Goal: Task Accomplishment & Management: Complete application form

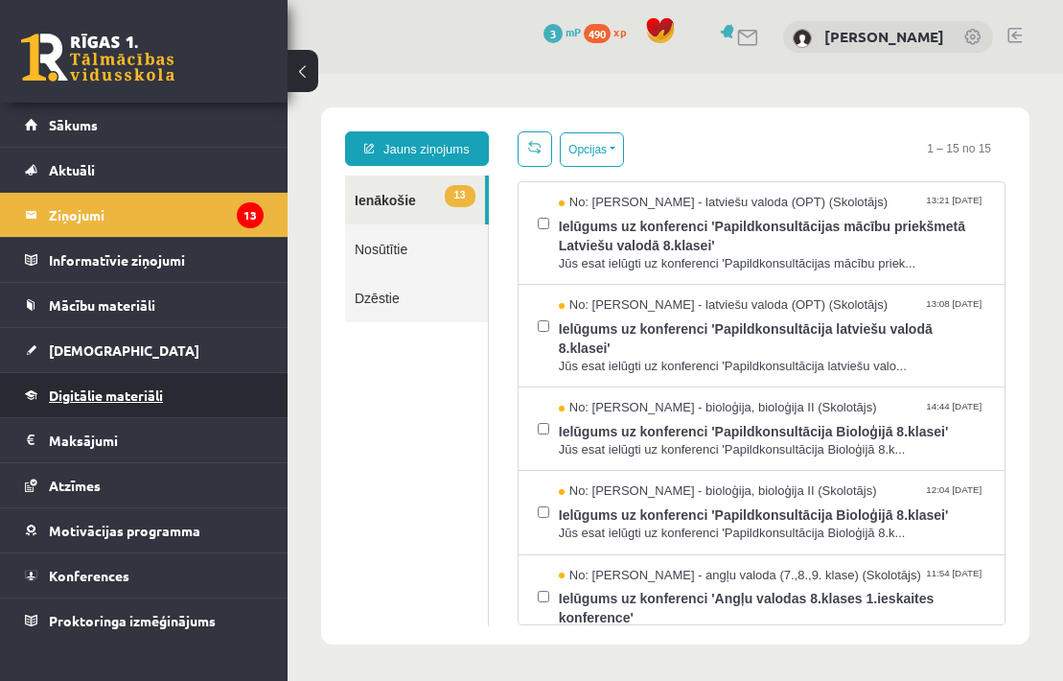
drag, startPoint x: 0, startPoint y: 0, endPoint x: 65, endPoint y: 391, distance: 396.6
click at [65, 391] on span "Digitālie materiāli" at bounding box center [106, 394] width 114 height 17
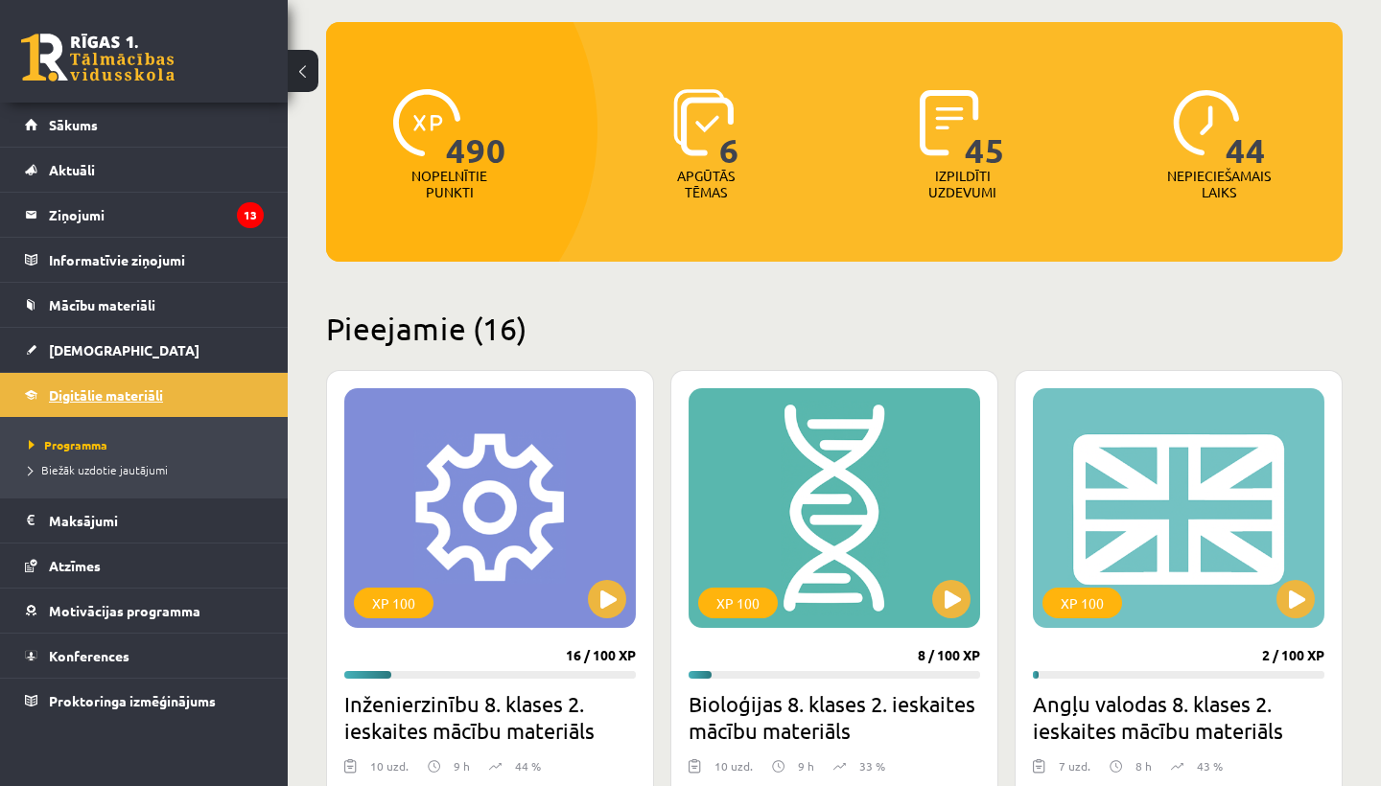
scroll to position [190, 0]
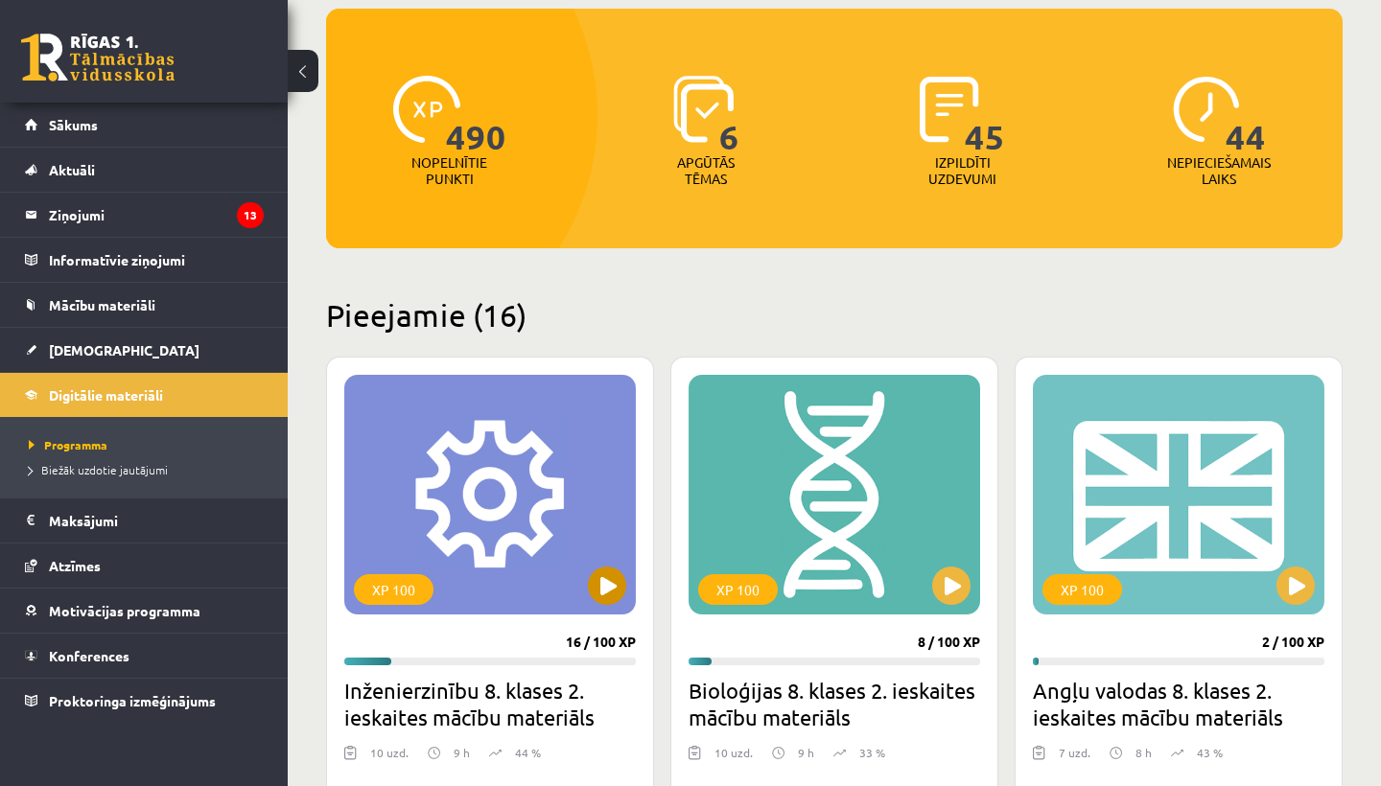
drag, startPoint x: 65, startPoint y: 391, endPoint x: 609, endPoint y: 589, distance: 578.5
click at [609, 589] on button at bounding box center [607, 586] width 38 height 38
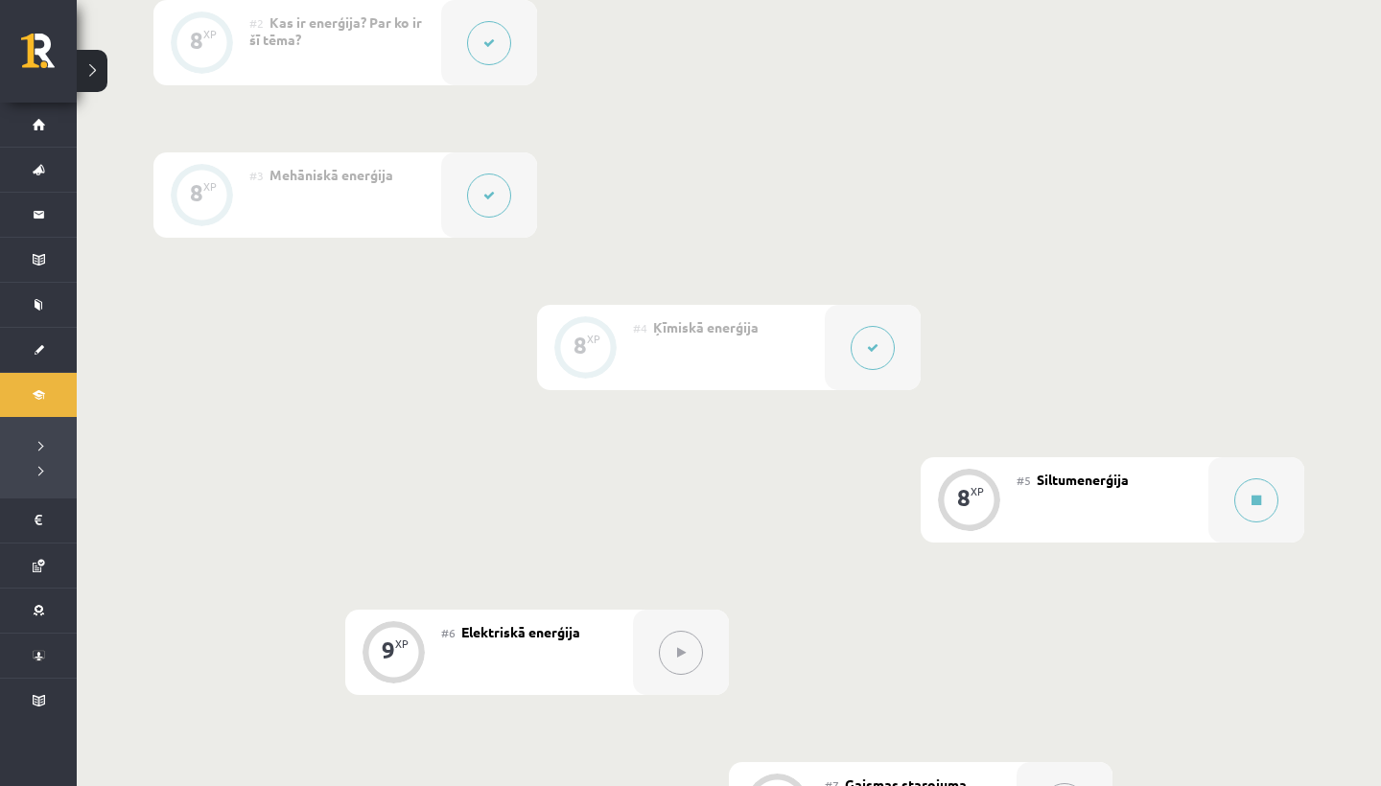
scroll to position [650, 0]
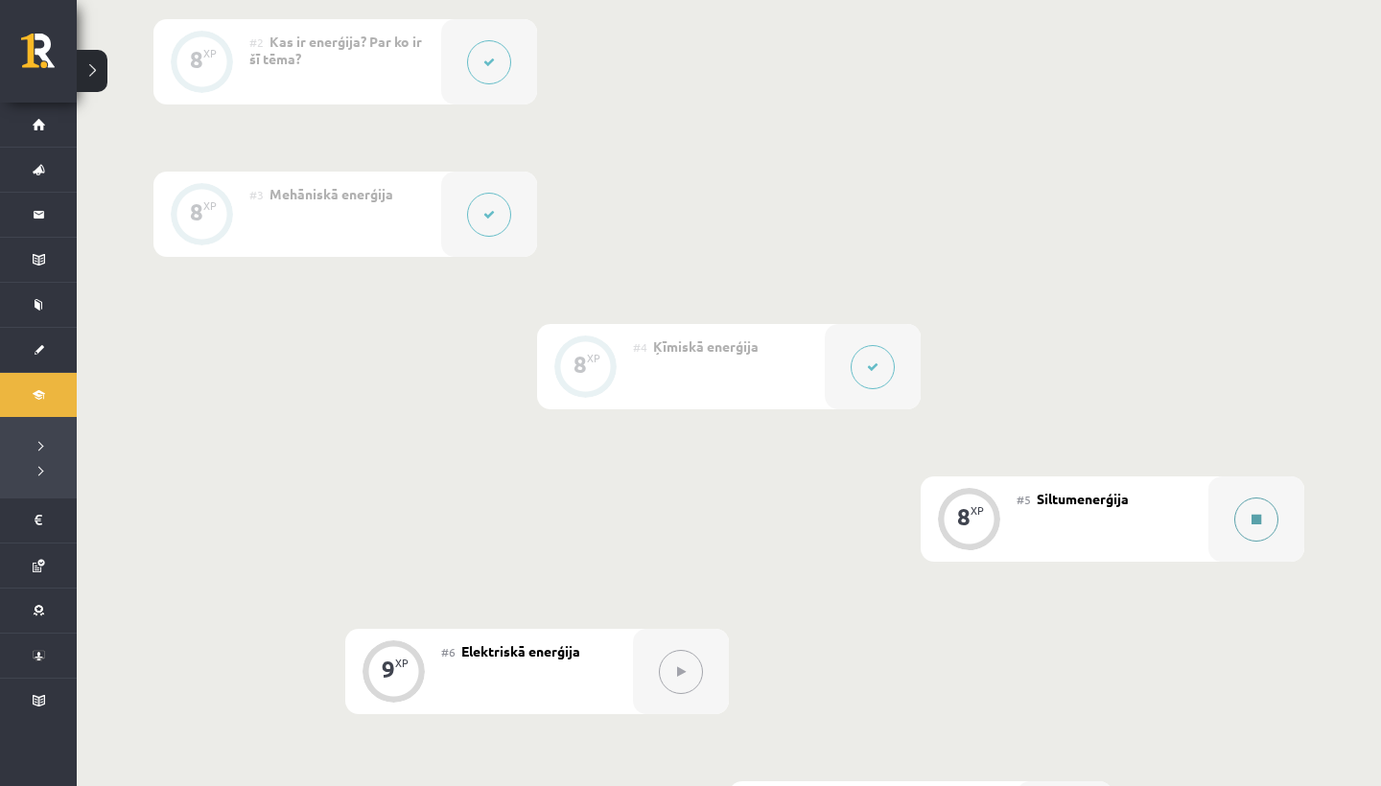
drag, startPoint x: 0, startPoint y: 0, endPoint x: 1256, endPoint y: 520, distance: 1359.5
click at [1256, 520] on icon at bounding box center [1256, 520] width 10 height 12
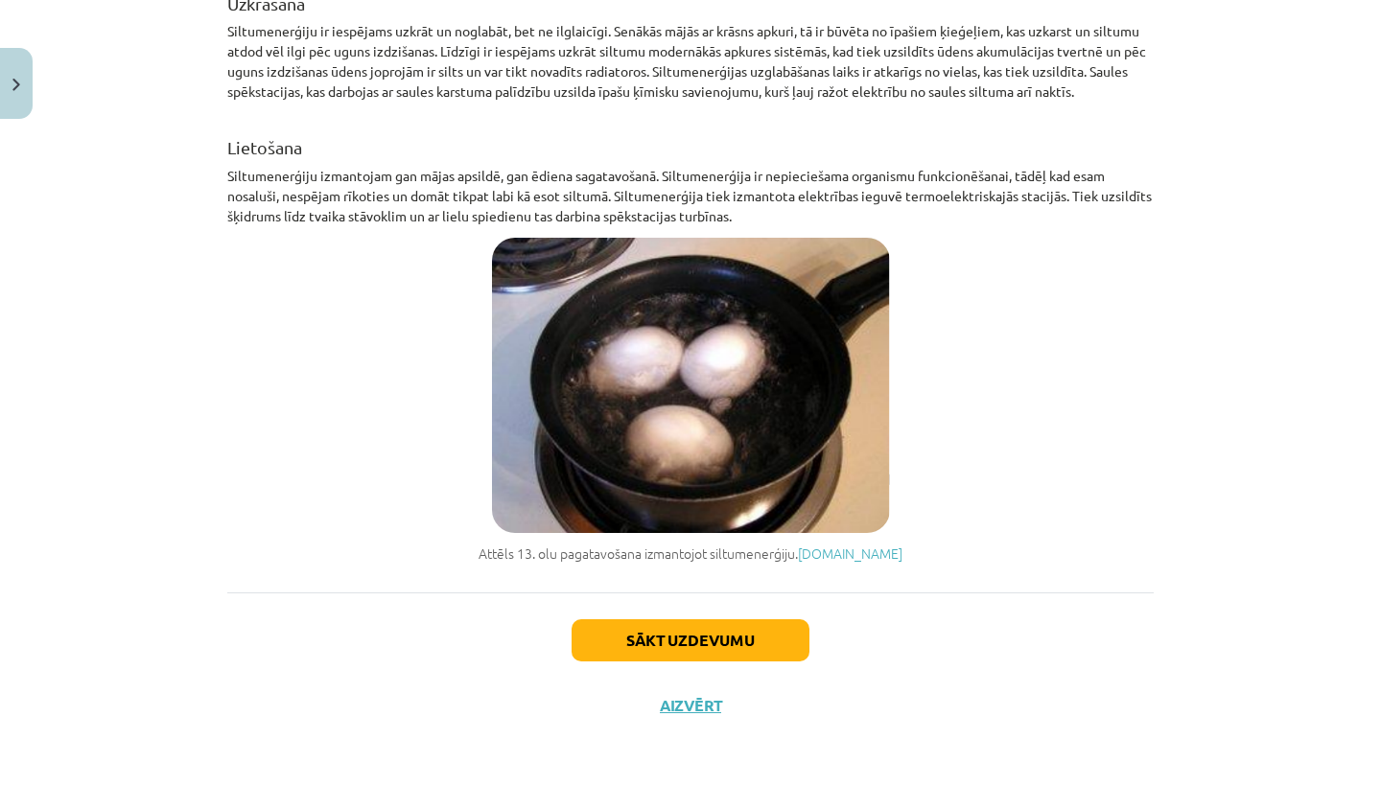
scroll to position [651, 0]
click at [647, 642] on button "Sākt uzdevumu" at bounding box center [691, 640] width 238 height 42
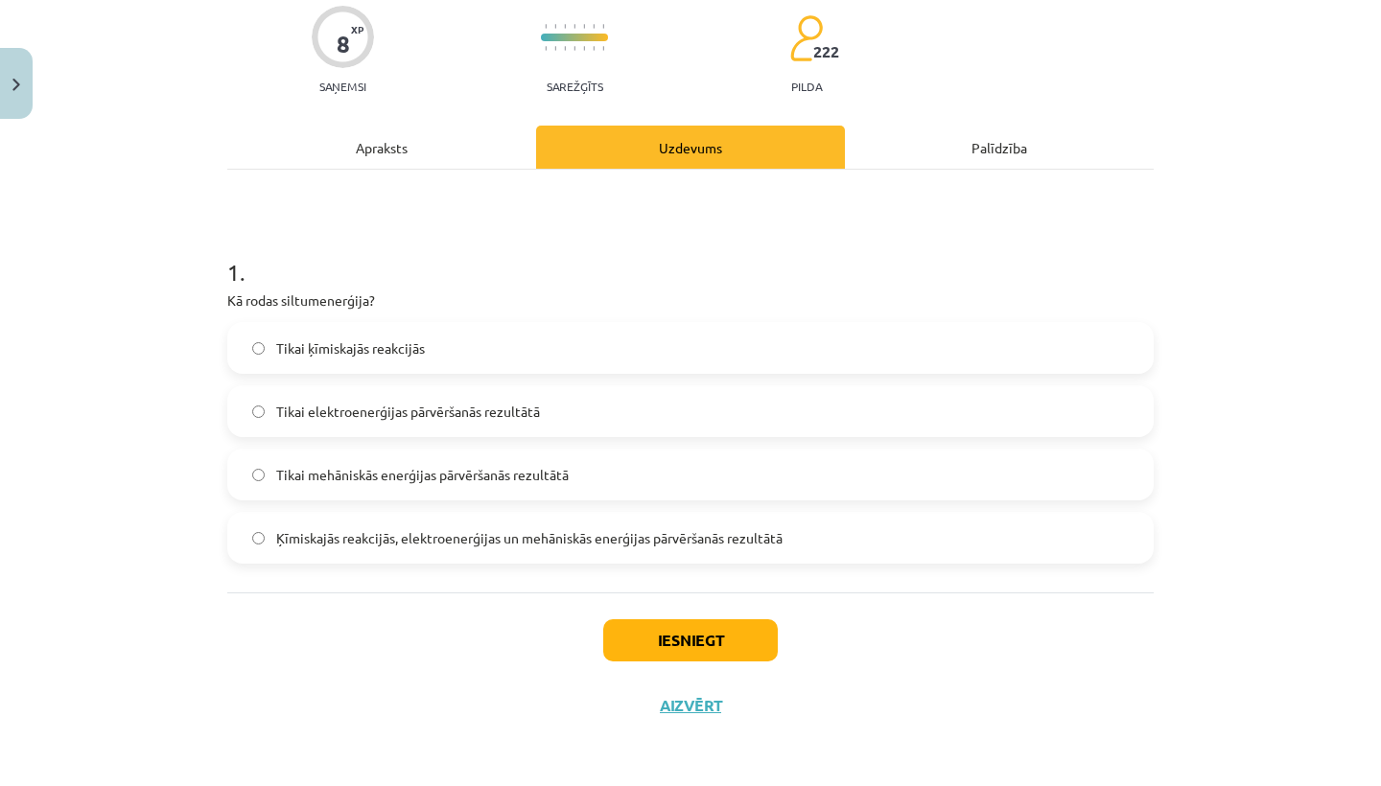
drag, startPoint x: 1256, startPoint y: 520, endPoint x: 642, endPoint y: 640, distance: 626.2
click at [642, 640] on button "Iesniegt" at bounding box center [690, 640] width 175 height 42
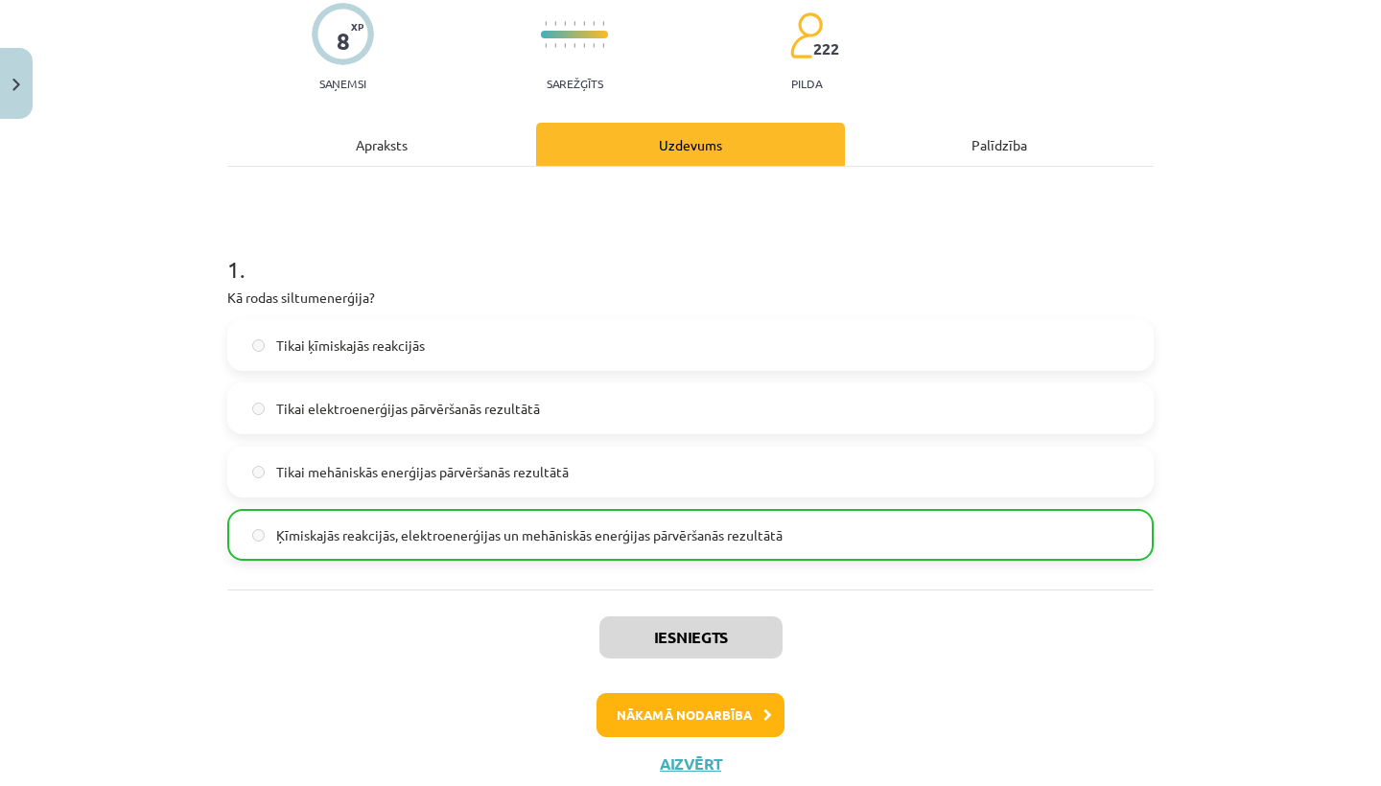
click at [688, 714] on button "Nākamā nodarbība" at bounding box center [690, 715] width 188 height 44
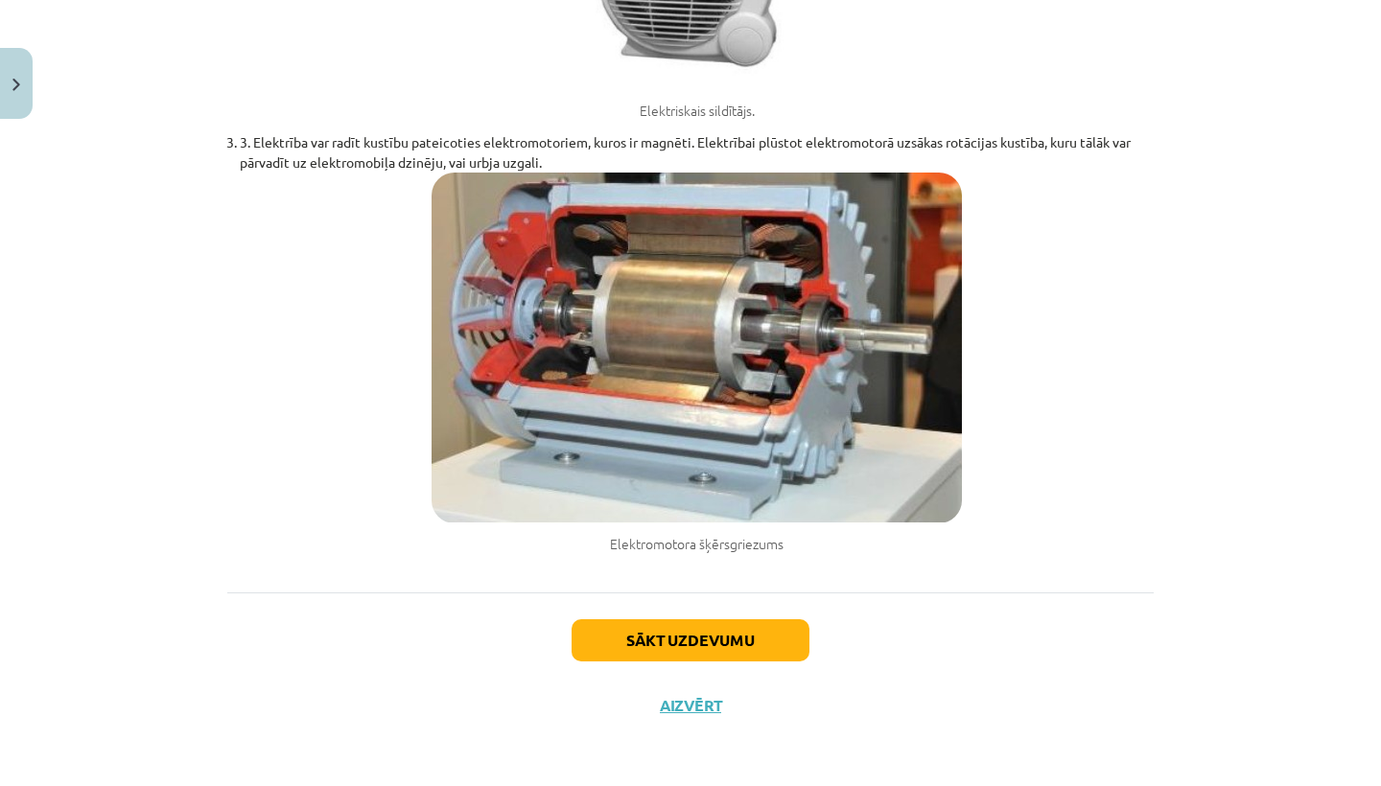
scroll to position [1305, 0]
drag, startPoint x: 688, startPoint y: 714, endPoint x: 634, endPoint y: 629, distance: 100.8
click at [634, 629] on button "Sākt uzdevumu" at bounding box center [691, 640] width 238 height 42
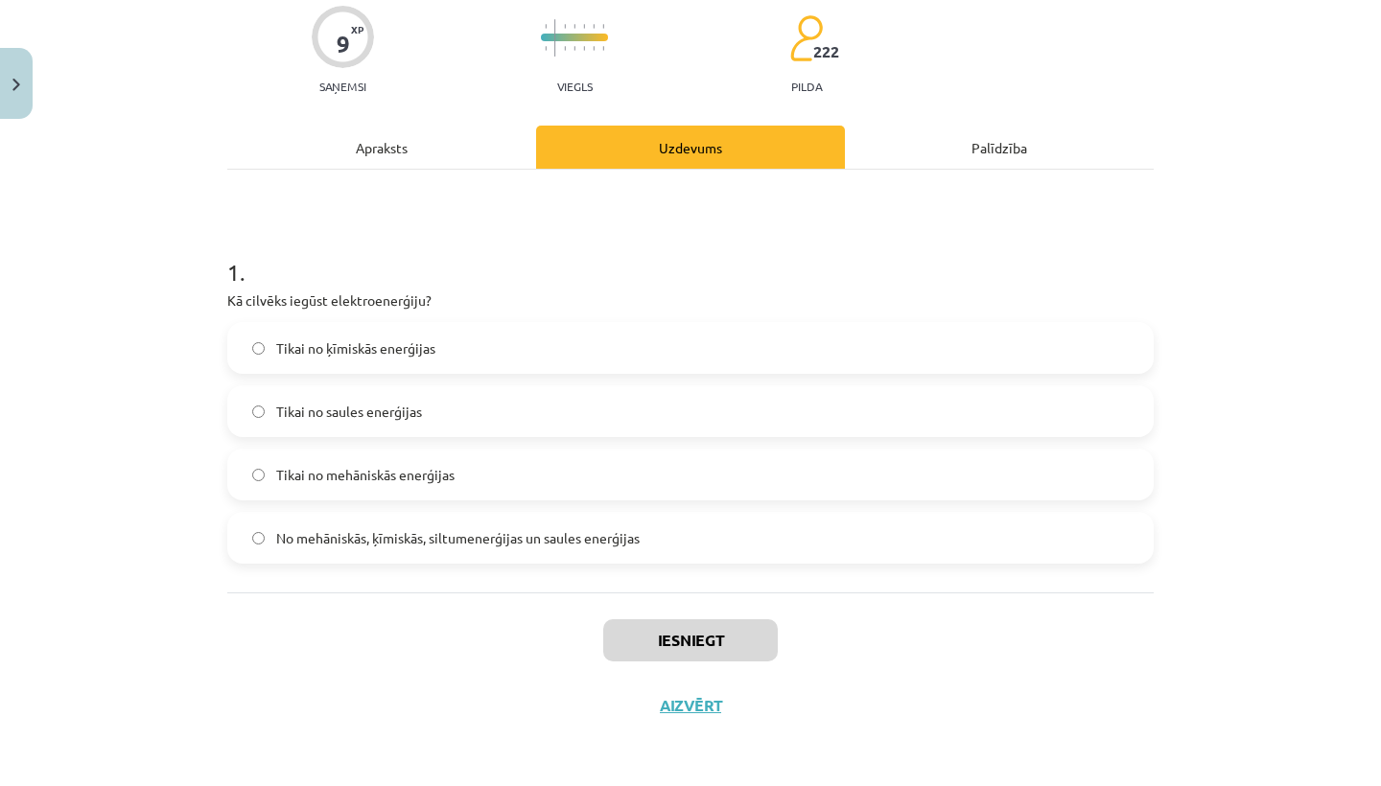
drag, startPoint x: 634, startPoint y: 629, endPoint x: 381, endPoint y: 149, distance: 543.0
click at [381, 149] on div "Apraksts" at bounding box center [381, 147] width 309 height 43
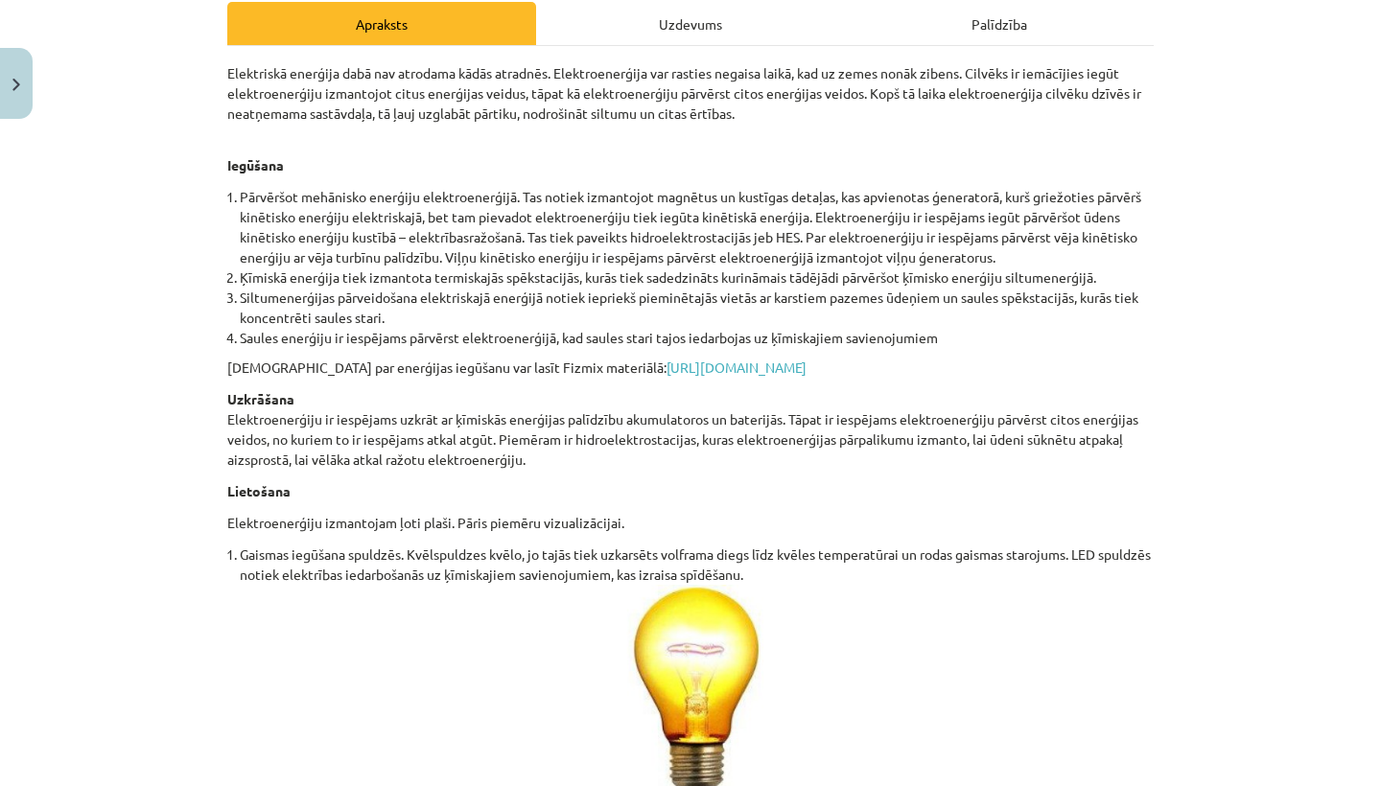
scroll to position [280, 0]
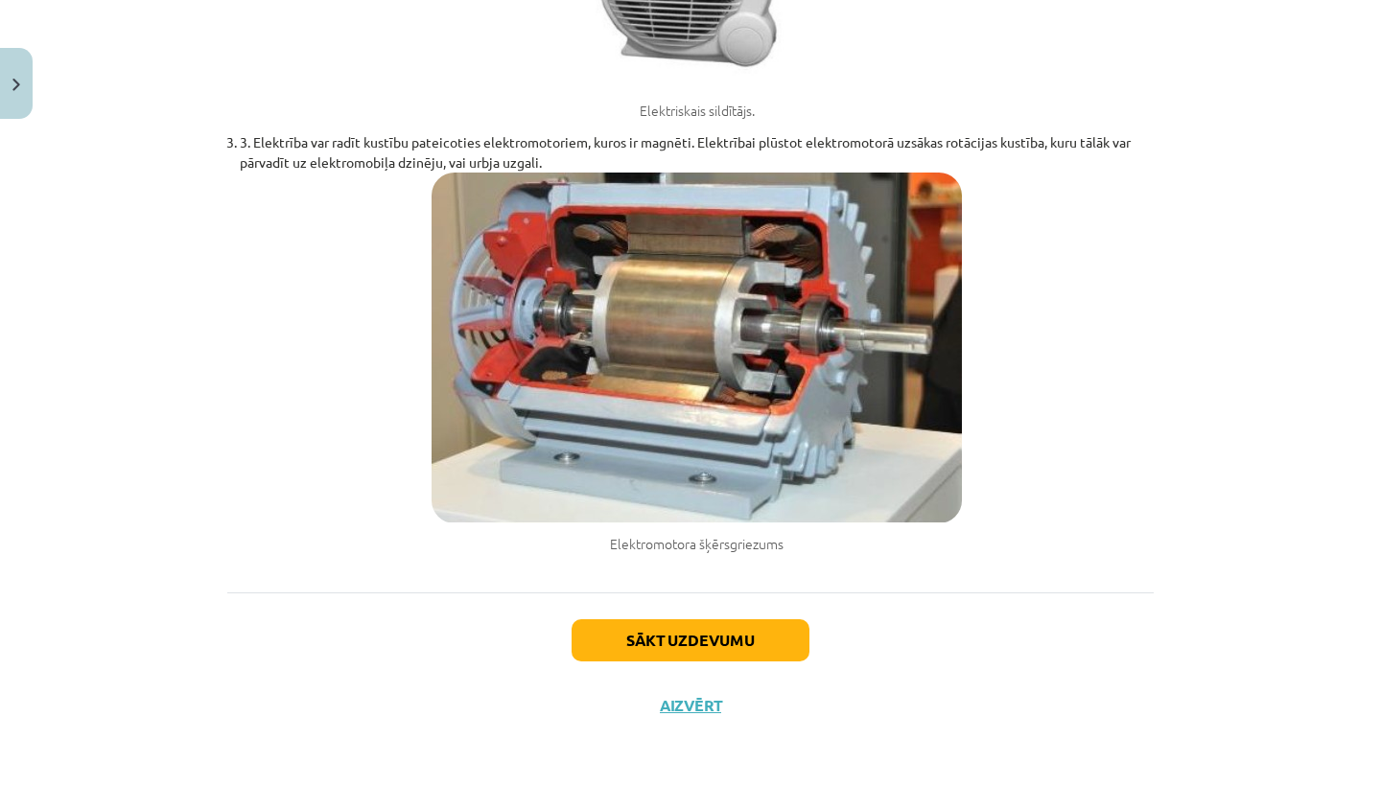
drag, startPoint x: 381, startPoint y: 149, endPoint x: 612, endPoint y: 647, distance: 549.6
click at [612, 647] on button "Sākt uzdevumu" at bounding box center [691, 640] width 238 height 42
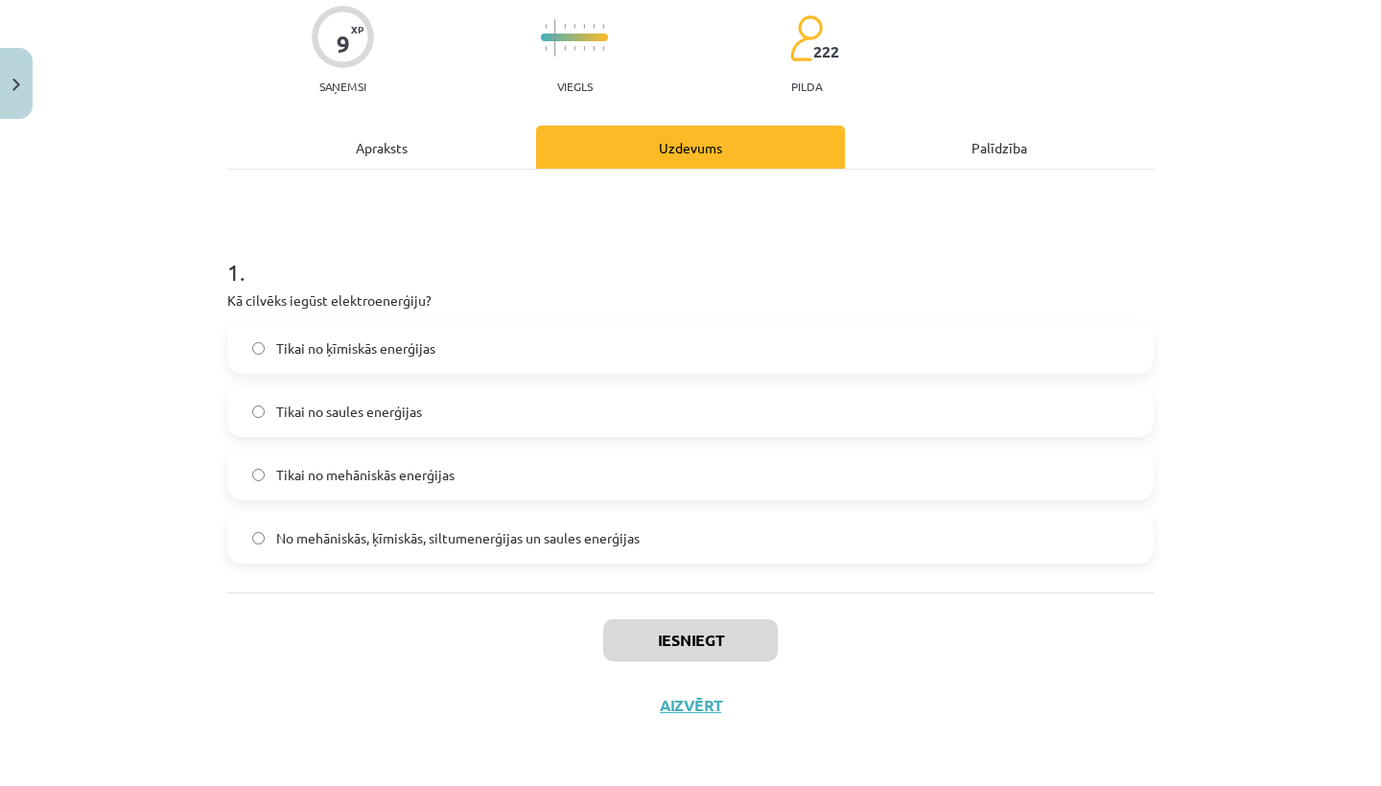
scroll to position [159, 0]
drag, startPoint x: 612, startPoint y: 647, endPoint x: 637, endPoint y: 645, distance: 25.0
click at [637, 645] on button "Iesniegt" at bounding box center [690, 640] width 175 height 42
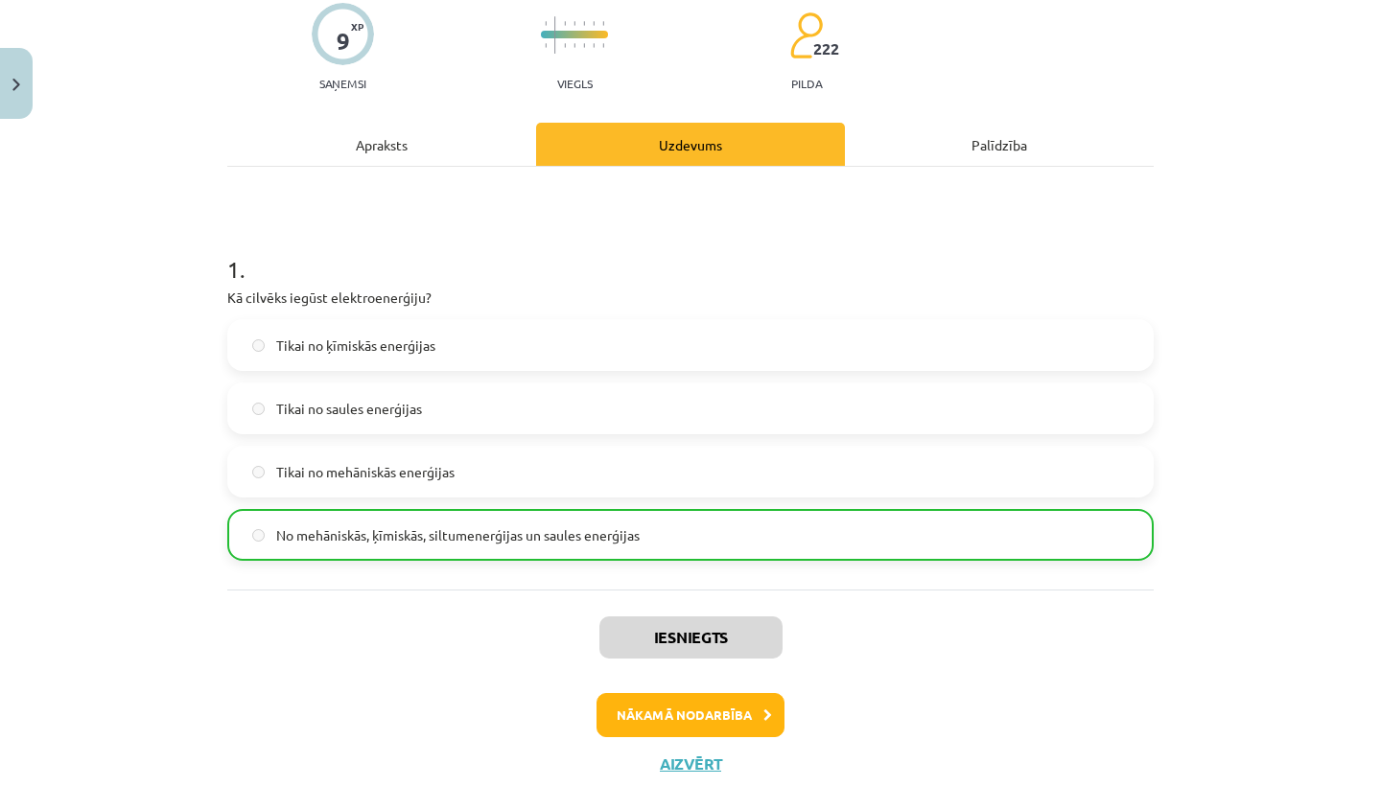
click at [715, 717] on button "Nākamā nodarbība" at bounding box center [690, 715] width 188 height 44
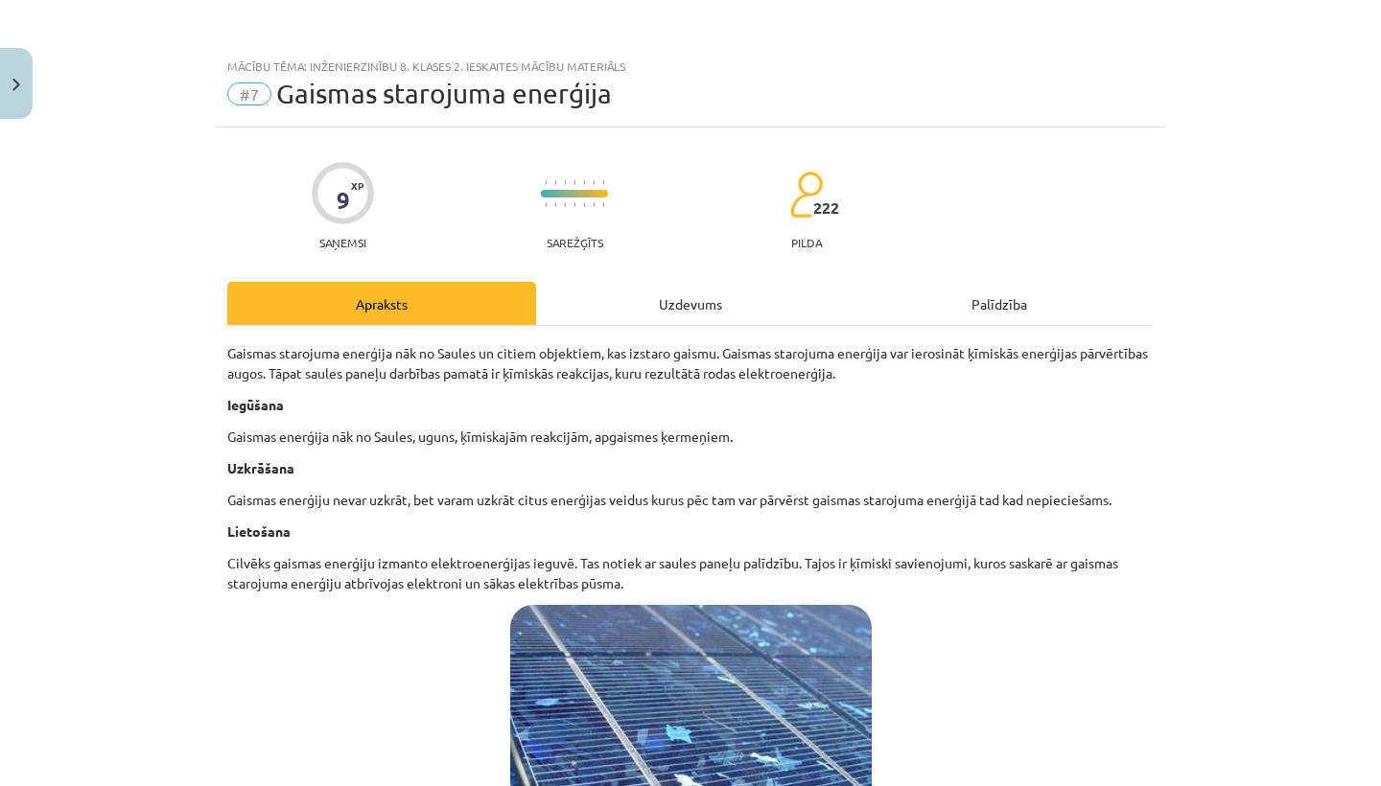
scroll to position [0, 0]
click at [662, 293] on div "Uzdevums" at bounding box center [690, 303] width 309 height 43
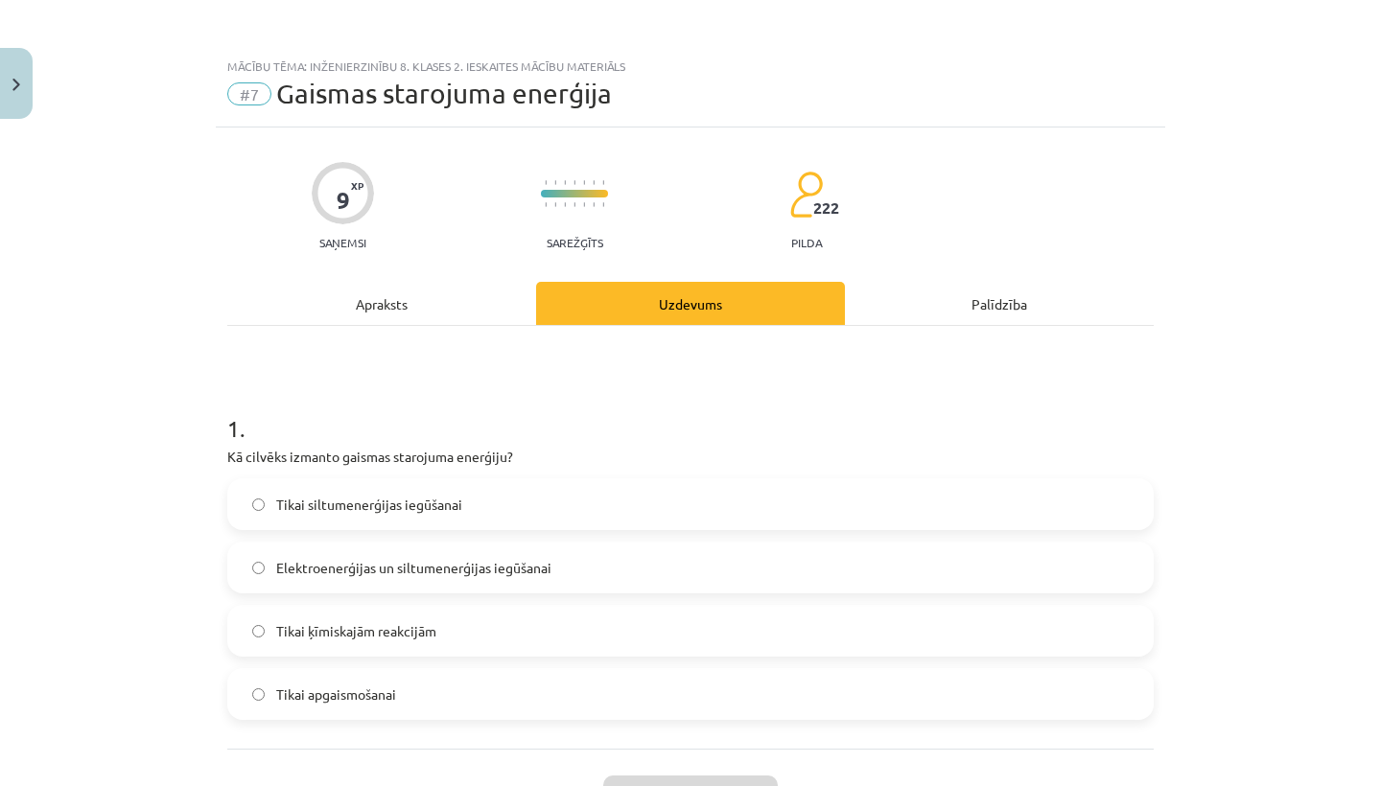
scroll to position [48, 0]
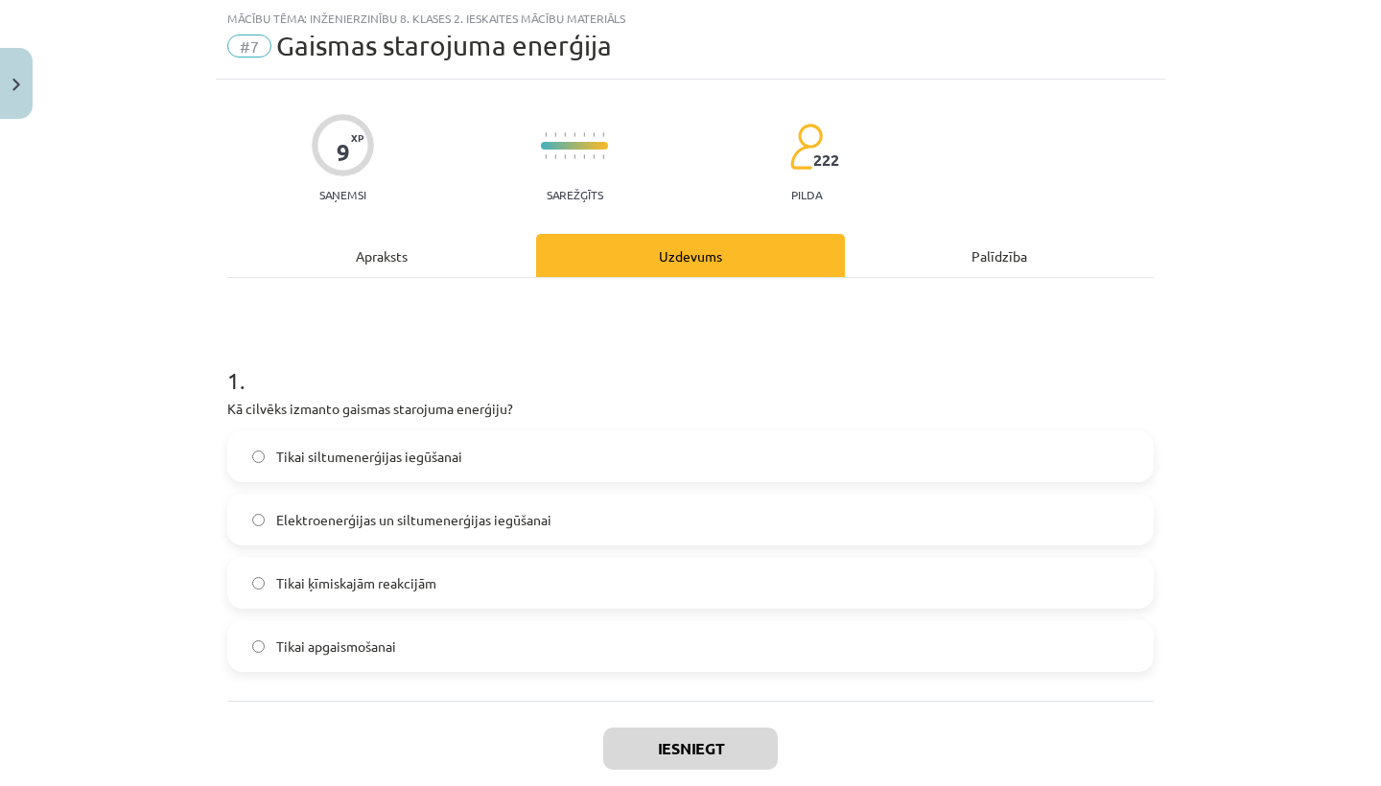
click at [378, 260] on div "Apraksts" at bounding box center [381, 255] width 309 height 43
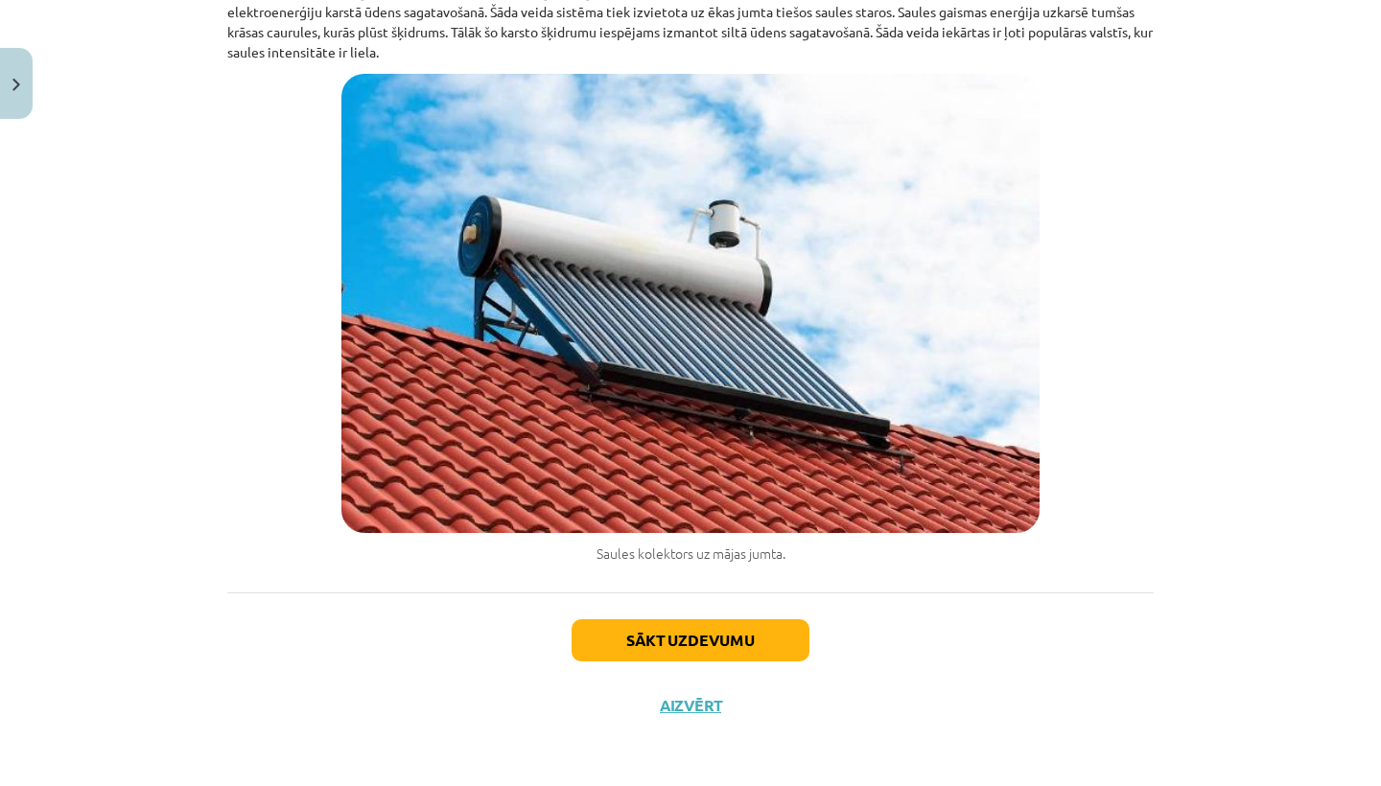
scroll to position [956, 0]
click at [672, 626] on button "Sākt uzdevumu" at bounding box center [691, 640] width 238 height 42
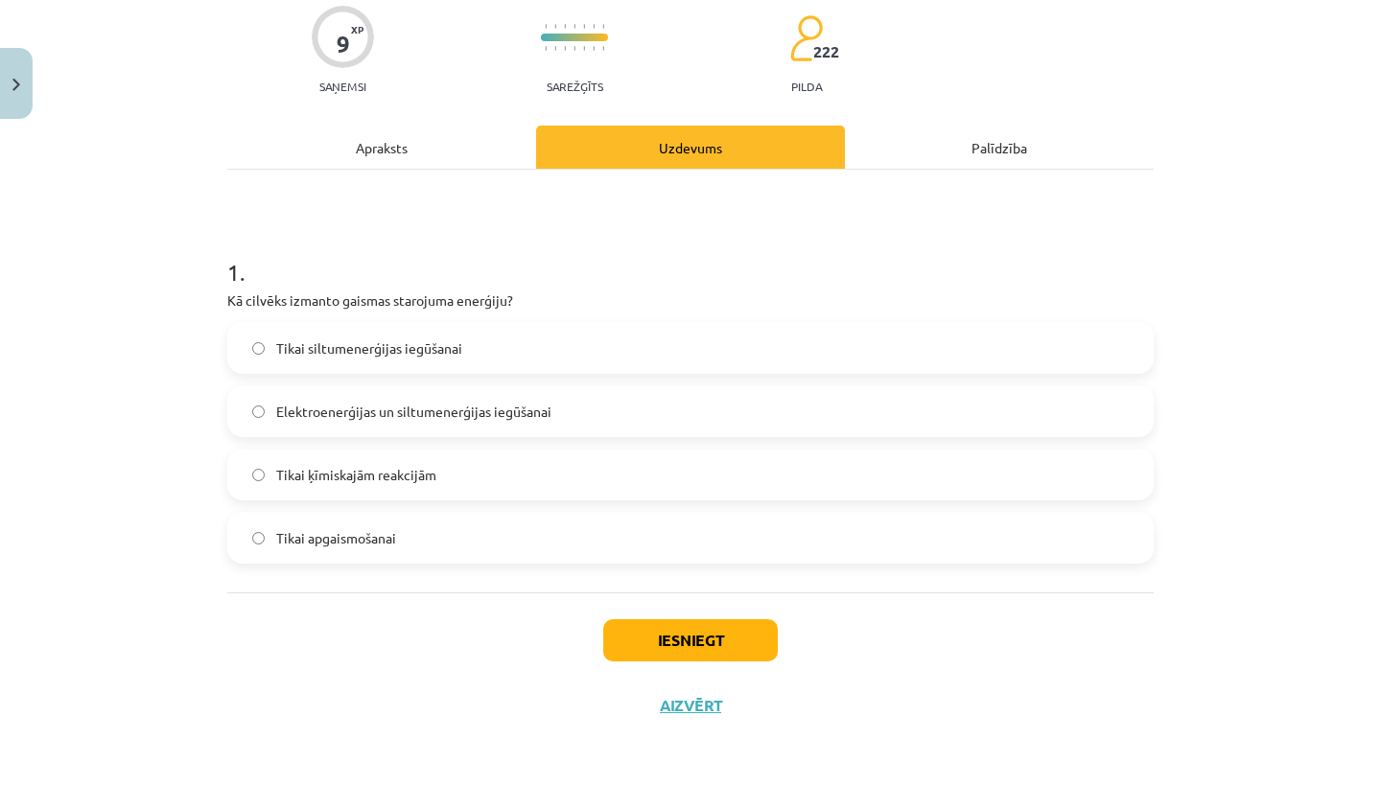
drag, startPoint x: 378, startPoint y: 260, endPoint x: 647, endPoint y: 626, distance: 454.7
click at [647, 626] on button "Iesniegt" at bounding box center [690, 640] width 175 height 42
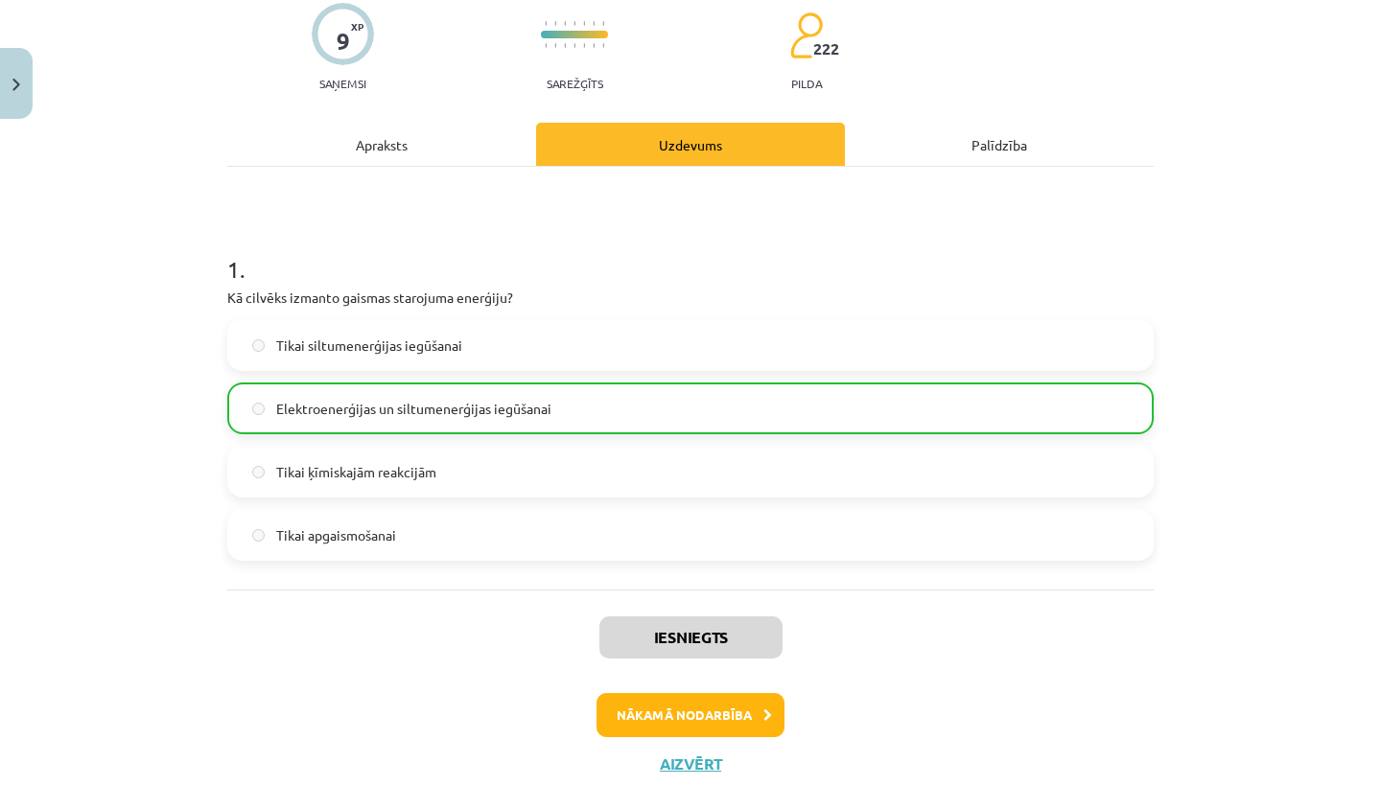
click at [677, 718] on button "Nākamā nodarbība" at bounding box center [690, 715] width 188 height 44
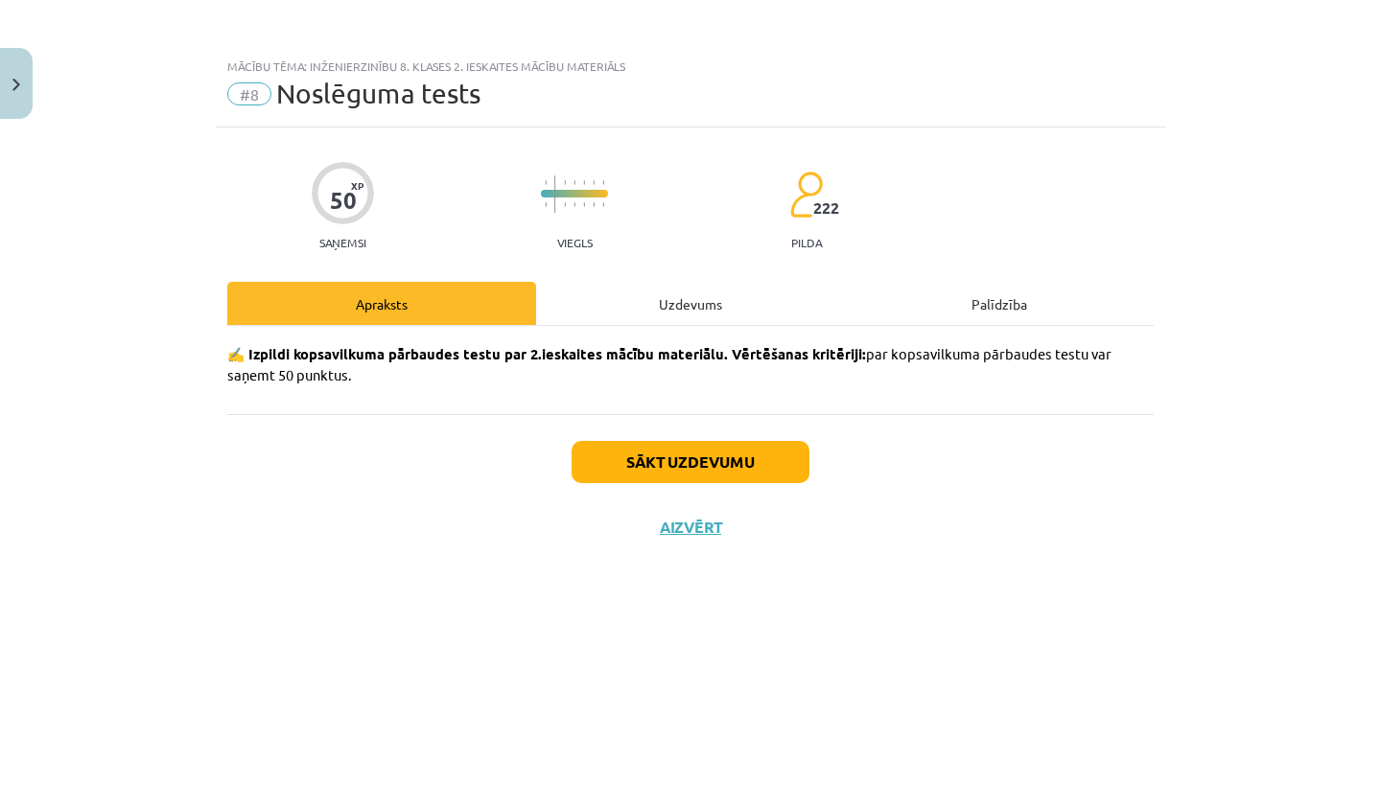
scroll to position [0, 0]
click at [677, 458] on button "Sākt uzdevumu" at bounding box center [691, 462] width 238 height 42
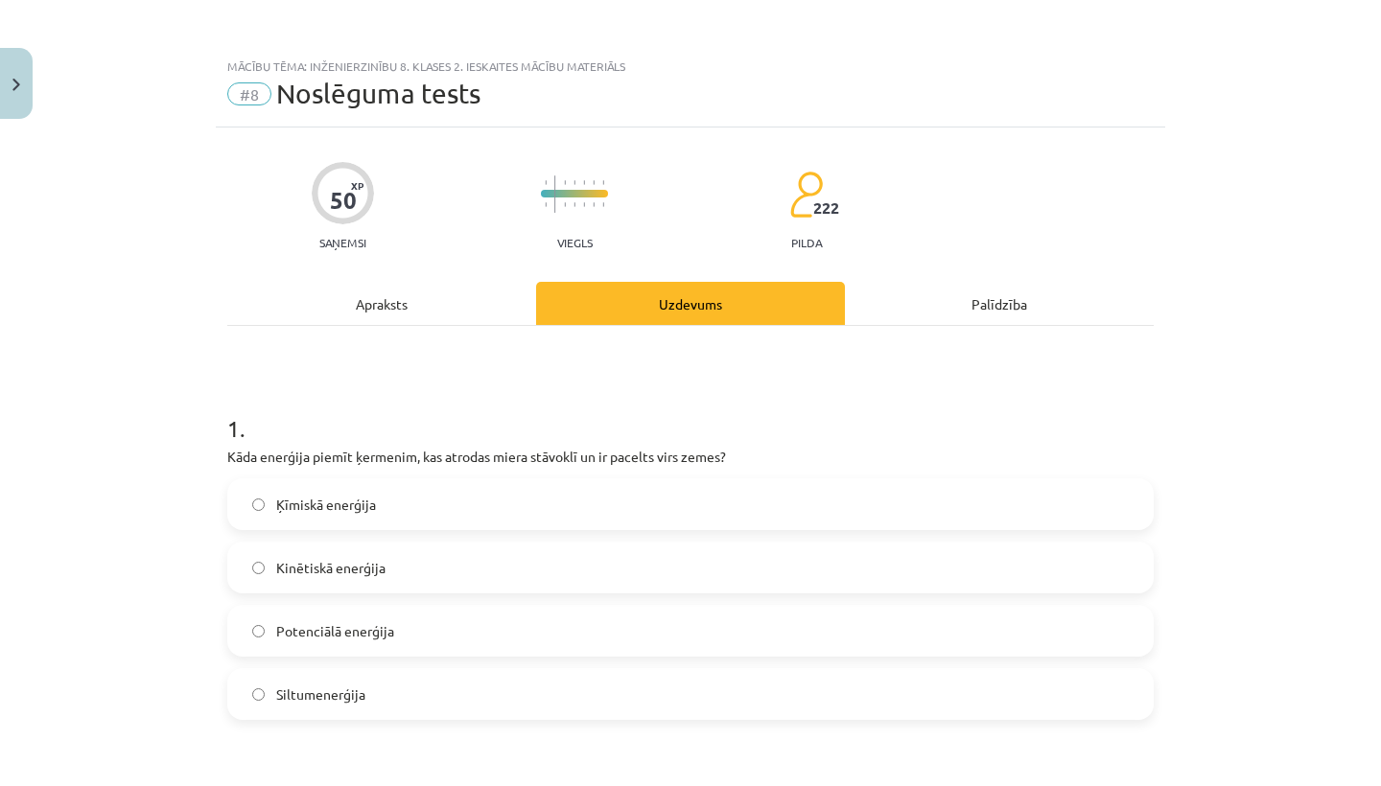
click at [157, 428] on div "Mācību tēma: Inženierzinību 8. klases 2. ieskaites mācību materiāls #8 Noslēgum…" at bounding box center [690, 393] width 1381 height 786
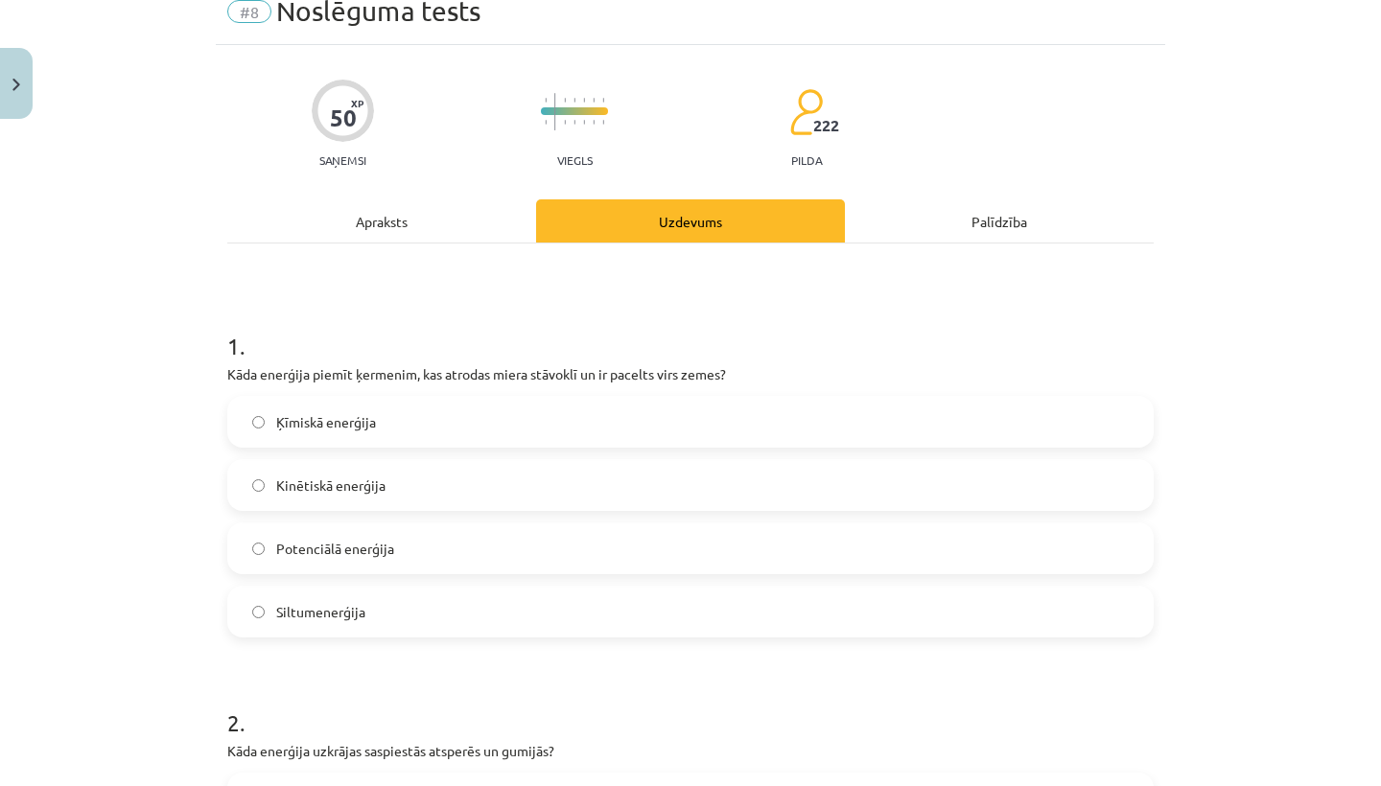
scroll to position [84, 0]
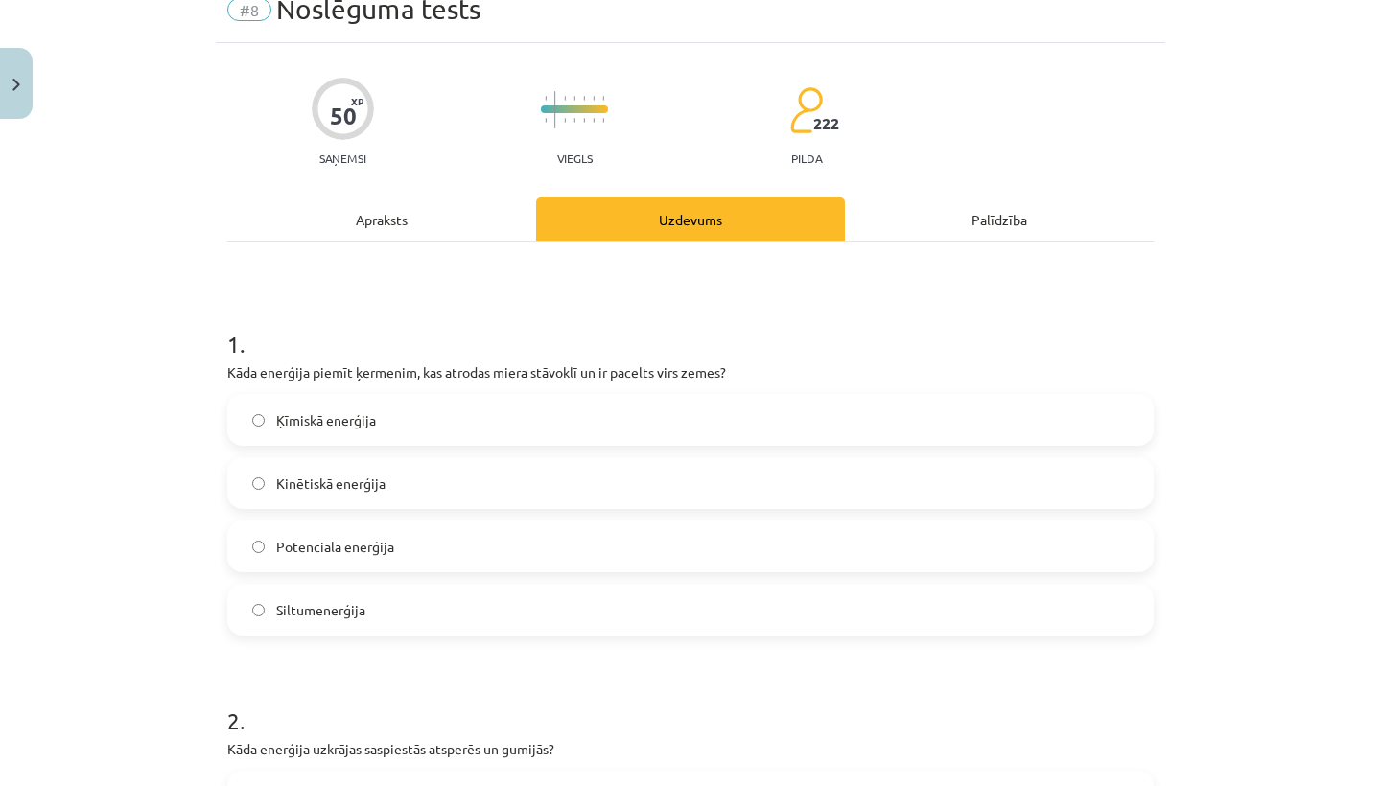
drag, startPoint x: 157, startPoint y: 428, endPoint x: 251, endPoint y: 484, distance: 109.7
click at [251, 484] on label "Kinētiskā enerģija" at bounding box center [690, 483] width 922 height 48
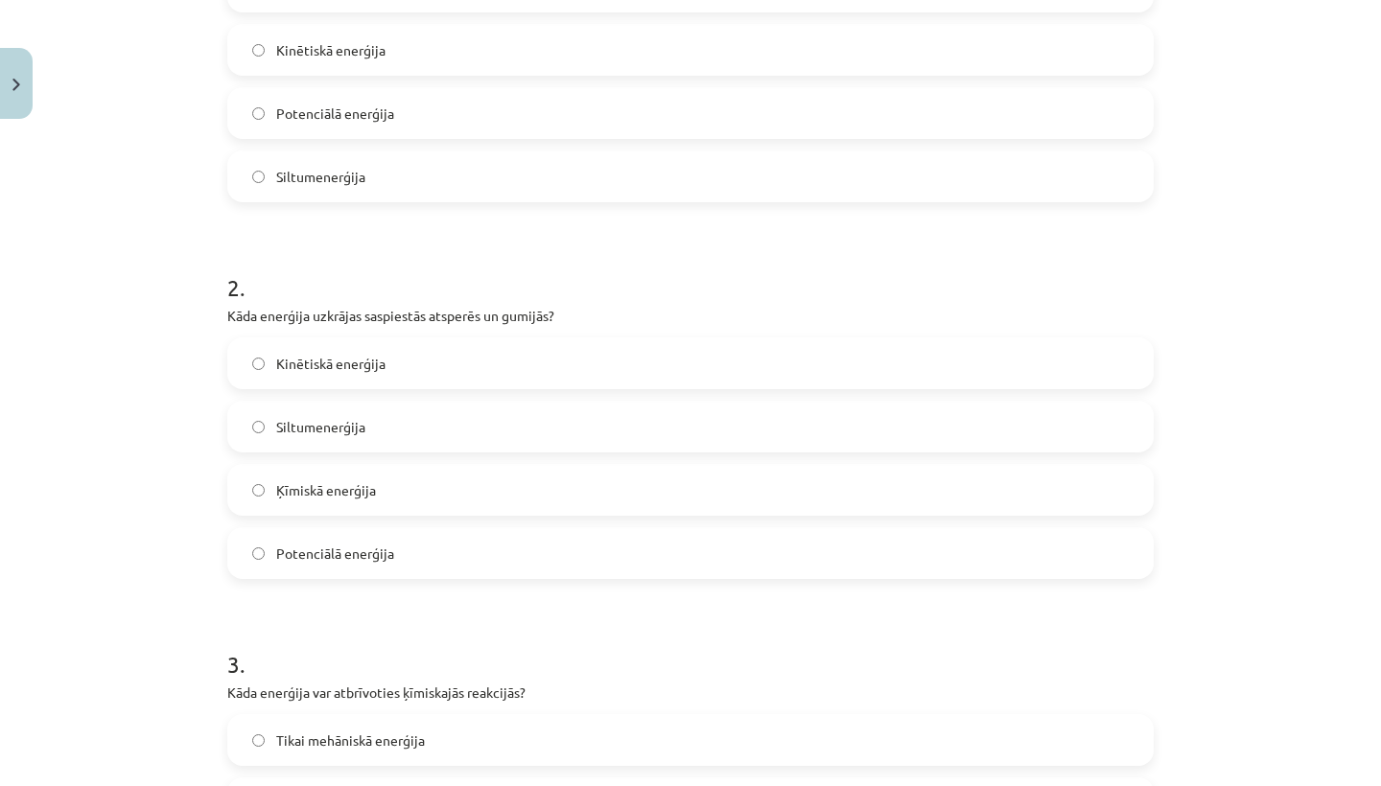
scroll to position [568, 0]
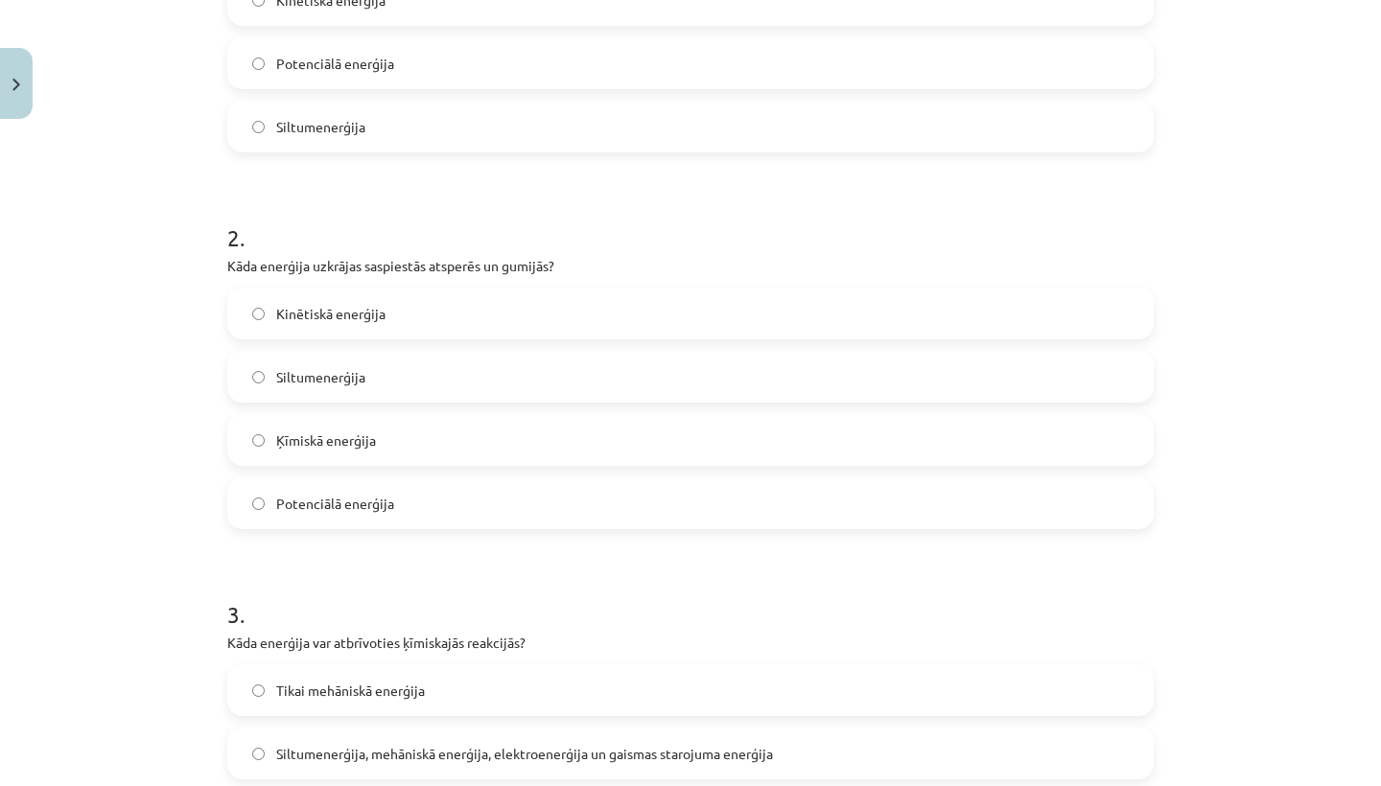
drag, startPoint x: 251, startPoint y: 484, endPoint x: 268, endPoint y: 309, distance: 176.2
click at [268, 309] on label "Kinētiskā enerģija" at bounding box center [690, 314] width 922 height 48
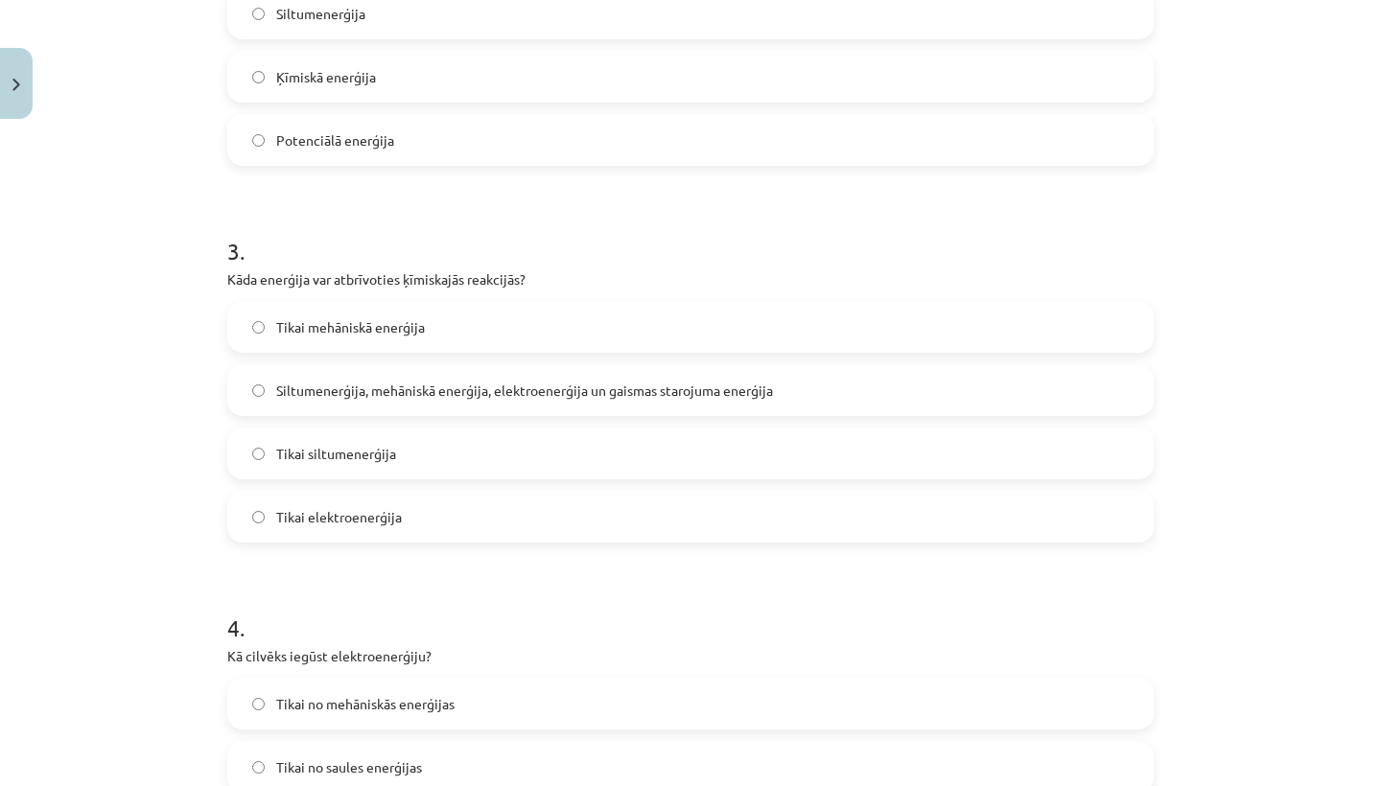
scroll to position [938, 0]
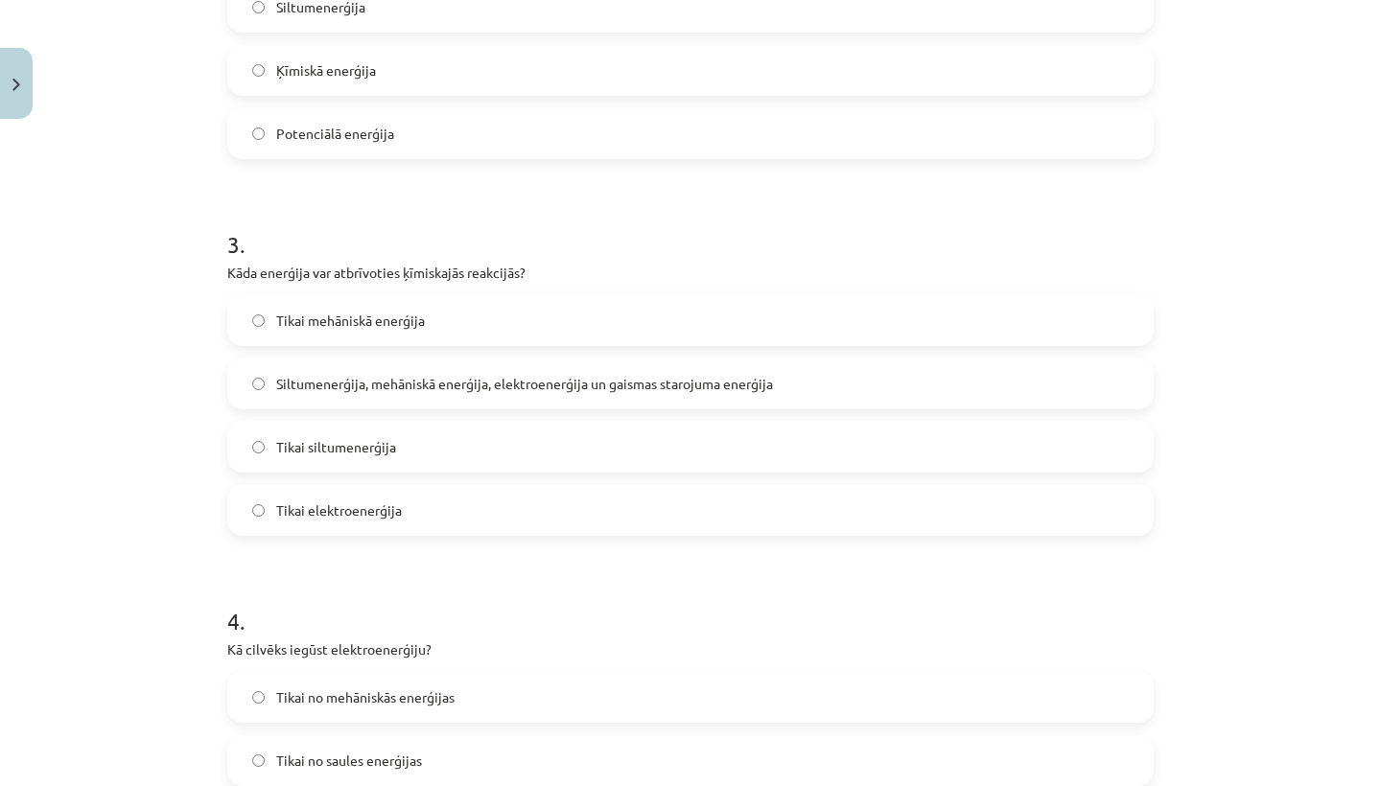
drag, startPoint x: 268, startPoint y: 309, endPoint x: 251, endPoint y: 447, distance: 139.0
click at [251, 447] on label "Tikai siltumenerģija" at bounding box center [690, 447] width 922 height 48
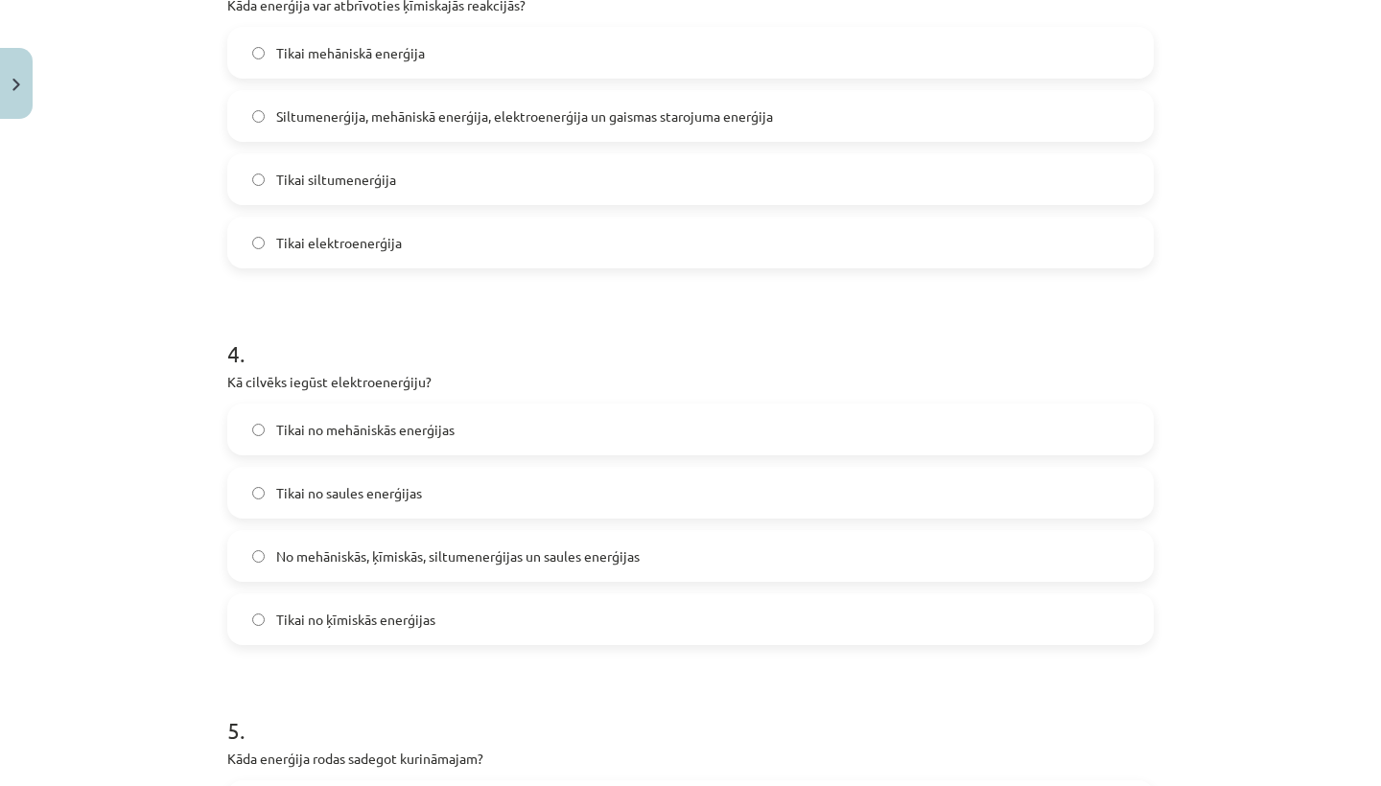
scroll to position [1225, 0]
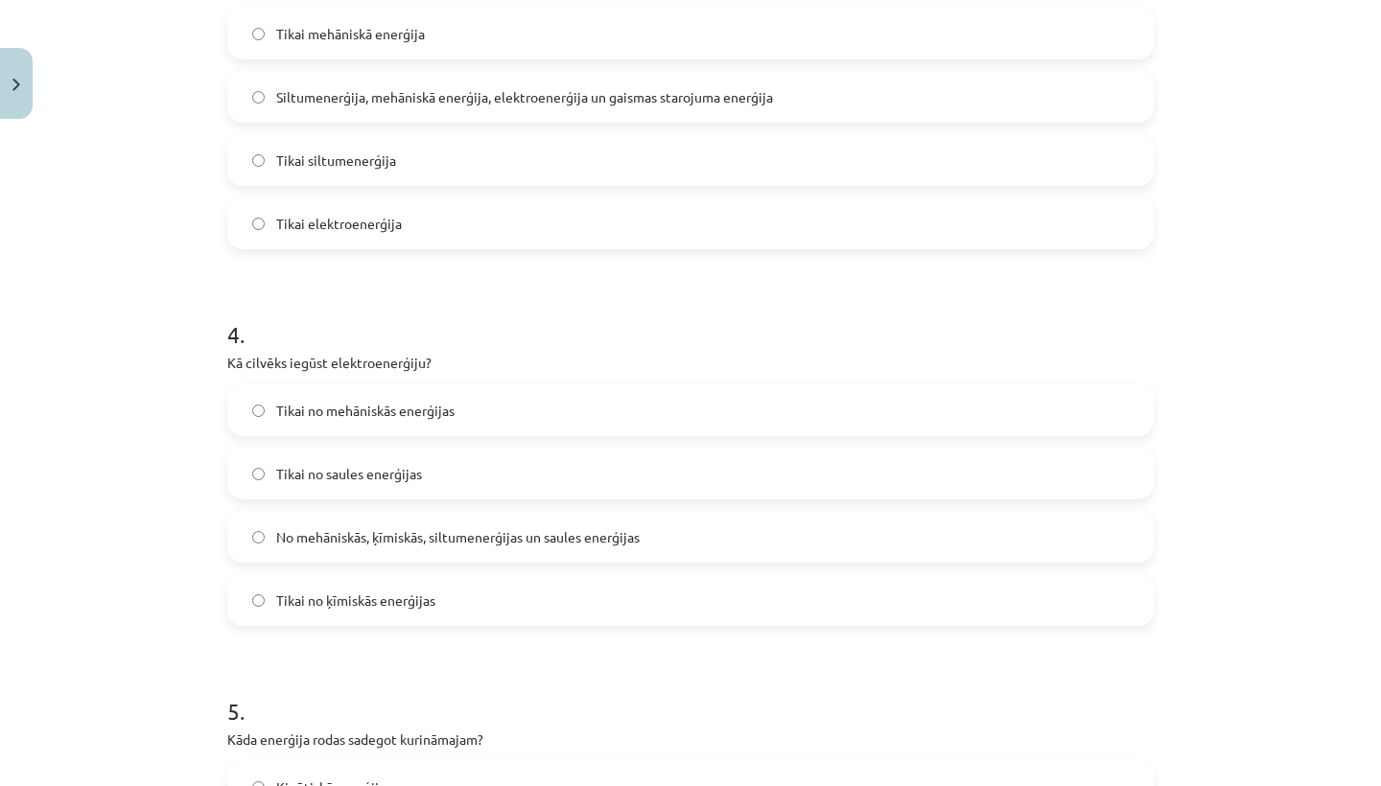
drag, startPoint x: 251, startPoint y: 447, endPoint x: 250, endPoint y: 538, distance: 91.1
click at [250, 538] on label "No mehāniskās, ķīmiskās, siltumenerģijas un saules enerģijas" at bounding box center [690, 537] width 922 height 48
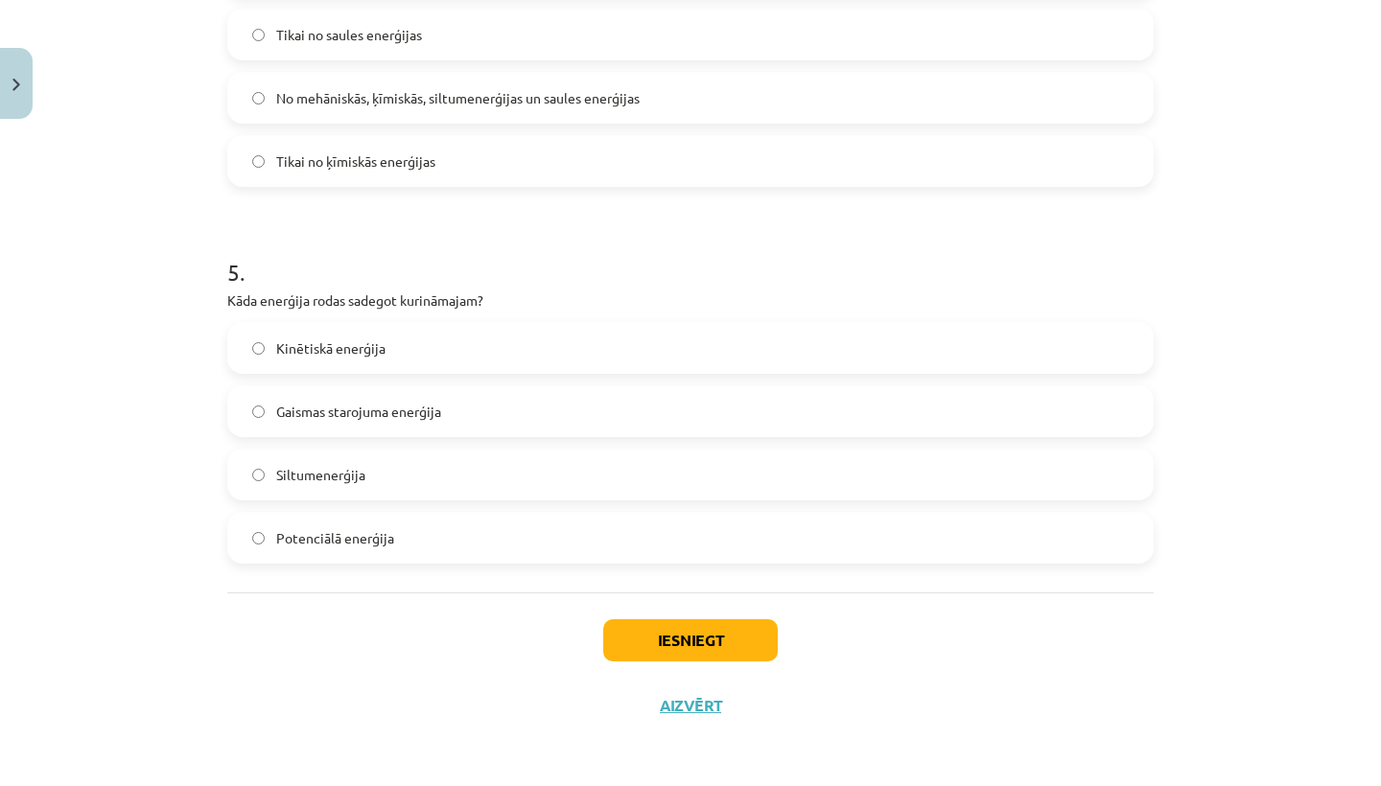
scroll to position [1667, 0]
click at [663, 642] on button "Iesniegt" at bounding box center [690, 640] width 175 height 42
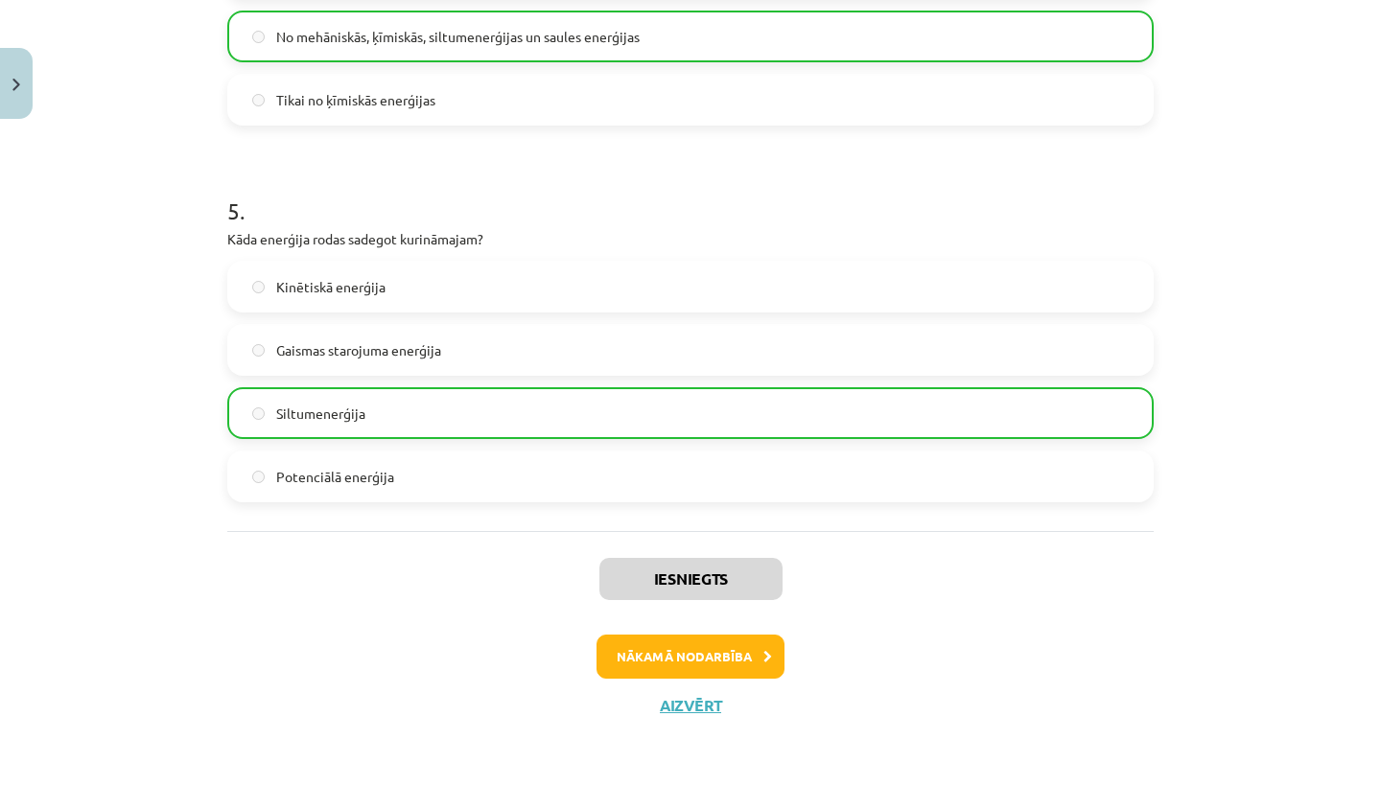
scroll to position [1727, 0]
click at [704, 708] on button "Aizvērt" at bounding box center [690, 705] width 73 height 19
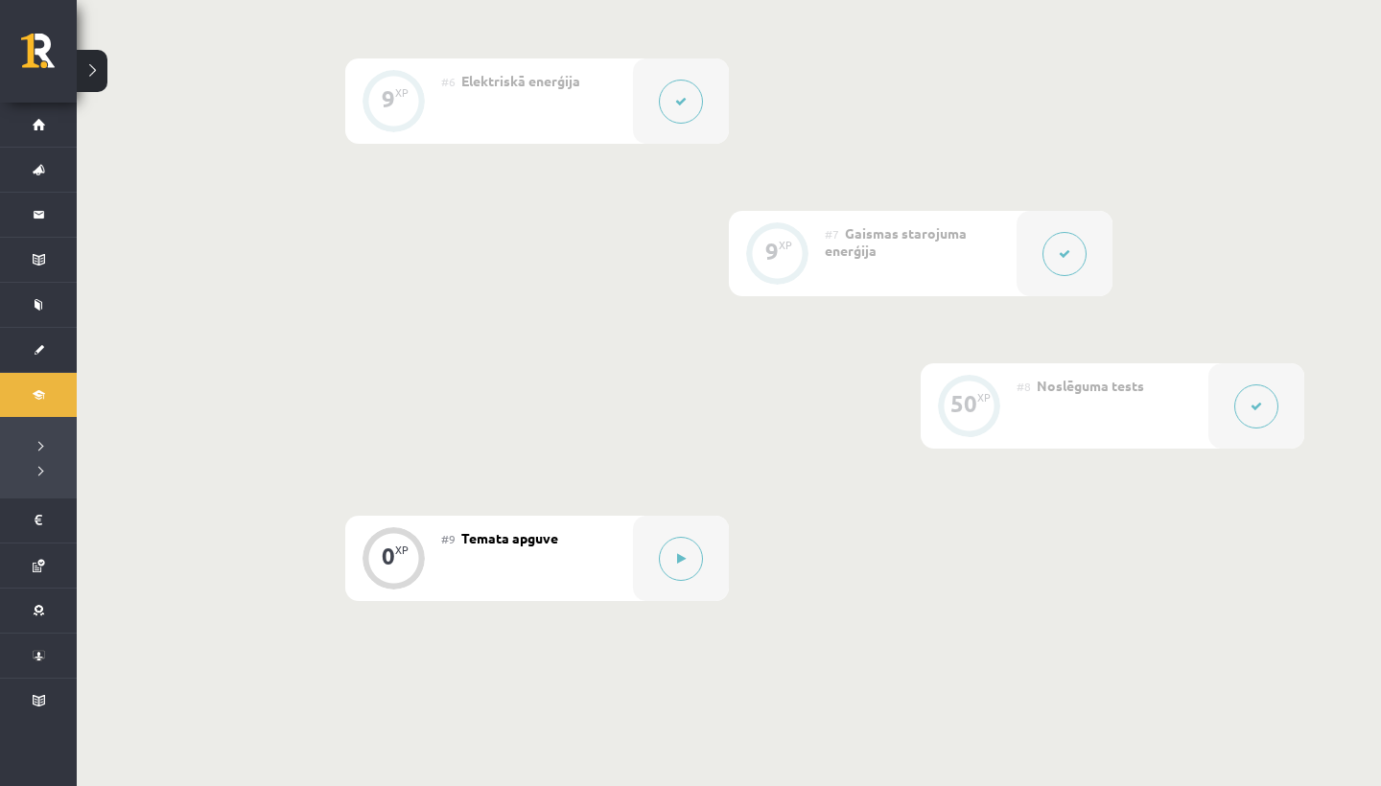
scroll to position [1229, 0]
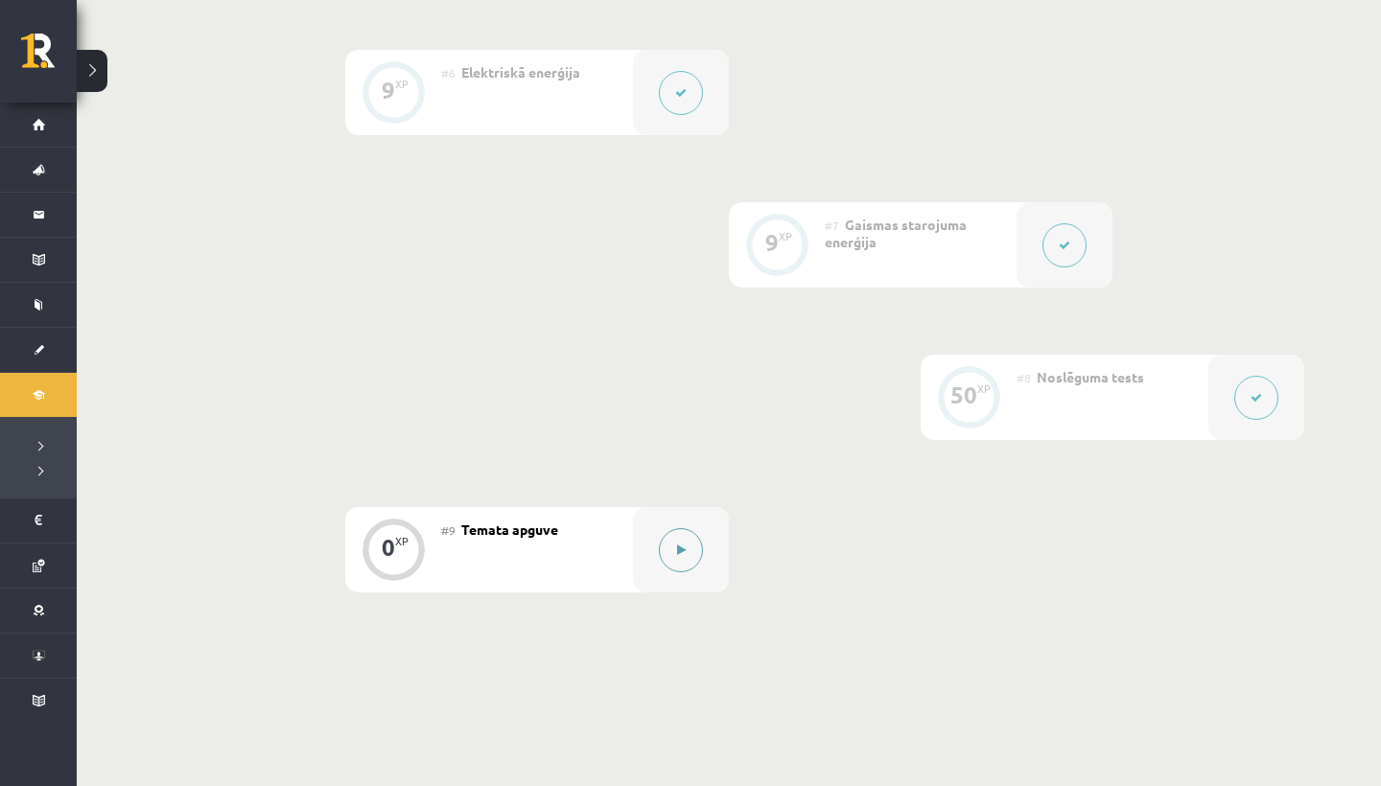
drag, startPoint x: 704, startPoint y: 708, endPoint x: 672, endPoint y: 556, distance: 154.8
click at [672, 556] on button at bounding box center [681, 550] width 44 height 44
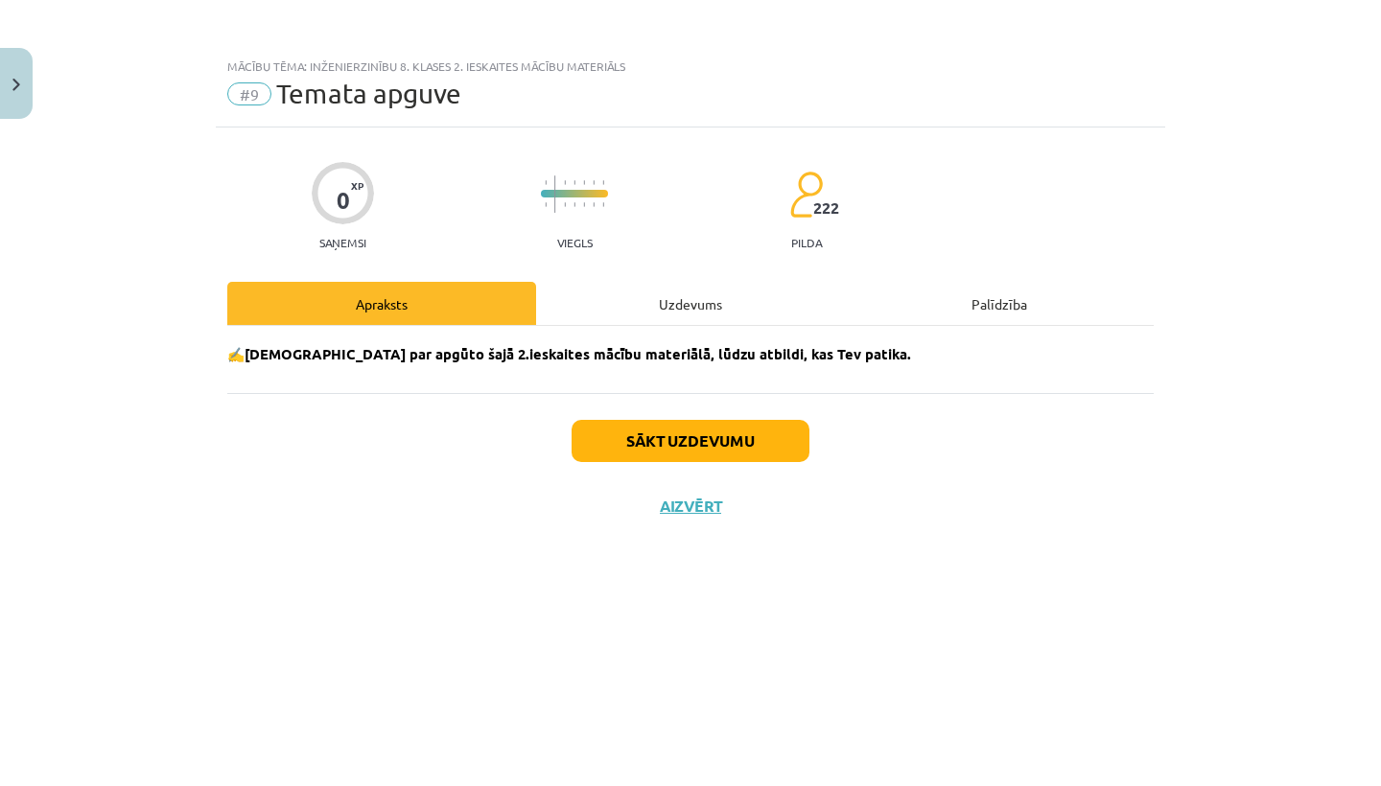
drag, startPoint x: 672, startPoint y: 556, endPoint x: 662, endPoint y: 431, distance: 126.1
click at [662, 431] on button "Sākt uzdevumu" at bounding box center [691, 441] width 238 height 42
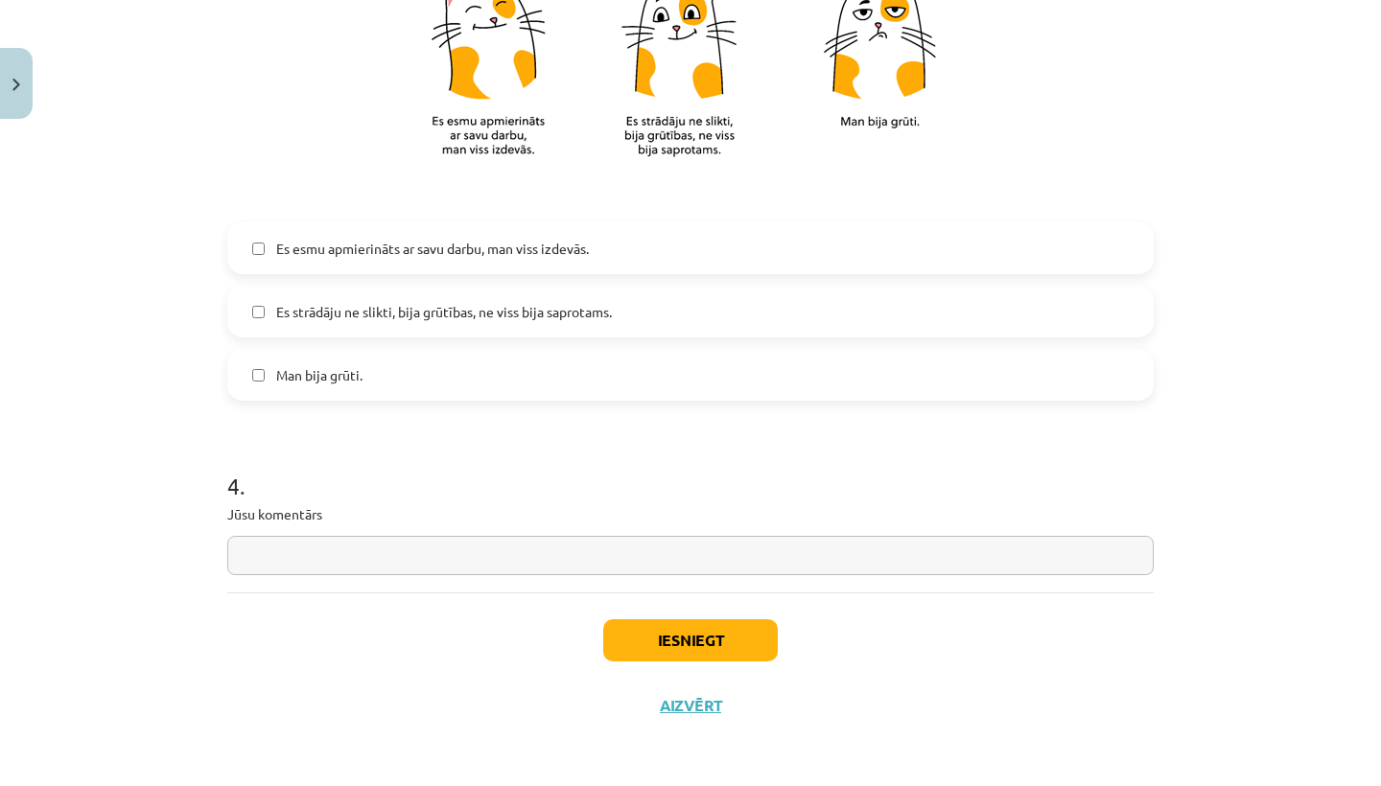
scroll to position [1661, 0]
click at [666, 627] on button "Iesniegt" at bounding box center [690, 640] width 175 height 42
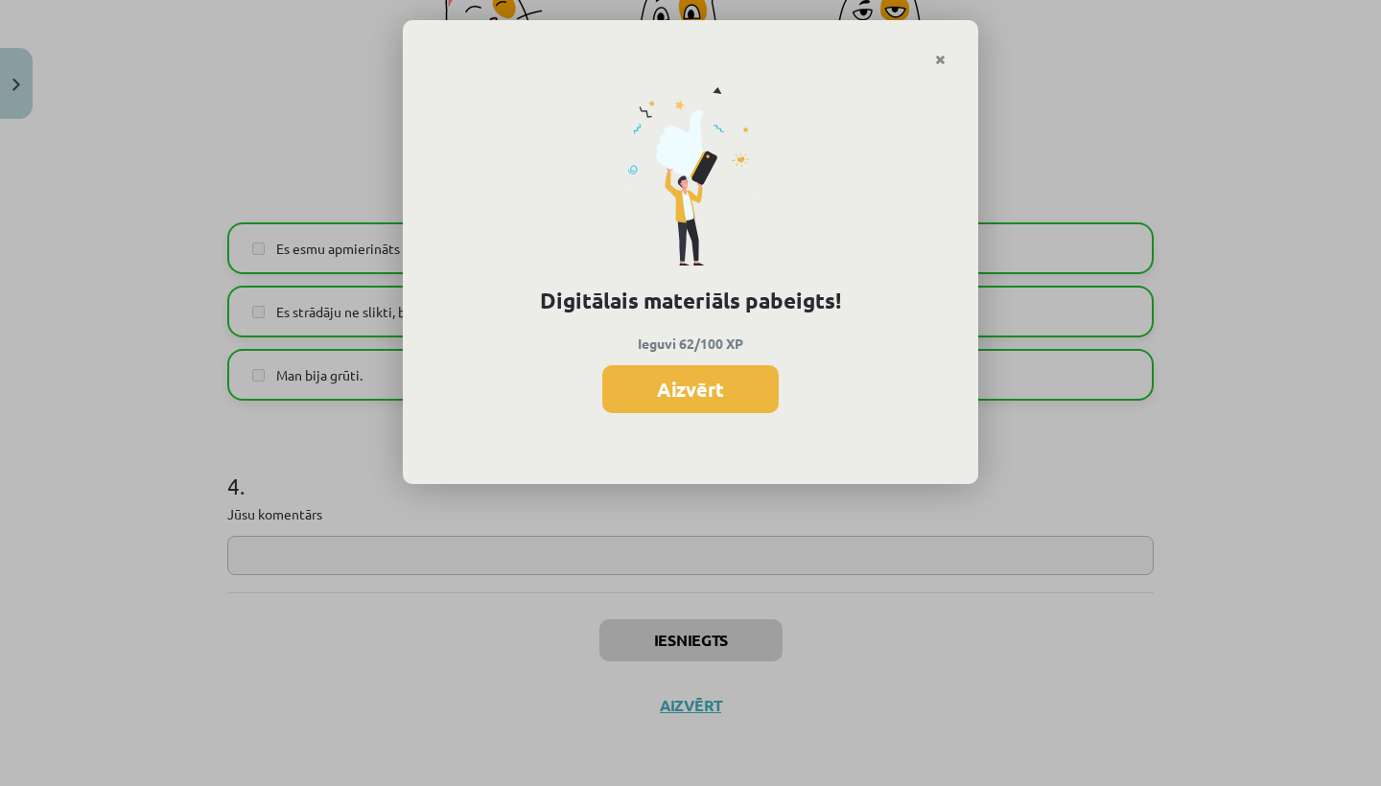
click at [743, 370] on button "Aizvērt" at bounding box center [690, 389] width 176 height 48
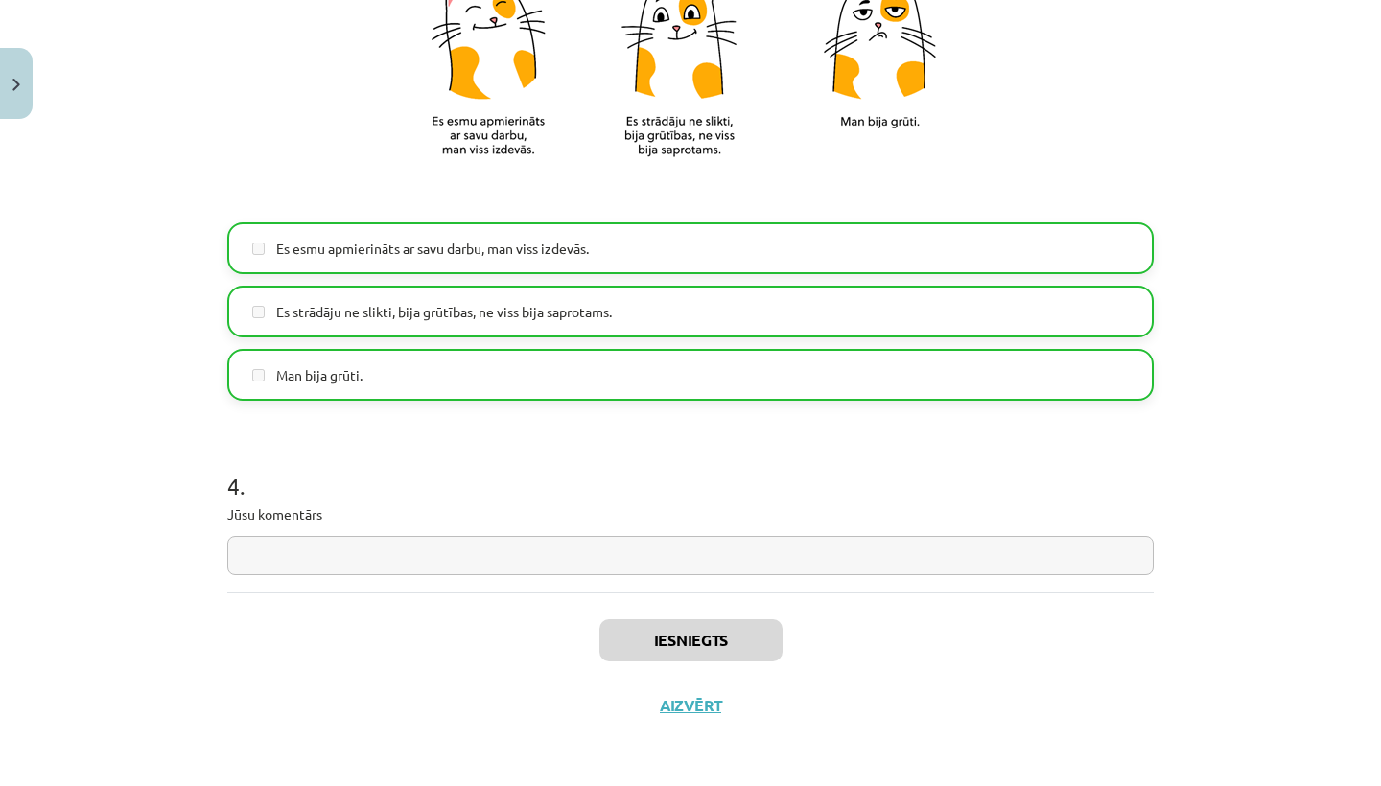
drag, startPoint x: 743, startPoint y: 370, endPoint x: 673, endPoint y: 704, distance: 341.0
click at [673, 704] on button "Aizvērt" at bounding box center [690, 705] width 73 height 19
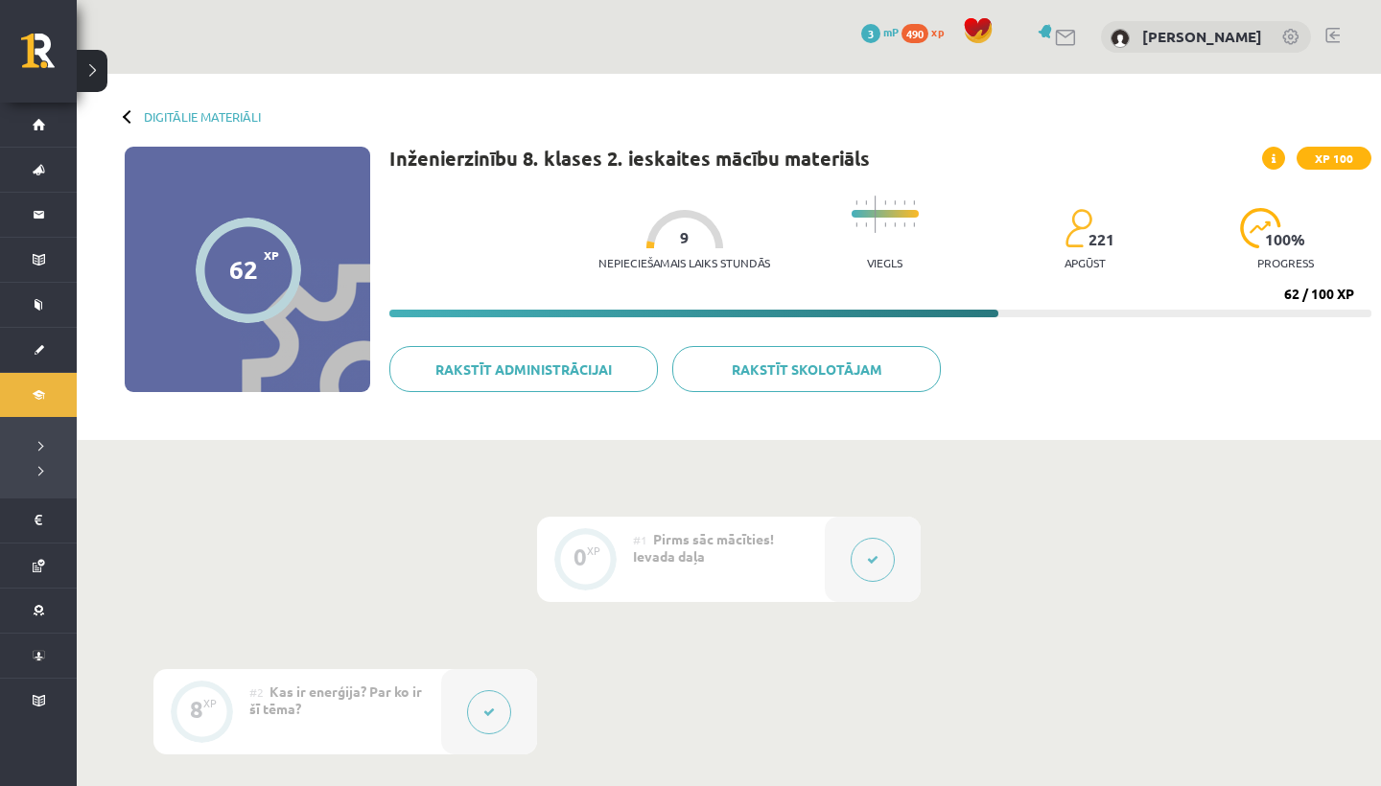
scroll to position [0, 0]
click at [230, 109] on link "Digitālie materiāli" at bounding box center [202, 116] width 117 height 14
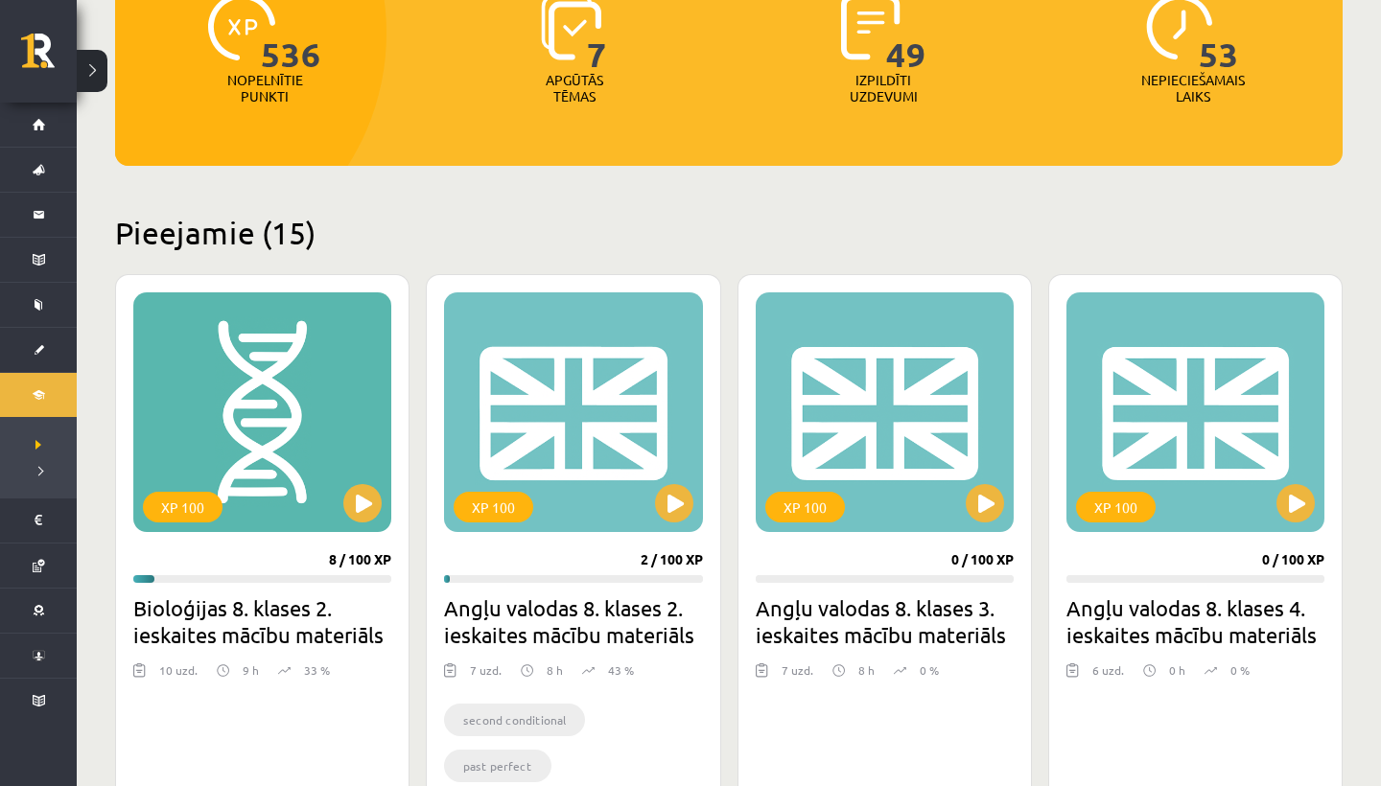
scroll to position [278, 0]
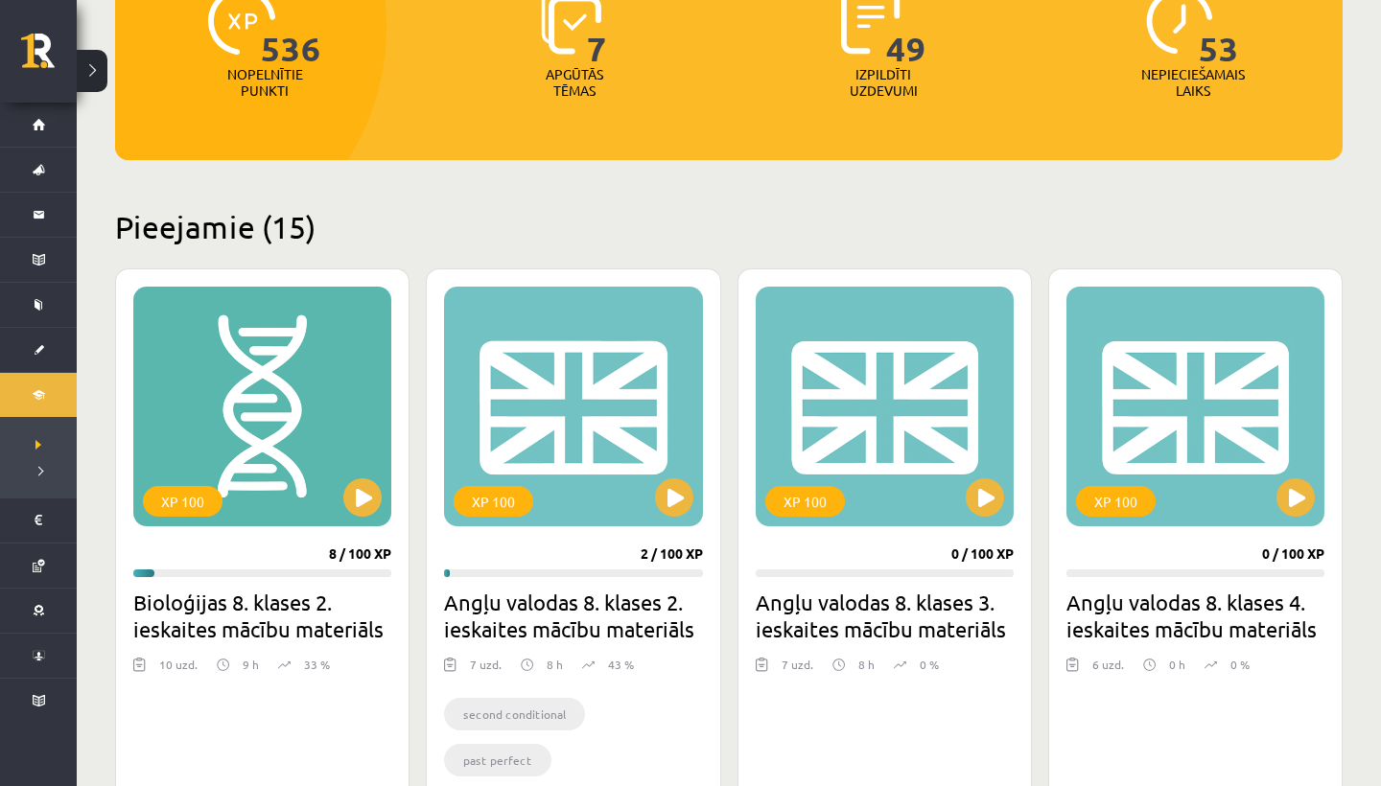
click at [676, 503] on button at bounding box center [674, 497] width 38 height 38
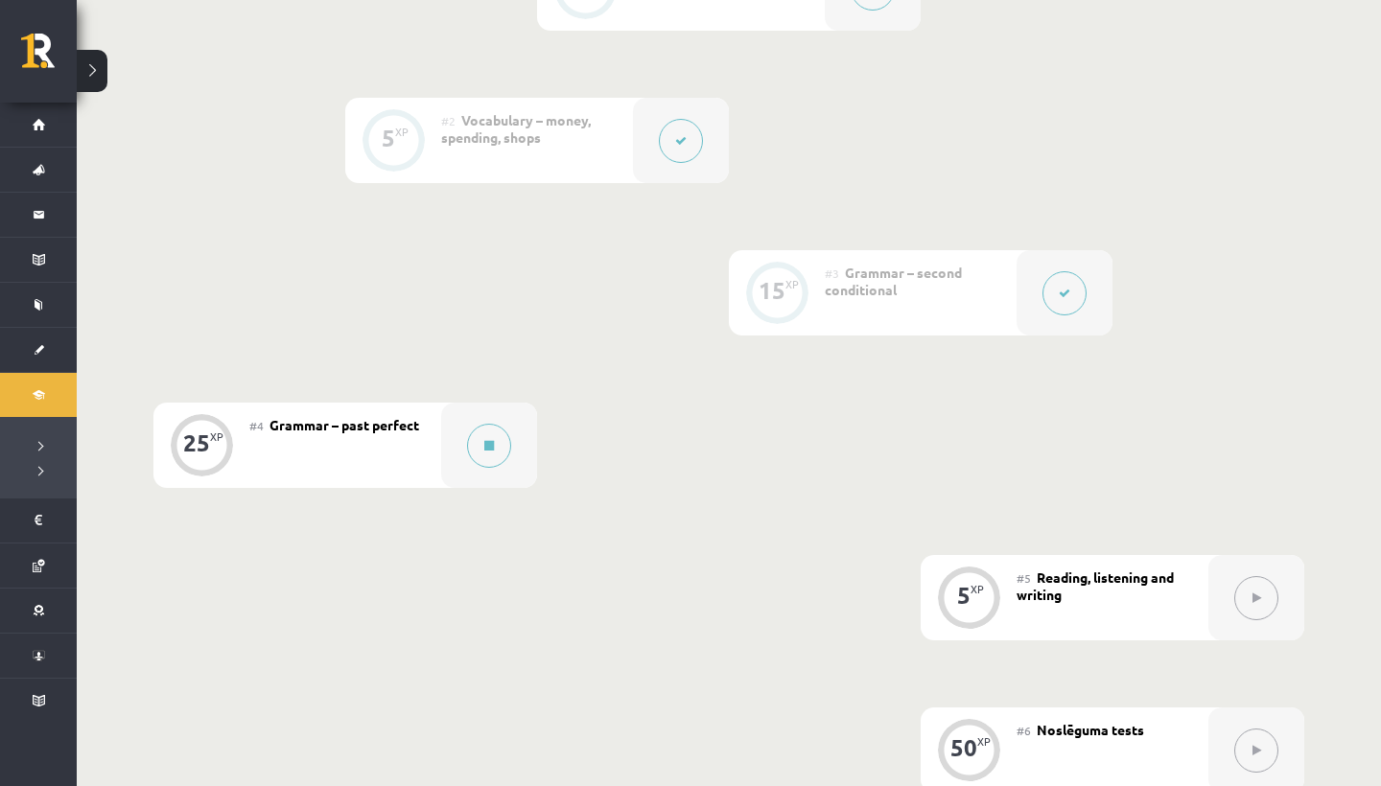
scroll to position [607, 0]
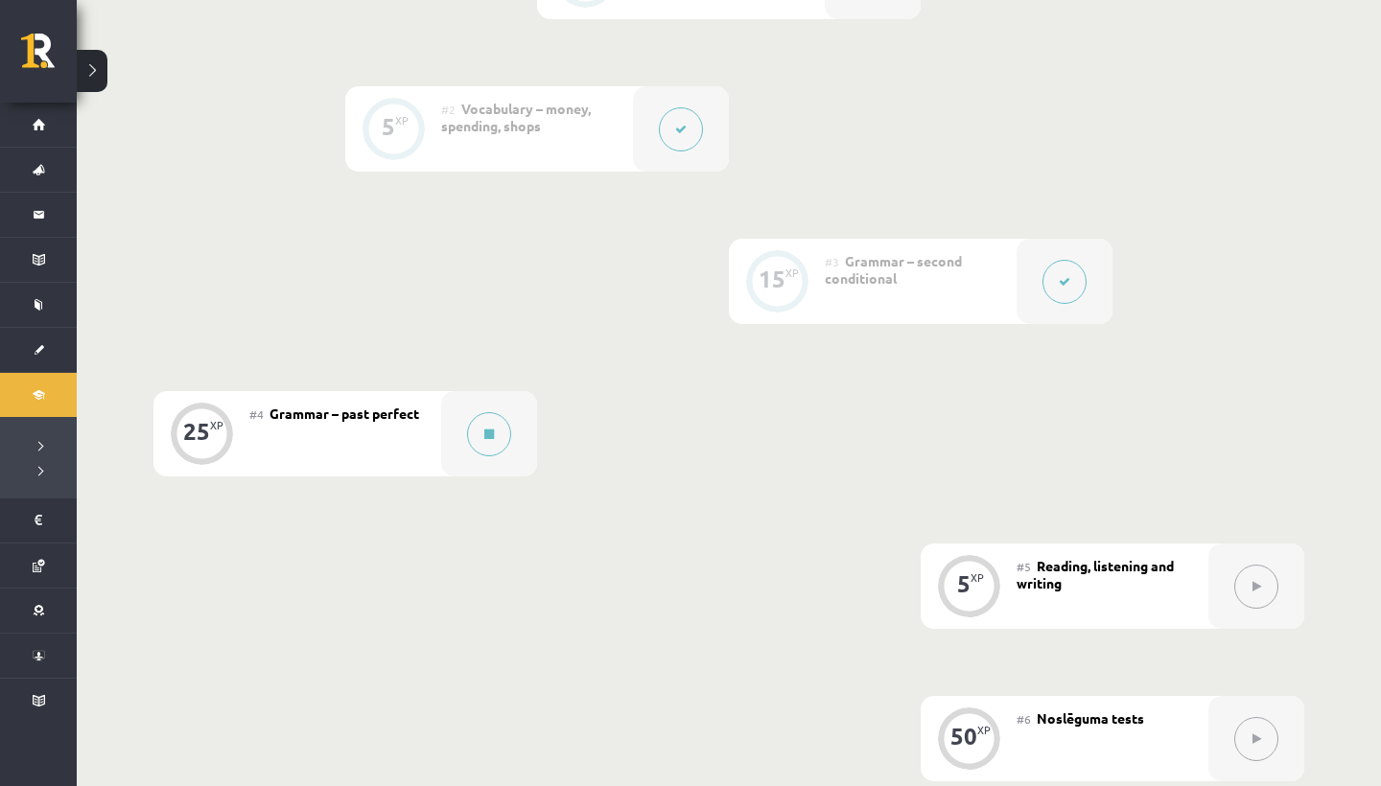
click at [482, 432] on button at bounding box center [489, 434] width 44 height 44
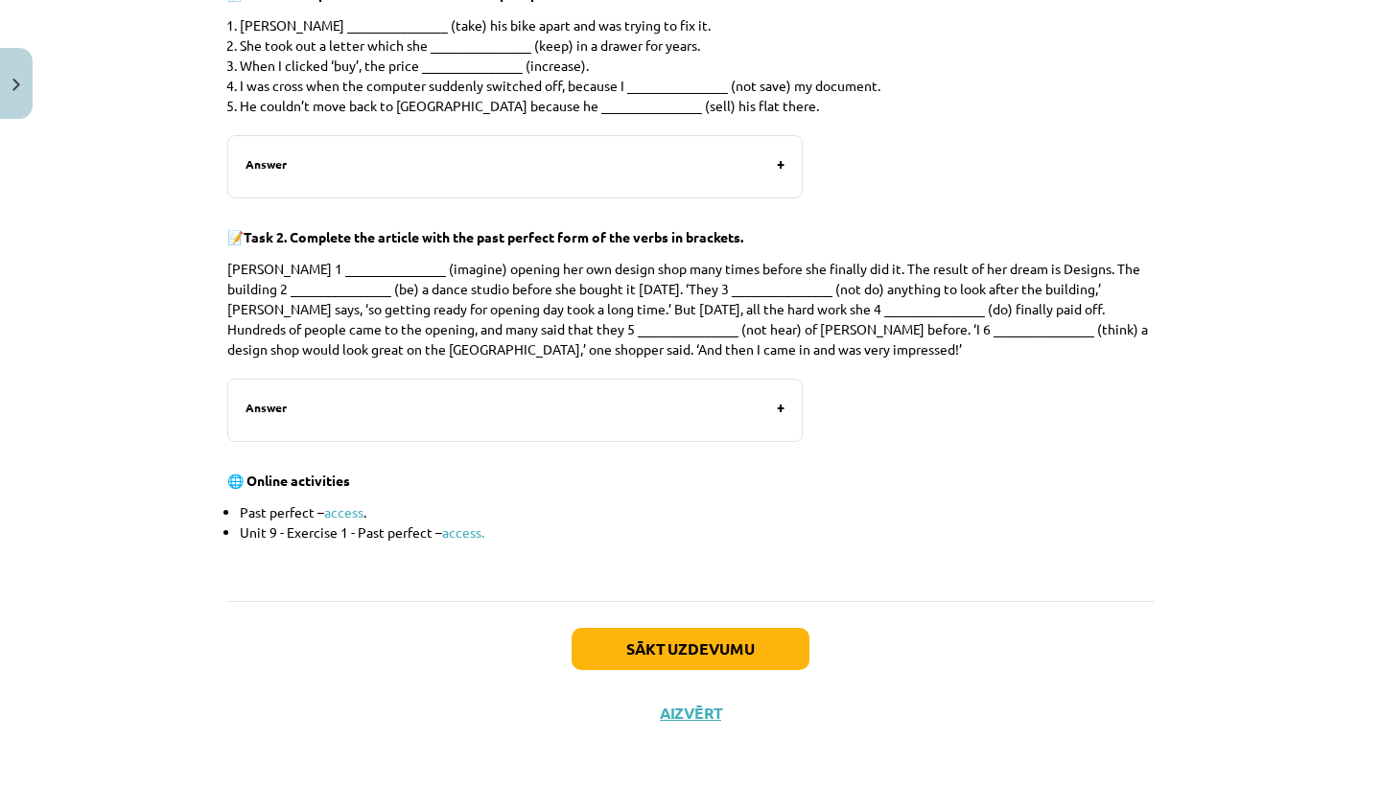
drag, startPoint x: 482, startPoint y: 432, endPoint x: 703, endPoint y: 652, distance: 311.9
click at [703, 652] on button "Sākt uzdevumu" at bounding box center [691, 649] width 238 height 42
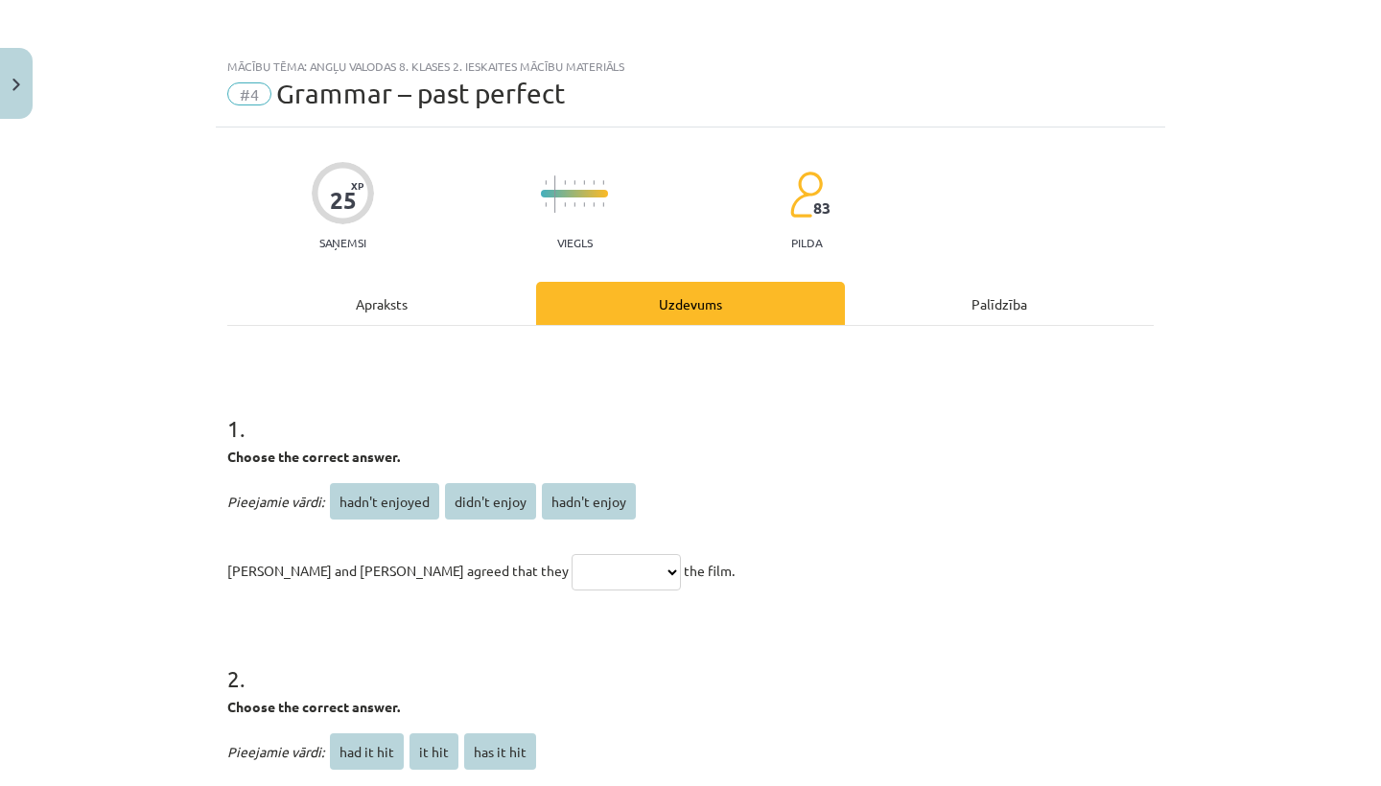
scroll to position [0, 0]
drag, startPoint x: 703, startPoint y: 652, endPoint x: 388, endPoint y: 298, distance: 473.4
click at [388, 298] on div "Apraksts" at bounding box center [381, 303] width 309 height 43
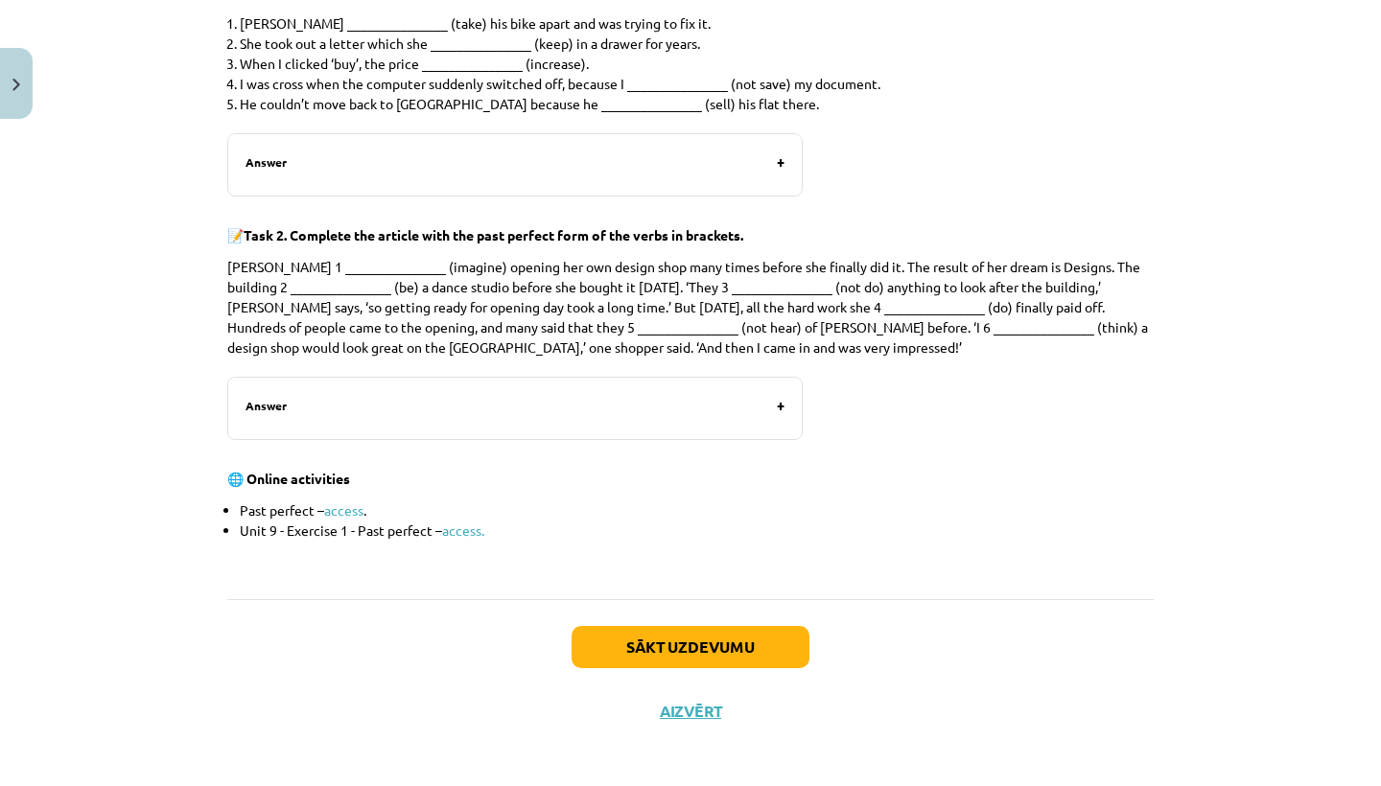
scroll to position [2091, 0]
click at [687, 649] on button "Sākt uzdevumu" at bounding box center [691, 649] width 238 height 42
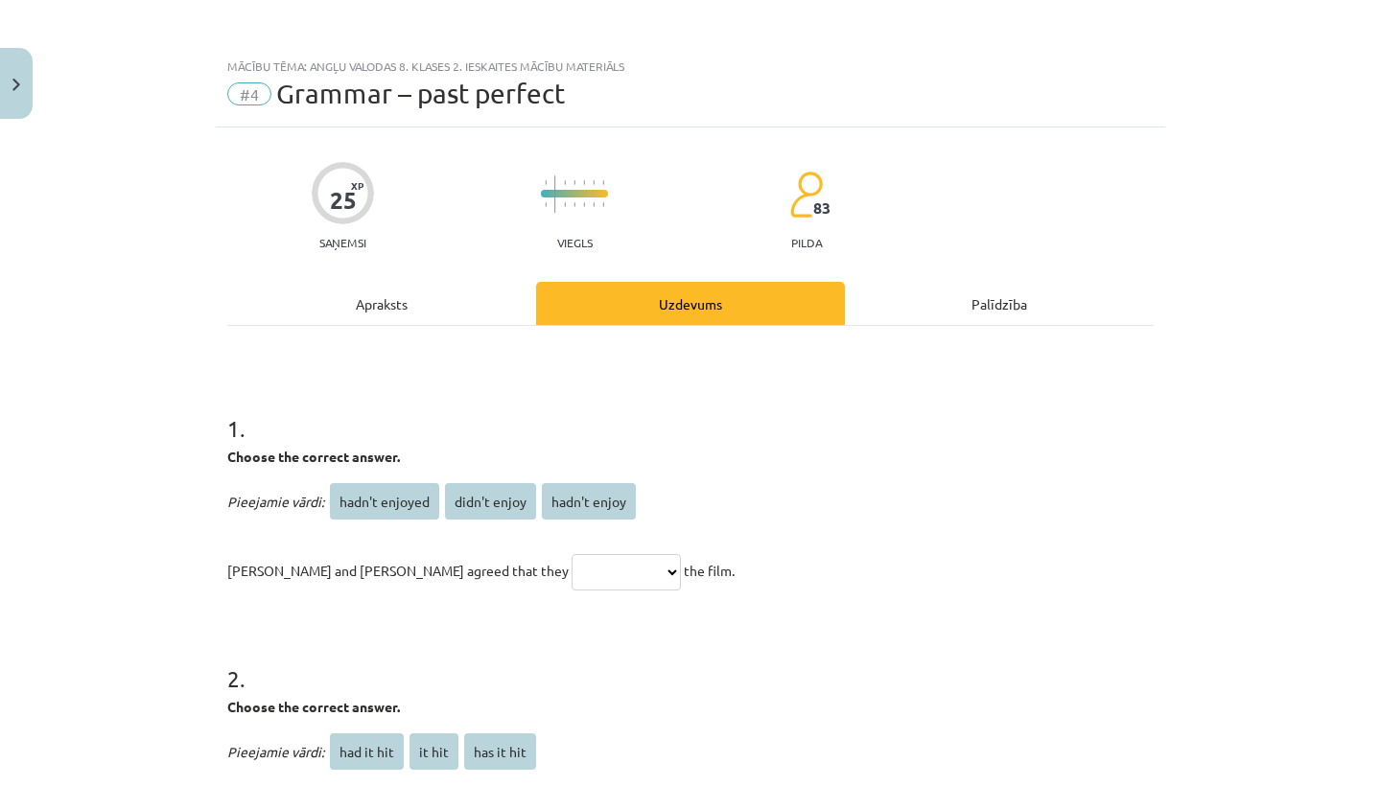
scroll to position [0, 0]
click at [401, 499] on span "hadn't enjoyed" at bounding box center [384, 501] width 109 height 36
select select "**********"
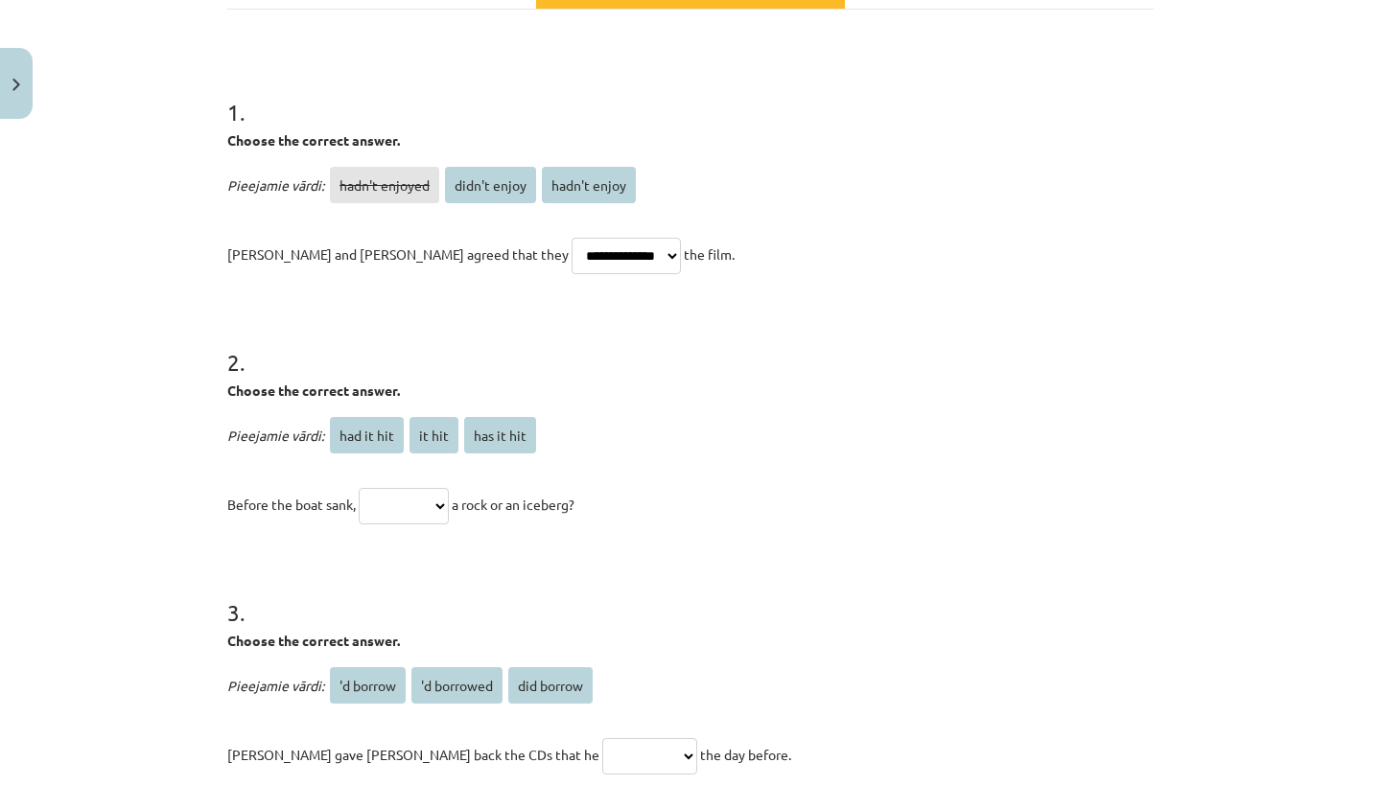
scroll to position [320, 0]
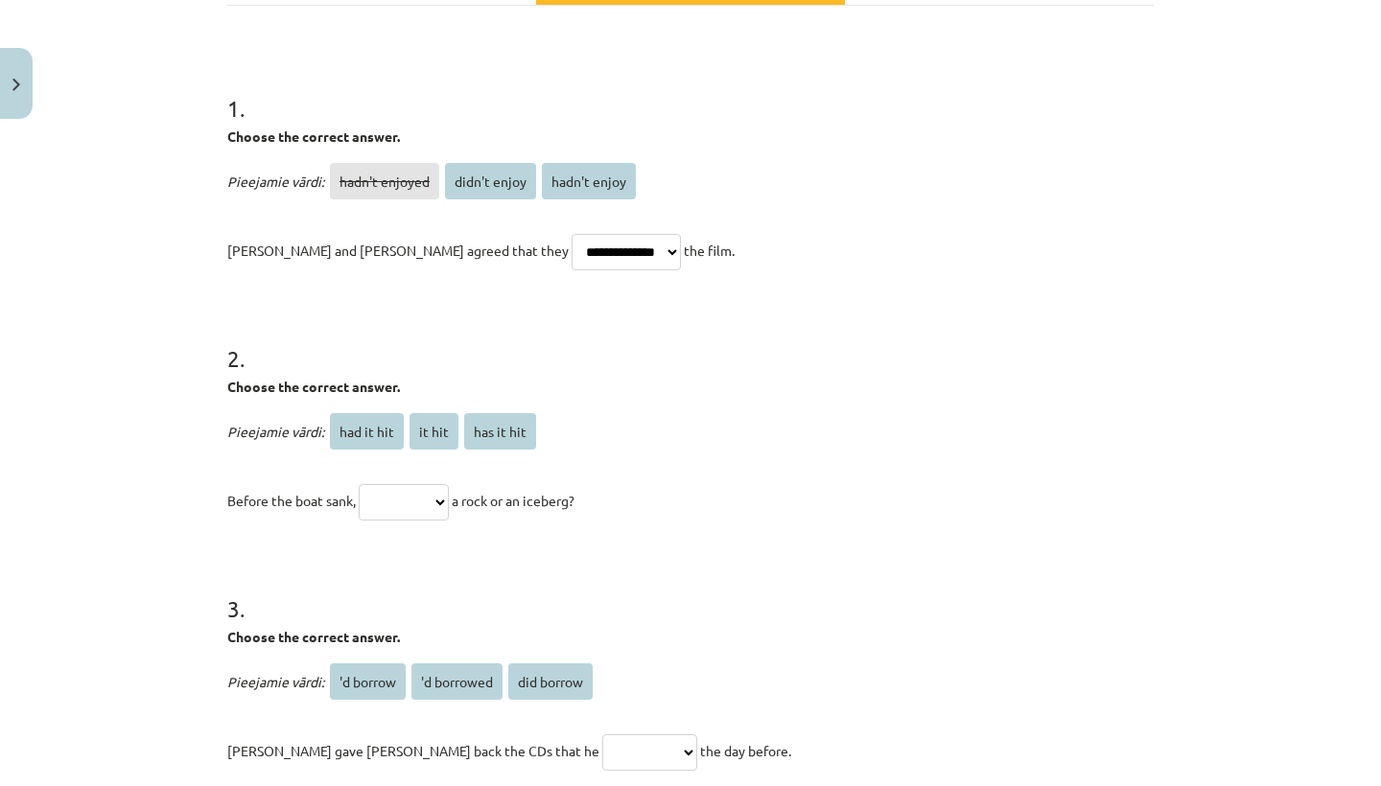
click at [433, 438] on span "it hit" at bounding box center [433, 431] width 49 height 36
select select "******"
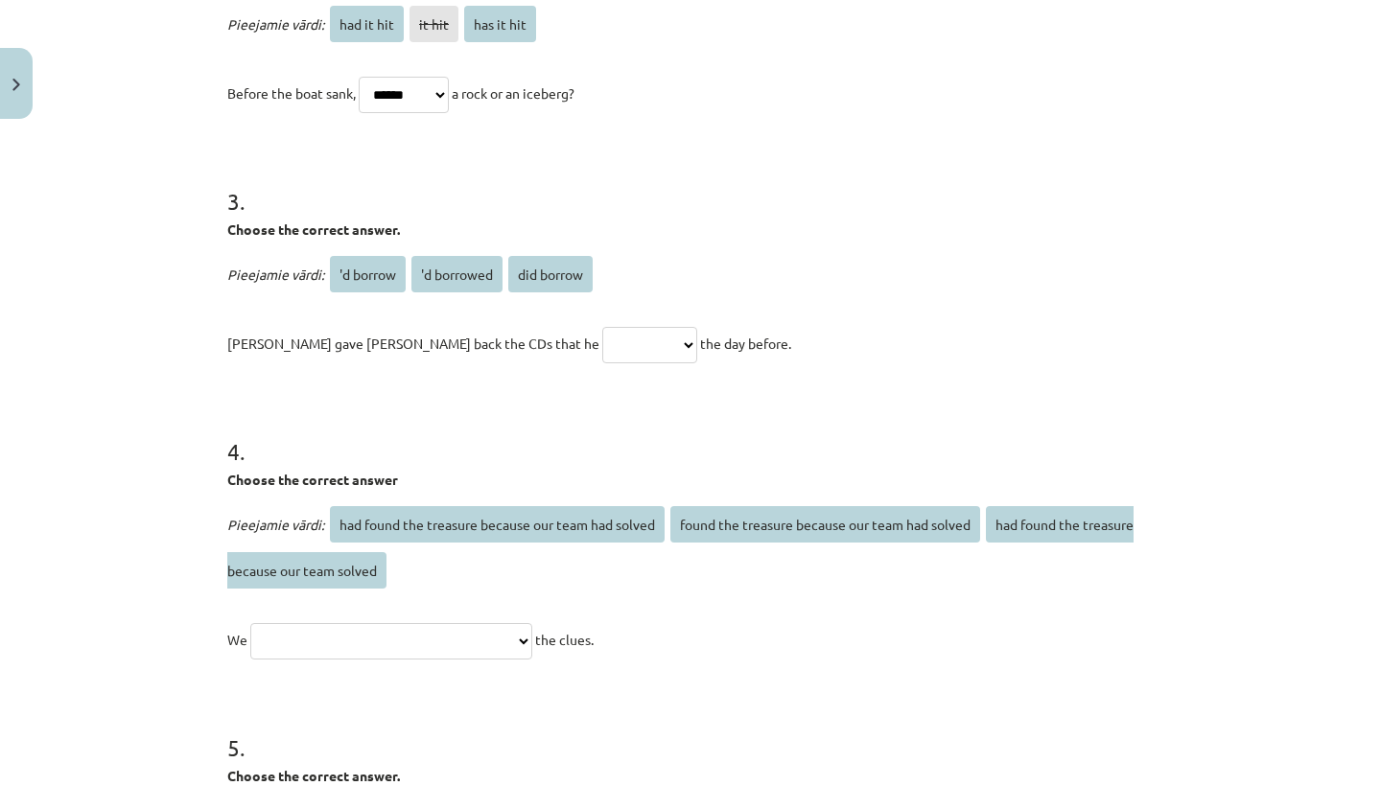
scroll to position [692, 0]
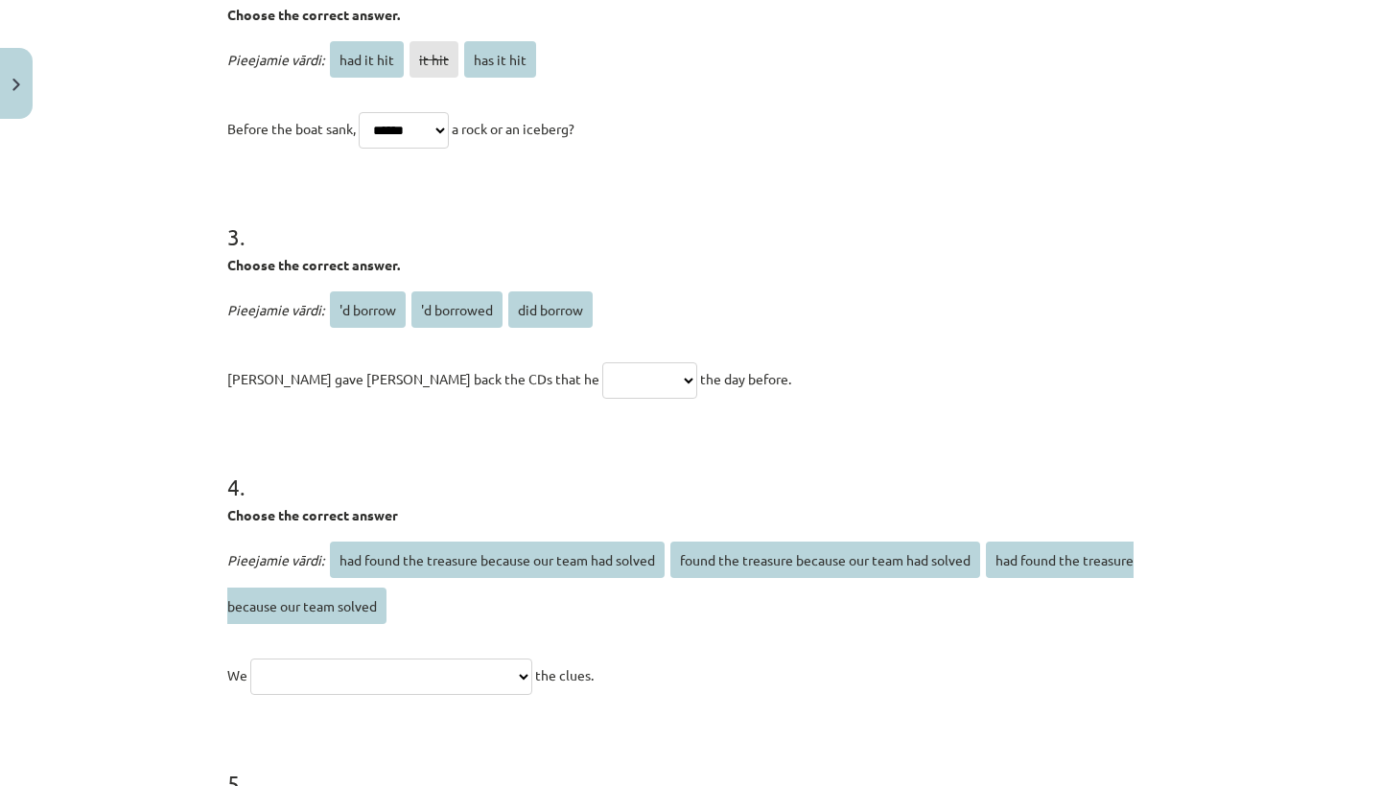
select select "**********"
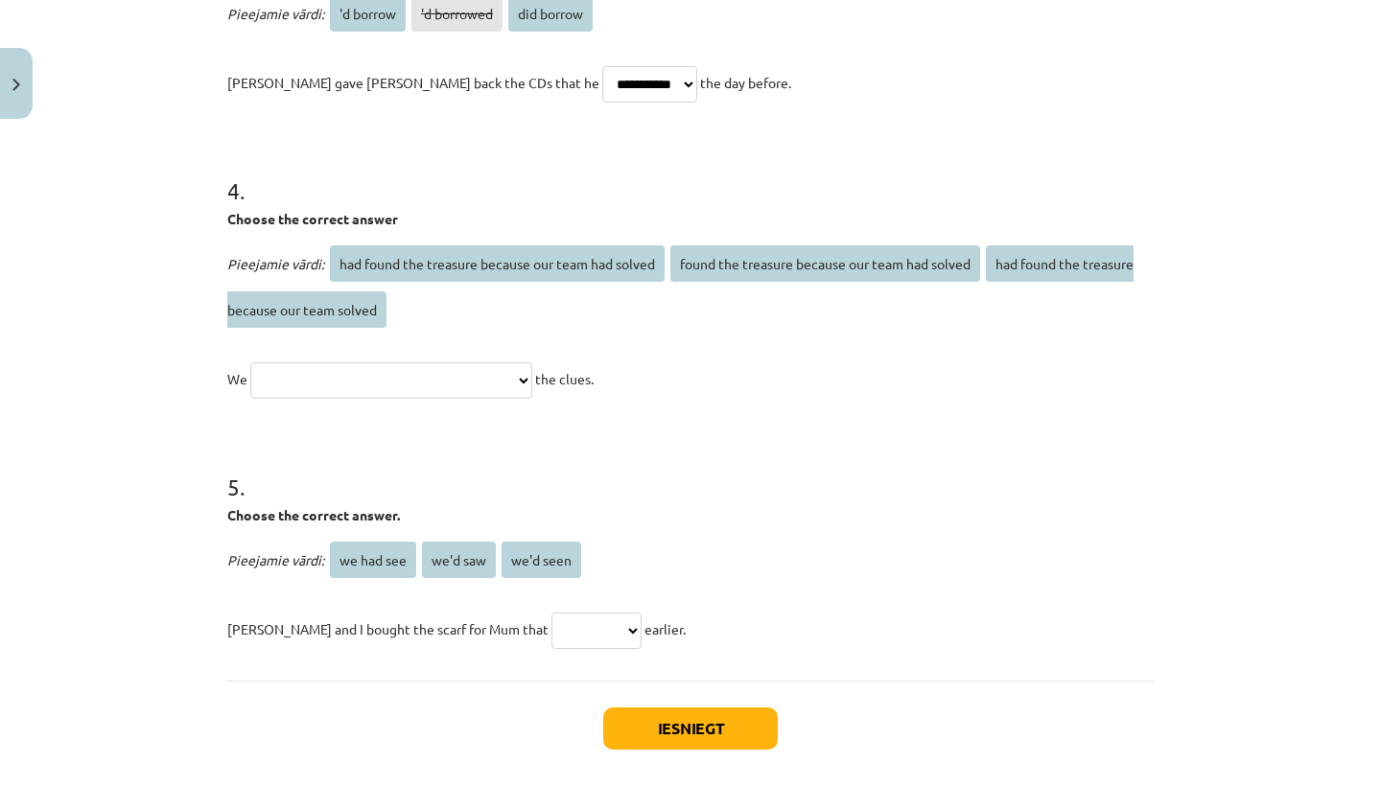
scroll to position [983, 0]
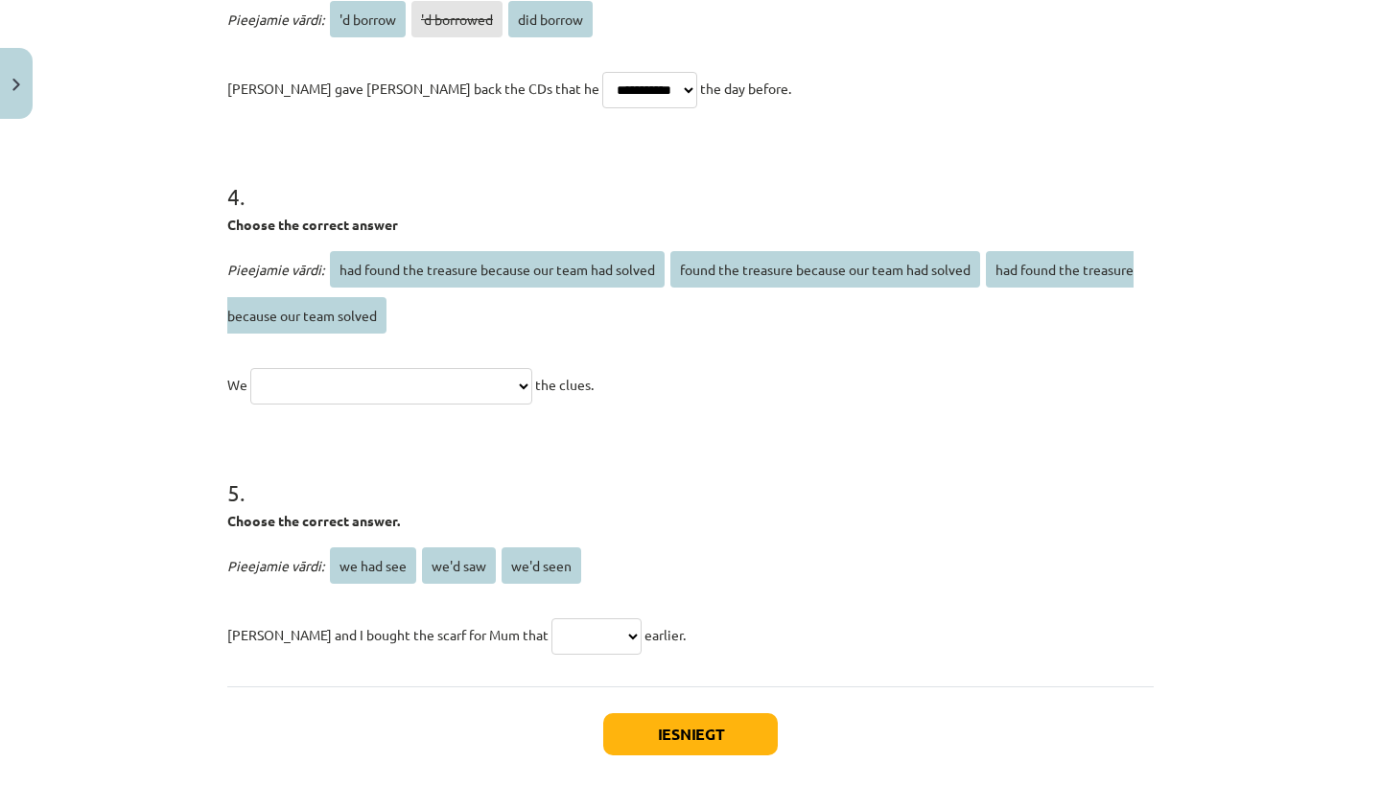
select select "**********"
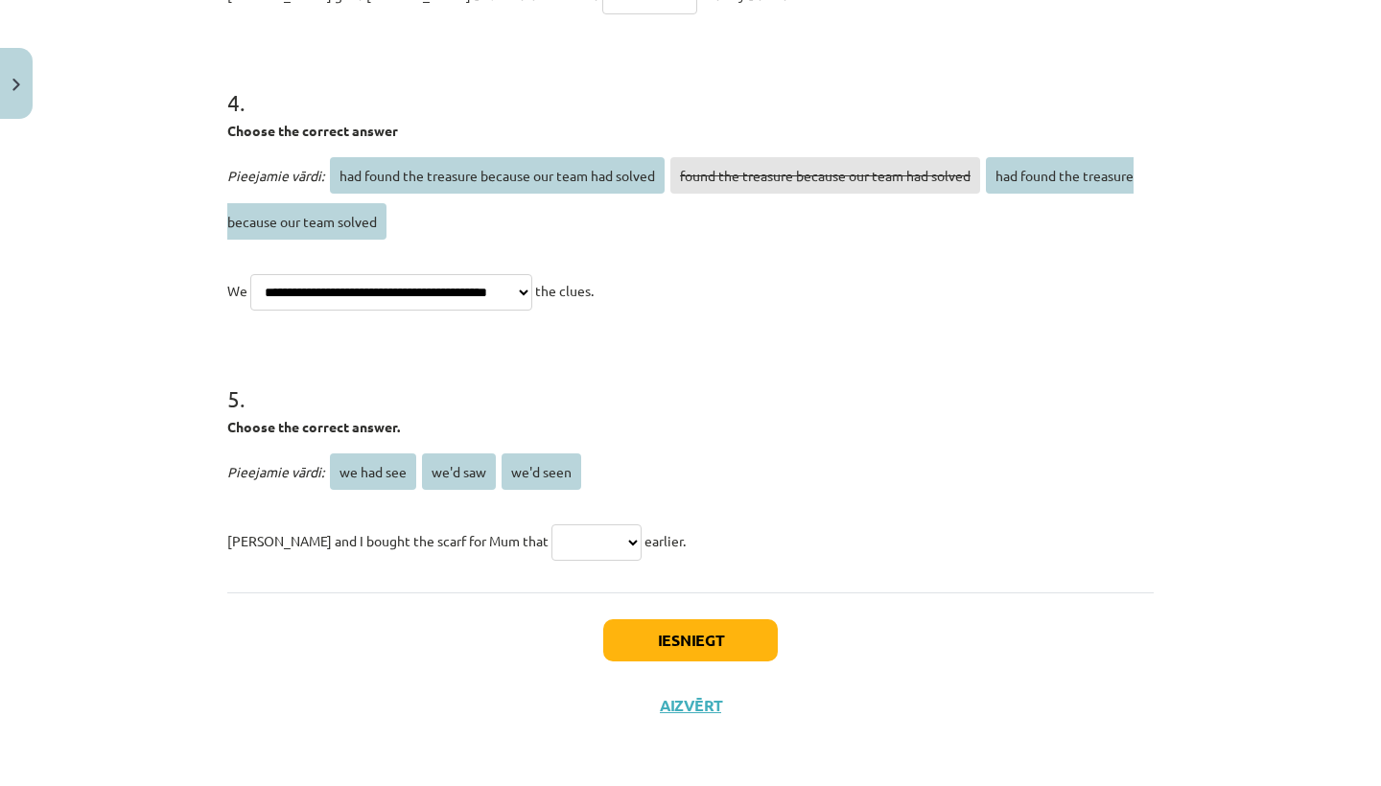
scroll to position [1080, 0]
select select "**********"
click at [656, 642] on button "Iesniegt" at bounding box center [690, 640] width 175 height 42
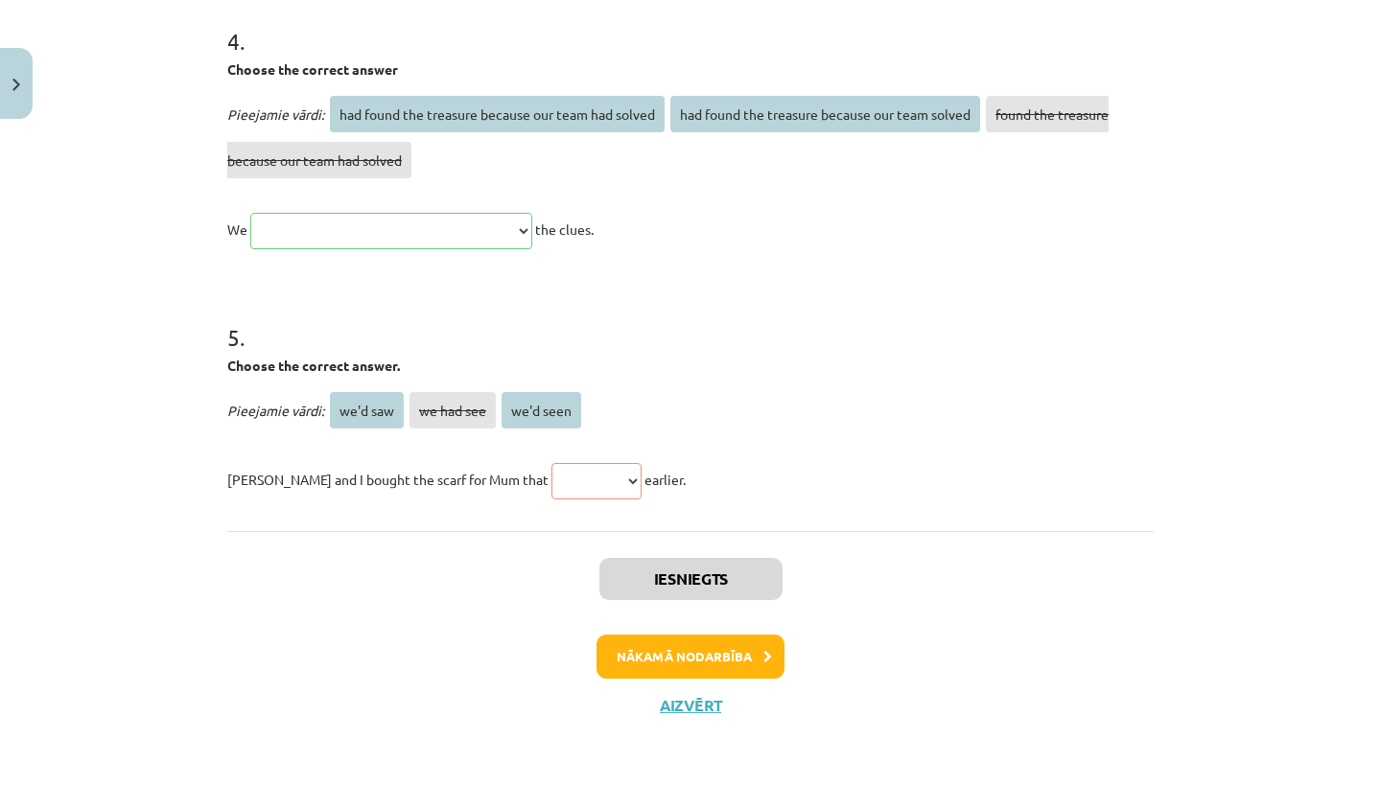
scroll to position [1140, 0]
click at [683, 698] on button "Aizvērt" at bounding box center [690, 705] width 73 height 19
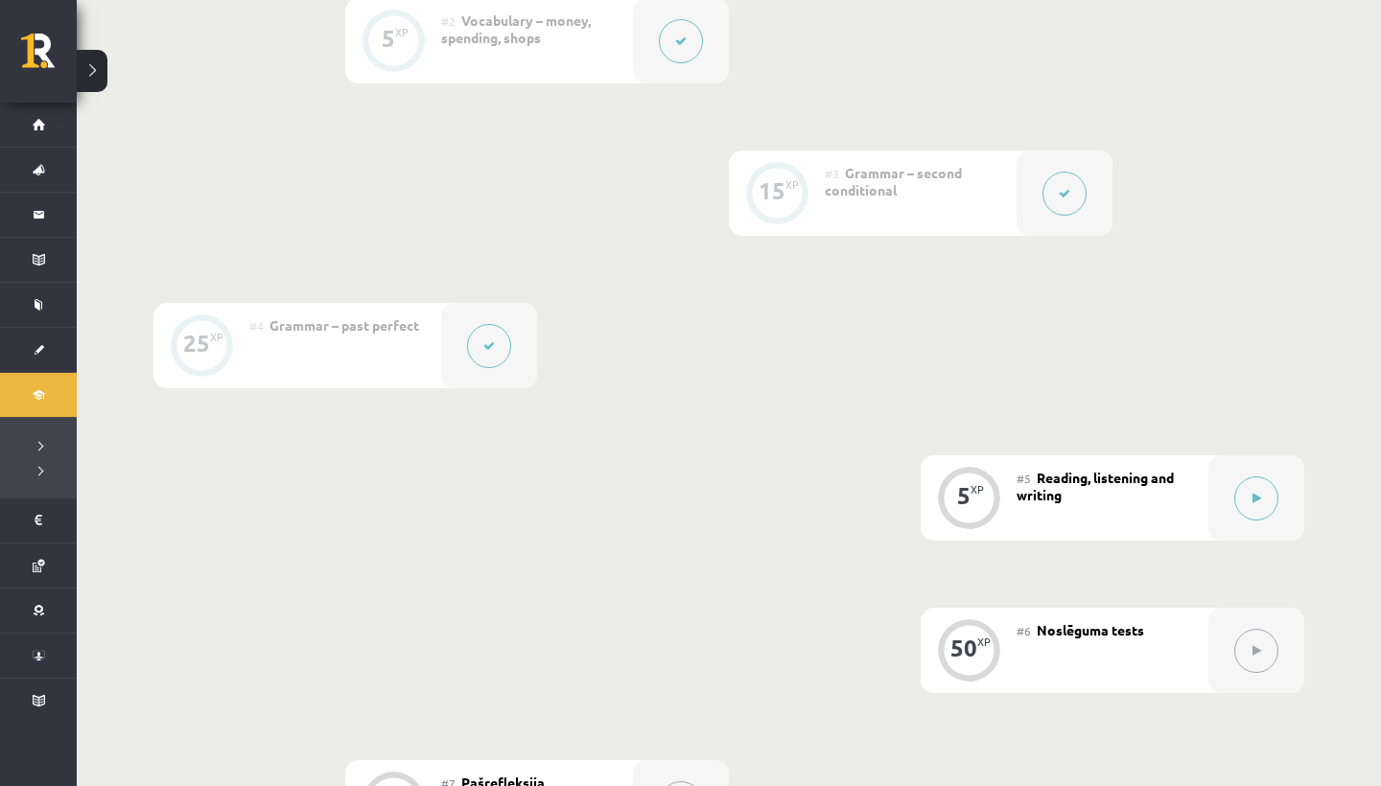
scroll to position [649, 0]
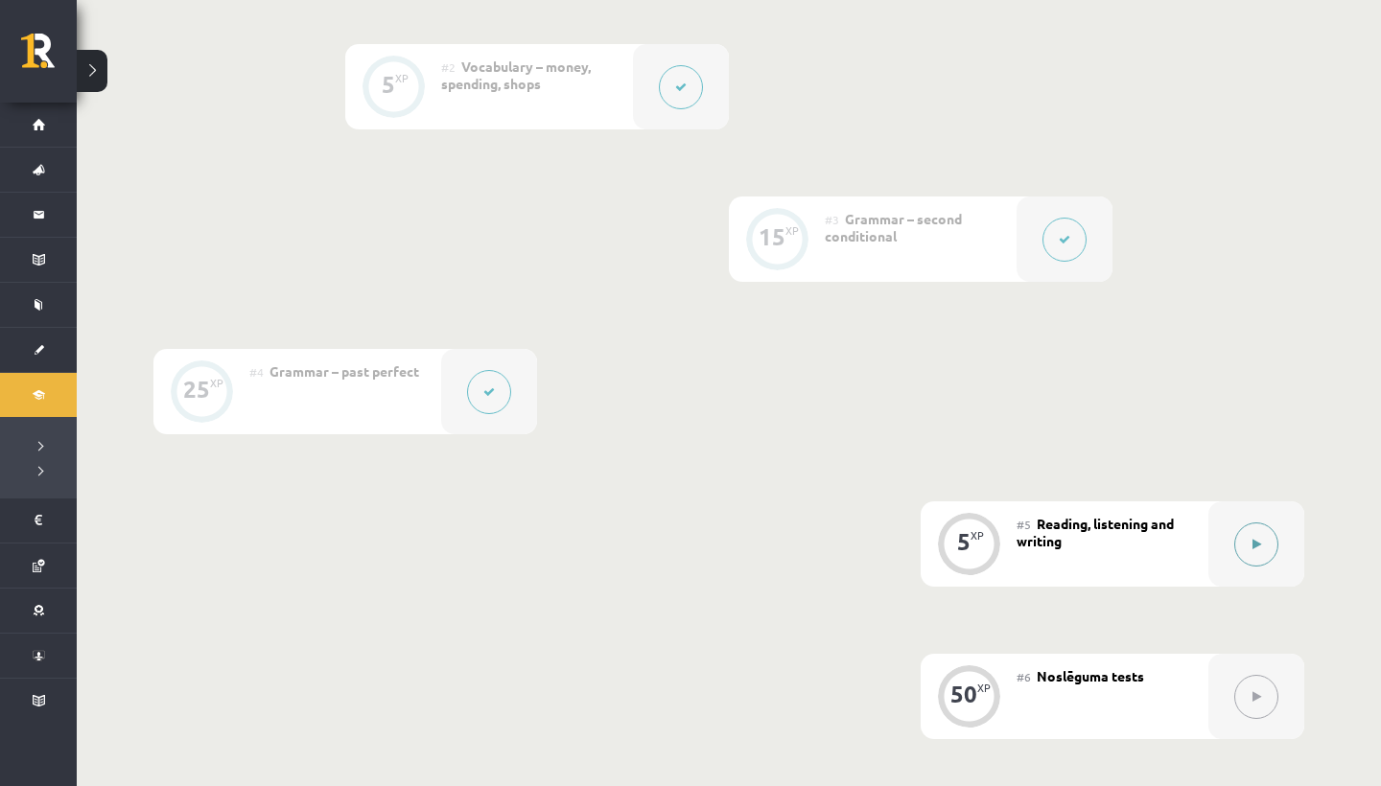
drag, startPoint x: 683, startPoint y: 698, endPoint x: 1251, endPoint y: 550, distance: 587.5
click at [1252, 550] on icon at bounding box center [1256, 545] width 9 height 12
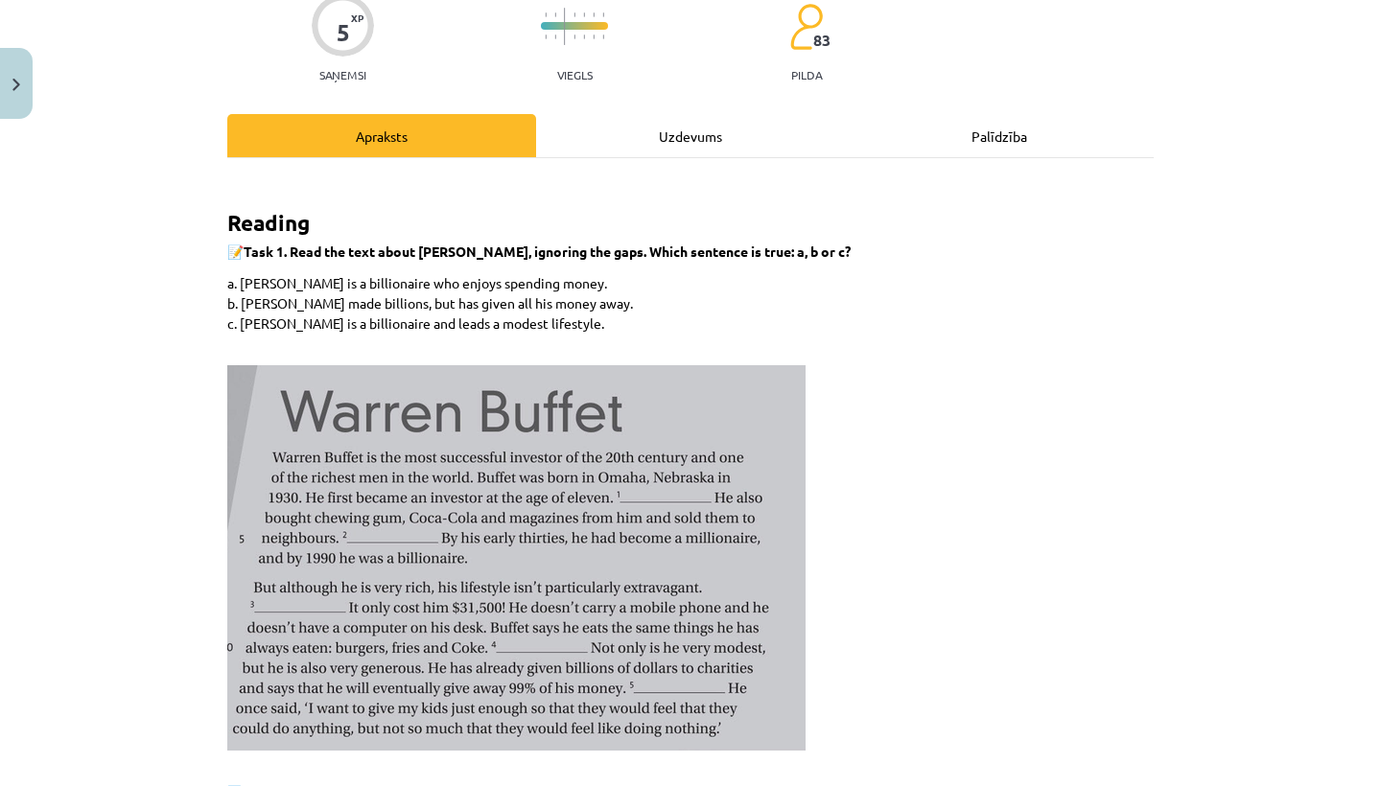
scroll to position [165, 0]
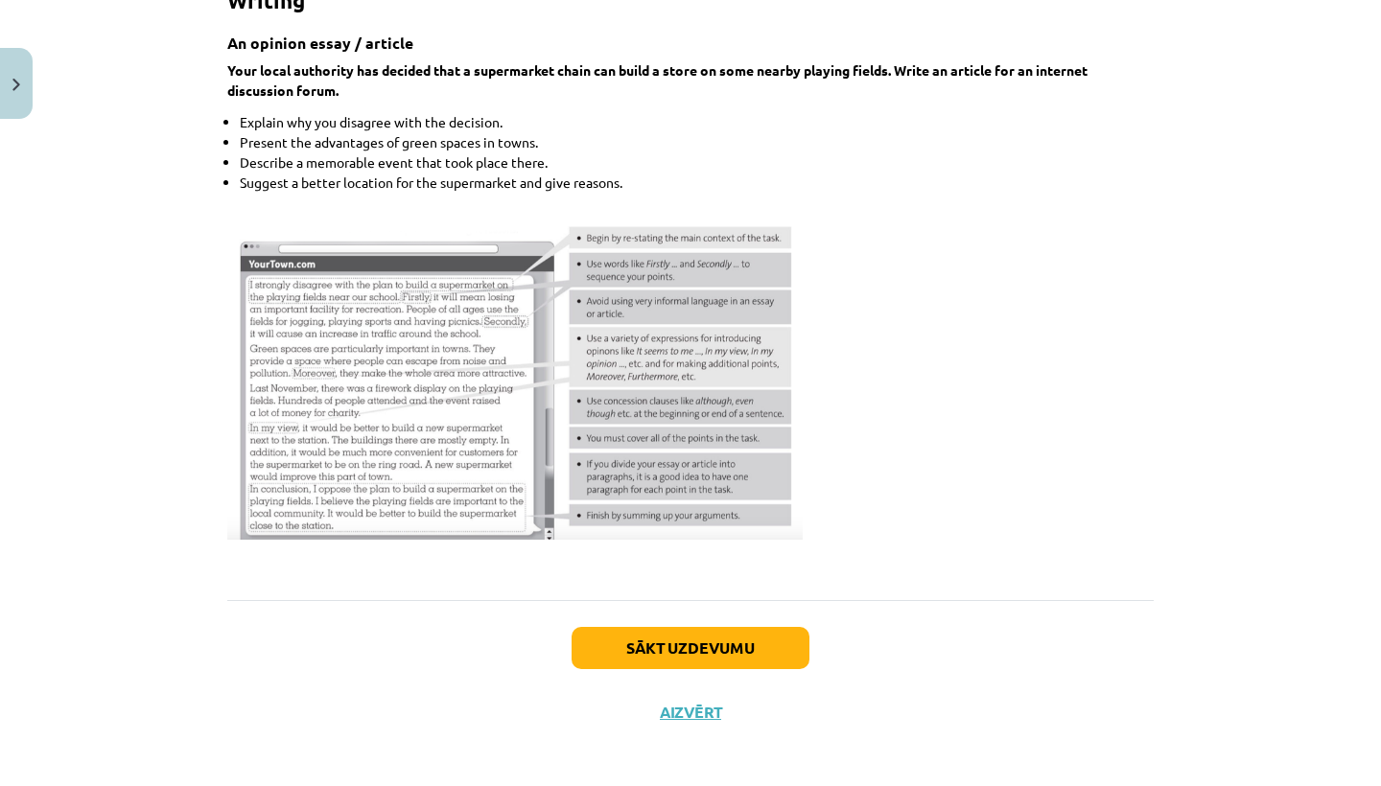
click at [654, 639] on button "Sākt uzdevumu" at bounding box center [691, 648] width 238 height 42
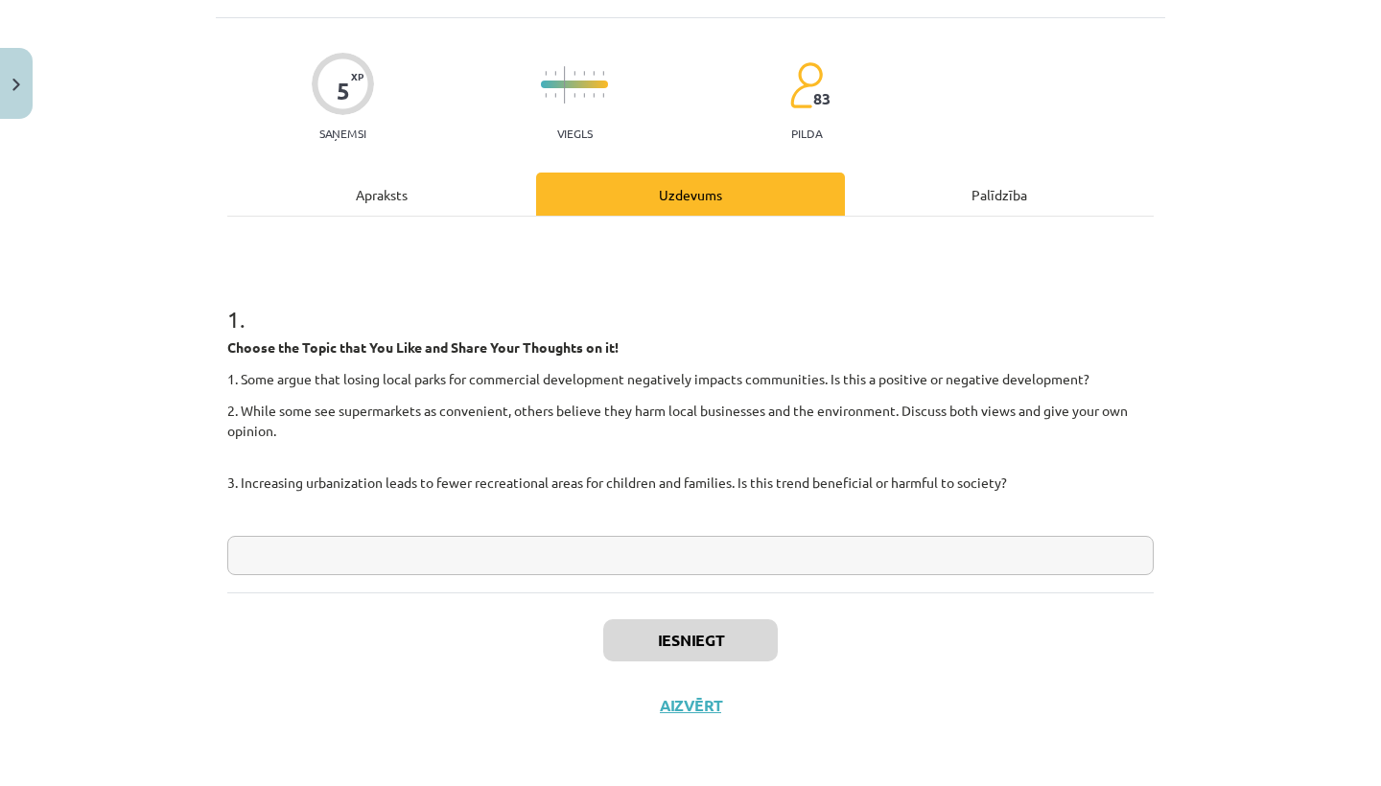
drag, startPoint x: 1251, startPoint y: 550, endPoint x: 247, endPoint y: 549, distance: 1004.0
click at [247, 549] on input "text" at bounding box center [690, 555] width 926 height 39
click at [243, 551] on input "text" at bounding box center [690, 555] width 926 height 39
click at [244, 552] on input "text" at bounding box center [690, 555] width 926 height 39
type input "*"
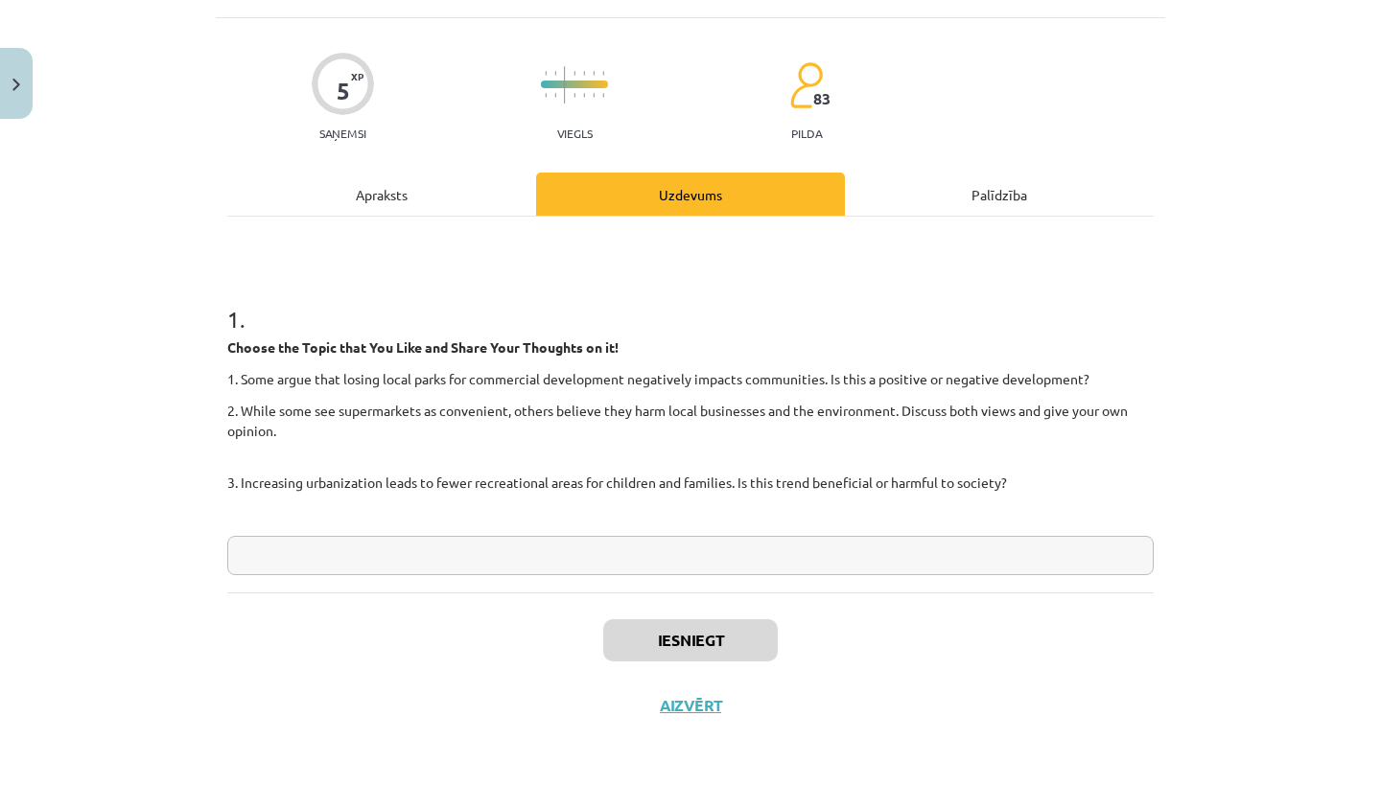
click at [244, 548] on input "text" at bounding box center [690, 555] width 926 height 39
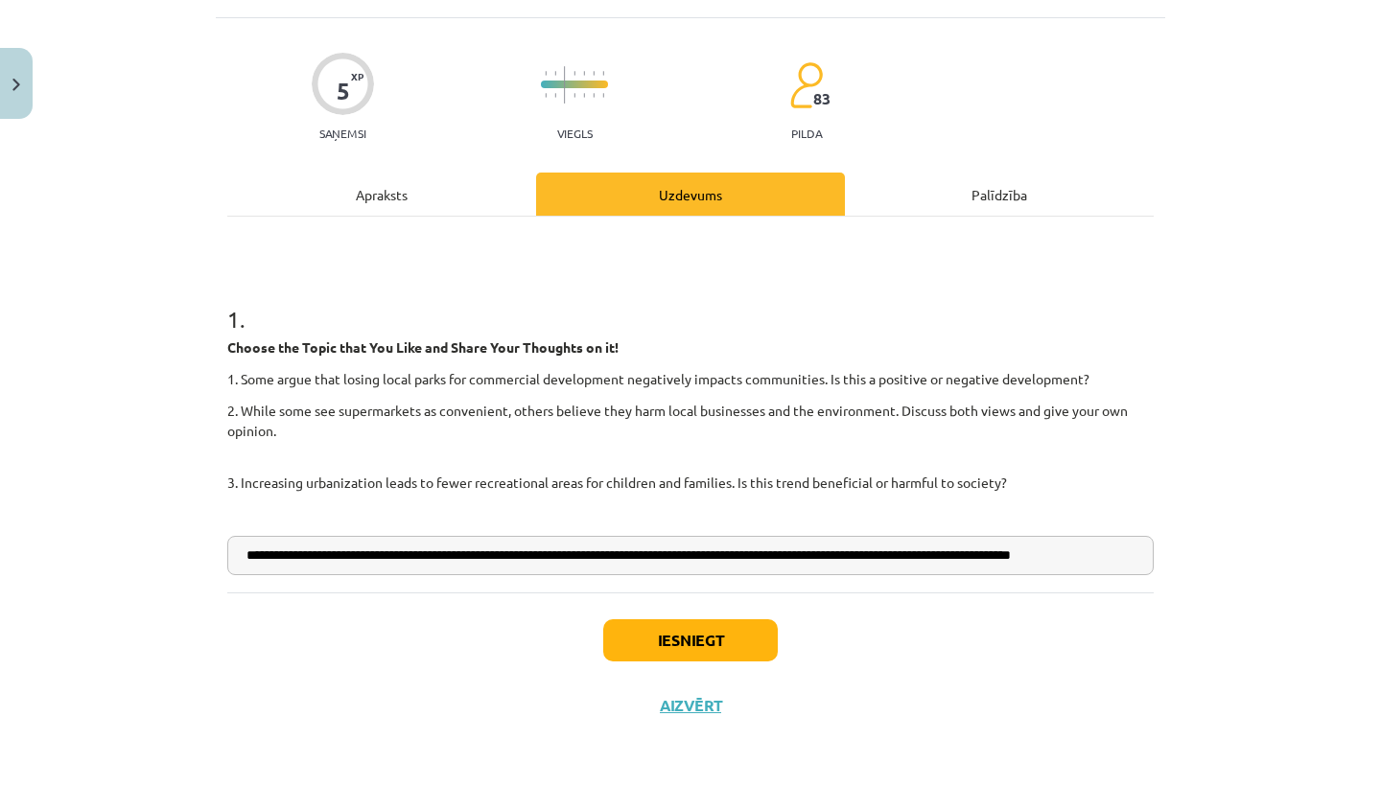
type input "**********"
click at [1037, 521] on p at bounding box center [690, 514] width 926 height 20
click at [1147, 551] on input "**********" at bounding box center [690, 555] width 926 height 39
click at [653, 635] on button "Iesniegt" at bounding box center [690, 640] width 175 height 42
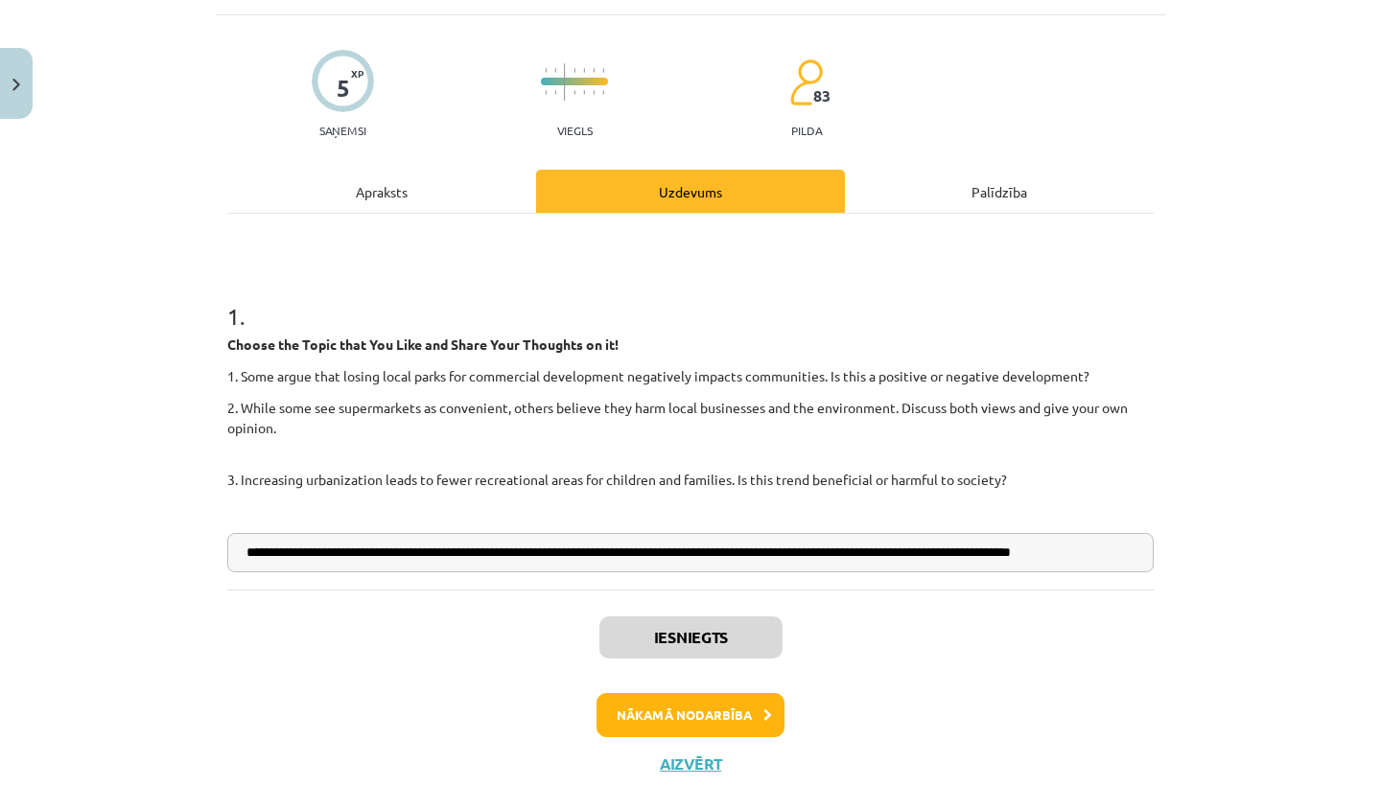
click at [693, 710] on button "Nākamā nodarbība" at bounding box center [690, 715] width 188 height 44
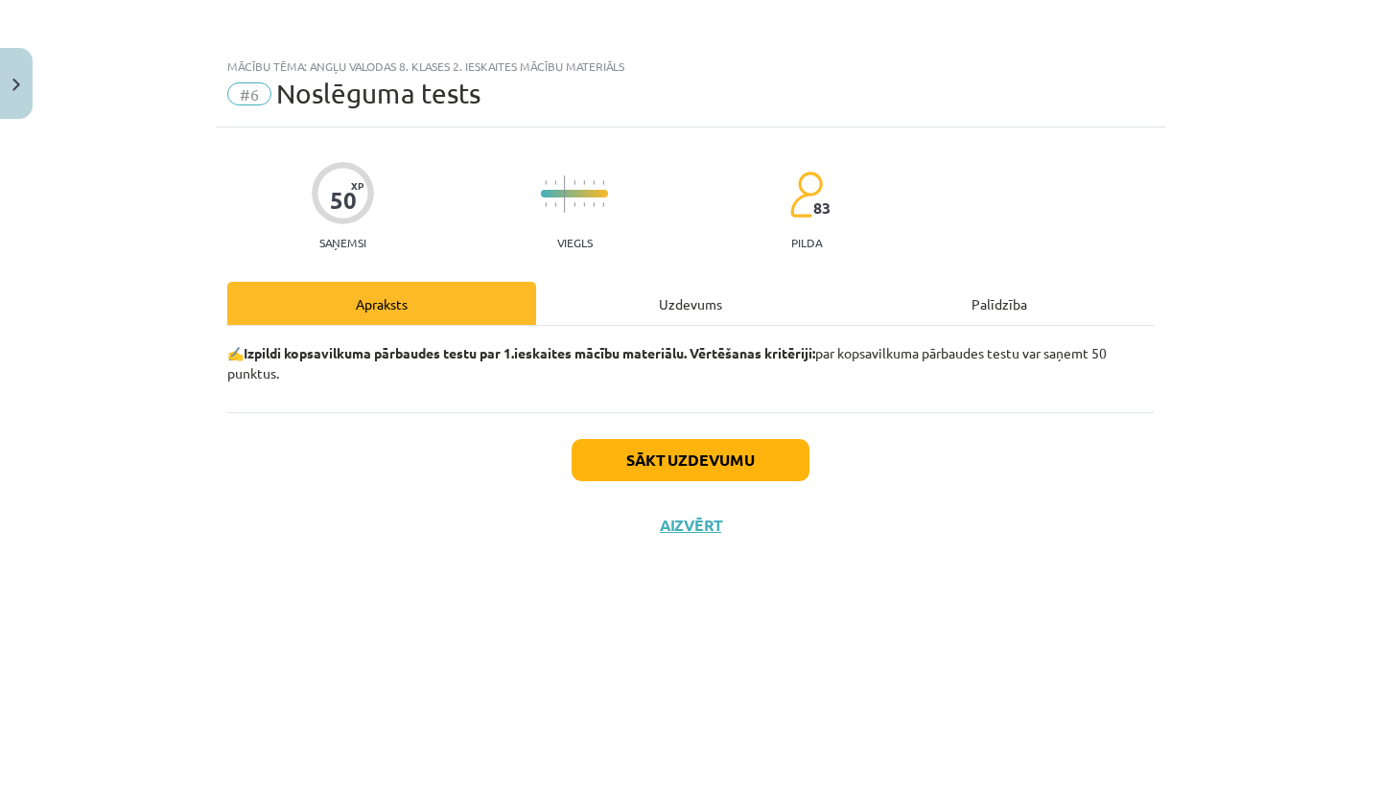
click at [643, 439] on button "Sākt uzdevumu" at bounding box center [691, 460] width 238 height 42
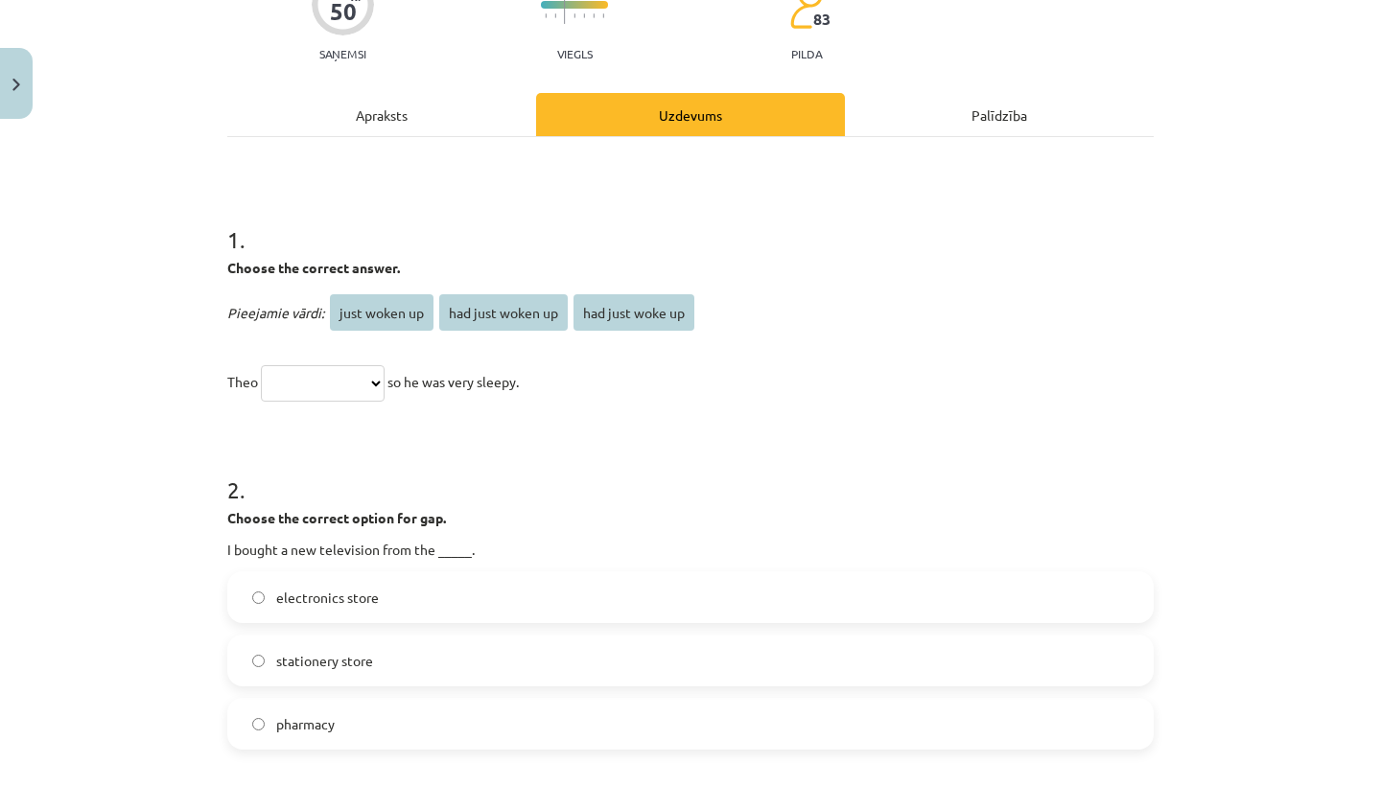
scroll to position [193, 0]
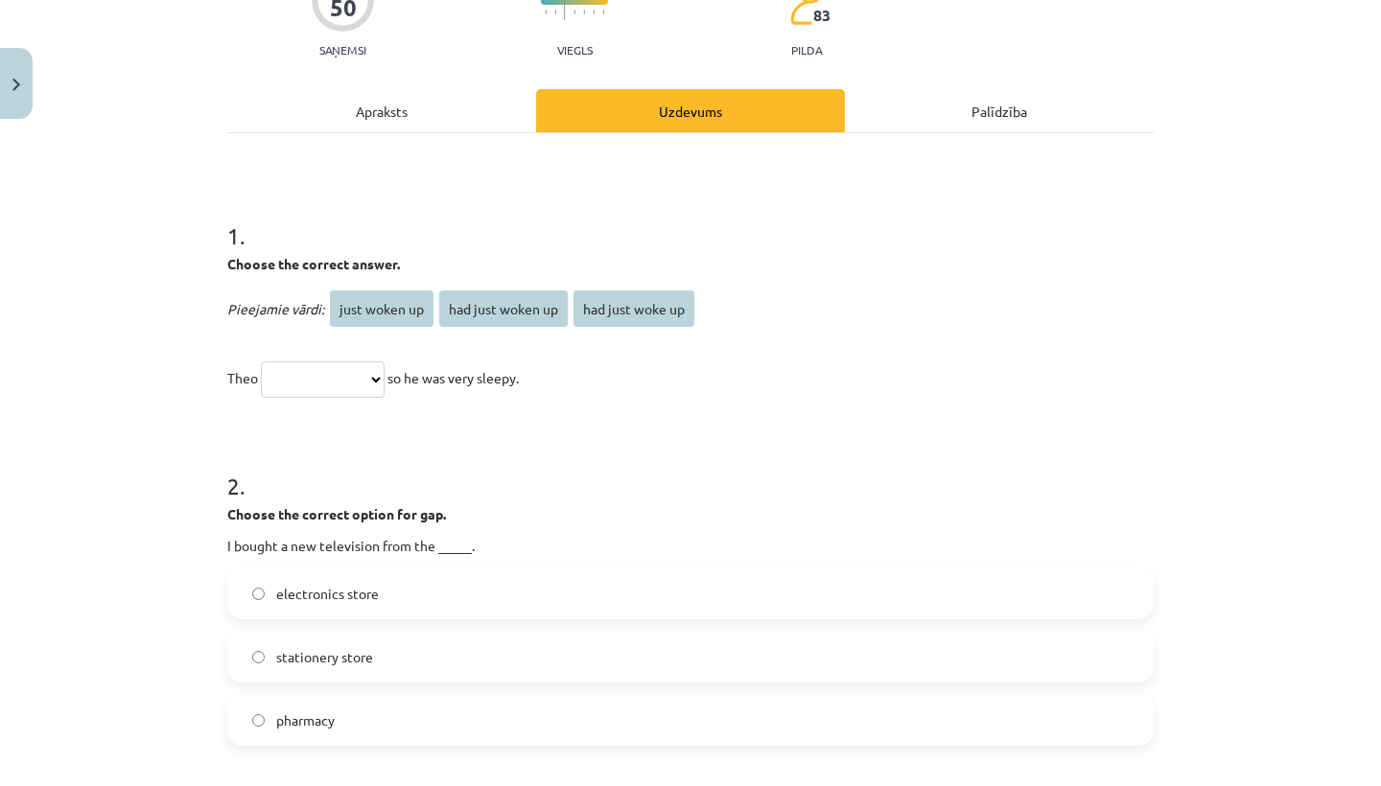
select select "**********"
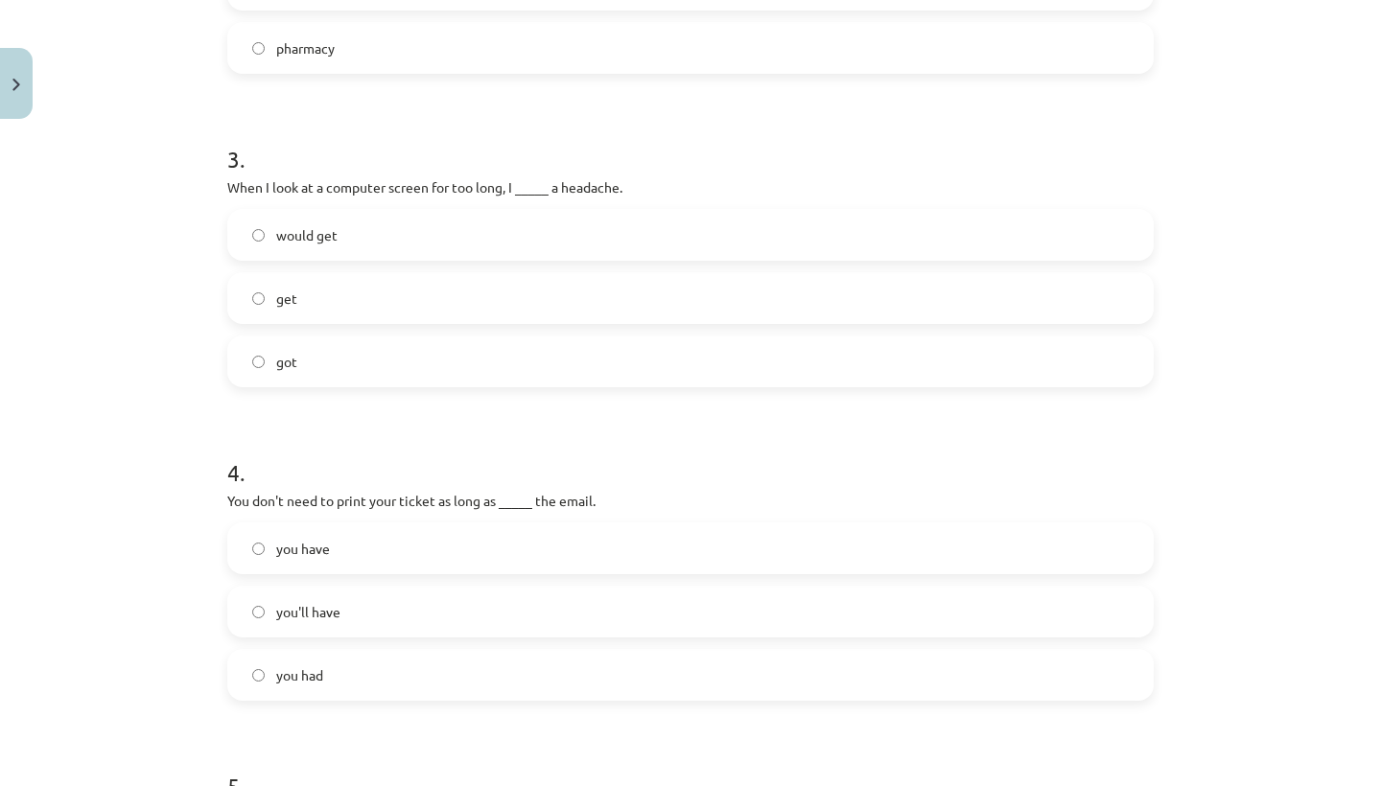
scroll to position [881, 0]
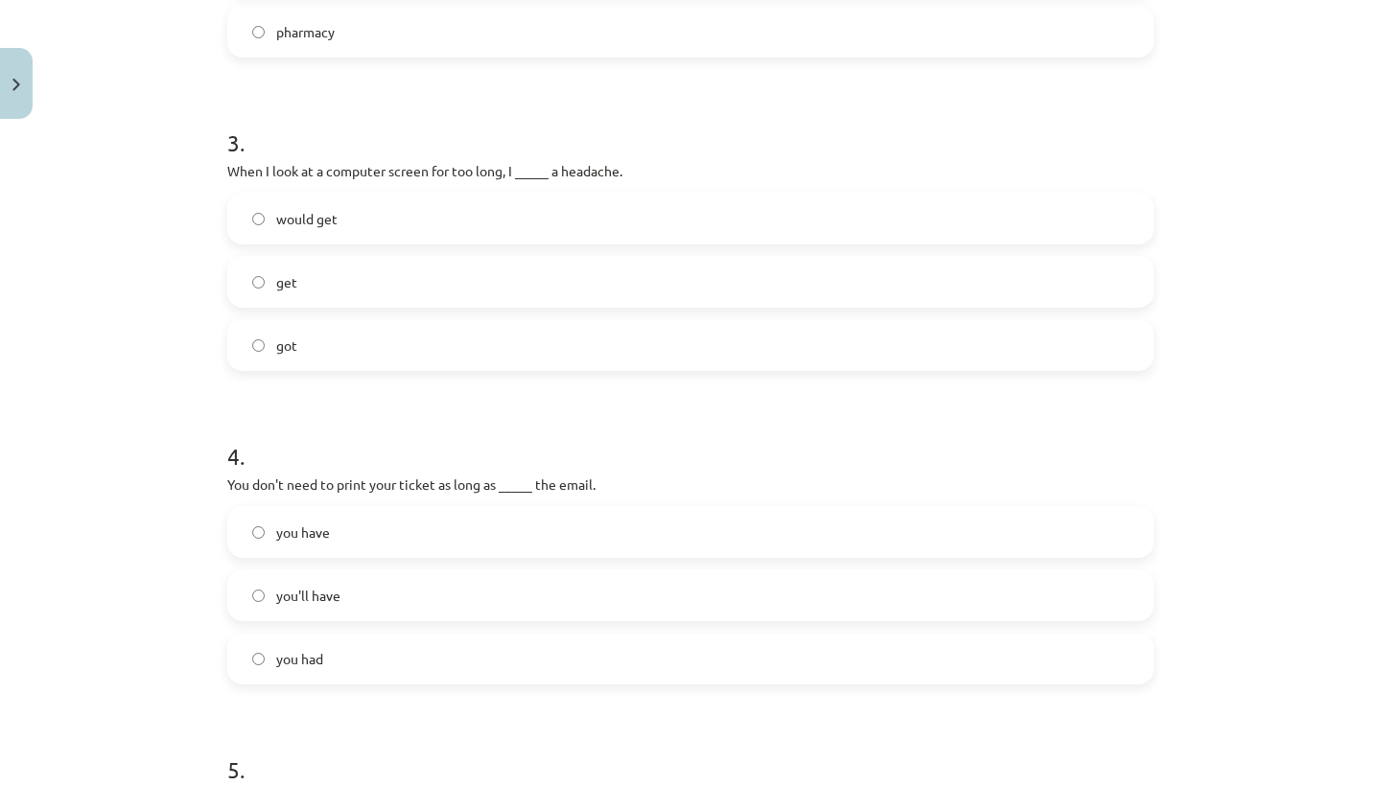
click at [258, 602] on label "you'll have" at bounding box center [690, 596] width 922 height 48
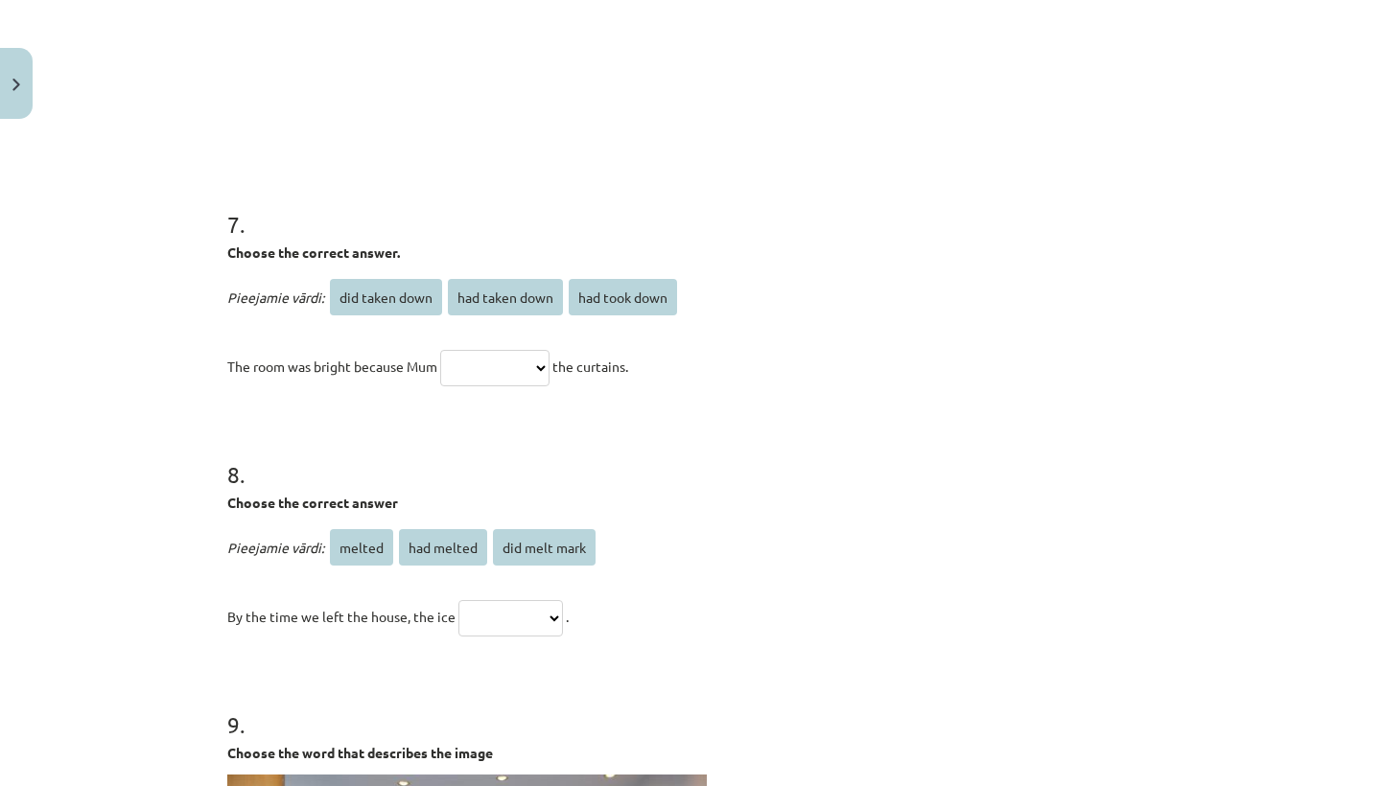
scroll to position [2185, 0]
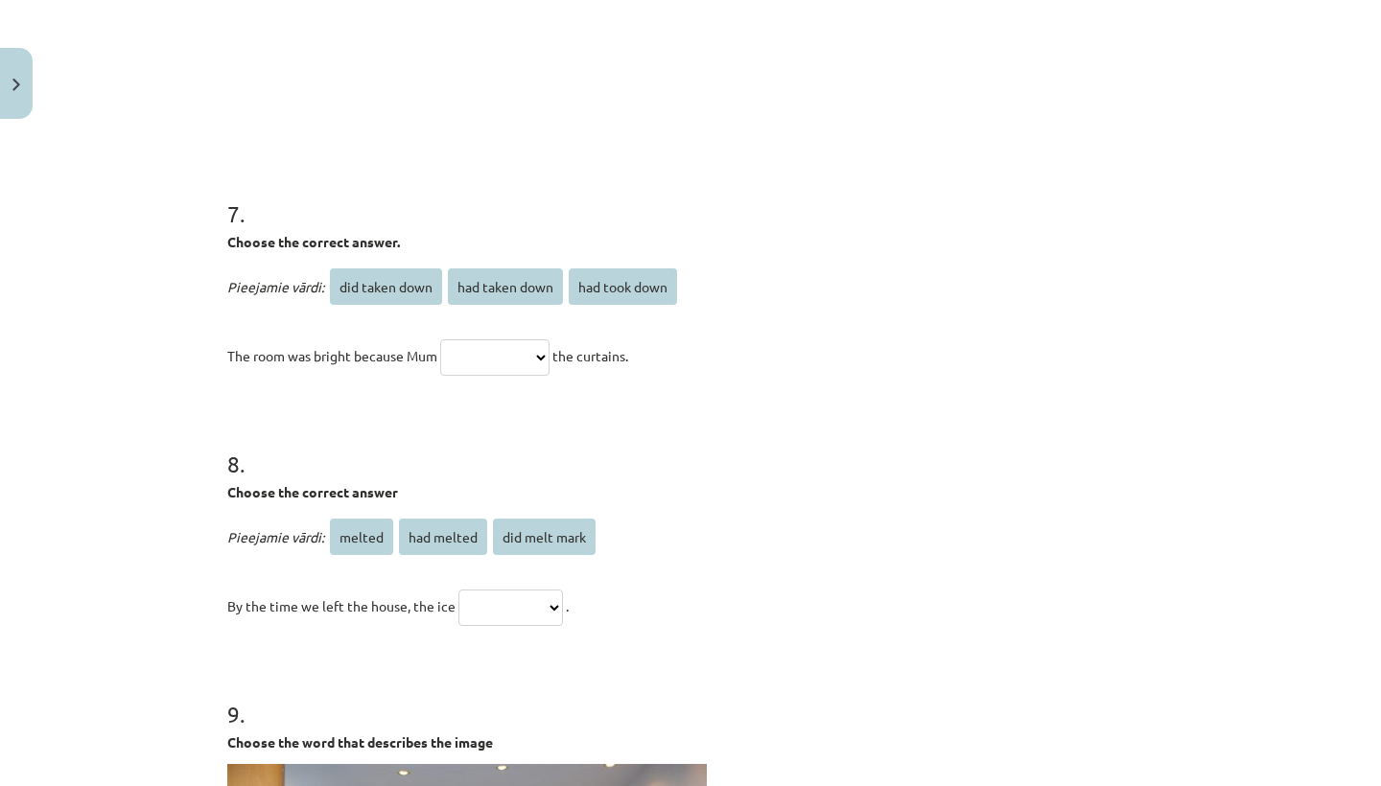
select select "**********"
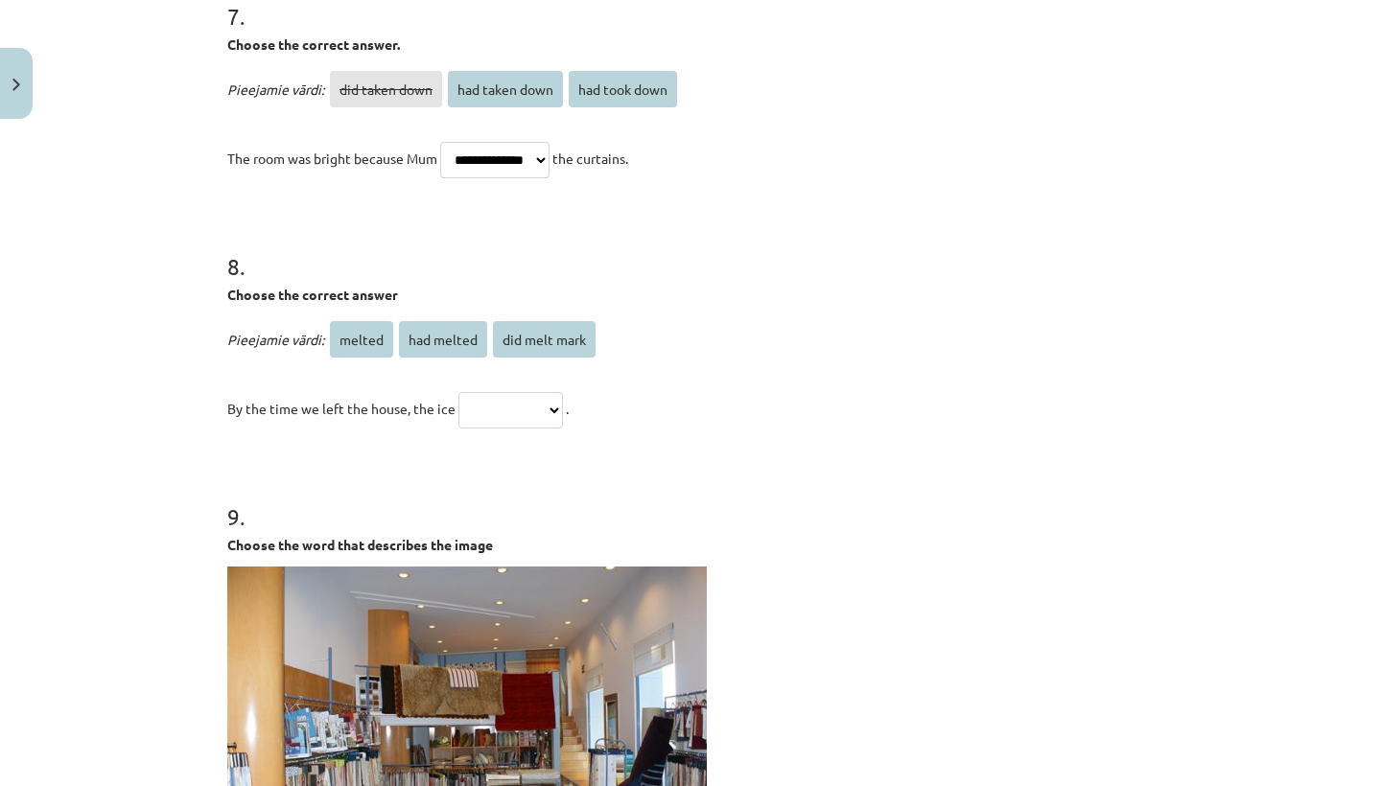
scroll to position [2392, 0]
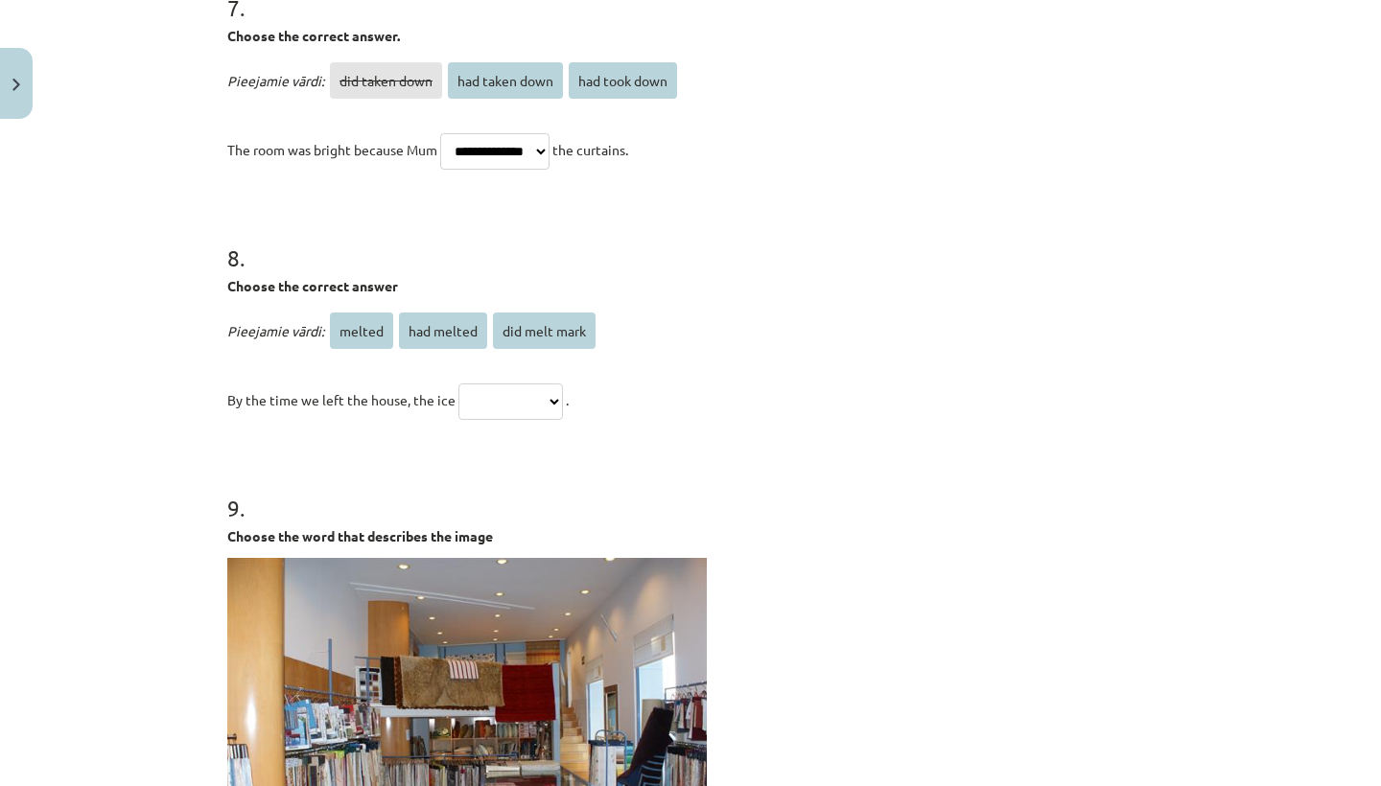
drag, startPoint x: 558, startPoint y: 350, endPoint x: 441, endPoint y: 327, distance: 119.2
click at [441, 327] on span "had melted" at bounding box center [443, 331] width 88 height 36
select select "**********"
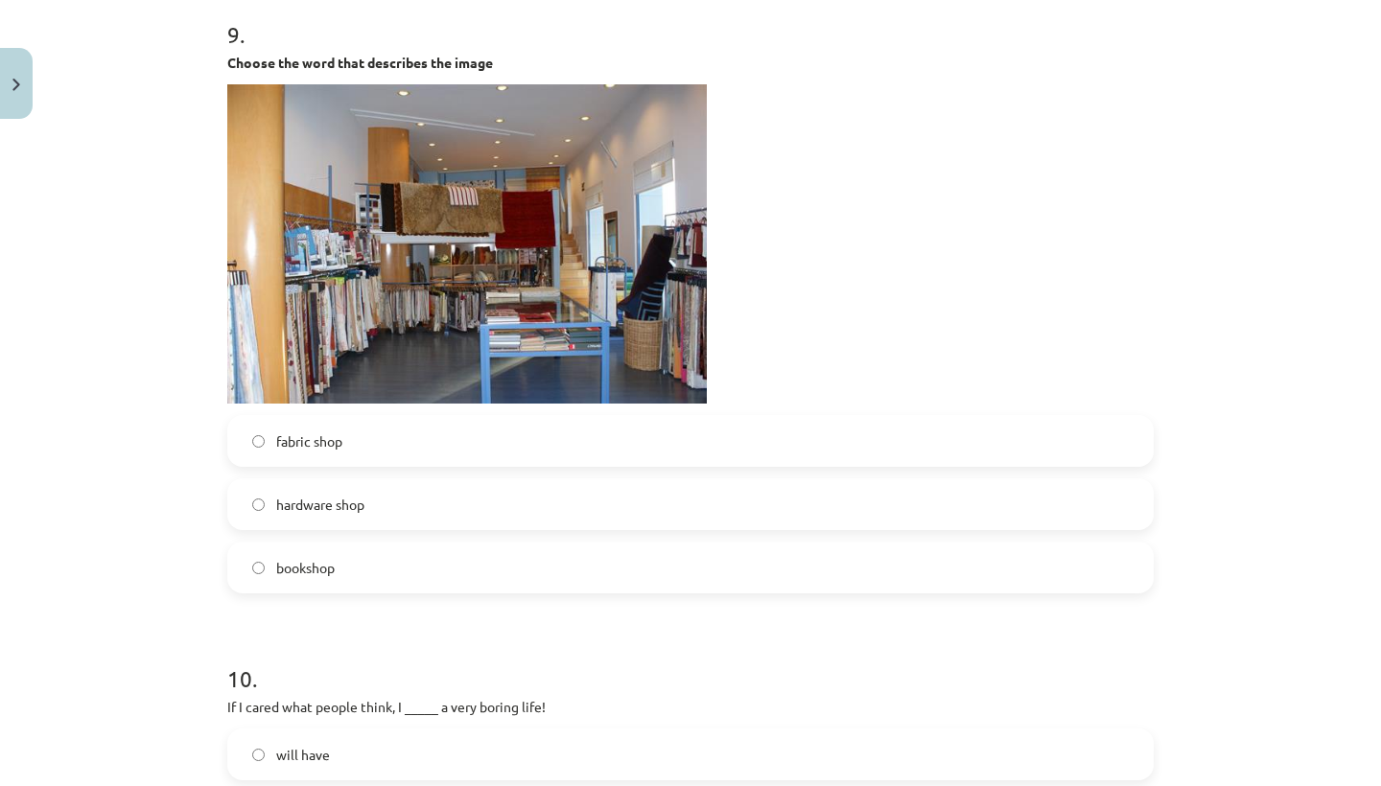
scroll to position [2859, 0]
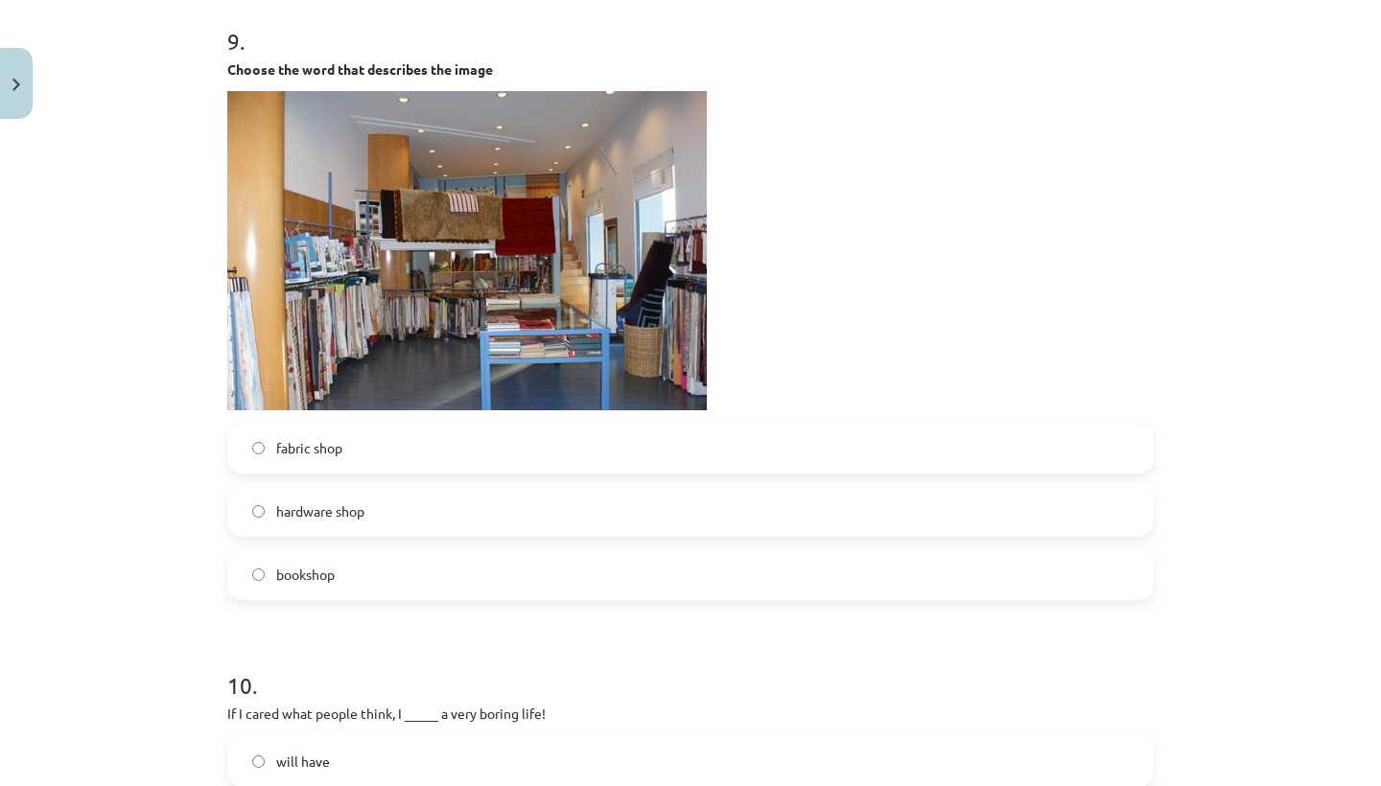
drag, startPoint x: 561, startPoint y: 149, endPoint x: 266, endPoint y: 453, distance: 423.8
click at [266, 453] on label "fabric shop" at bounding box center [690, 448] width 922 height 48
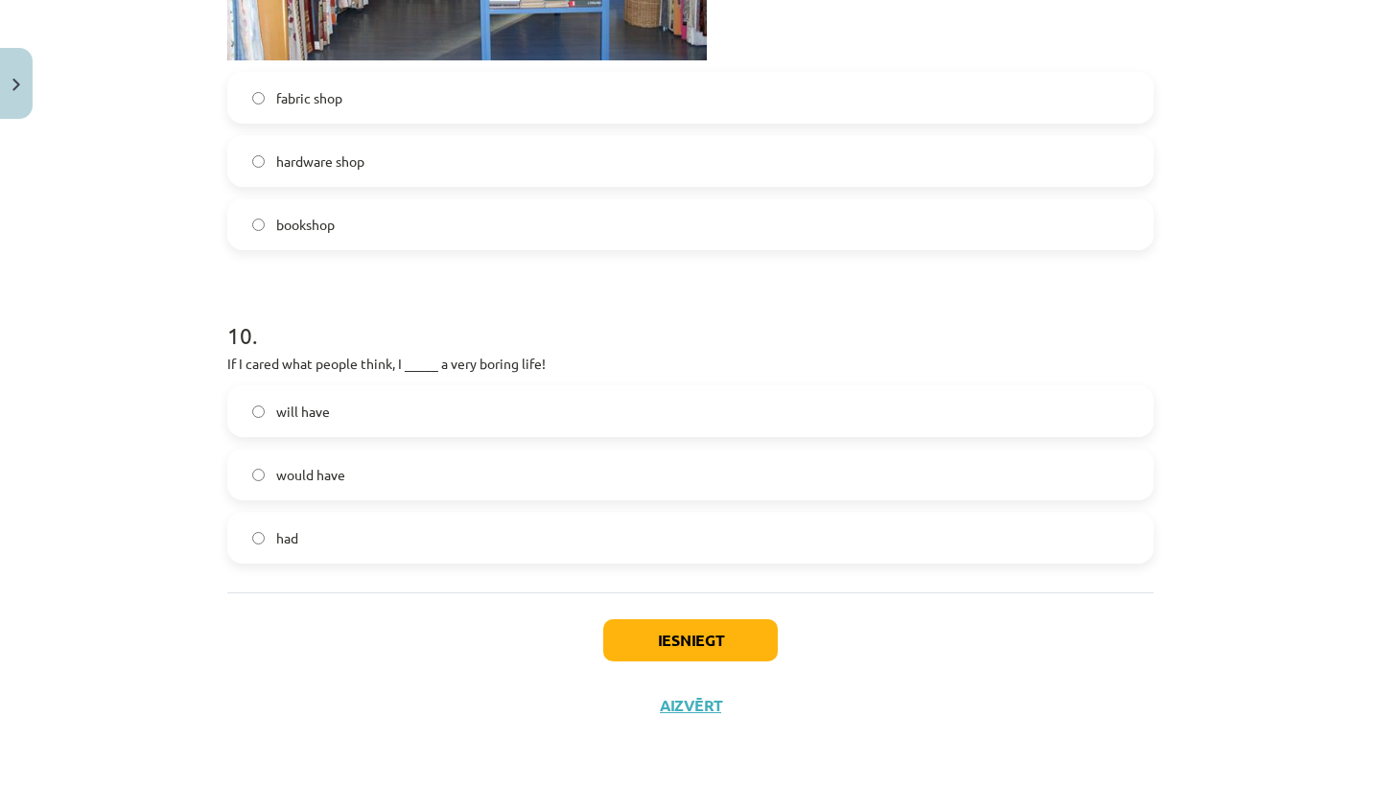
scroll to position [3211, 0]
drag, startPoint x: 266, startPoint y: 453, endPoint x: 636, endPoint y: 634, distance: 412.1
click at [636, 634] on button "Iesniegt" at bounding box center [690, 640] width 175 height 42
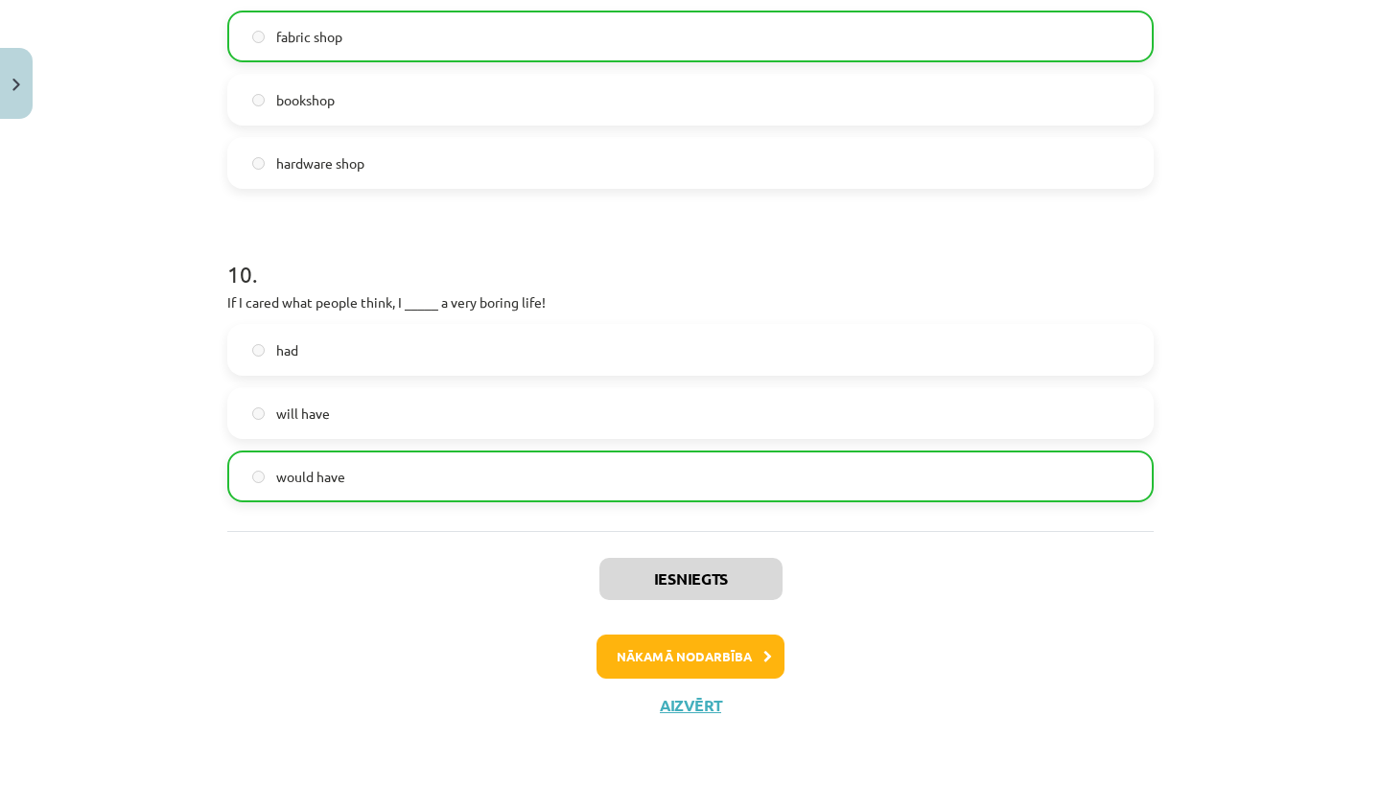
scroll to position [3272, 0]
click at [691, 689] on div "Iesniegts Nākamā nodarbība Aizvērt" at bounding box center [690, 629] width 926 height 196
click at [668, 698] on button "Aizvērt" at bounding box center [690, 705] width 73 height 19
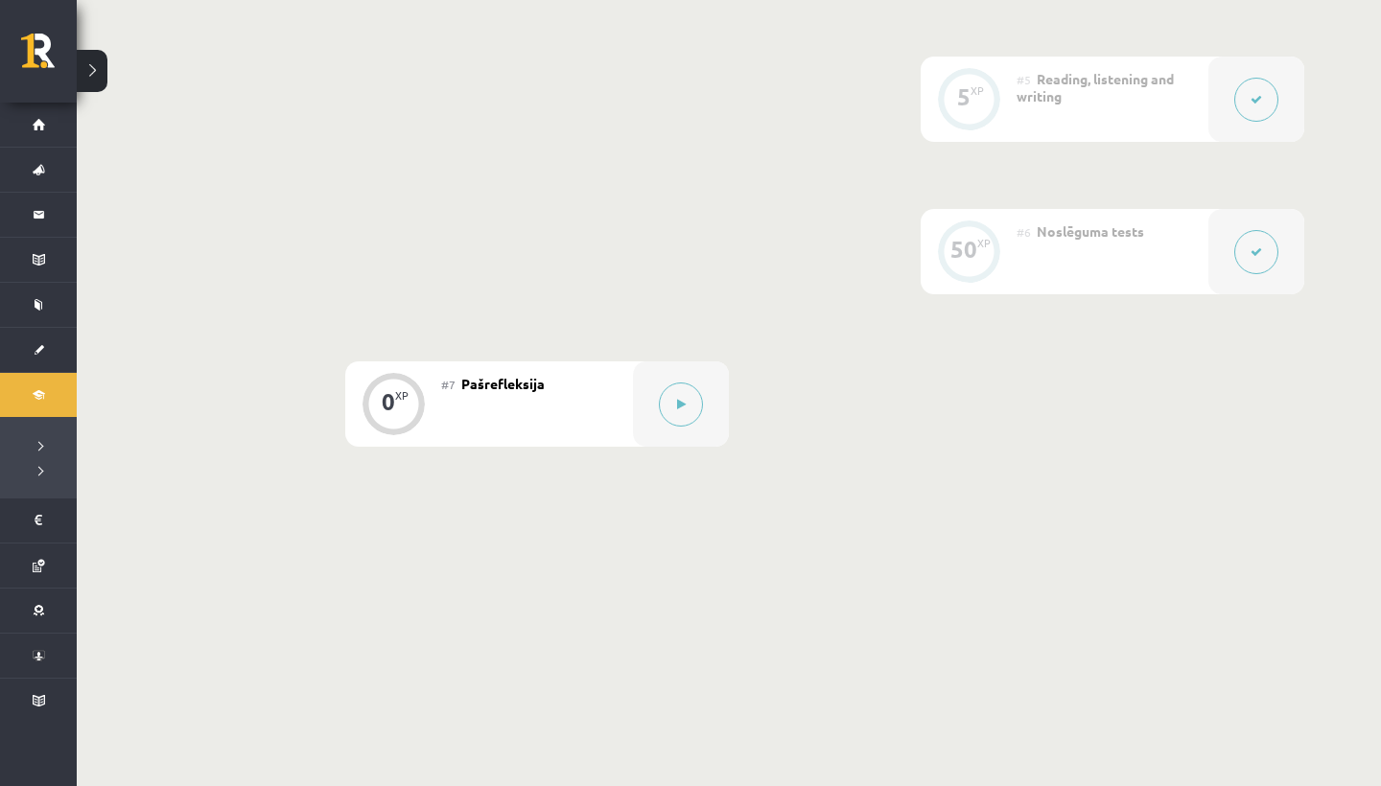
scroll to position [1093, 0]
click at [675, 407] on button at bounding box center [681, 406] width 44 height 44
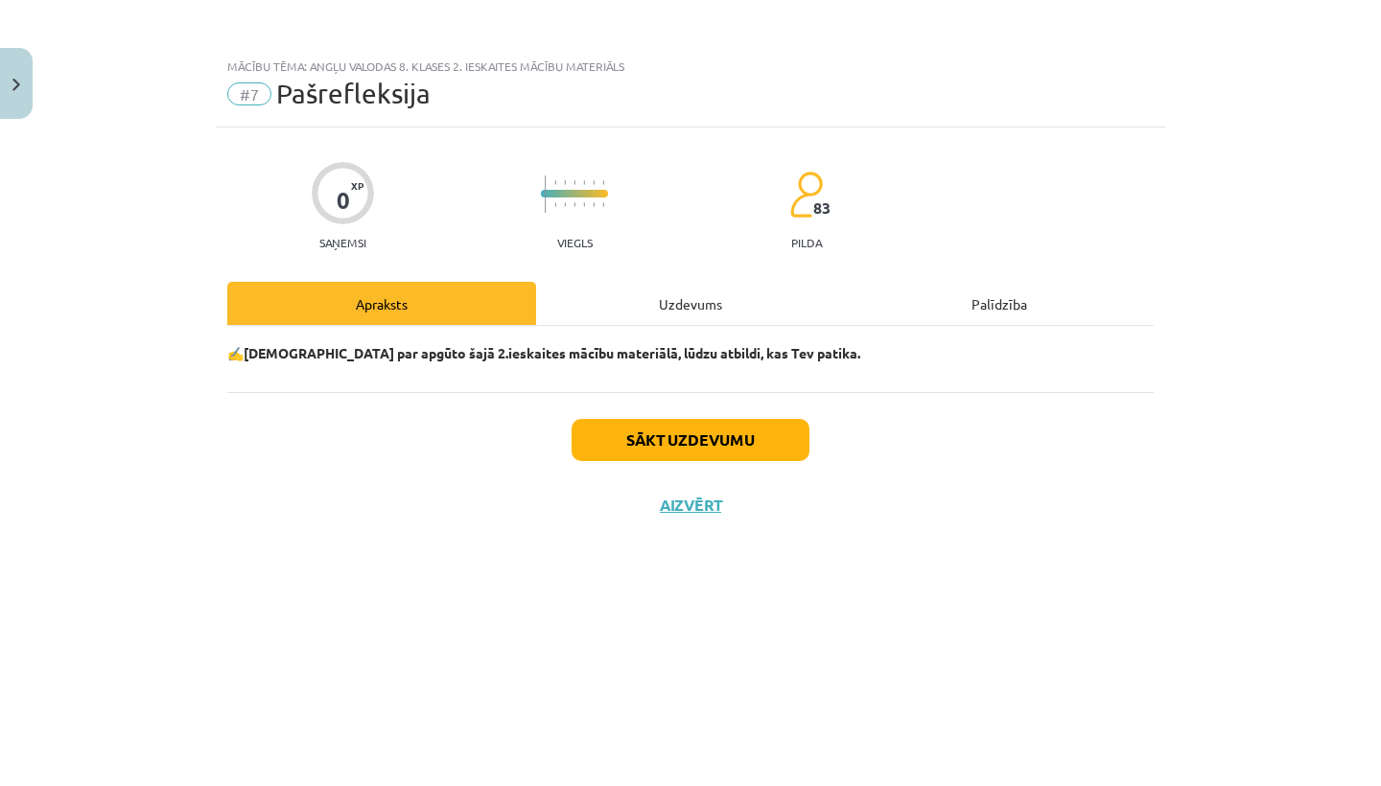
click at [679, 499] on button "Aizvērt" at bounding box center [690, 505] width 73 height 19
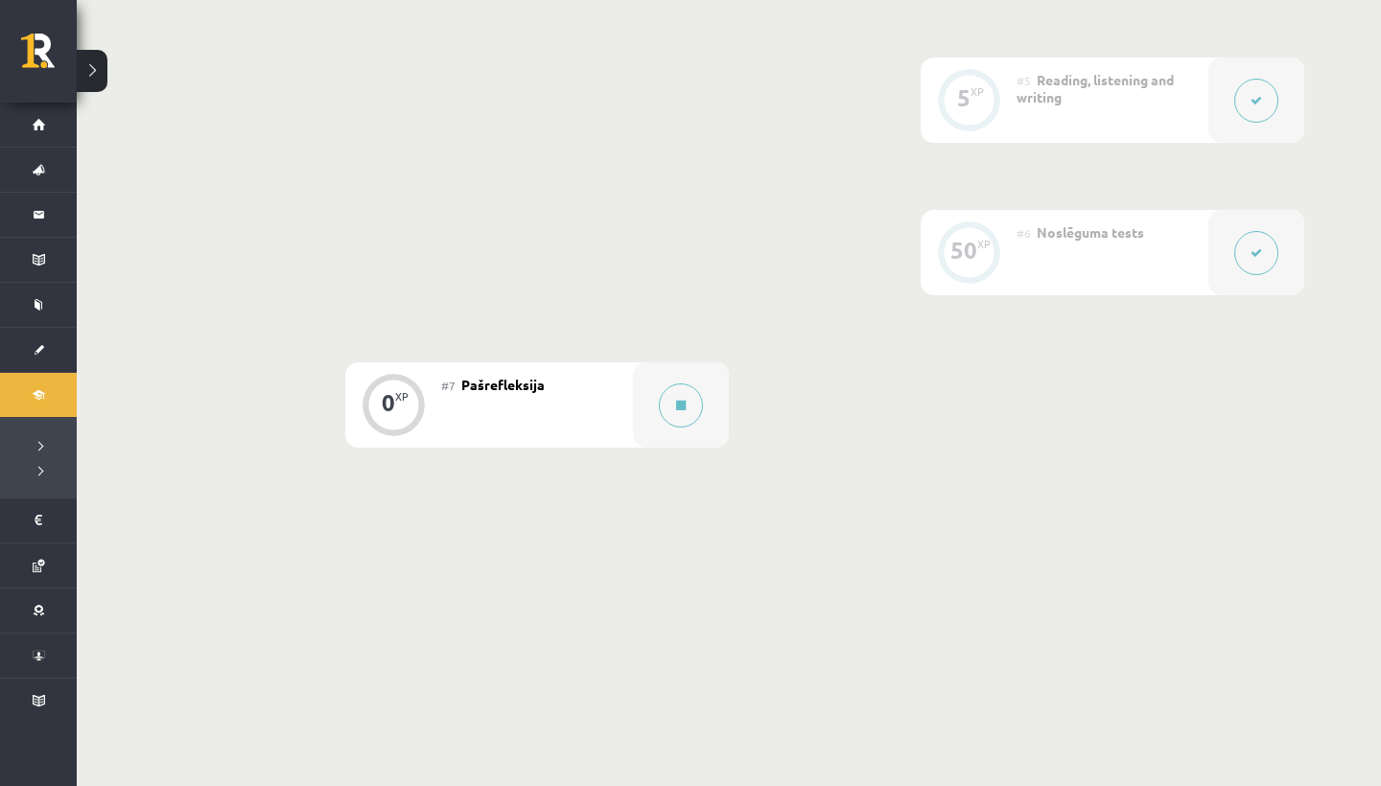
click at [673, 405] on button at bounding box center [681, 406] width 44 height 44
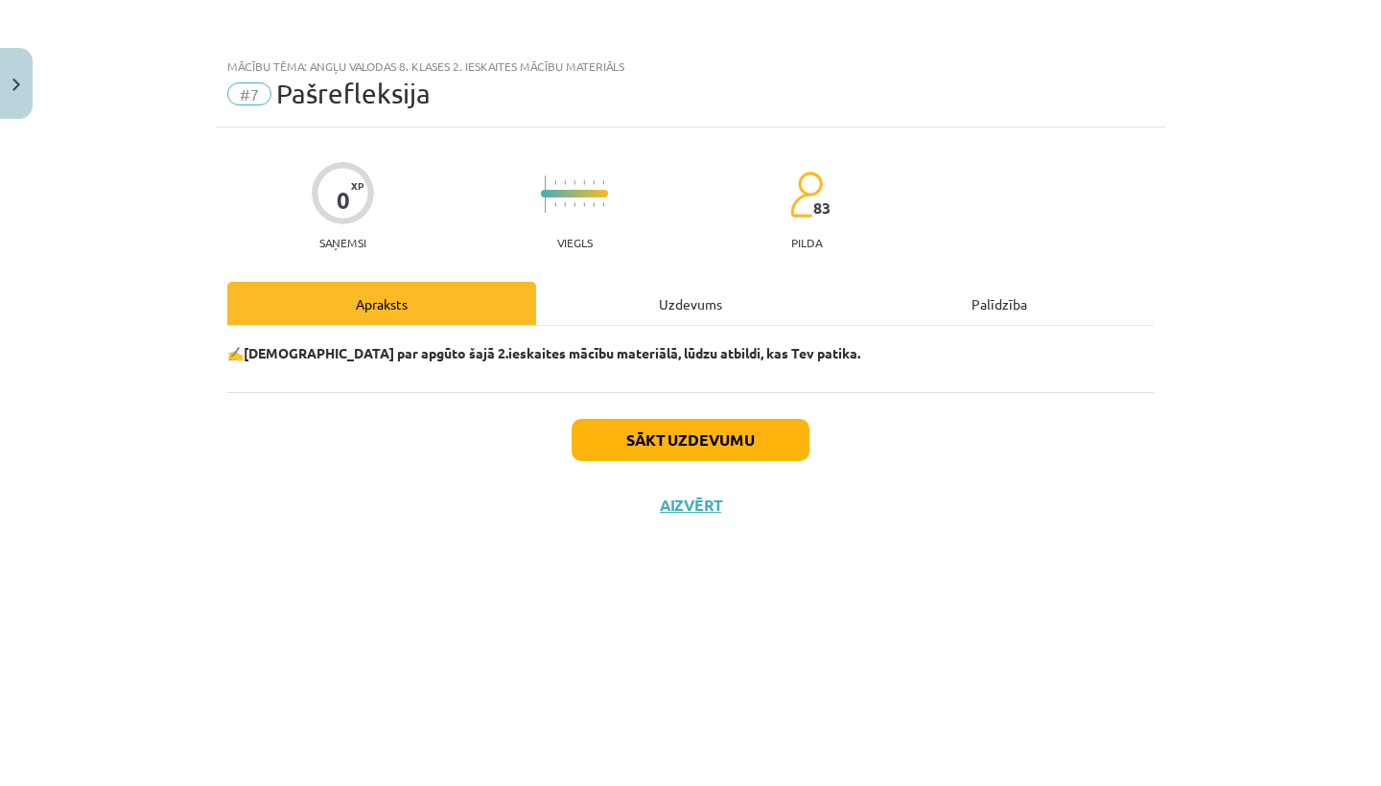
drag, startPoint x: 668, startPoint y: 698, endPoint x: 750, endPoint y: 449, distance: 262.3
click at [750, 449] on button "Sākt uzdevumu" at bounding box center [691, 440] width 238 height 42
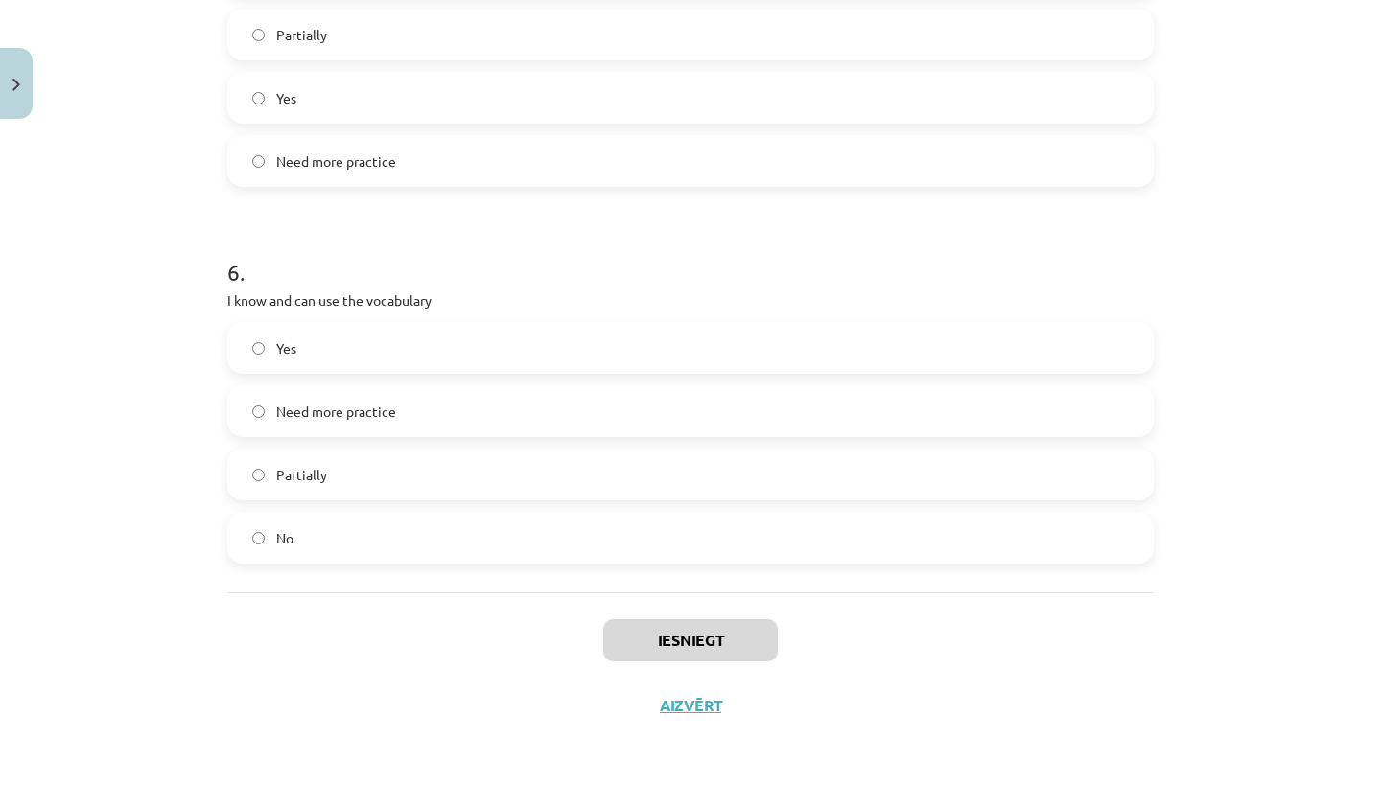
scroll to position [2043, 0]
click at [671, 701] on button "Aizvērt" at bounding box center [690, 705] width 73 height 19
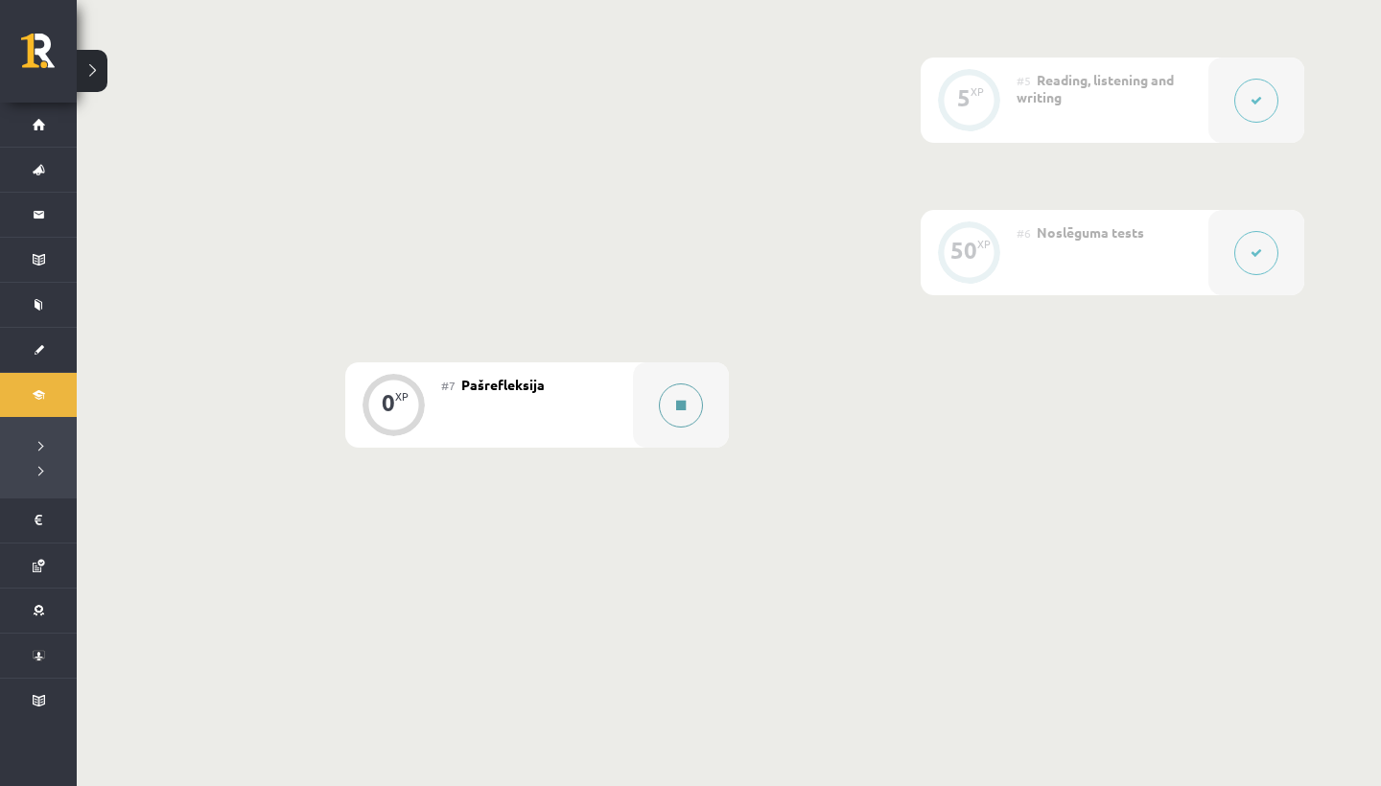
drag, startPoint x: 750, startPoint y: 449, endPoint x: 682, endPoint y: 398, distance: 85.0
click at [682, 398] on button at bounding box center [681, 406] width 44 height 44
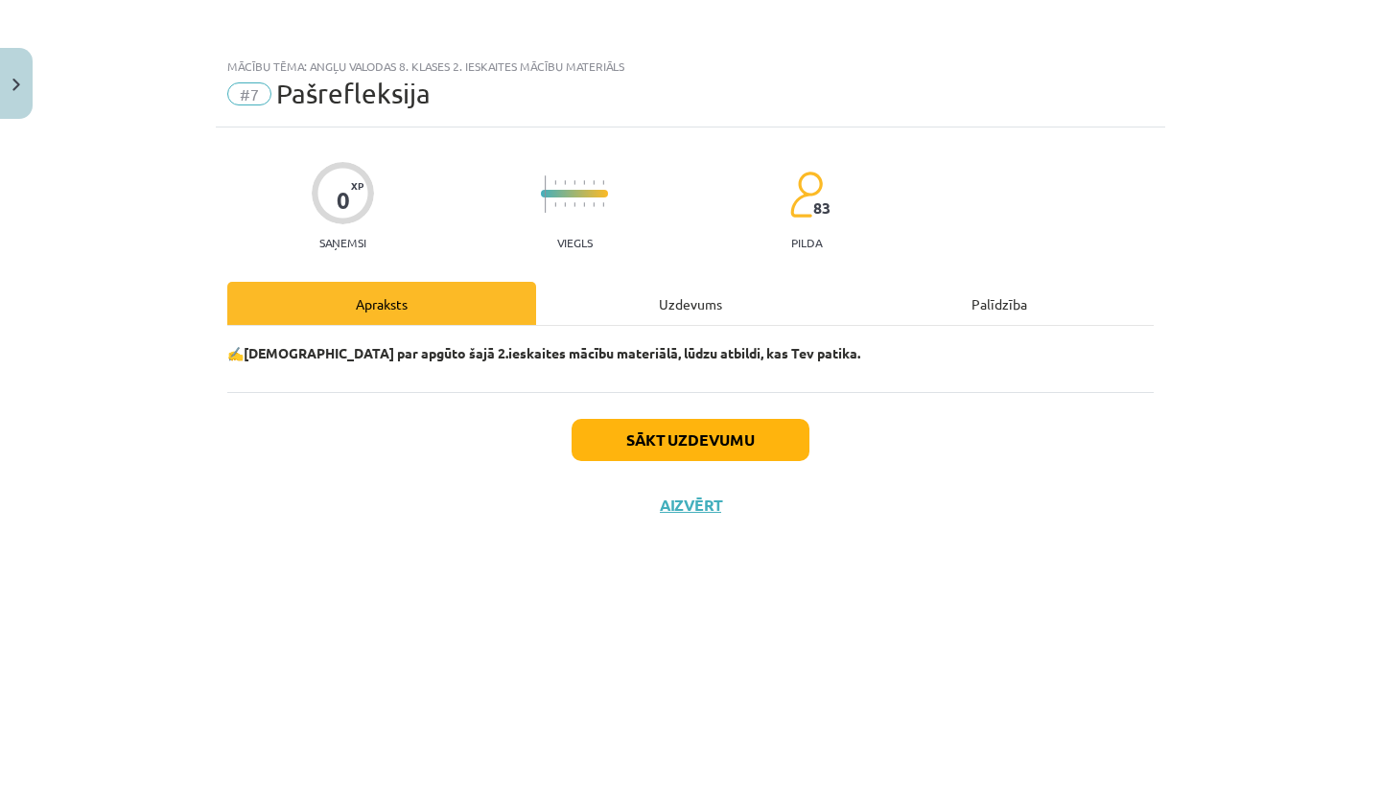
click at [713, 313] on div "Uzdevums" at bounding box center [690, 303] width 309 height 43
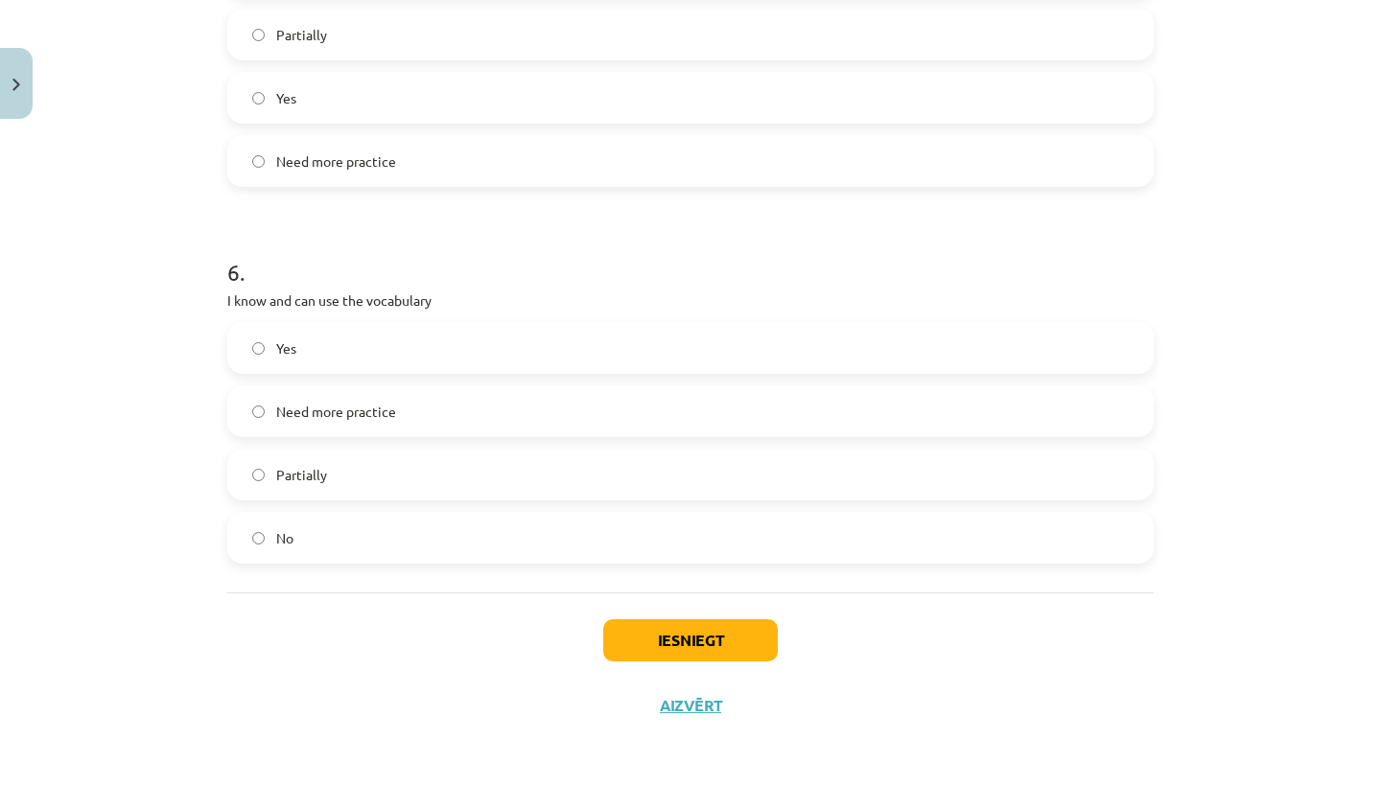
drag, startPoint x: 682, startPoint y: 398, endPoint x: 655, endPoint y: 613, distance: 216.5
click at [655, 613] on div "Iesniegt Aizvērt" at bounding box center [690, 660] width 926 height 134
drag, startPoint x: 655, startPoint y: 613, endPoint x: 659, endPoint y: 634, distance: 21.4
click at [659, 634] on button "Iesniegt" at bounding box center [690, 640] width 175 height 42
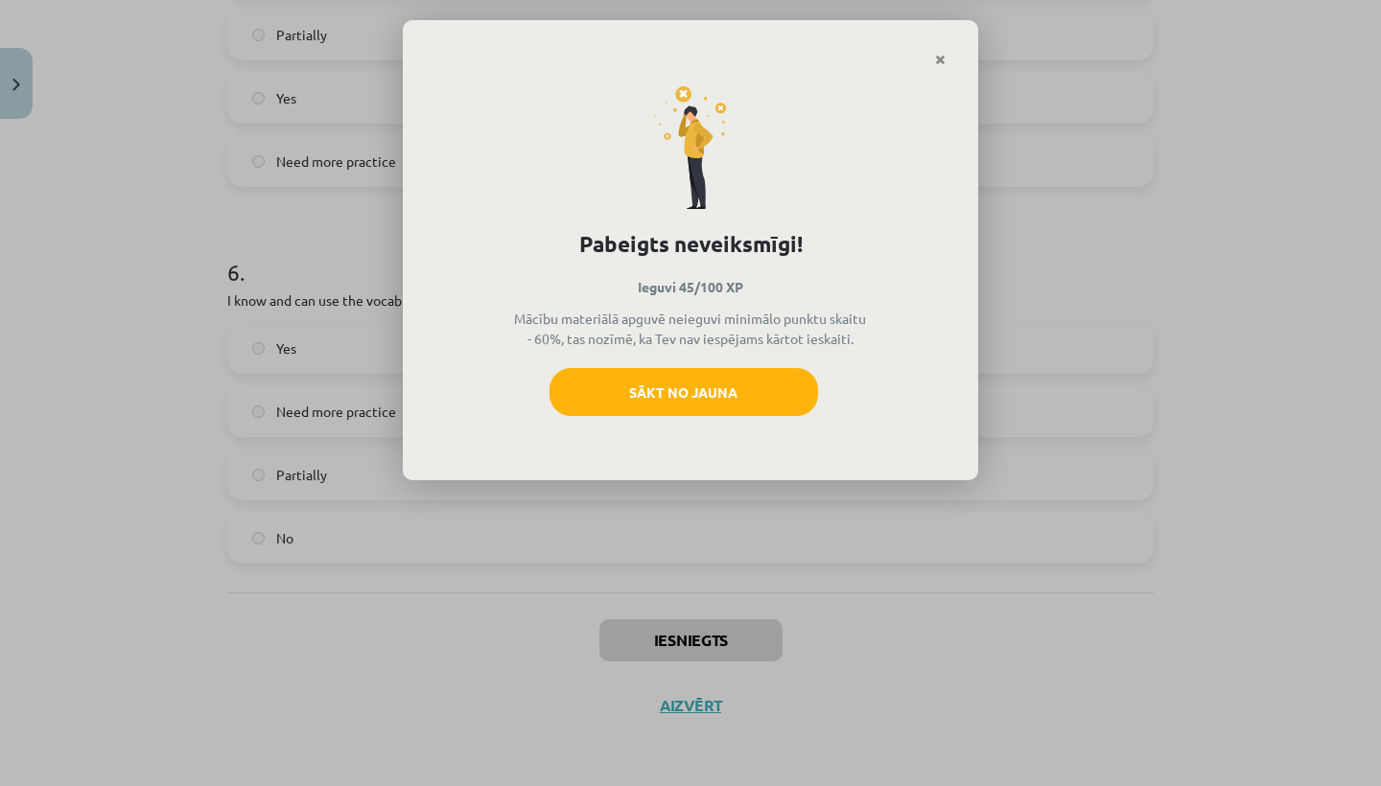
click at [606, 391] on button "Sākt no jauna" at bounding box center [683, 392] width 268 height 48
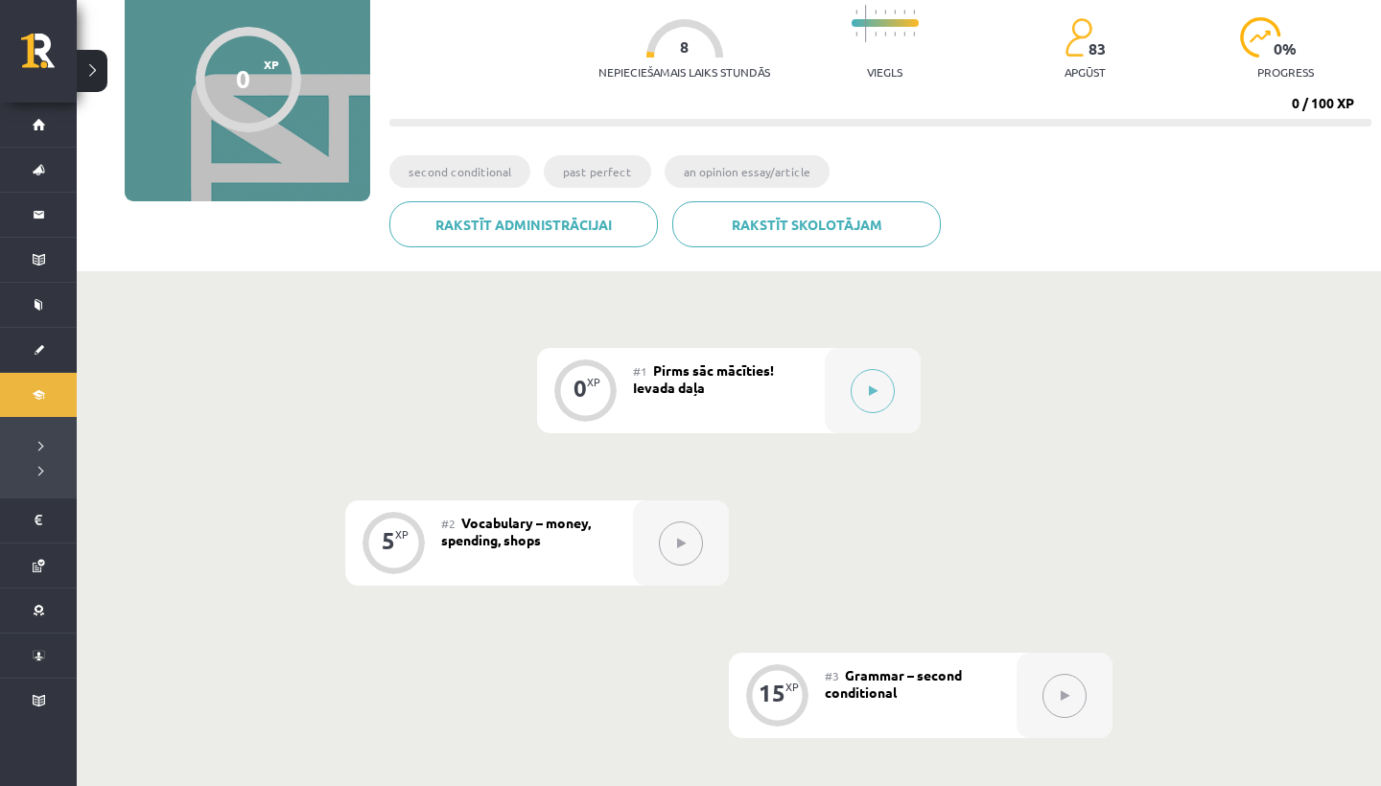
scroll to position [201, 0]
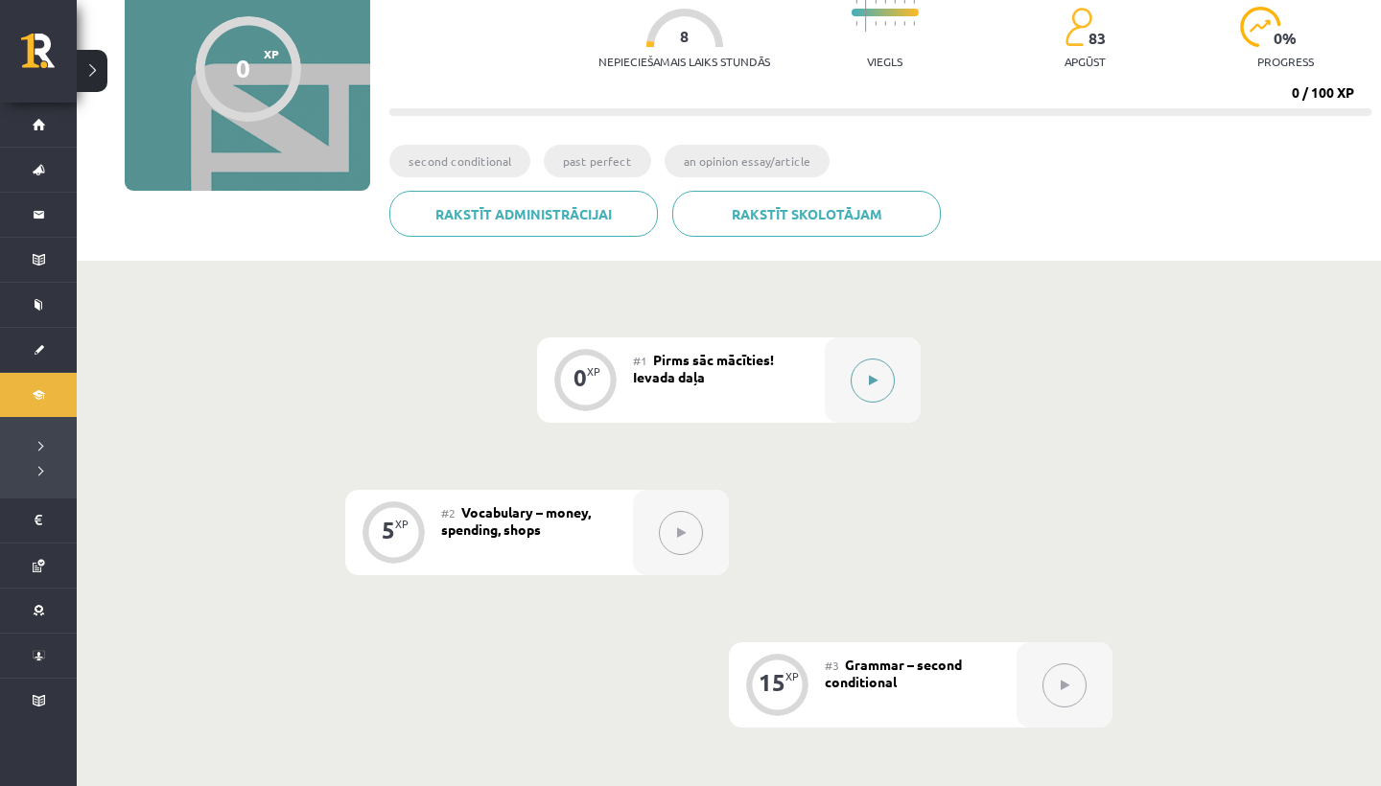
drag, startPoint x: 0, startPoint y: 0, endPoint x: 862, endPoint y: 369, distance: 937.8
click at [862, 369] on button at bounding box center [873, 381] width 44 height 44
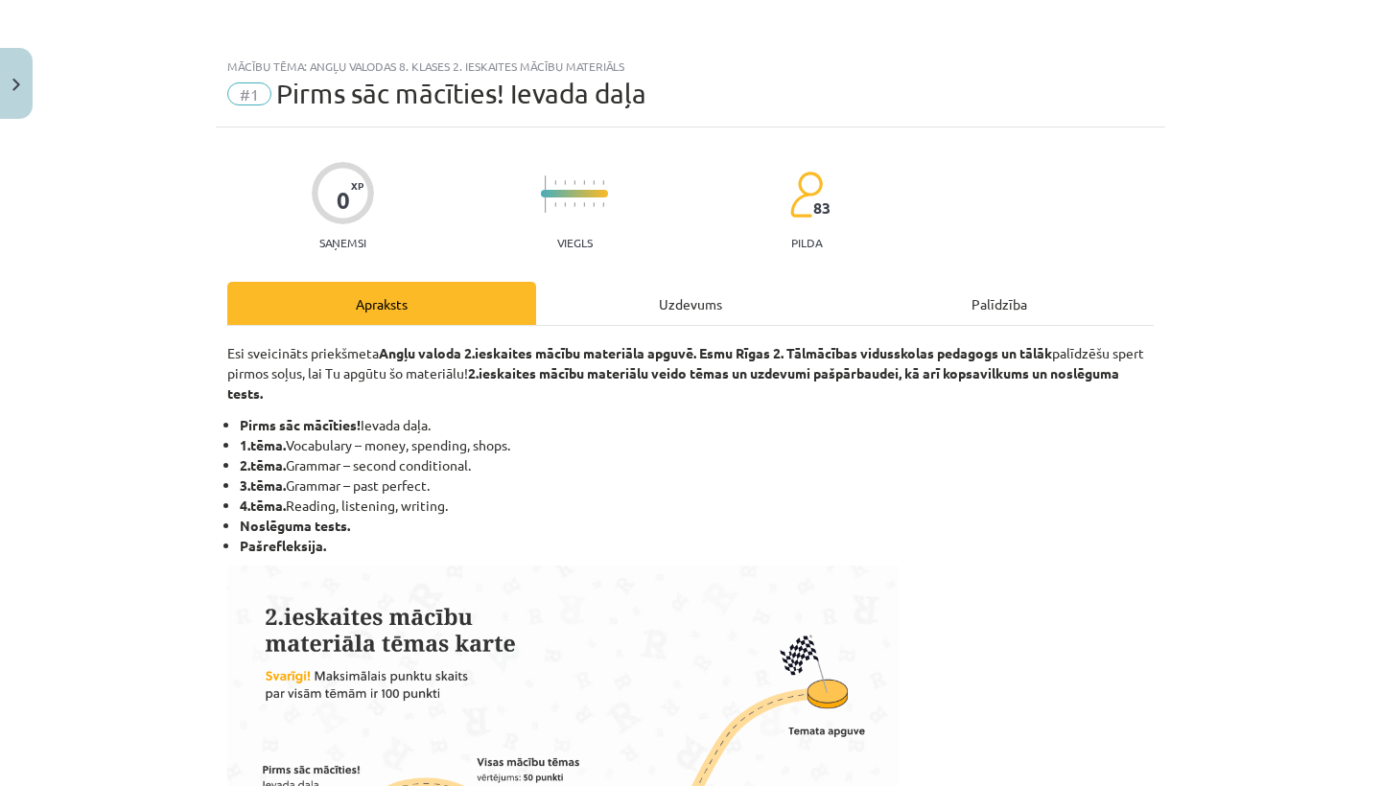
click at [619, 314] on div "Uzdevums" at bounding box center [690, 303] width 309 height 43
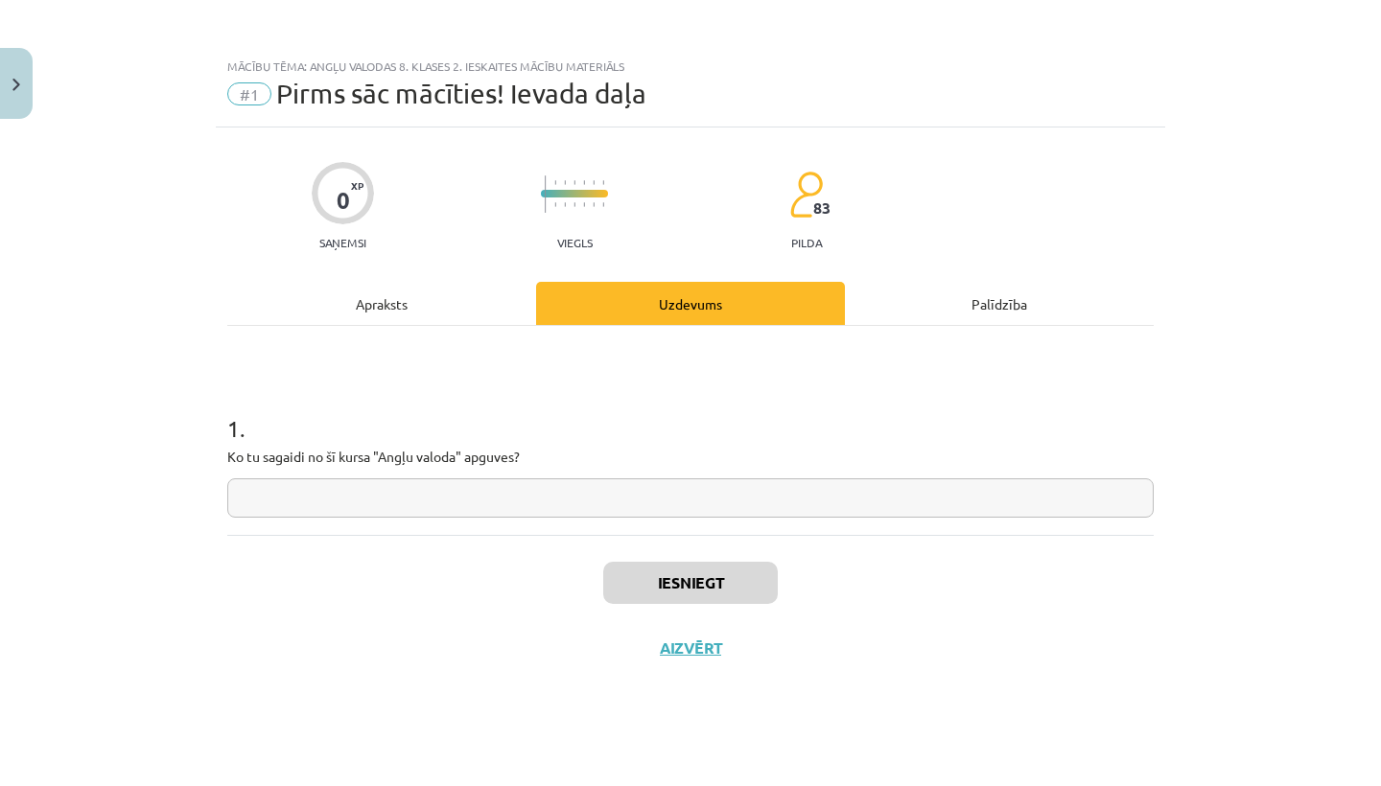
drag, startPoint x: 862, startPoint y: 369, endPoint x: 684, endPoint y: 655, distance: 336.9
click at [684, 655] on button "Aizvērt" at bounding box center [690, 648] width 73 height 19
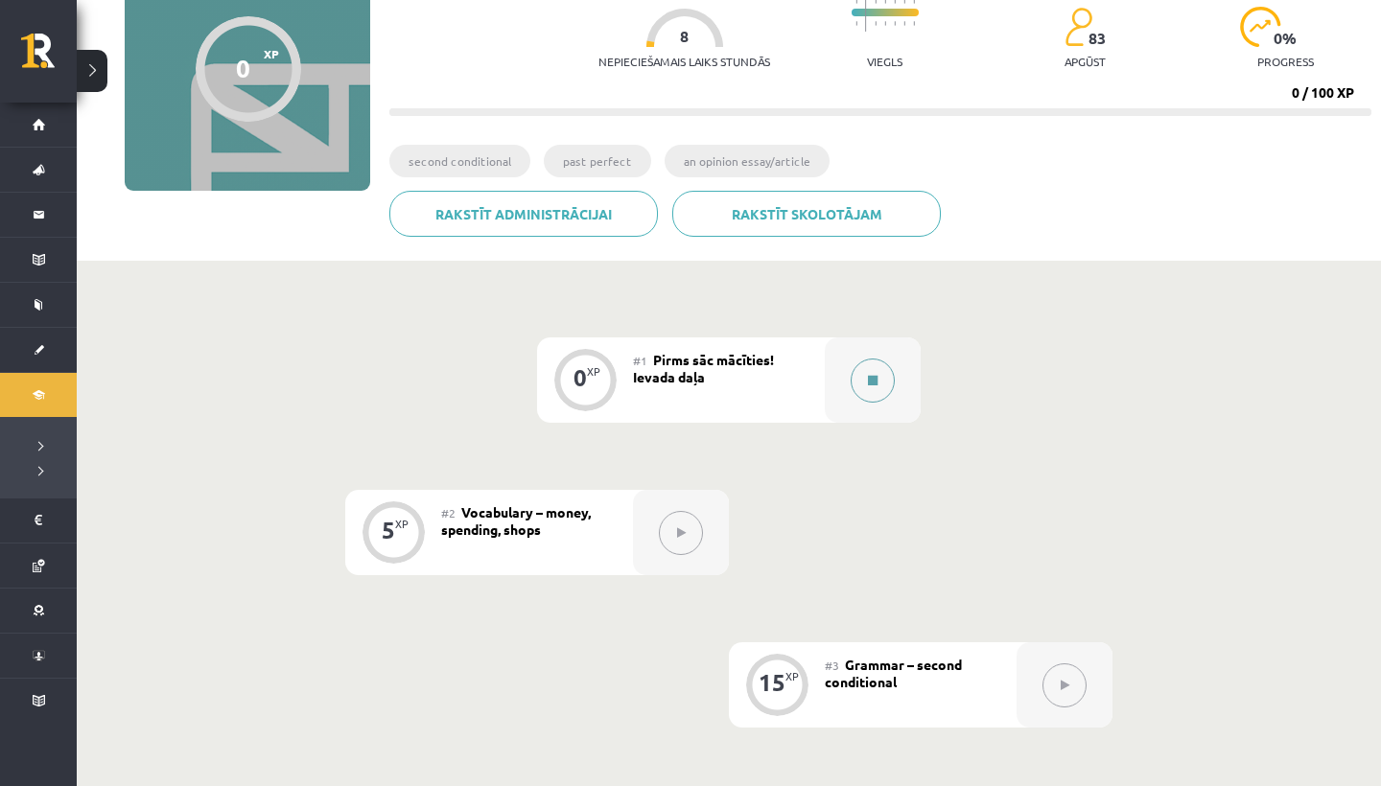
drag, startPoint x: 684, startPoint y: 655, endPoint x: 856, endPoint y: 379, distance: 325.7
click at [856, 379] on button at bounding box center [873, 381] width 44 height 44
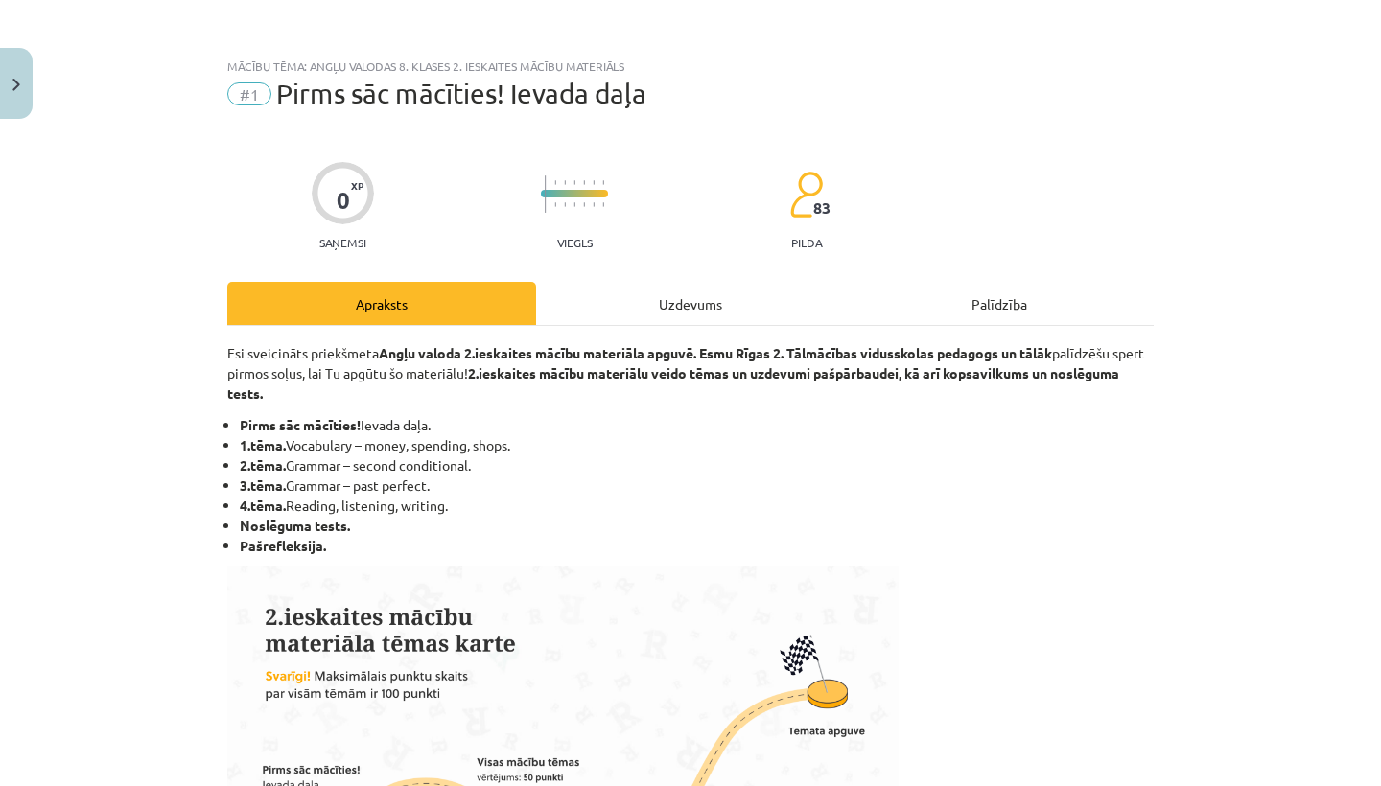
drag, startPoint x: 856, startPoint y: 379, endPoint x: 612, endPoint y: 297, distance: 257.8
click at [612, 297] on div "Uzdevums" at bounding box center [690, 303] width 309 height 43
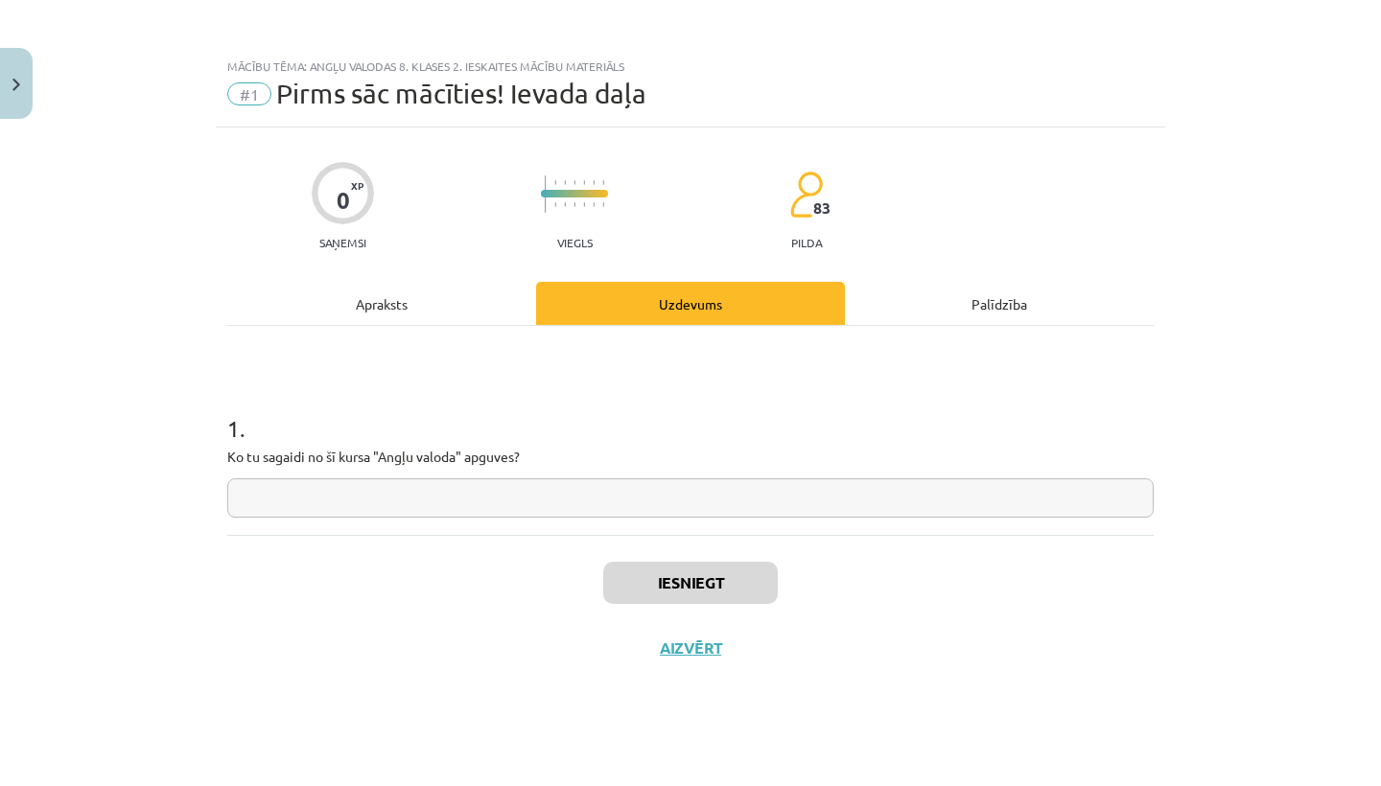
click at [239, 482] on input "text" at bounding box center [690, 497] width 926 height 39
type input "**"
click at [699, 585] on button "Iesniegt" at bounding box center [690, 583] width 175 height 42
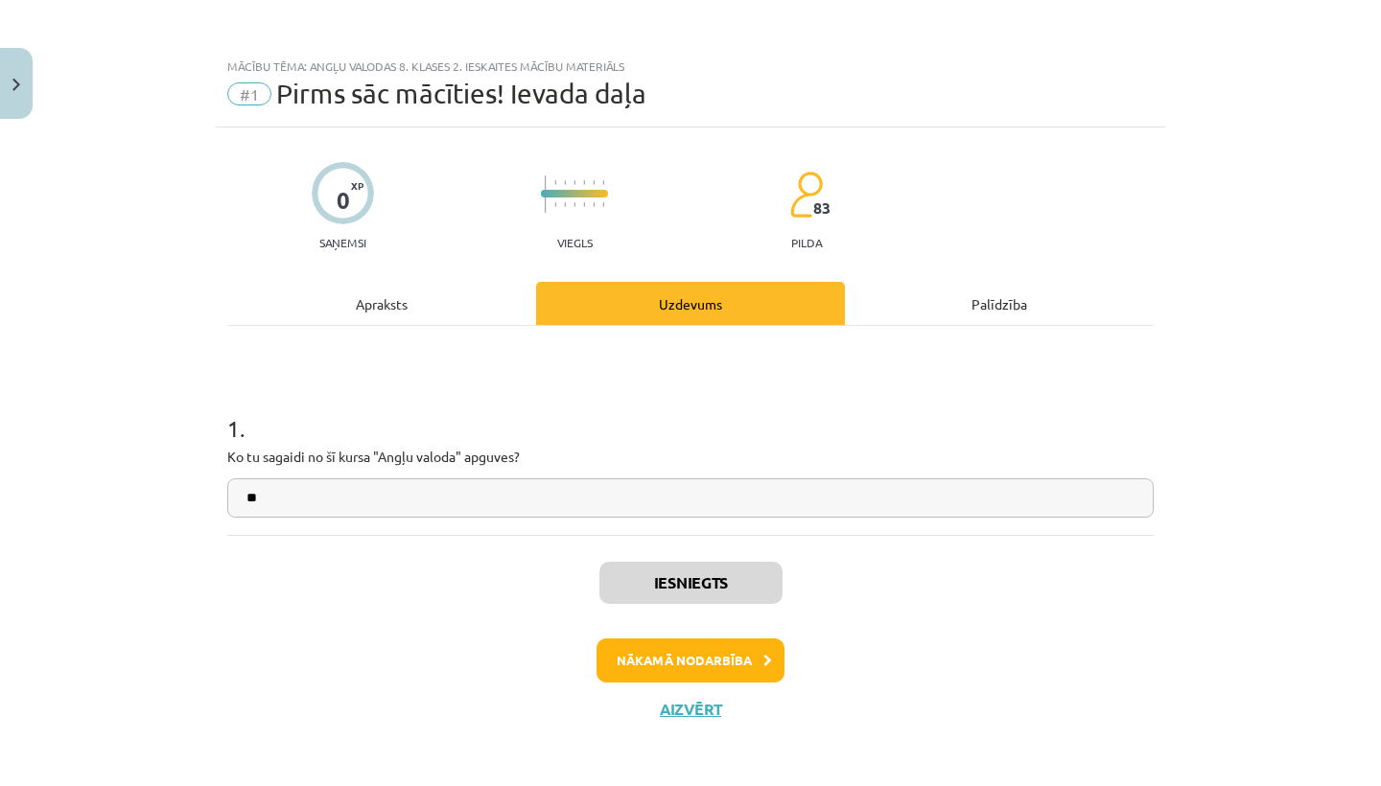
click at [709, 664] on button "Nākamā nodarbība" at bounding box center [690, 661] width 188 height 44
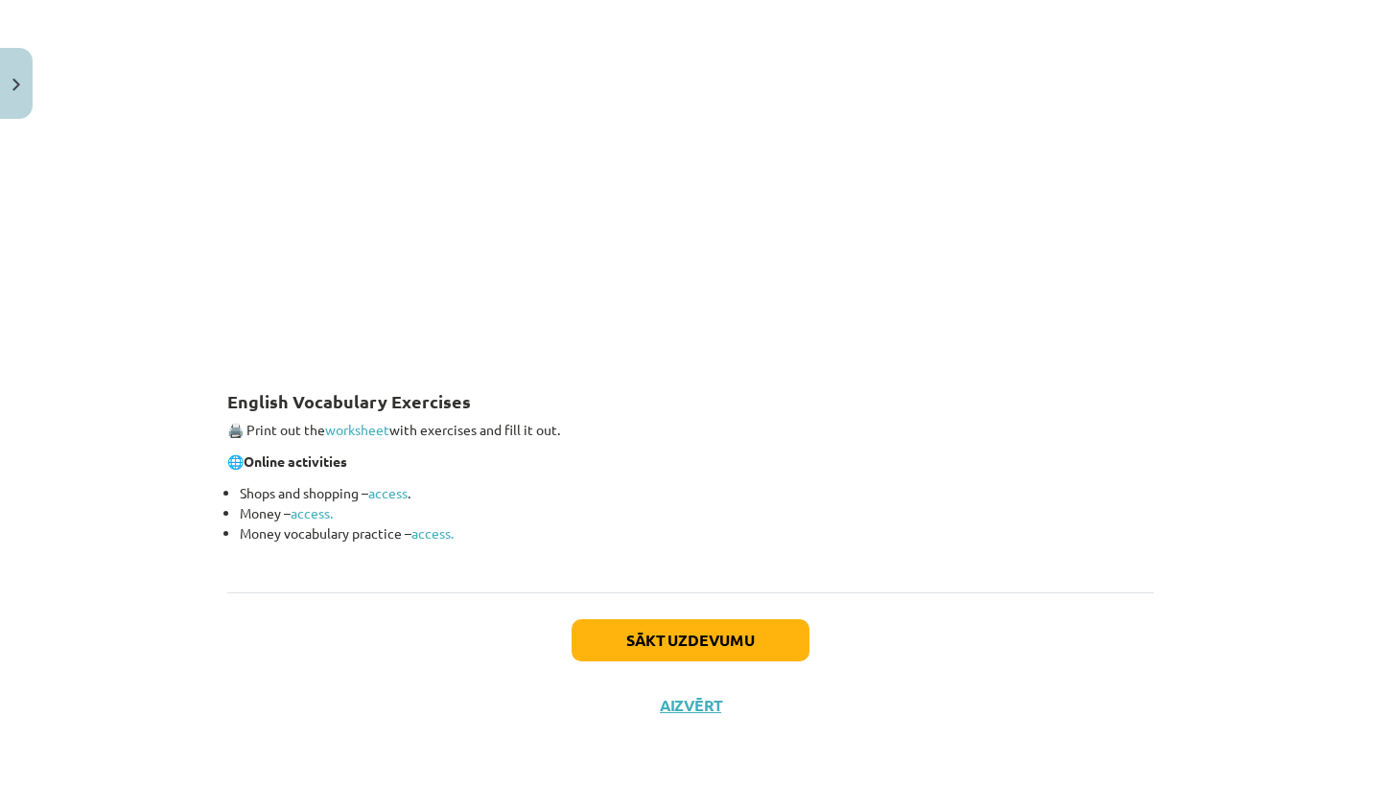
click at [619, 642] on button "Sākt uzdevumu" at bounding box center [691, 640] width 238 height 42
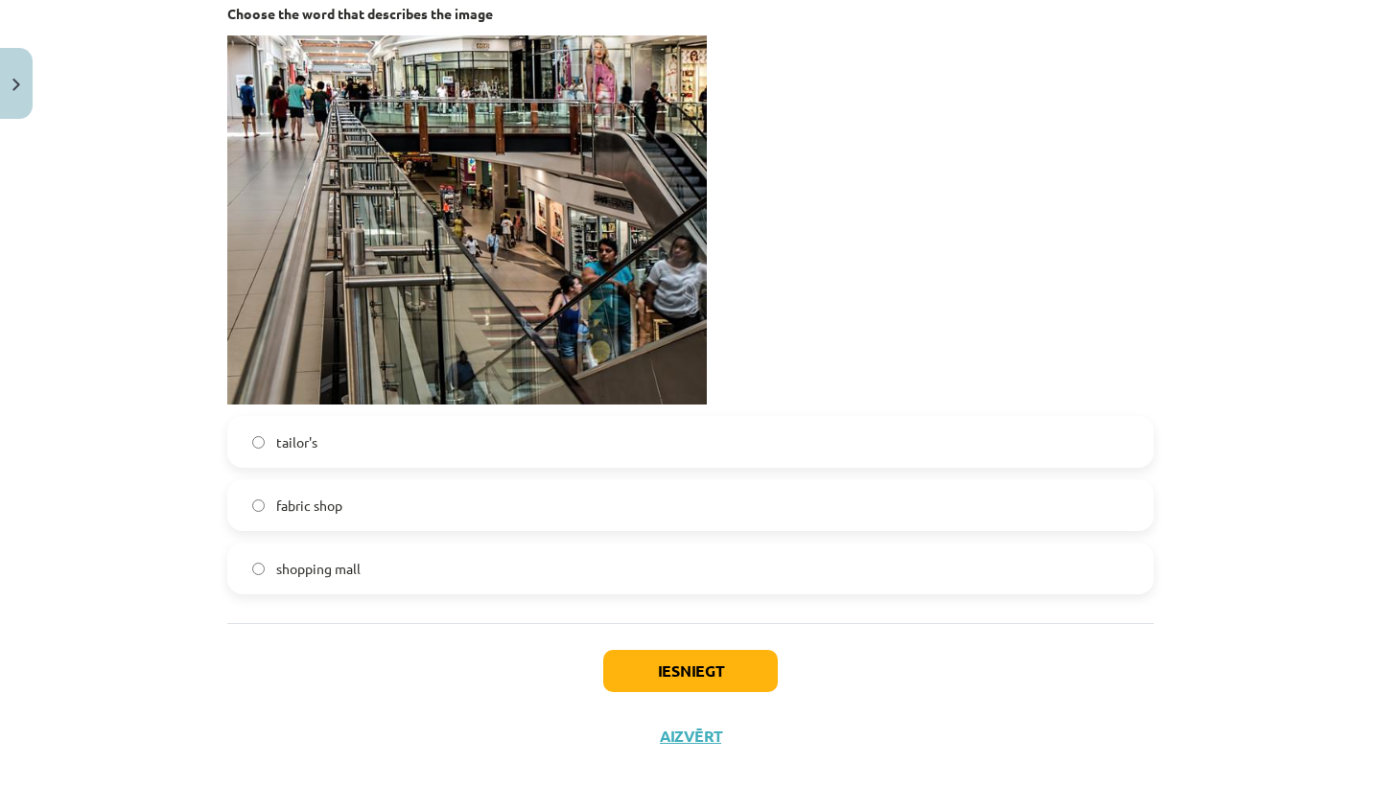
scroll to position [1949, 0]
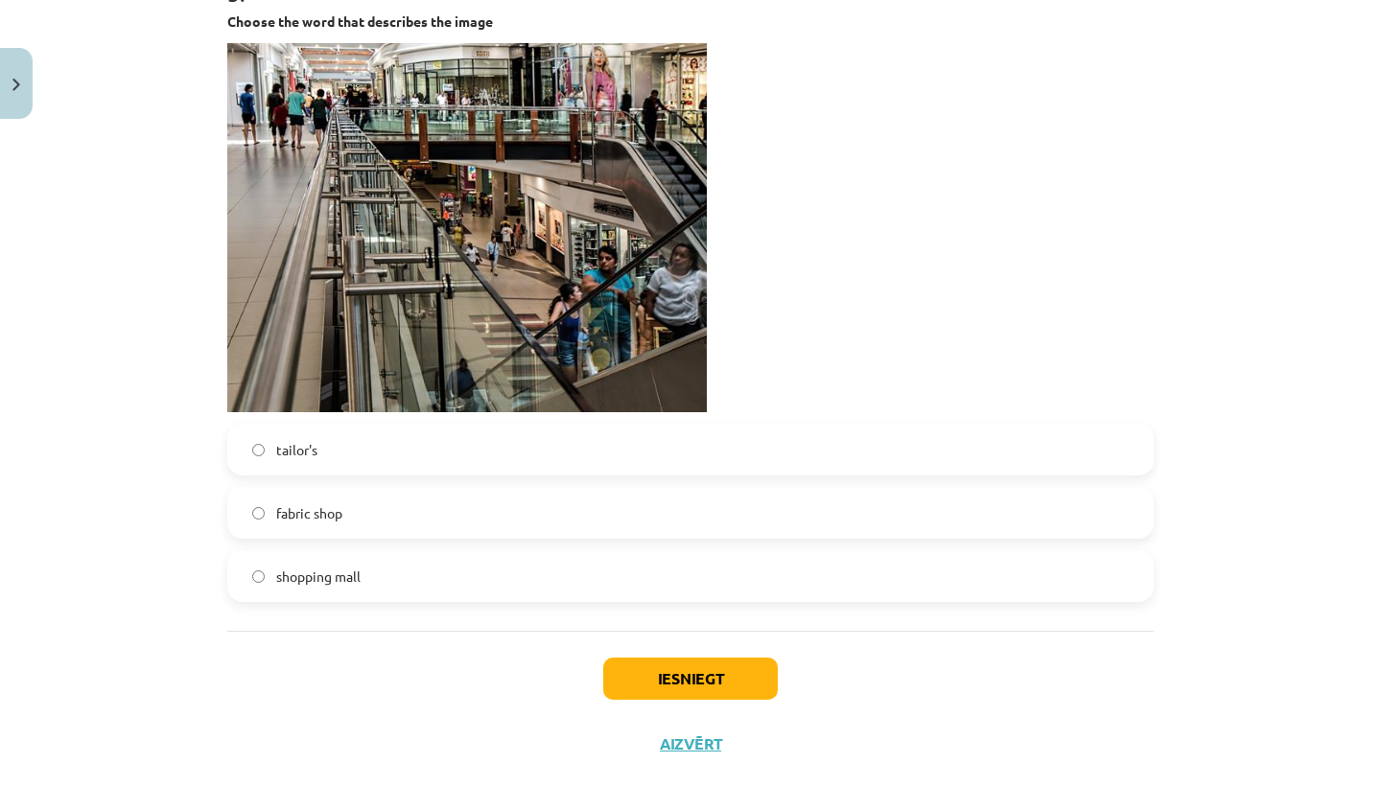
click at [249, 577] on label "shopping mall" at bounding box center [690, 576] width 922 height 48
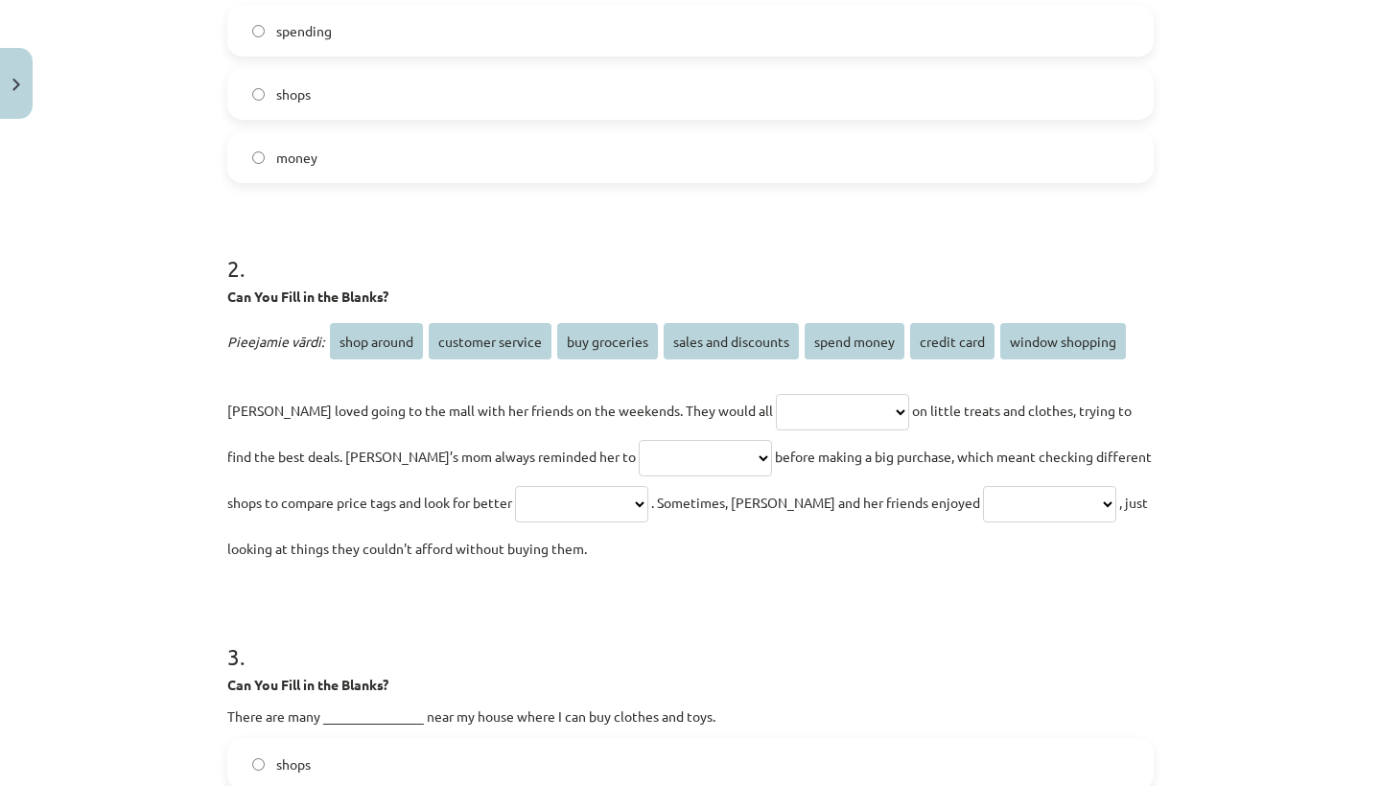
scroll to position [525, 0]
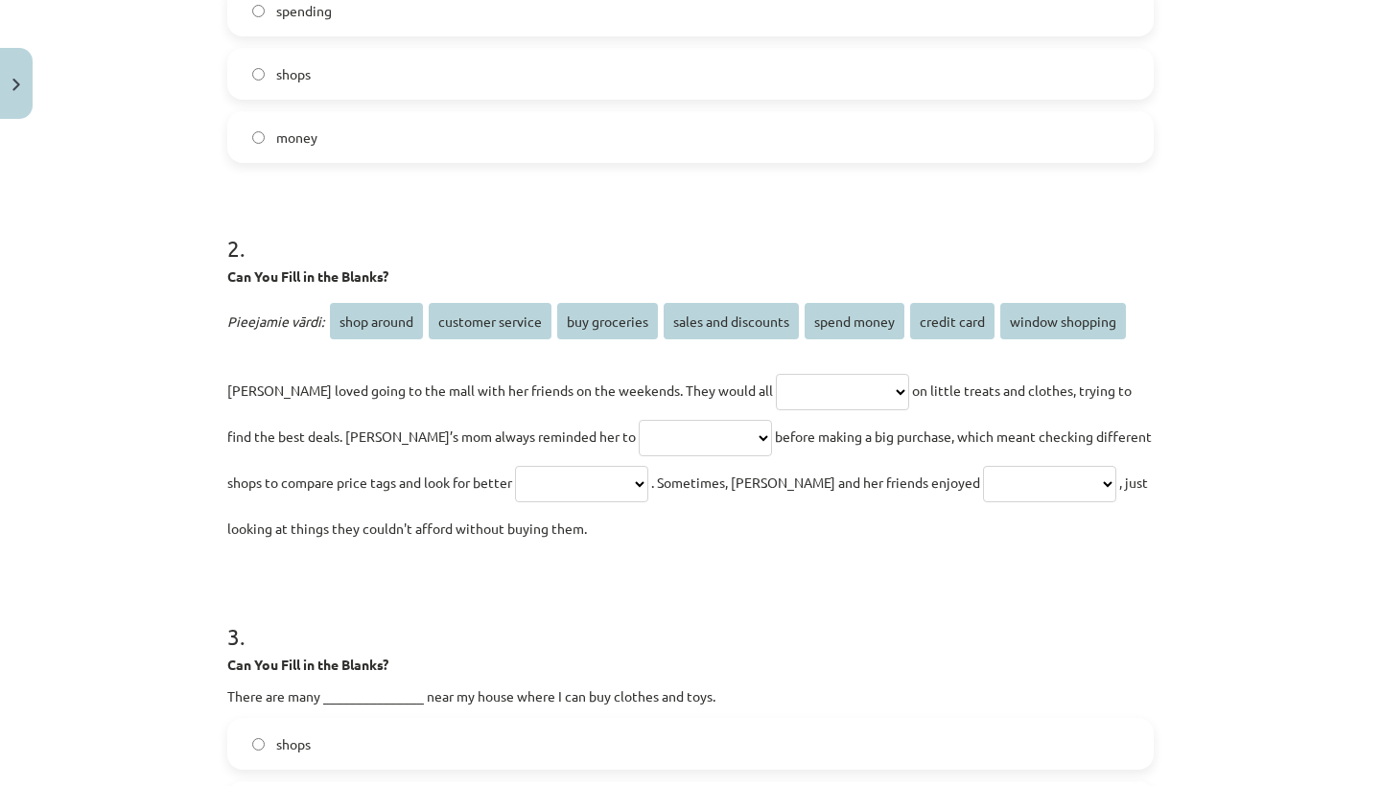
select select "**********"
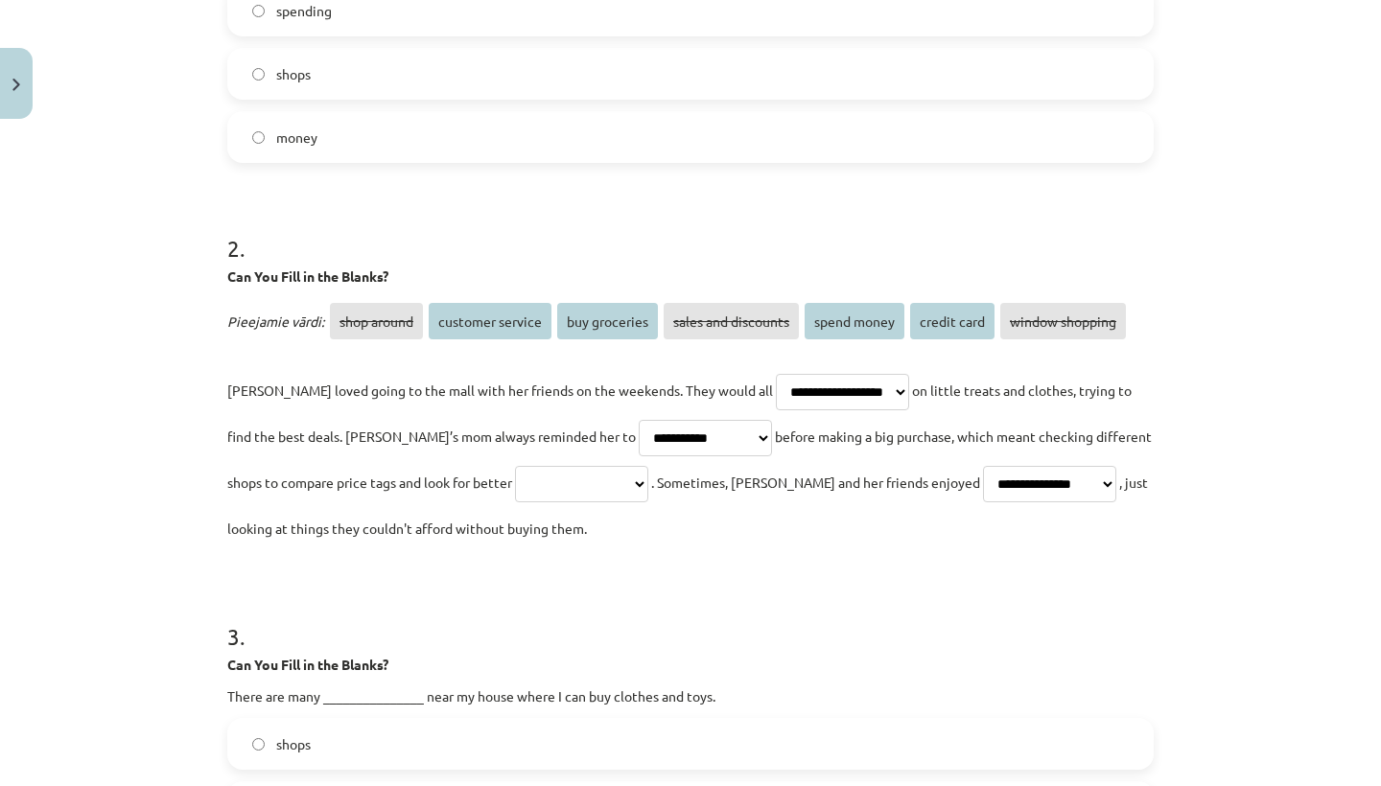
select select "**********"
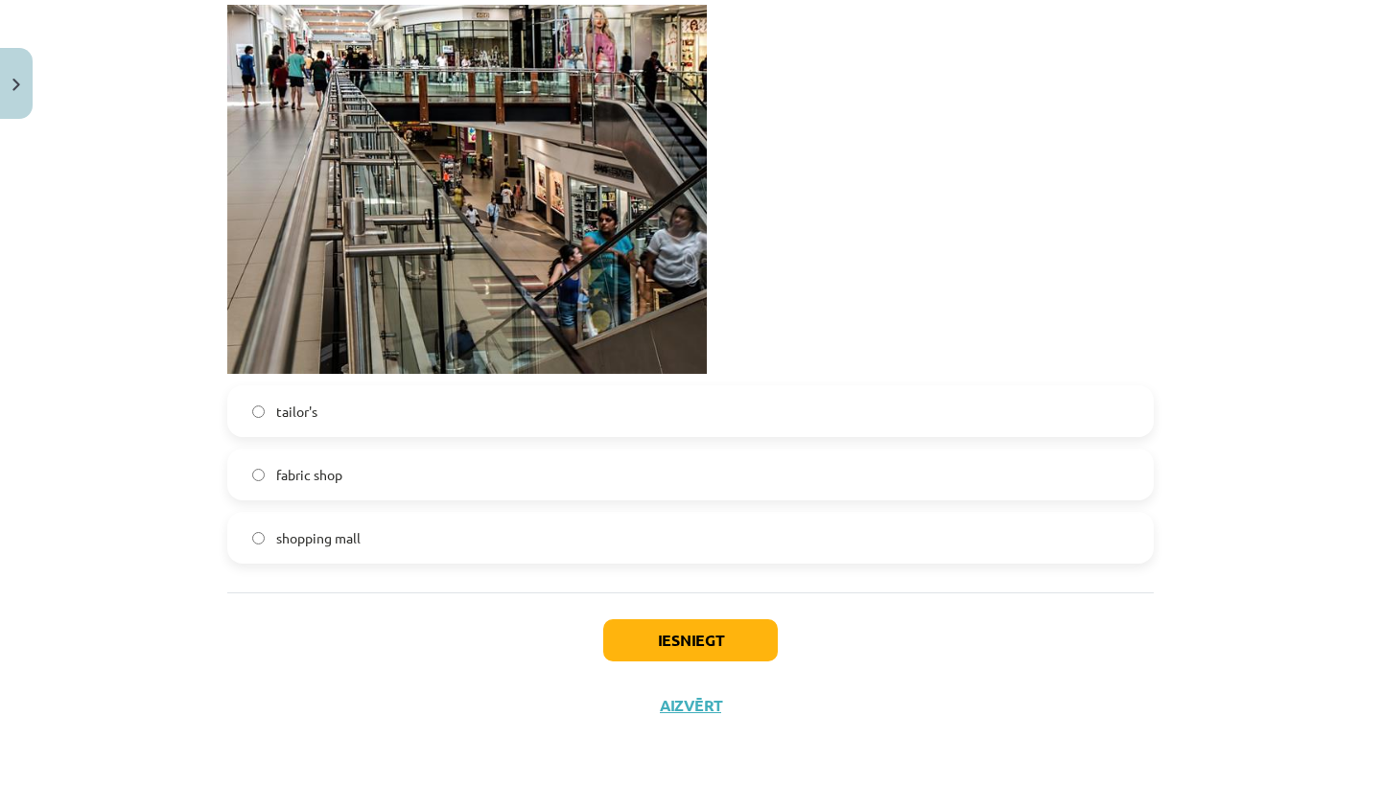
scroll to position [1990, 0]
drag, startPoint x: 600, startPoint y: 482, endPoint x: 653, endPoint y: 631, distance: 157.7
click at [653, 631] on button "Iesniegt" at bounding box center [690, 640] width 175 height 42
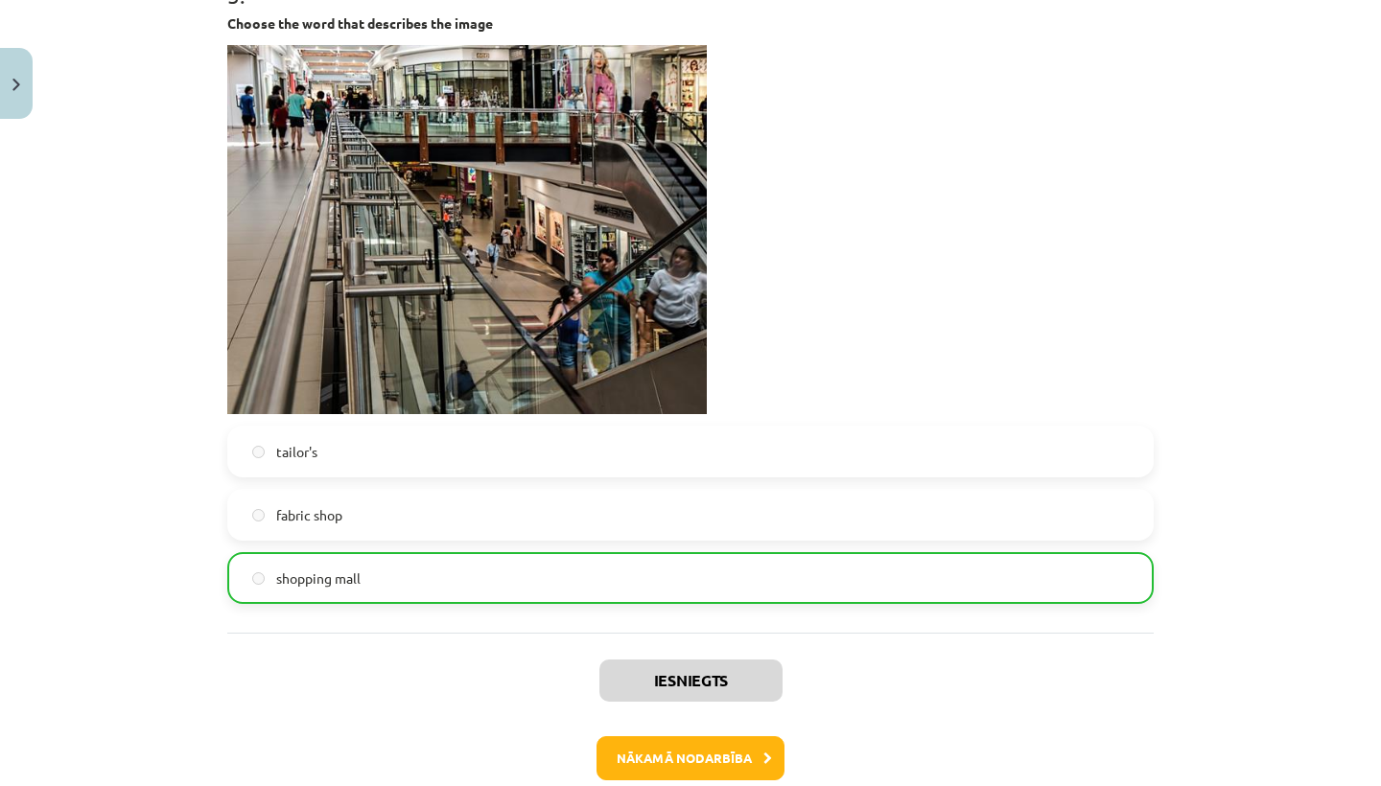
scroll to position [2029, 0]
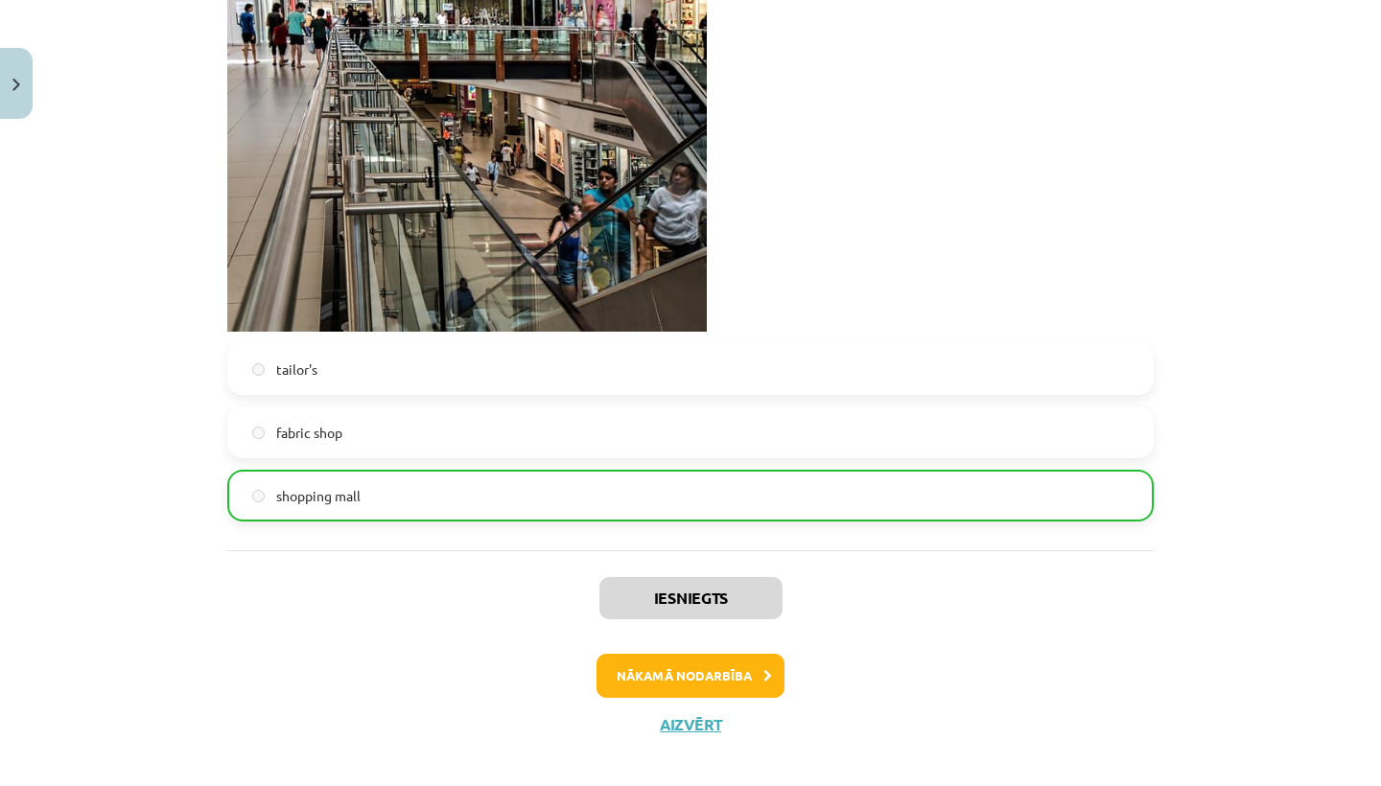
drag, startPoint x: 744, startPoint y: 522, endPoint x: 692, endPoint y: 731, distance: 215.4
click at [692, 731] on button "Aizvērt" at bounding box center [690, 724] width 73 height 19
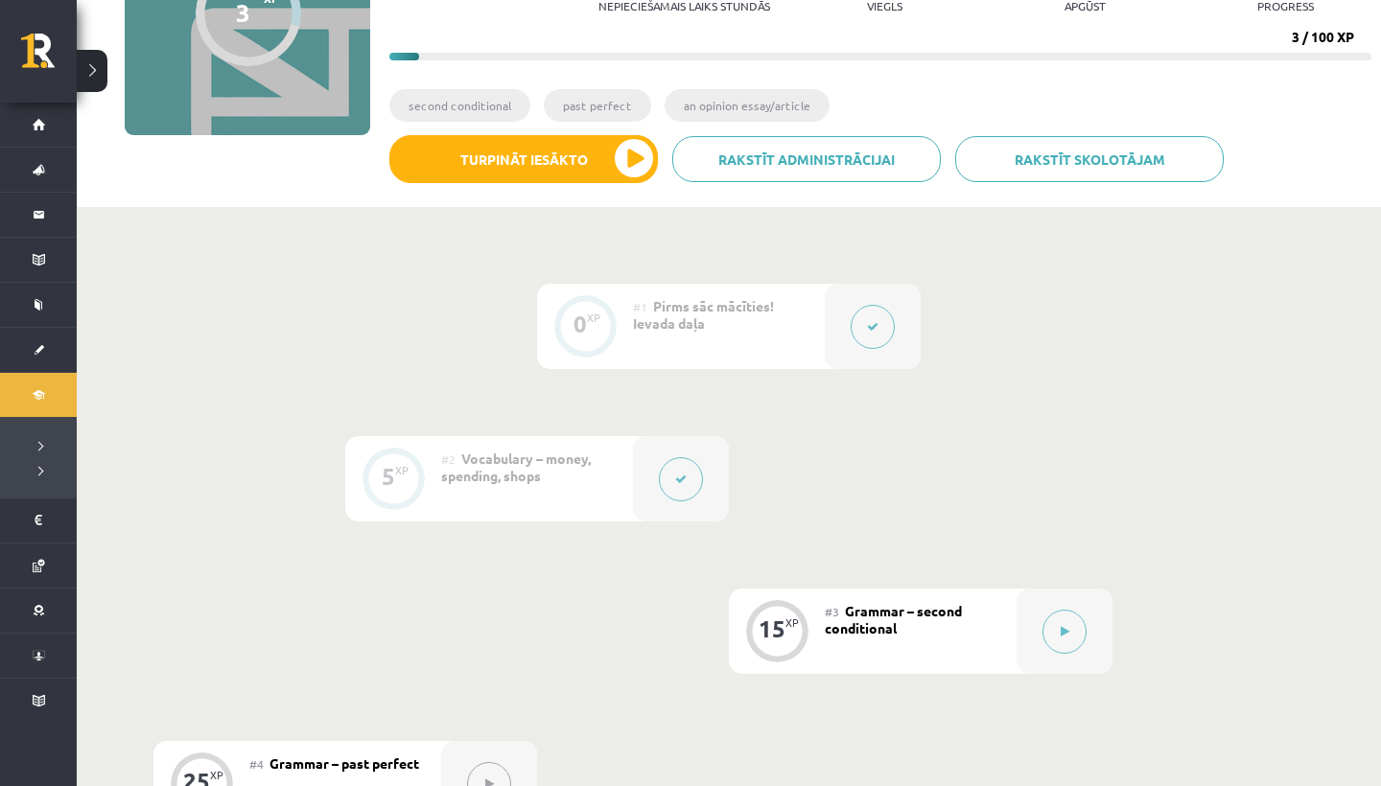
scroll to position [257, 0]
click at [1052, 626] on button at bounding box center [1064, 632] width 44 height 44
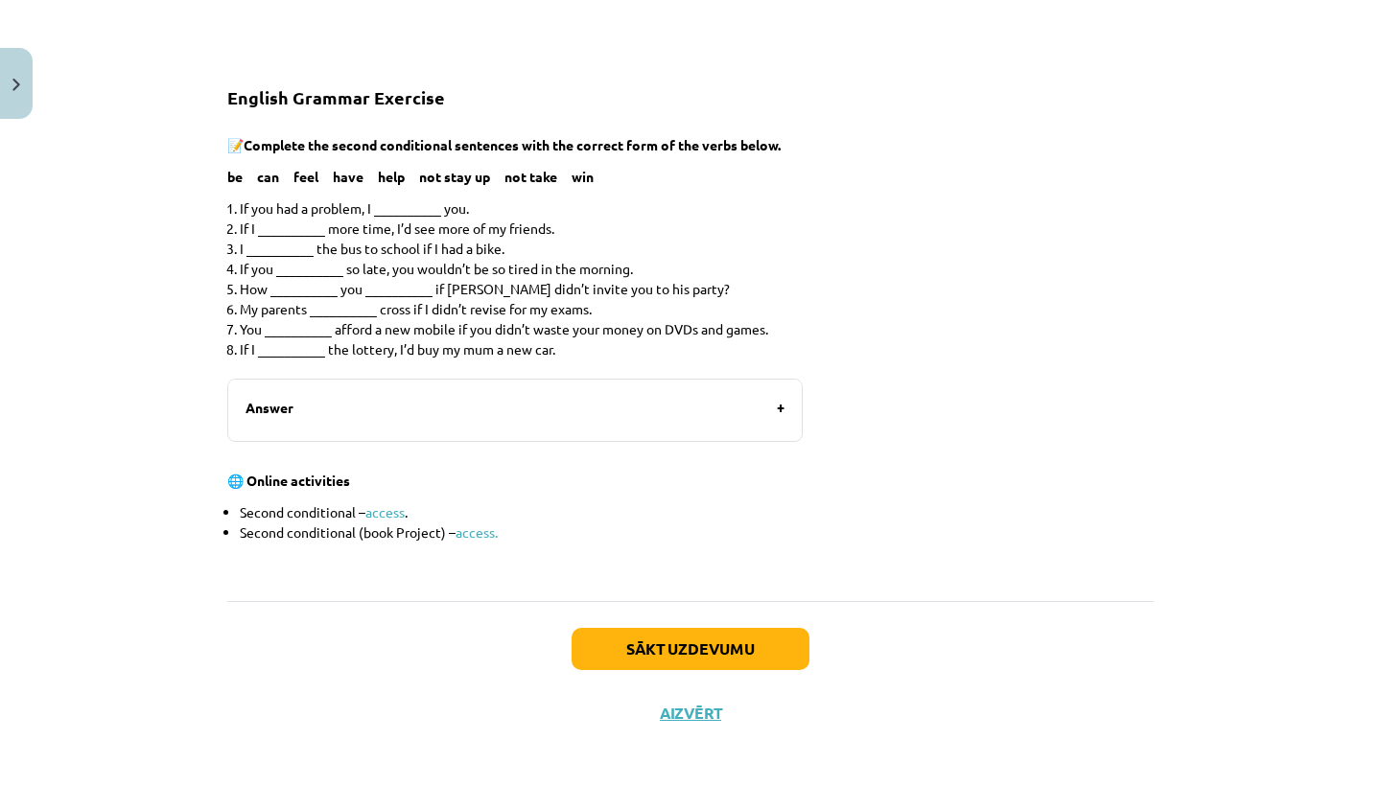
click at [666, 631] on button "Sākt uzdevumu" at bounding box center [691, 649] width 238 height 42
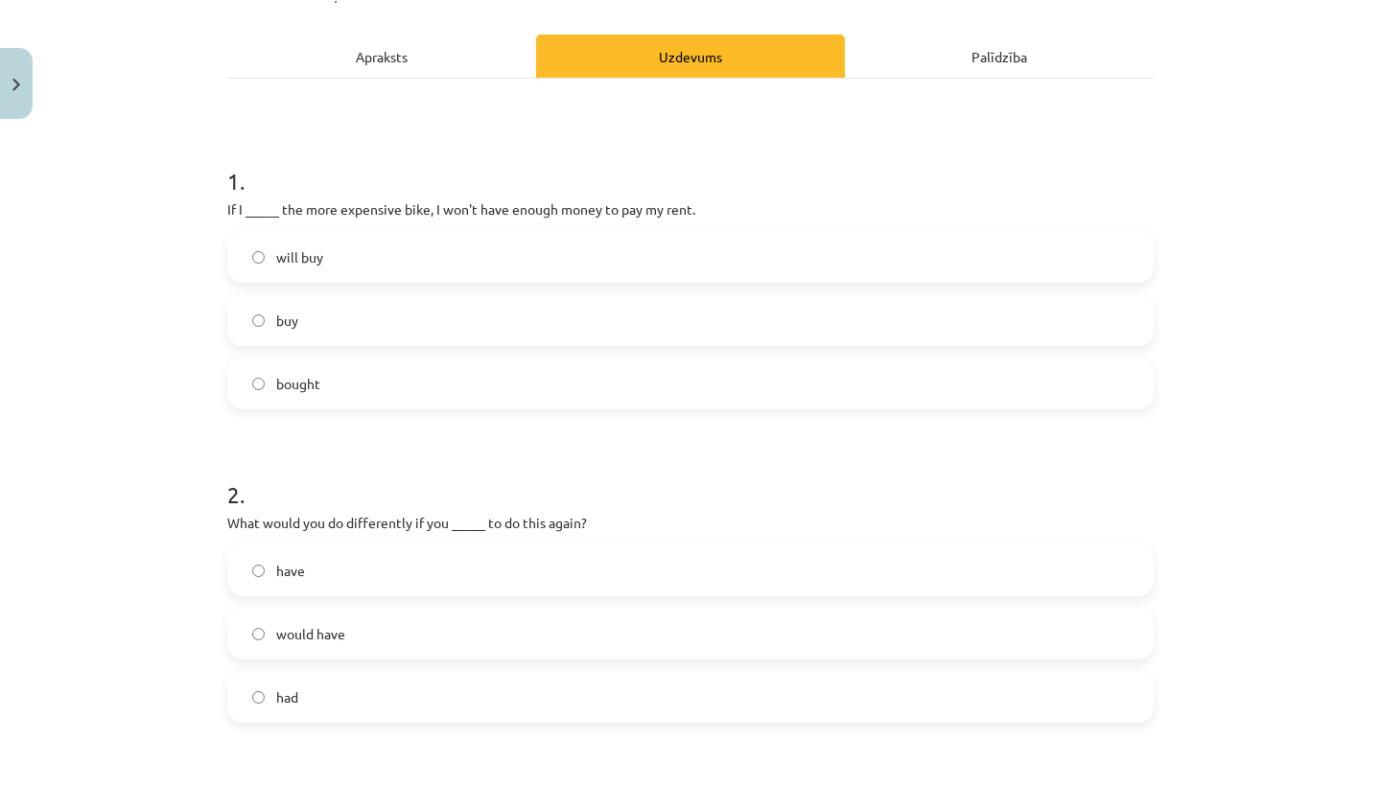
scroll to position [246, 0]
drag, startPoint x: 666, startPoint y: 631, endPoint x: 247, endPoint y: 253, distance: 564.2
click at [247, 253] on label "will buy" at bounding box center [690, 258] width 922 height 48
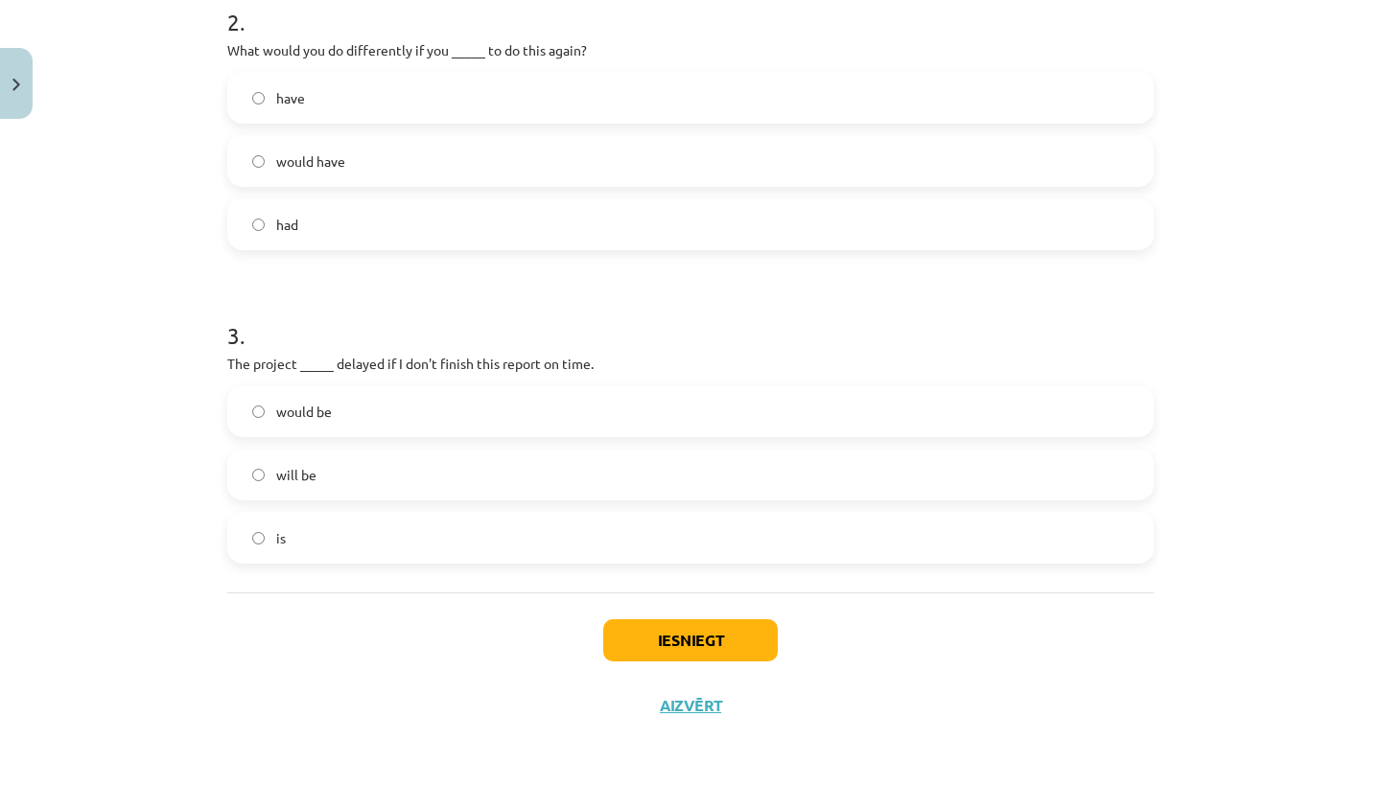
scroll to position [722, 0]
click at [245, 462] on label "will be" at bounding box center [690, 475] width 922 height 48
click at [689, 642] on button "Iesniegt" at bounding box center [690, 640] width 175 height 42
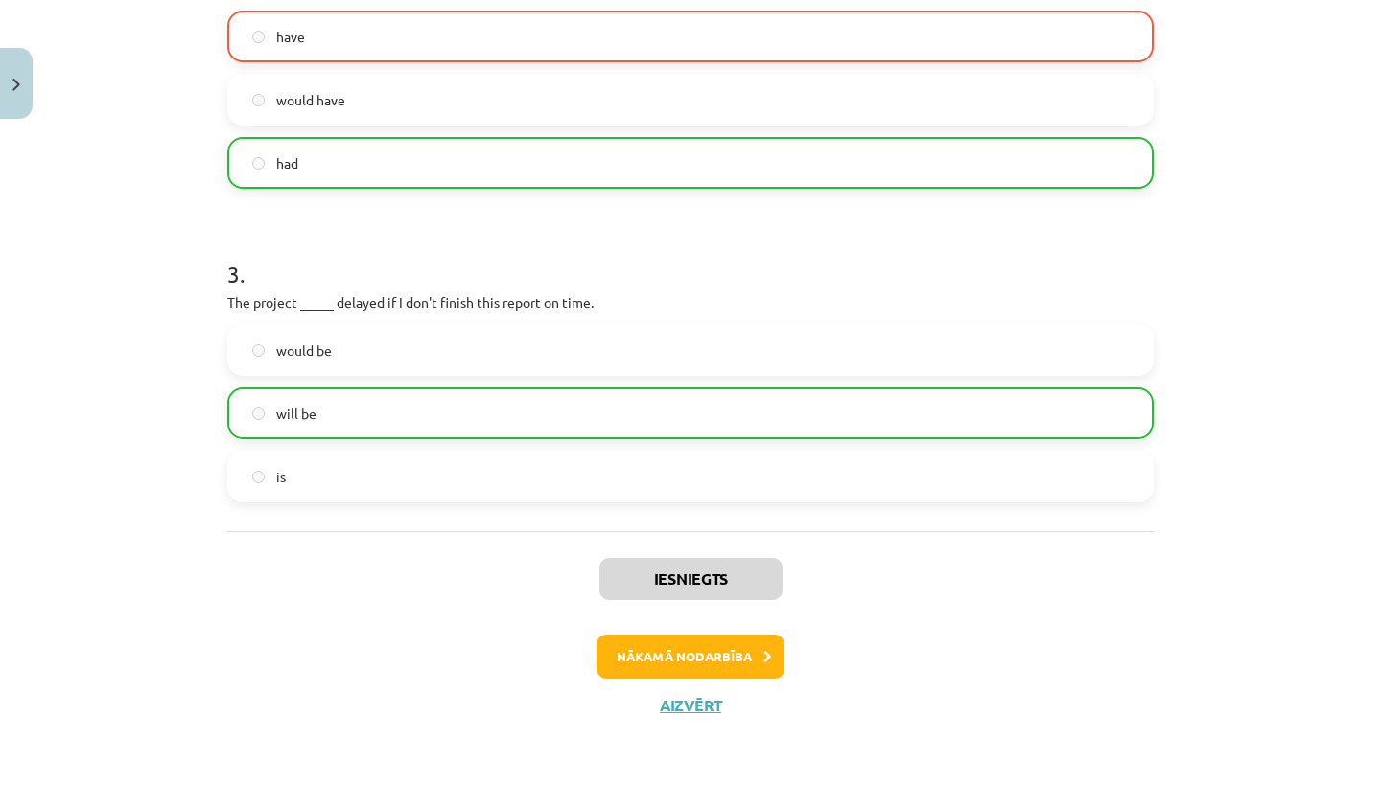
scroll to position [783, 0]
click at [654, 658] on button "Nākamā nodarbība" at bounding box center [690, 657] width 188 height 44
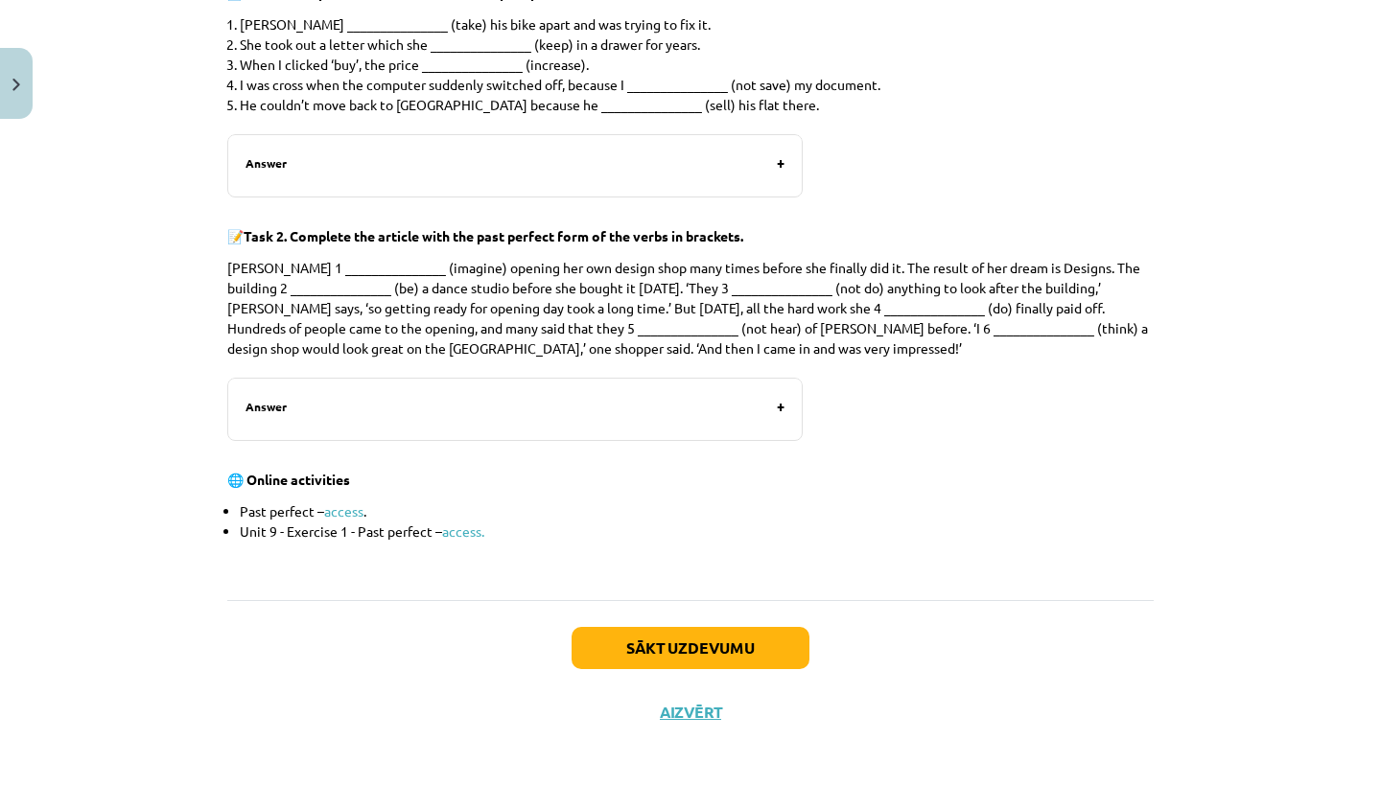
scroll to position [2091, 0]
click at [688, 706] on button "Aizvērt" at bounding box center [690, 713] width 61 height 17
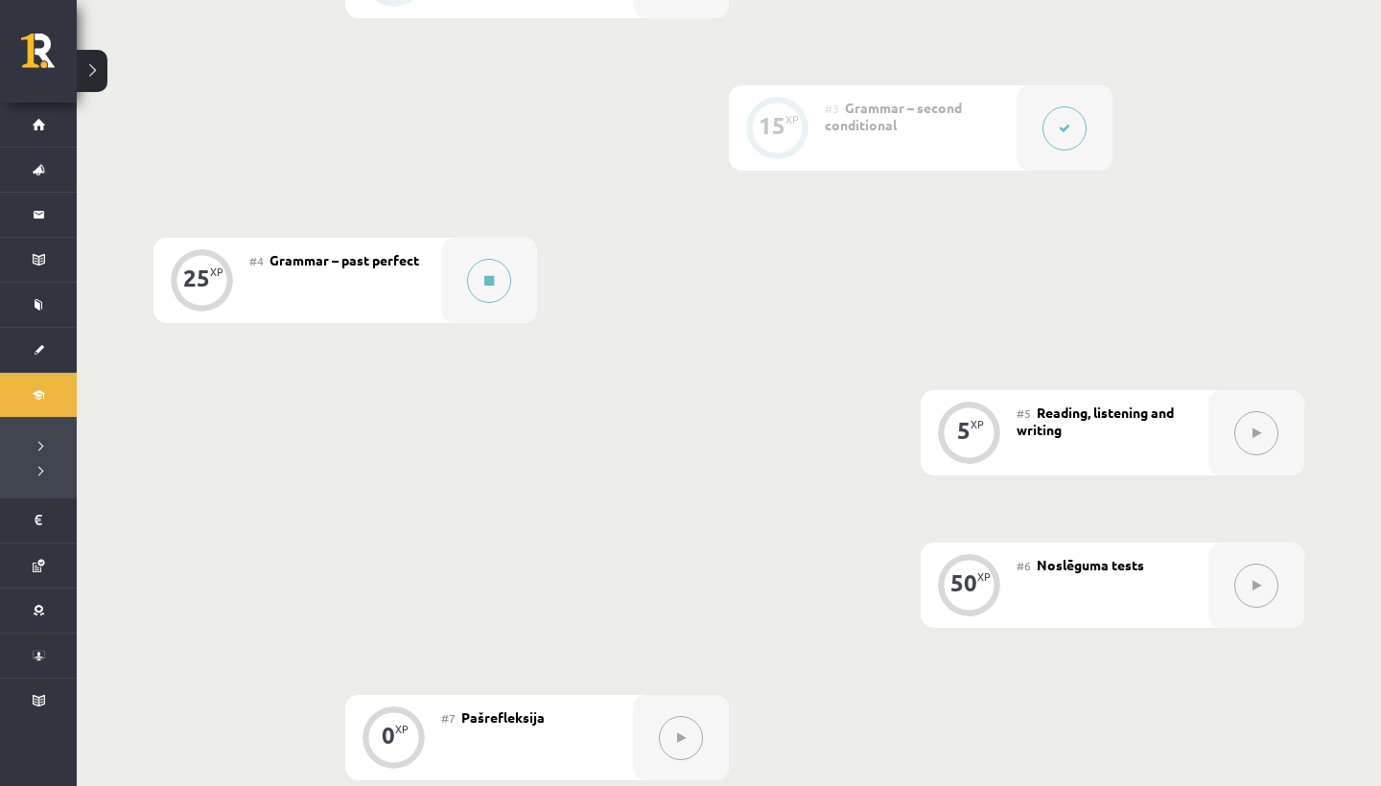
scroll to position [758, 0]
click at [485, 278] on button at bounding box center [489, 284] width 44 height 44
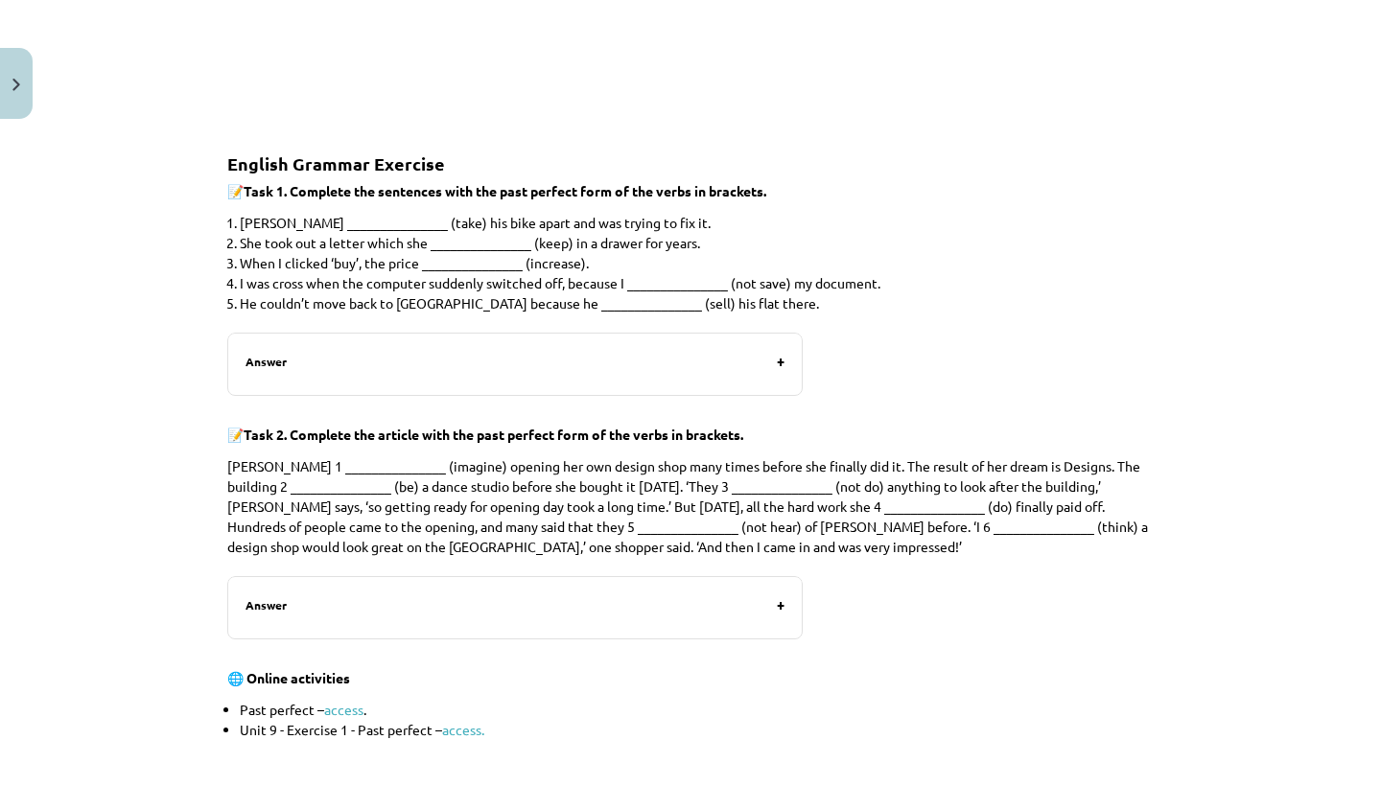
scroll to position [2019, 0]
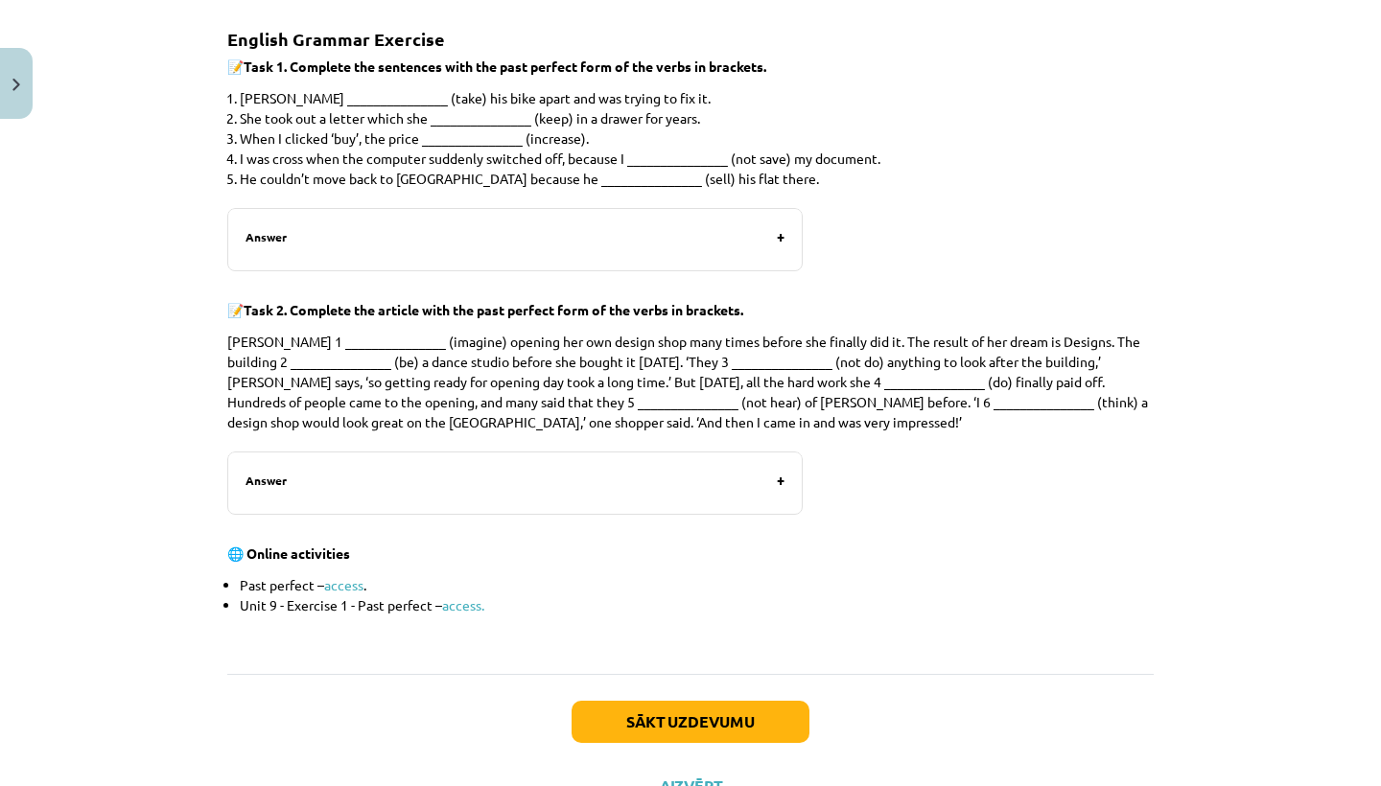
click at [647, 712] on button "Sākt uzdevumu" at bounding box center [691, 722] width 238 height 42
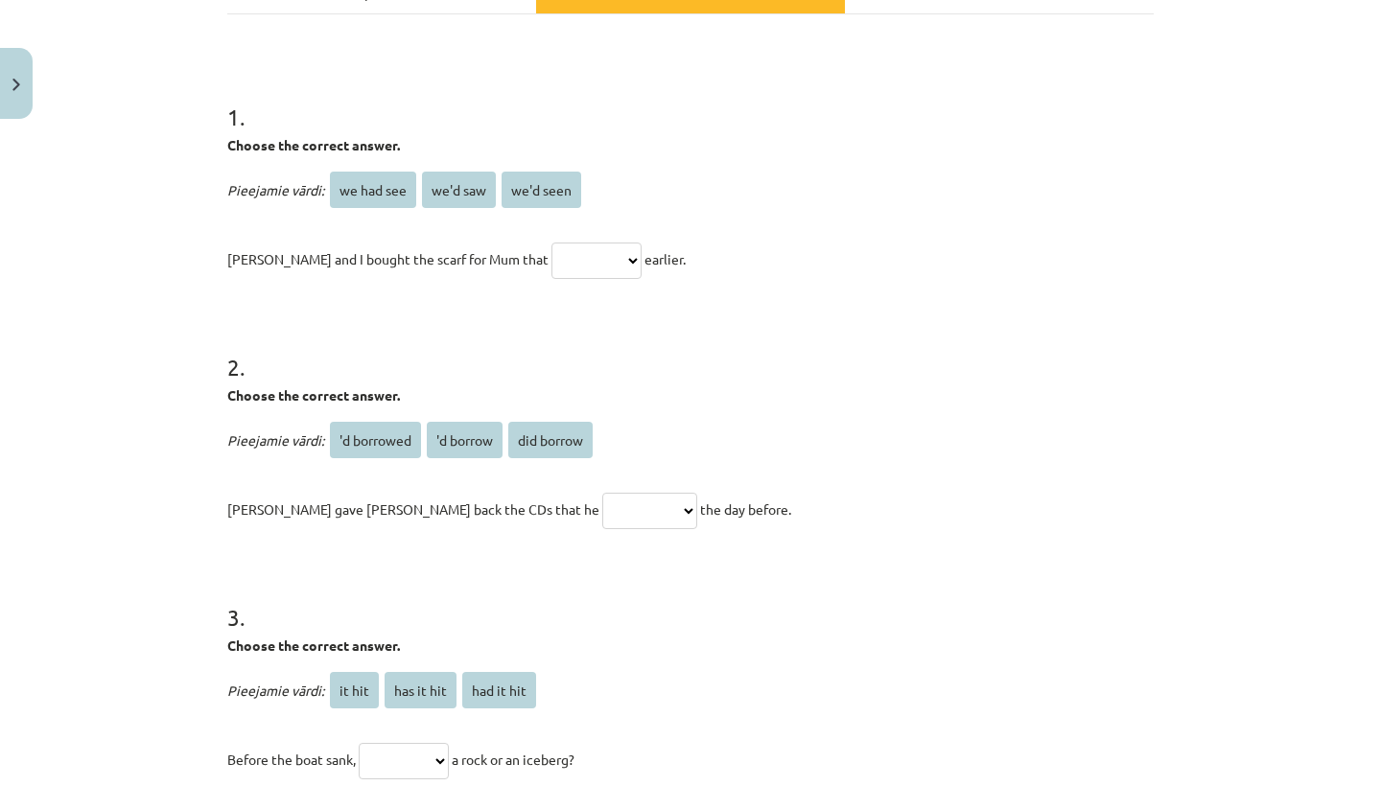
scroll to position [313, 0]
select select "*********"
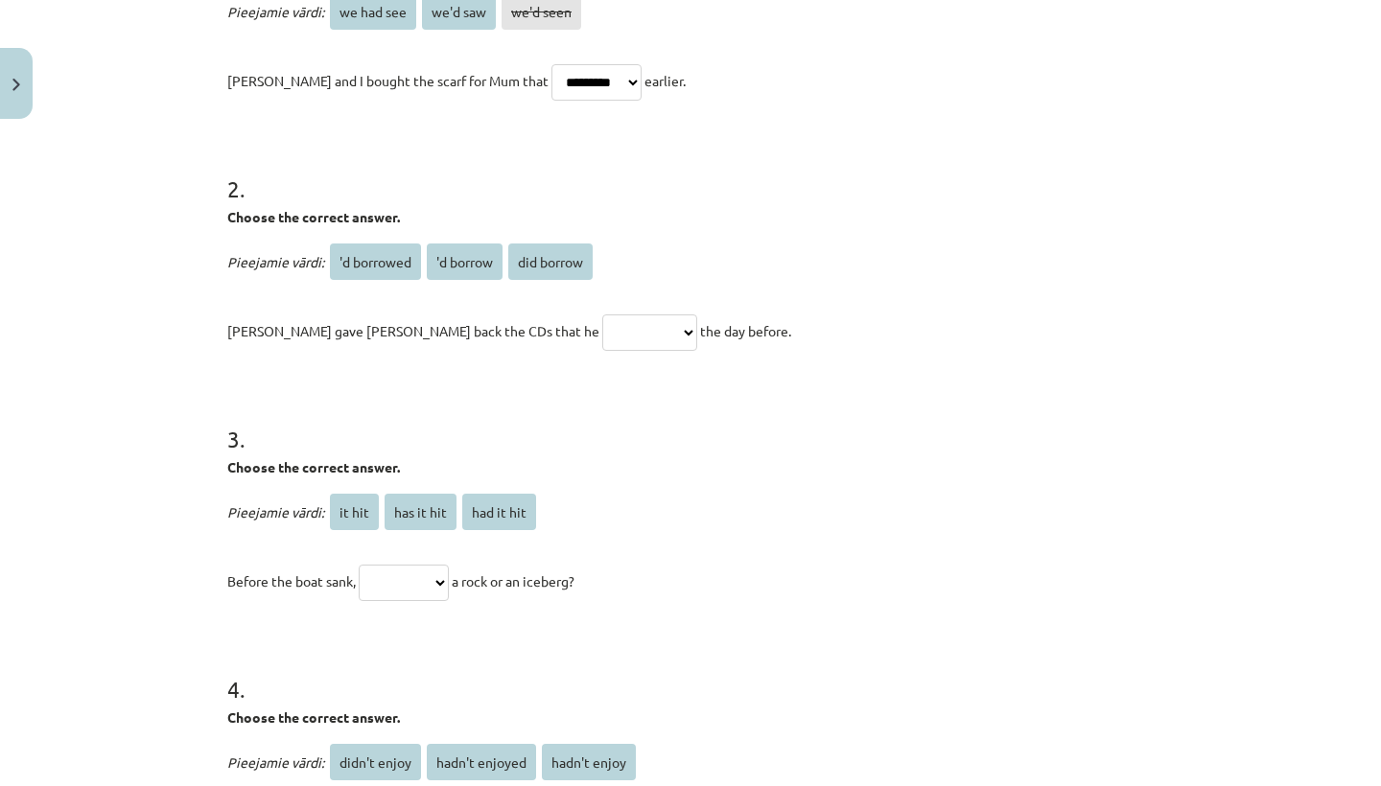
scroll to position [502, 0]
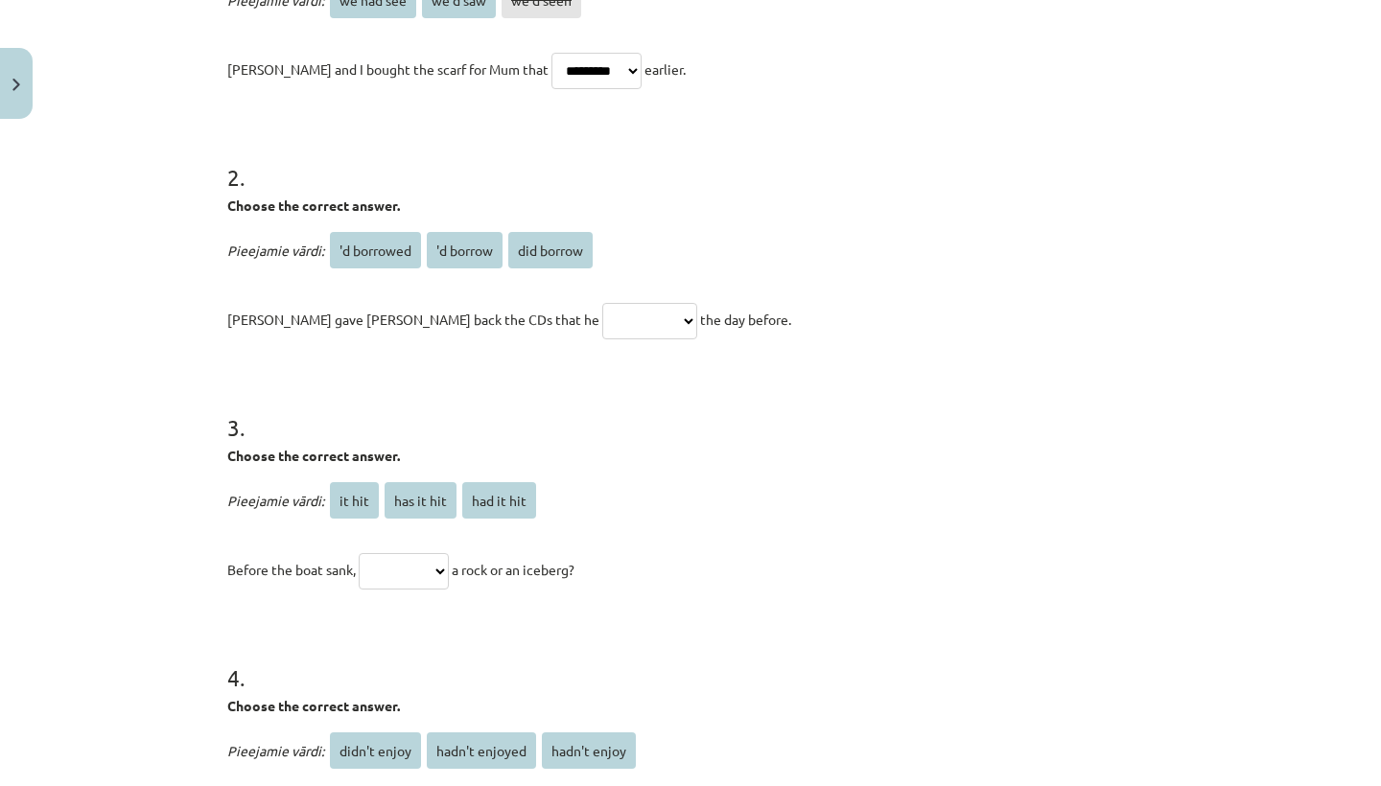
click at [554, 306] on p "**********" at bounding box center [690, 319] width 926 height 46
select select "*********"
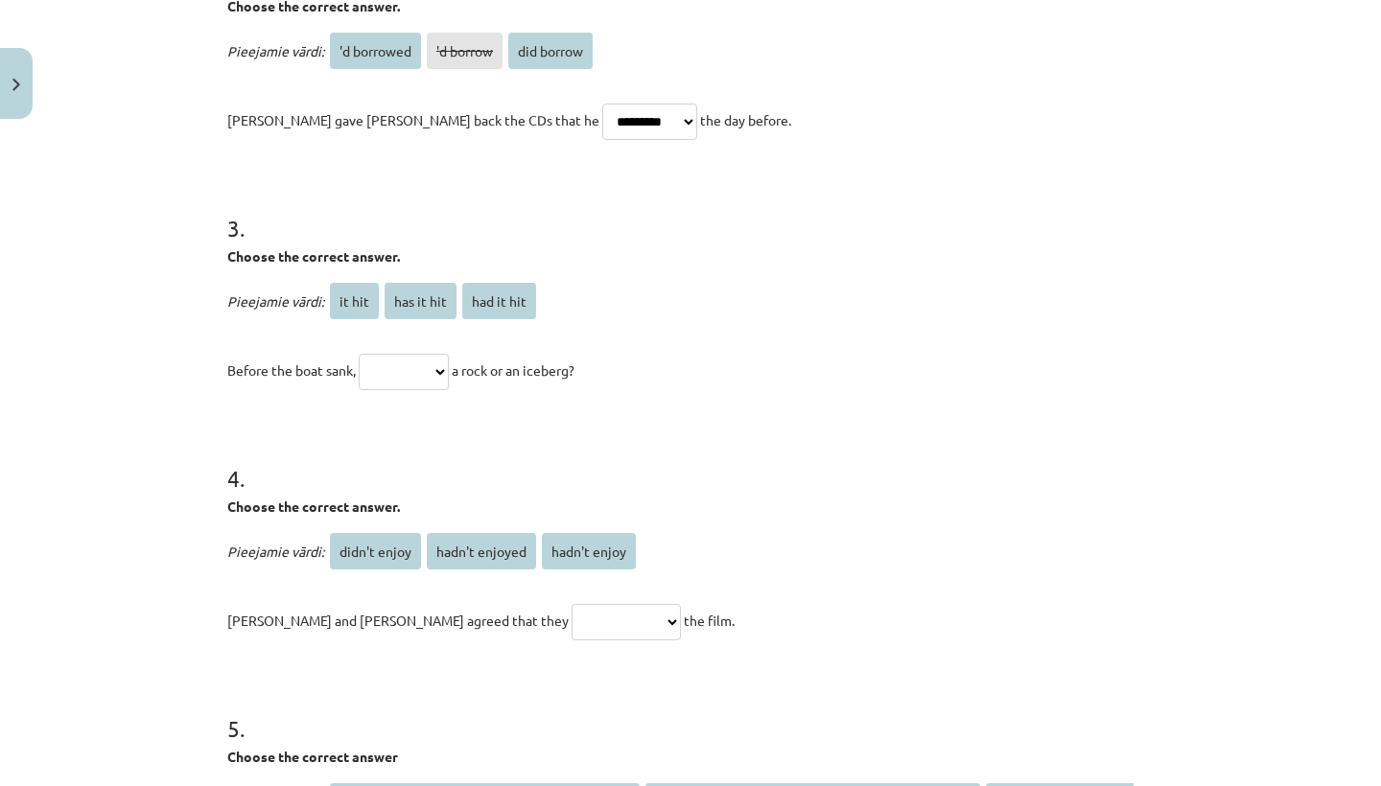
scroll to position [702, 0]
select select "**********"
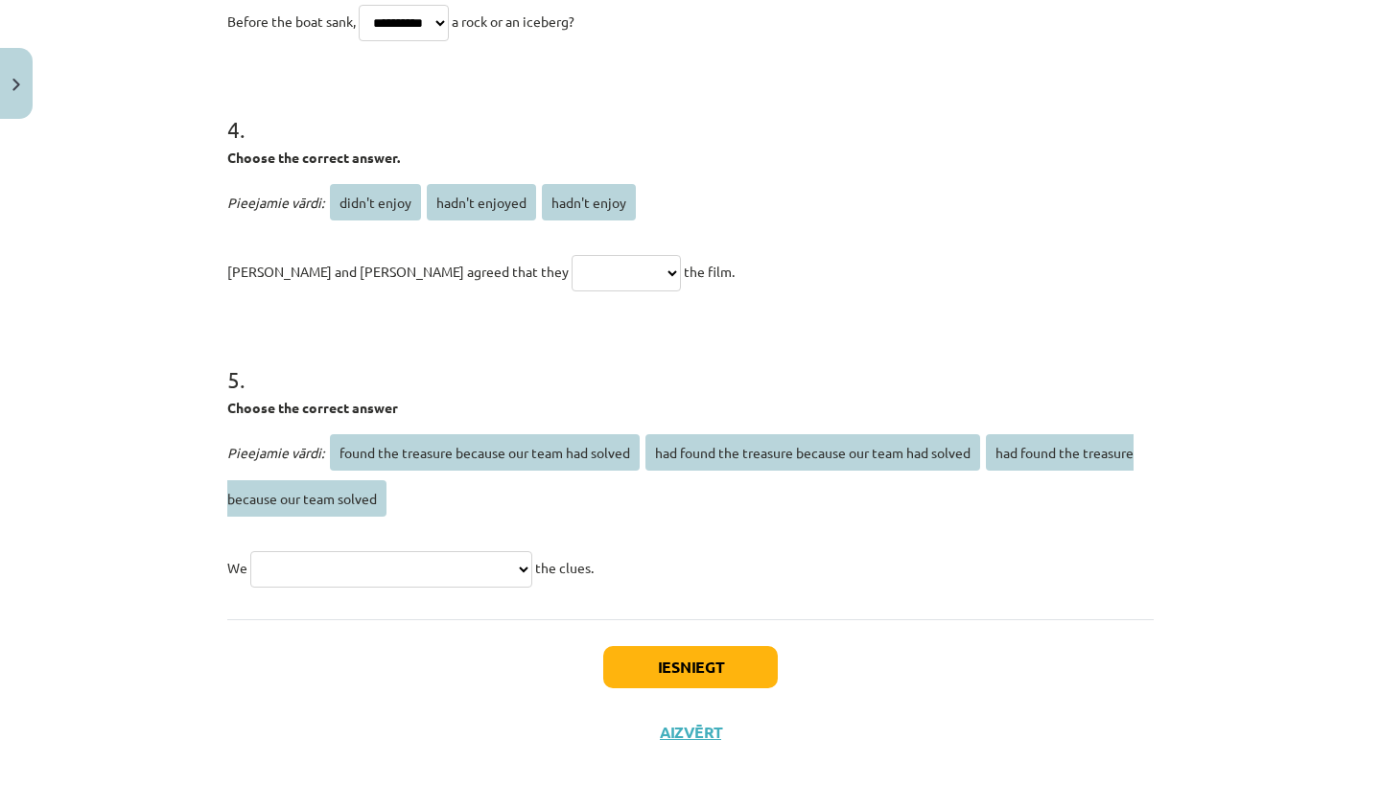
scroll to position [1044, 0]
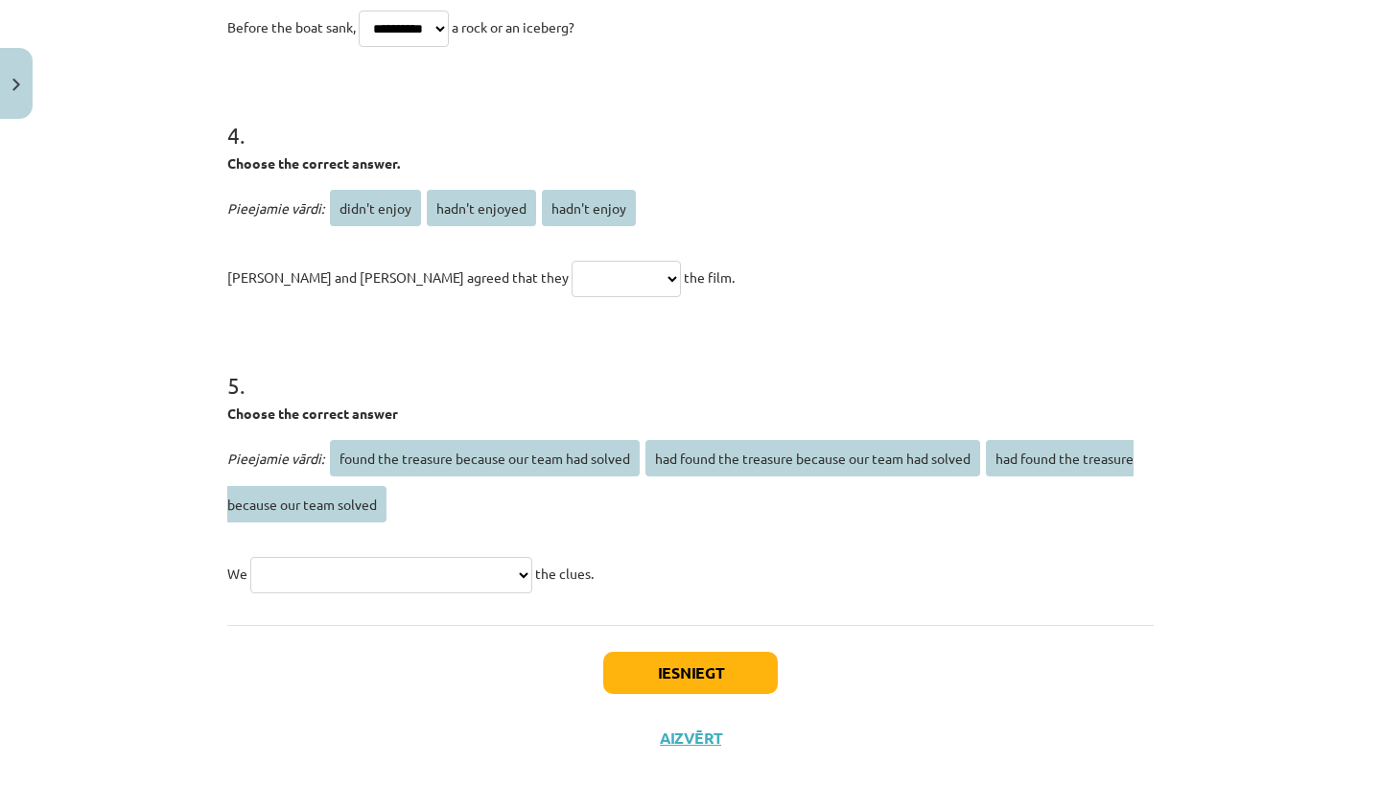
select select "**********"
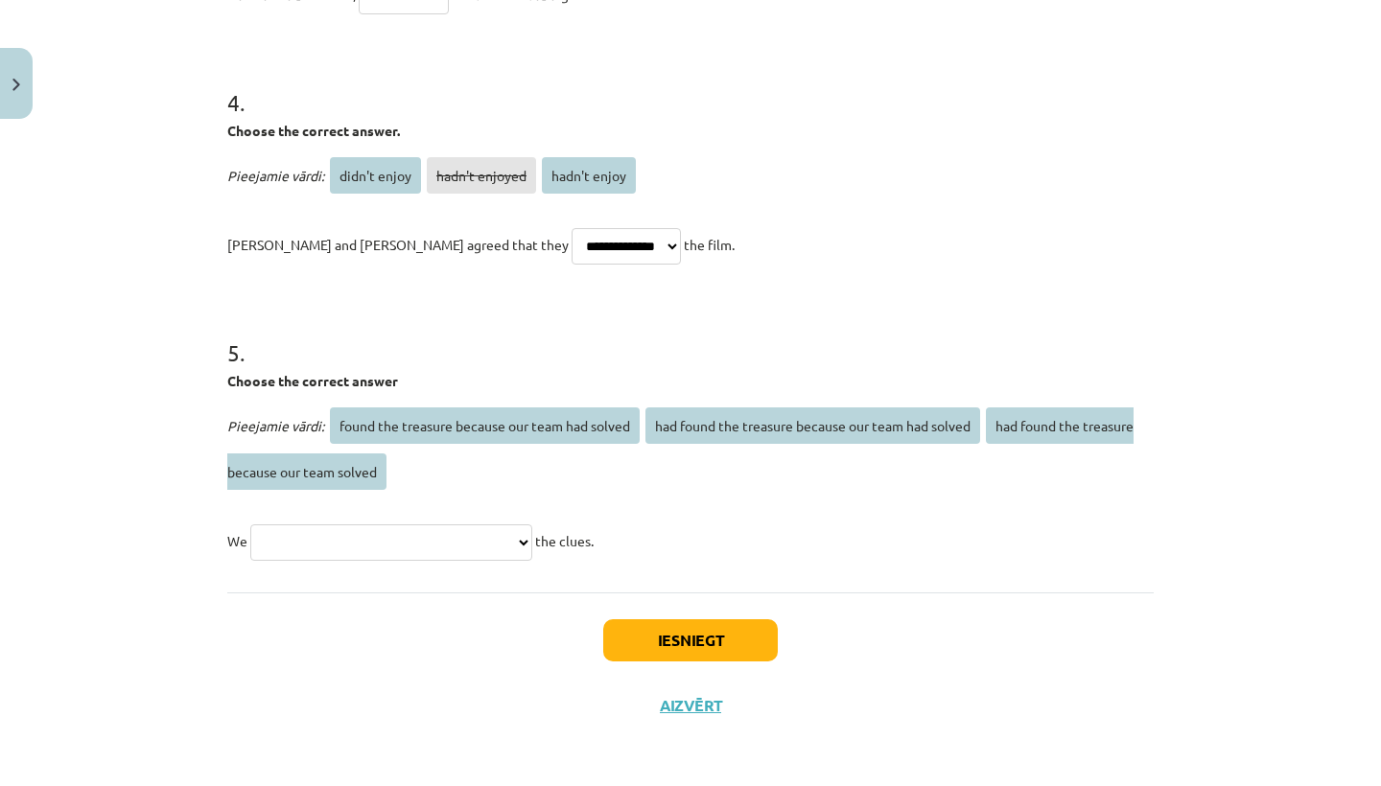
scroll to position [1080, 0]
select select "**********"
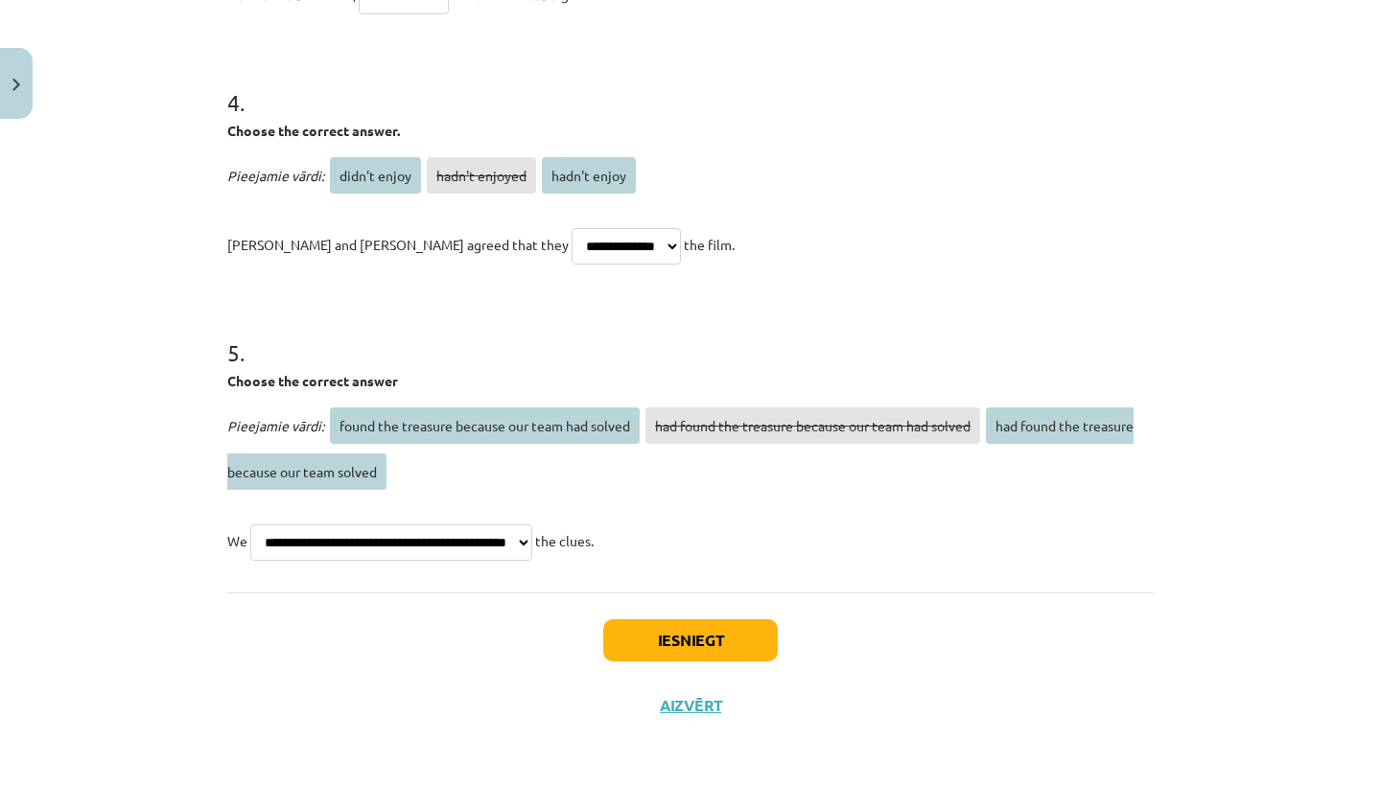
click at [712, 637] on button "Iesniegt" at bounding box center [690, 640] width 175 height 42
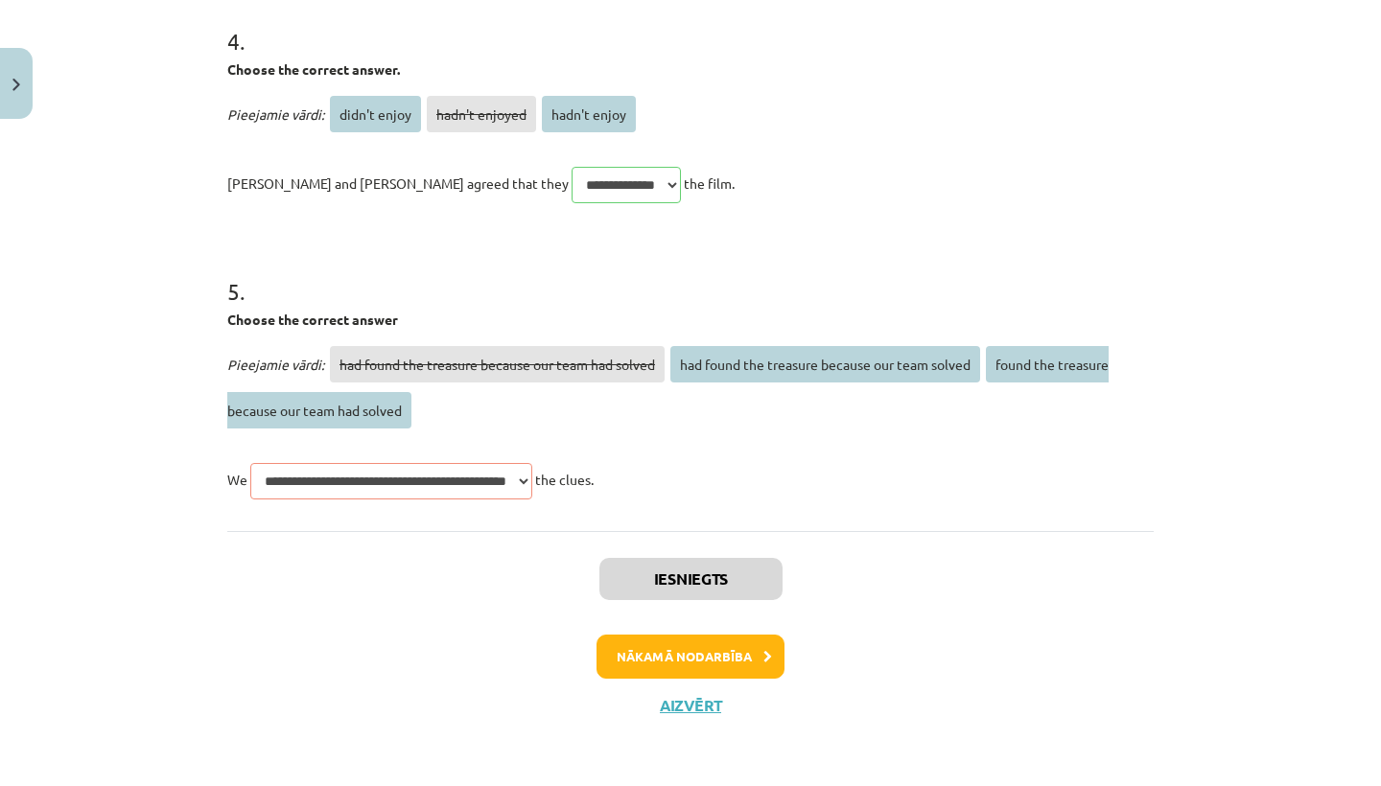
scroll to position [1140, 0]
click at [679, 708] on button "Aizvērt" at bounding box center [690, 705] width 73 height 19
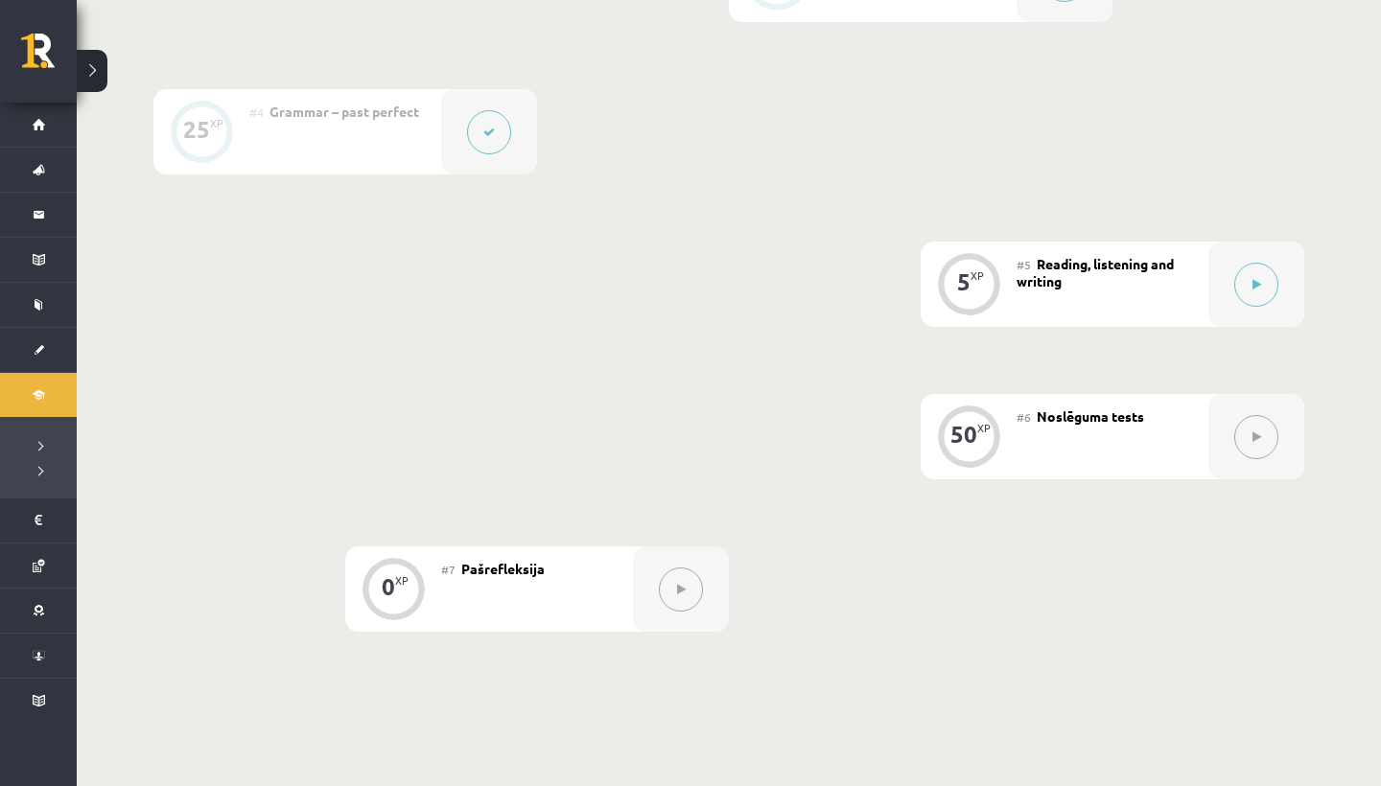
scroll to position [890, 0]
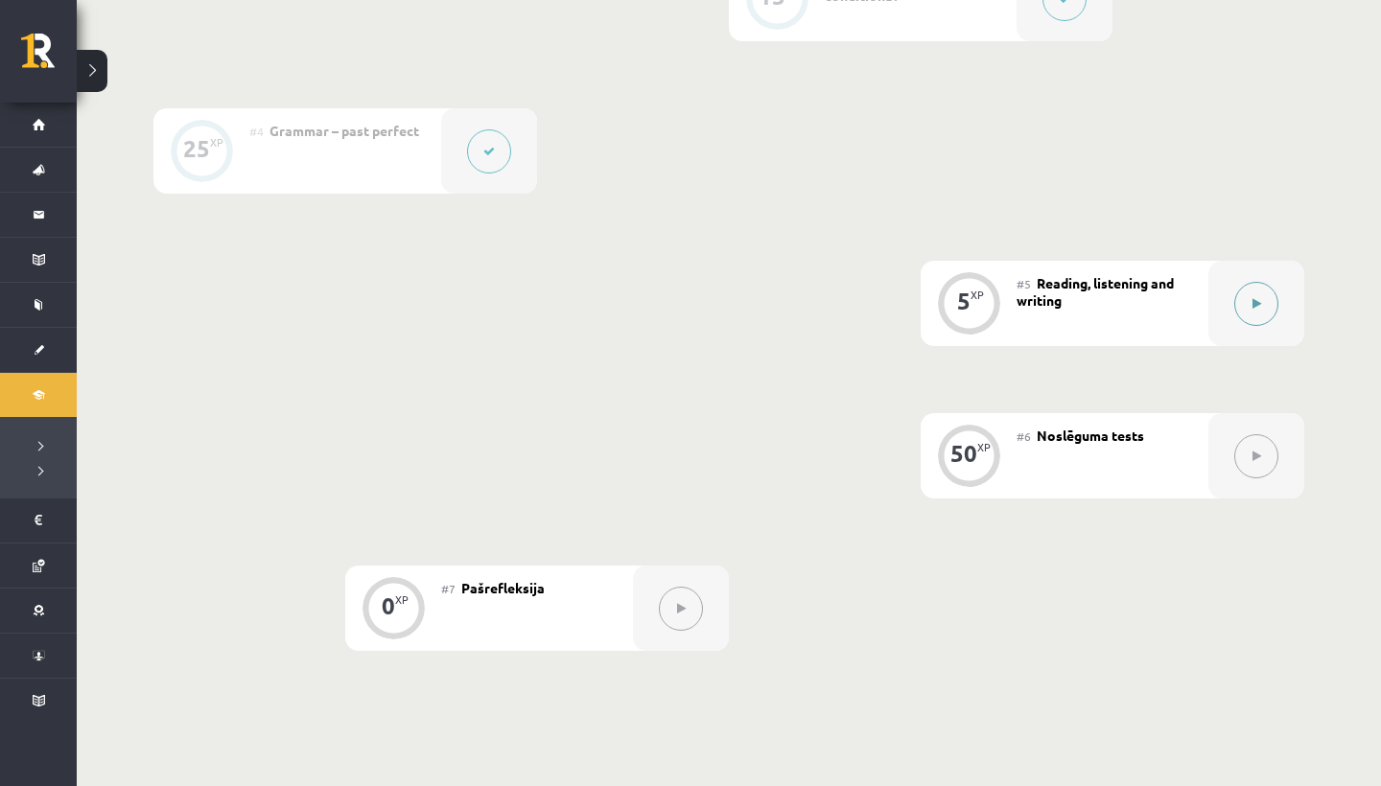
click at [1252, 292] on button at bounding box center [1256, 304] width 44 height 44
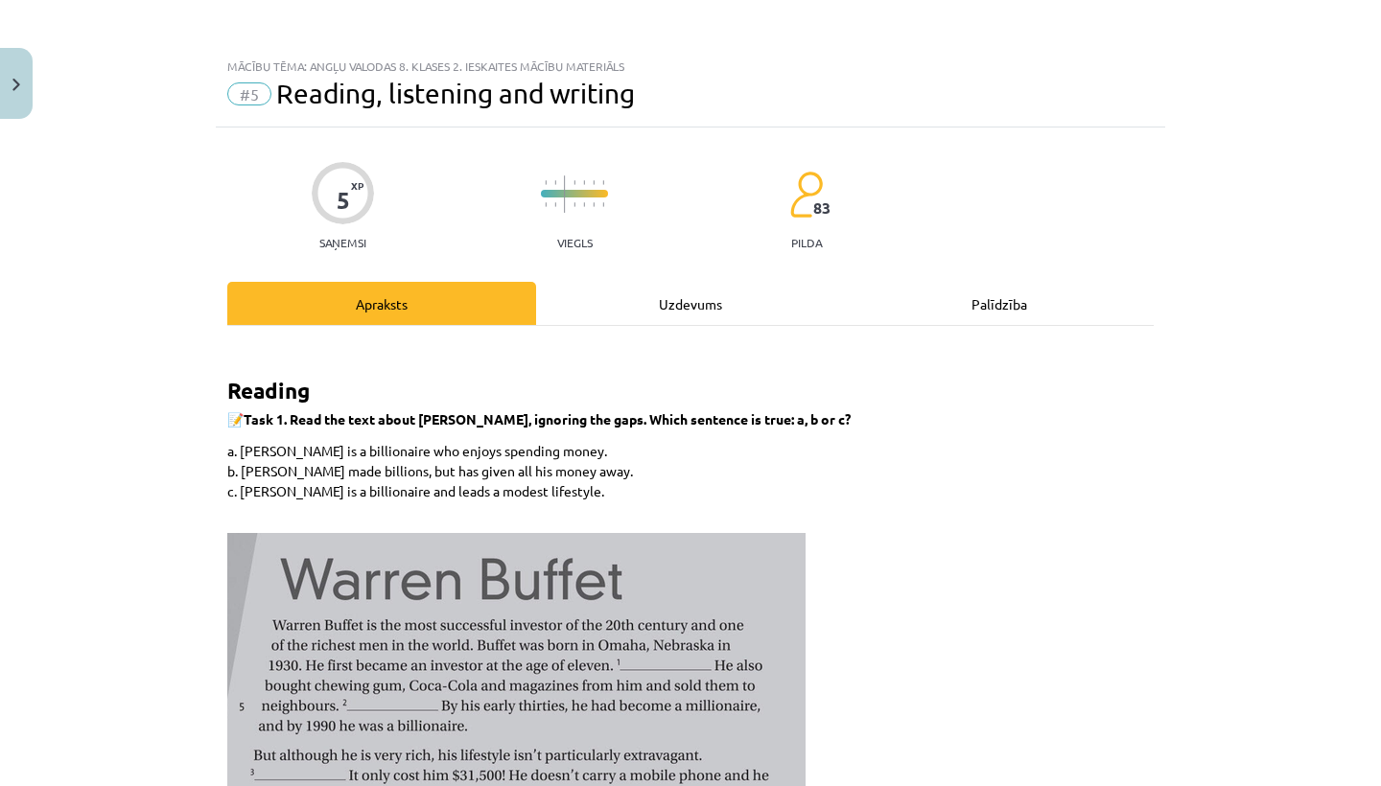
click at [623, 309] on div "Uzdevums" at bounding box center [690, 303] width 309 height 43
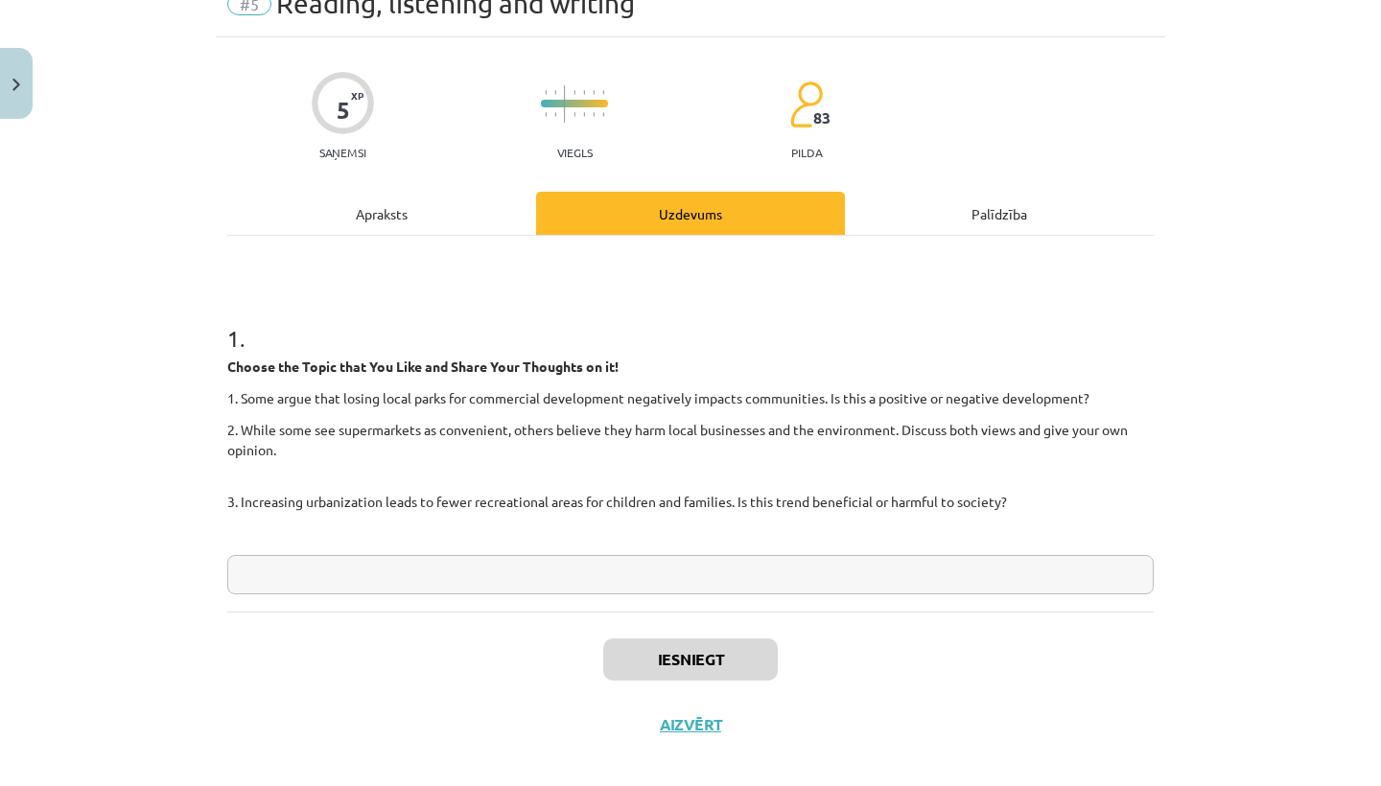
scroll to position [112, 0]
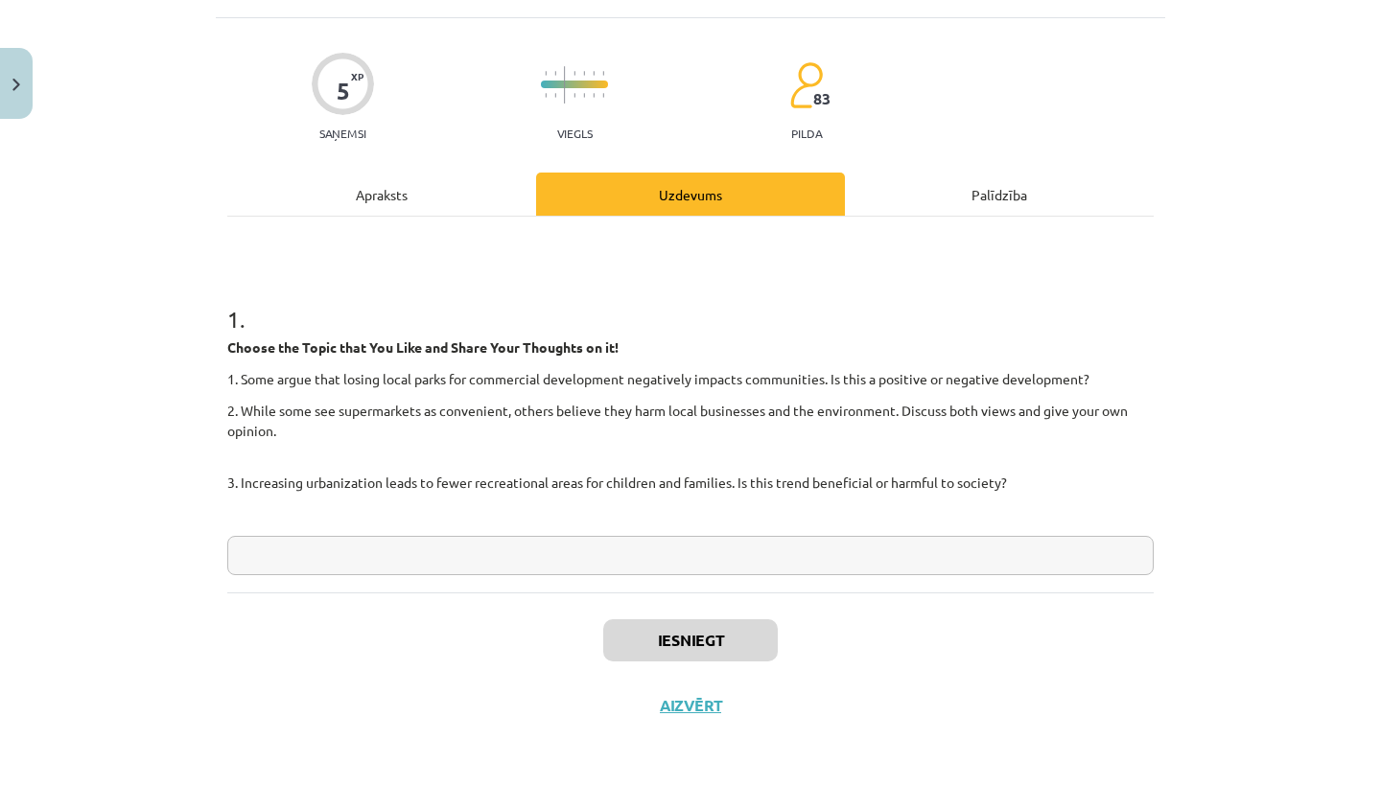
click at [239, 554] on input "text" at bounding box center [690, 555] width 926 height 39
click at [246, 554] on input "text" at bounding box center [690, 555] width 926 height 39
click at [247, 553] on input "text" at bounding box center [690, 555] width 926 height 39
click at [264, 554] on input "*******" at bounding box center [690, 555] width 926 height 39
click at [271, 554] on input "*******" at bounding box center [690, 555] width 926 height 39
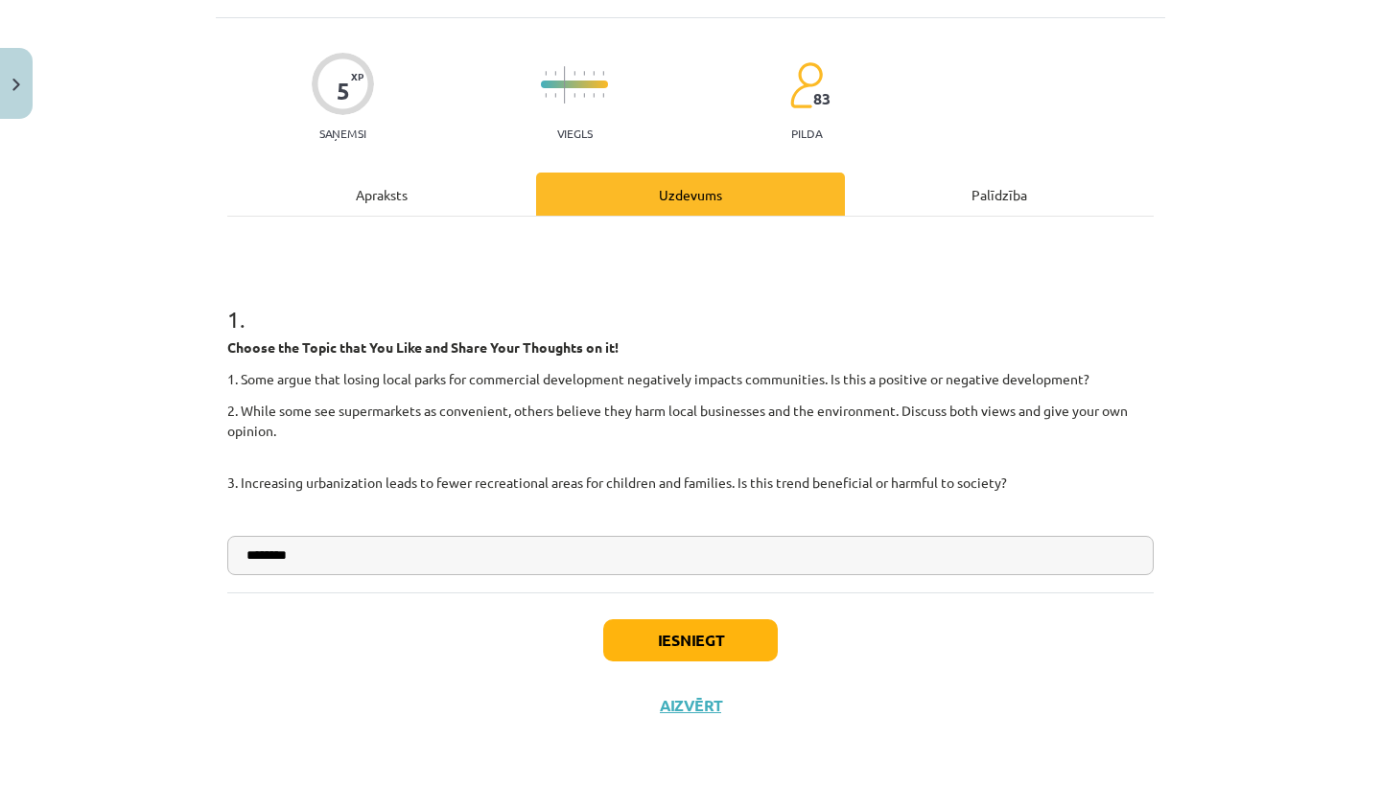
click at [315, 547] on input "*******" at bounding box center [690, 555] width 926 height 39
type input "**********"
click at [655, 640] on button "Iesniegt" at bounding box center [690, 640] width 175 height 42
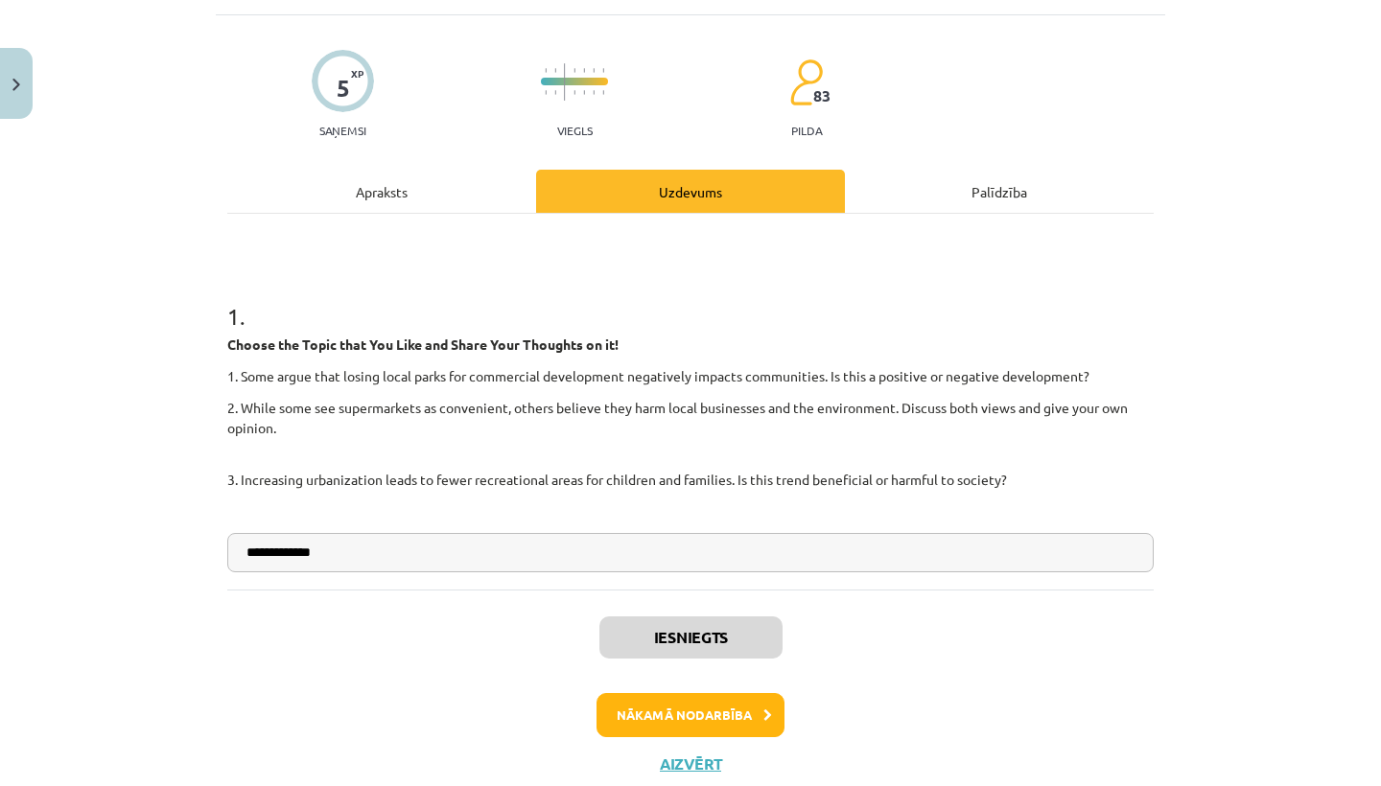
click at [671, 719] on button "Nākamā nodarbība" at bounding box center [690, 715] width 188 height 44
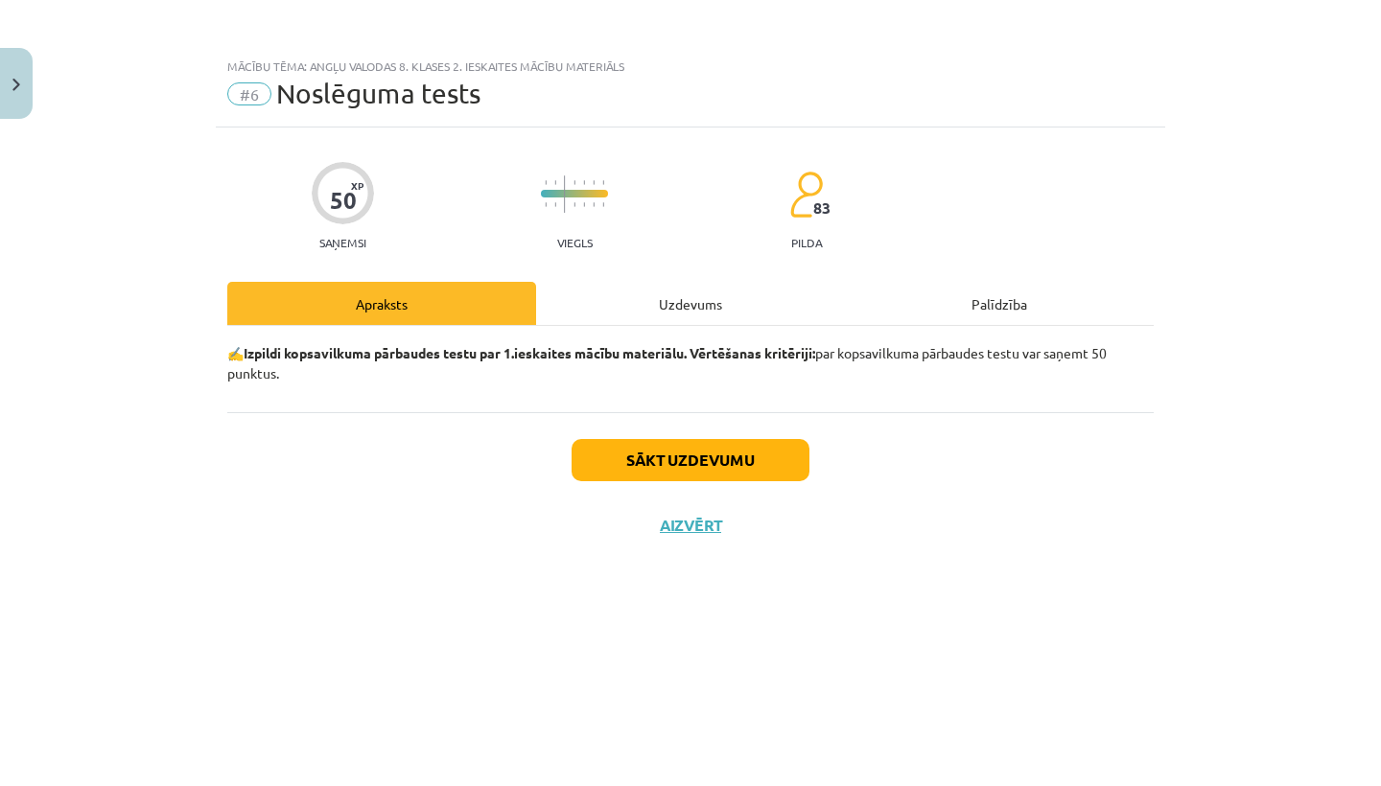
click at [644, 439] on button "Sākt uzdevumu" at bounding box center [691, 460] width 238 height 42
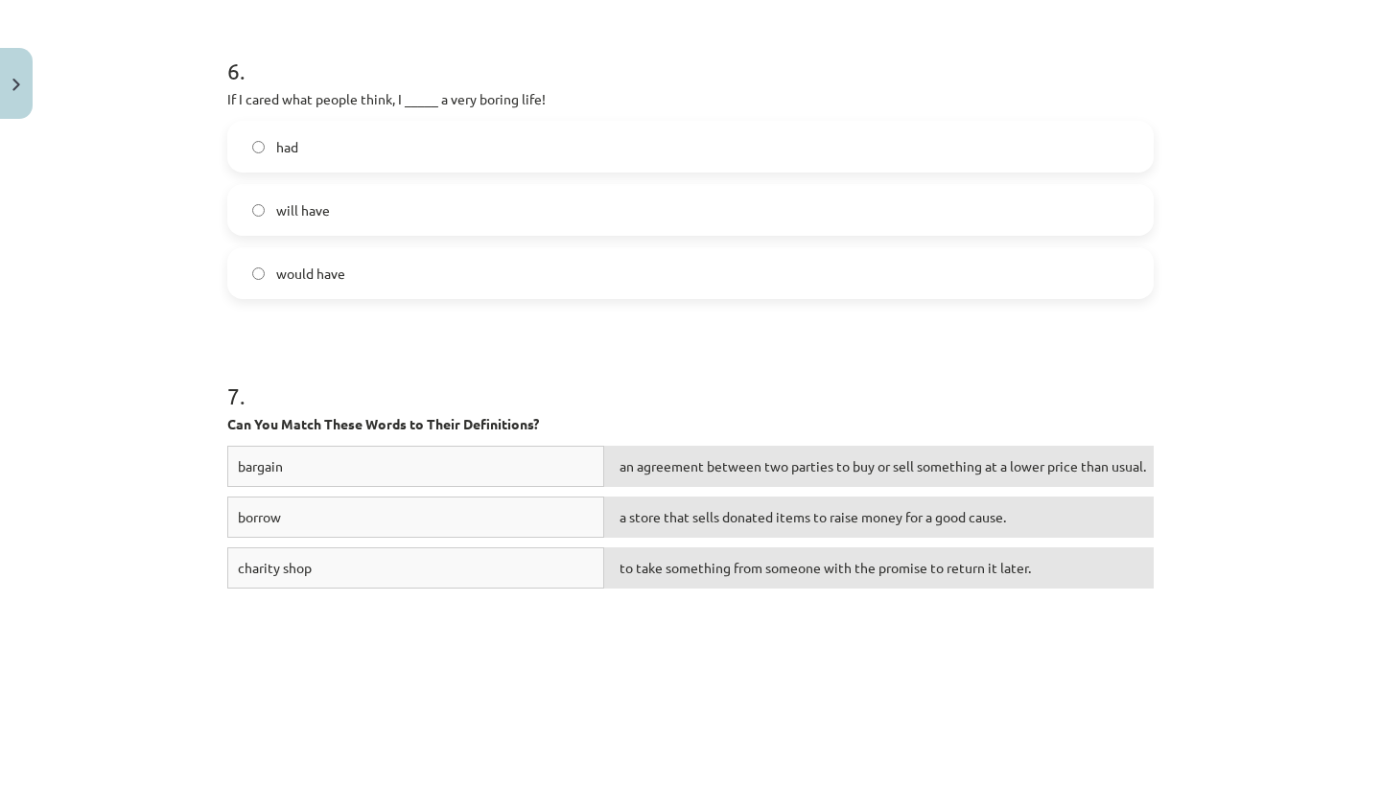
scroll to position [2067, 0]
click at [243, 272] on label "would have" at bounding box center [690, 272] width 922 height 48
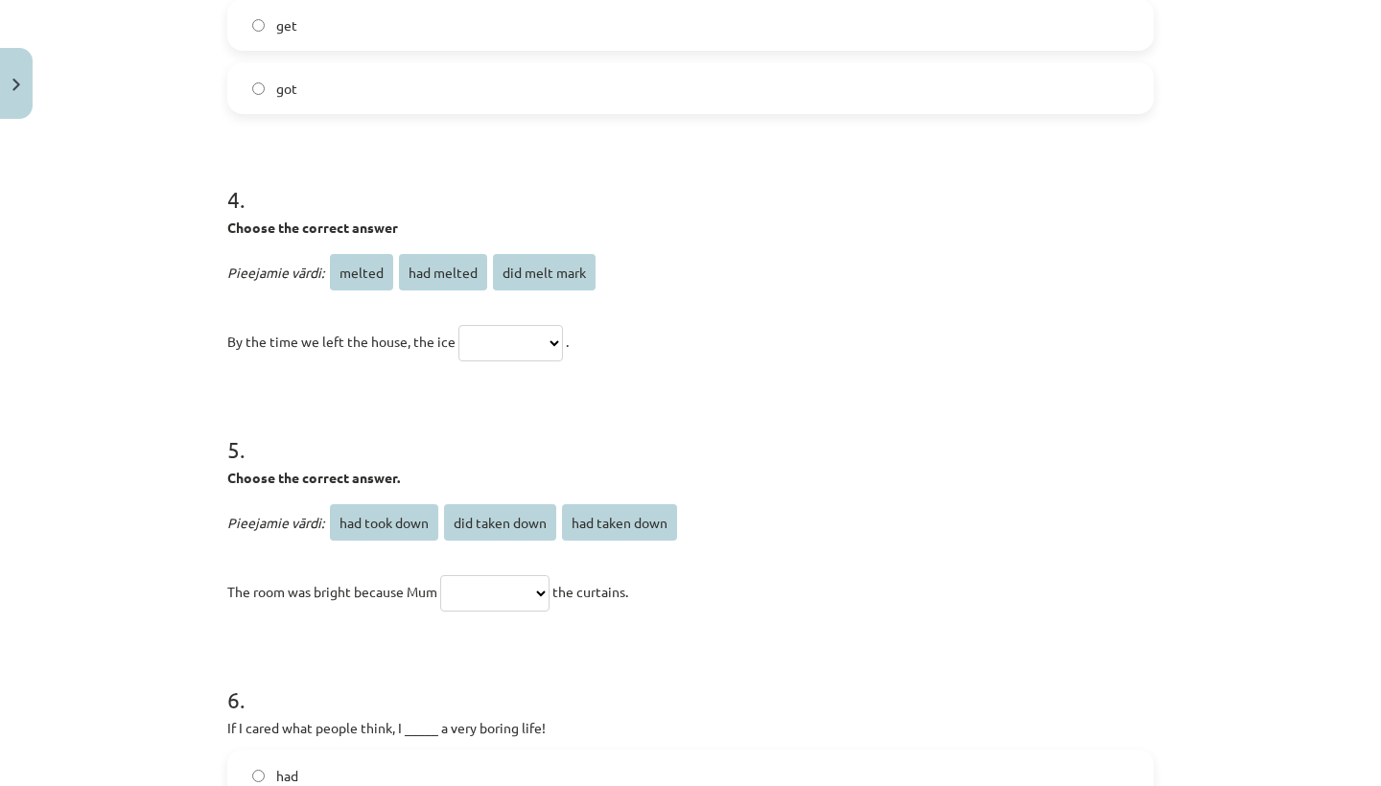
scroll to position [1436, 0]
select select "**********"
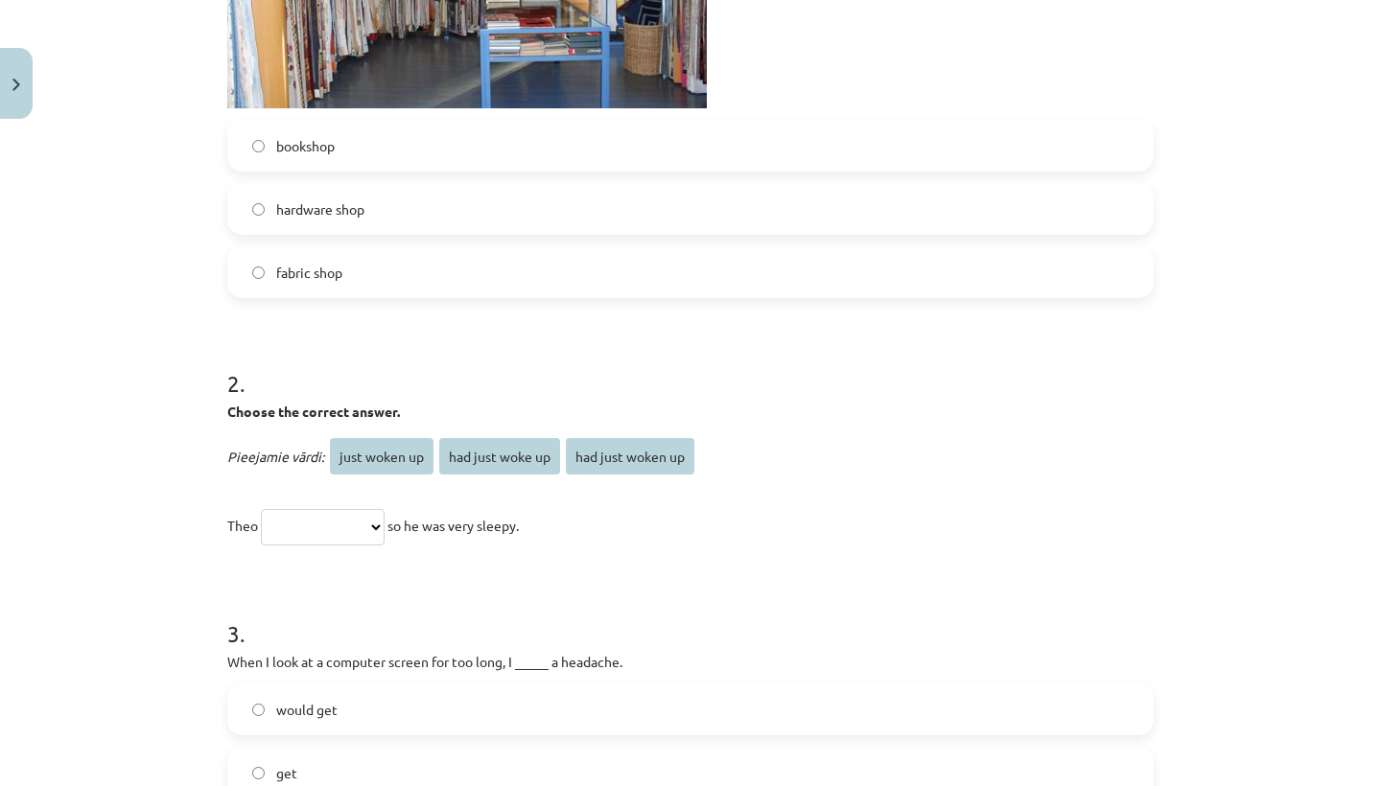
scroll to position [734, 0]
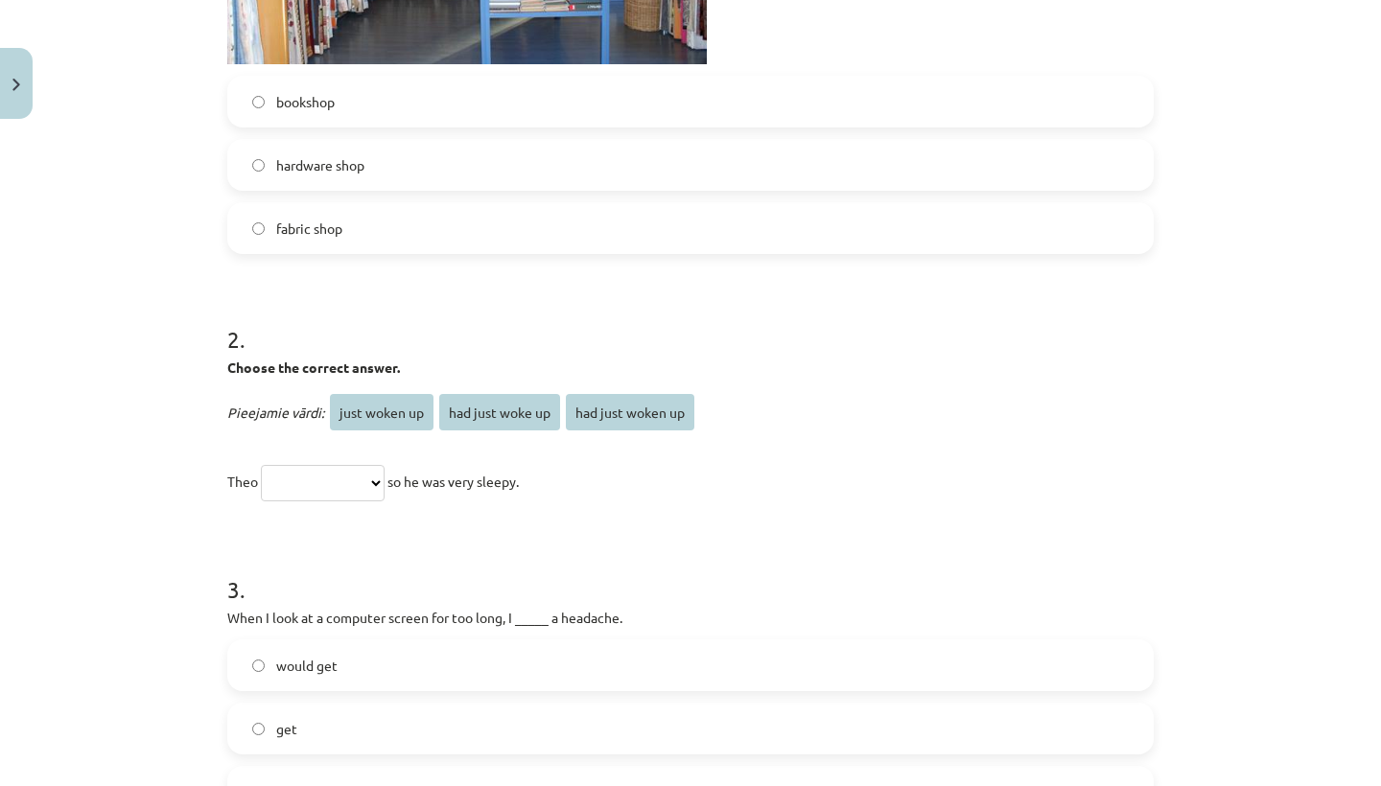
select select "**********"
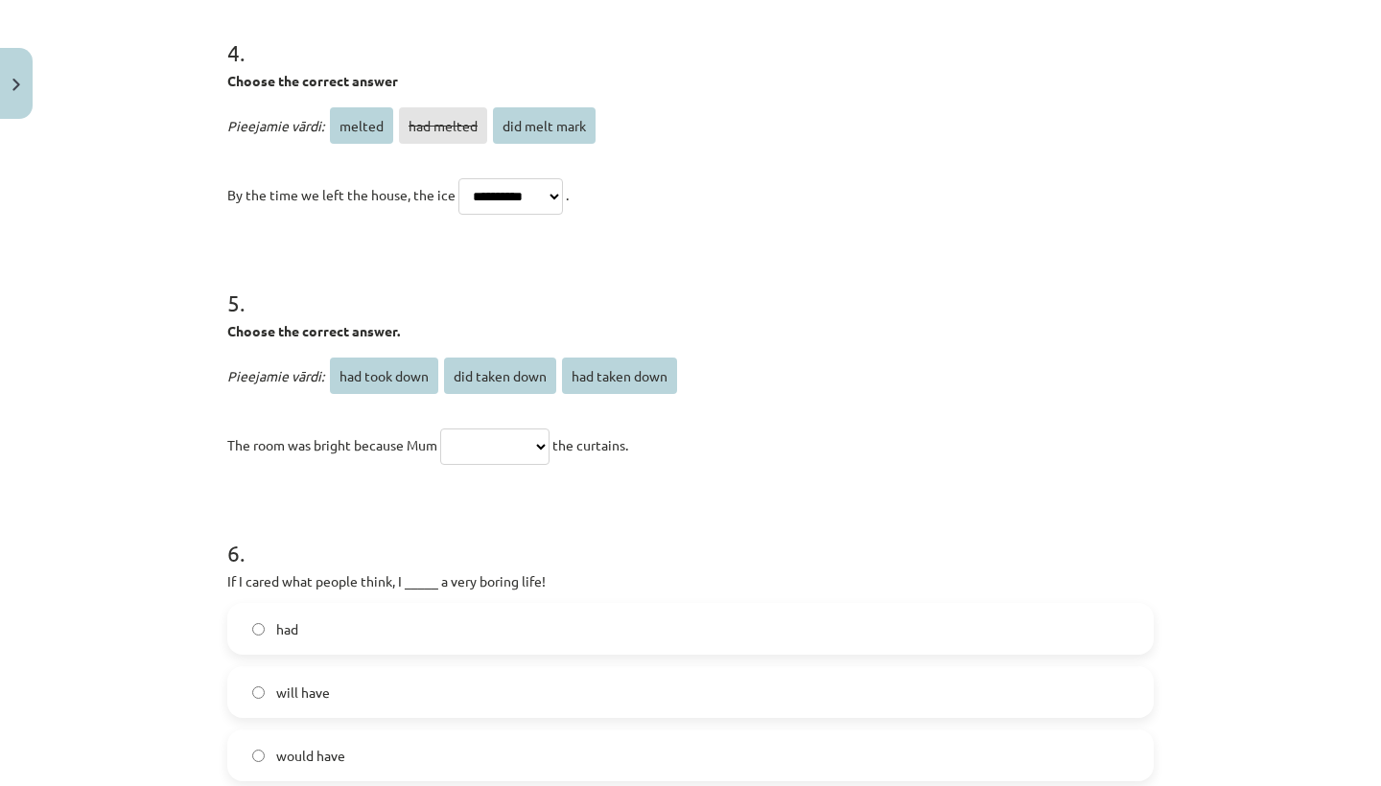
scroll to position [1583, 0]
select select "**********"
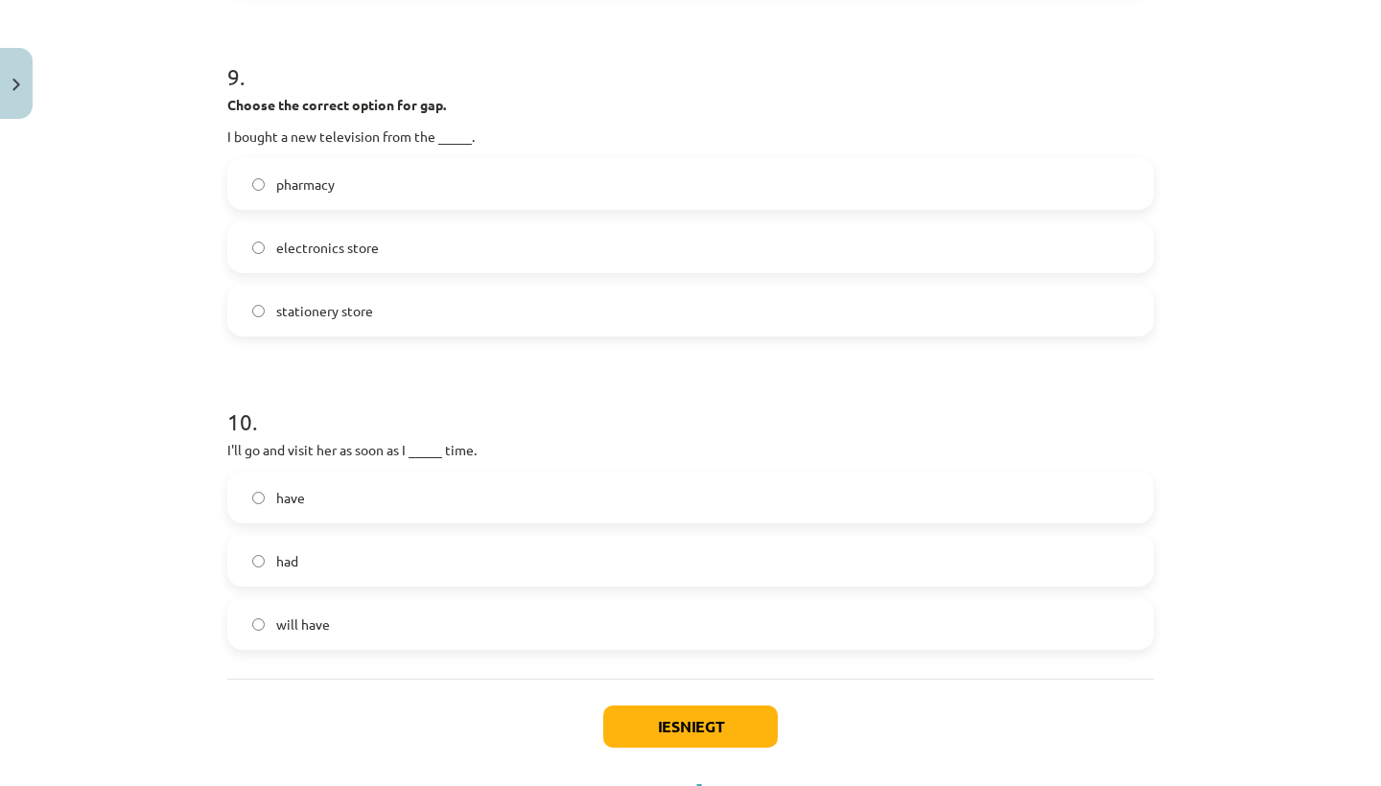
scroll to position [3129, 0]
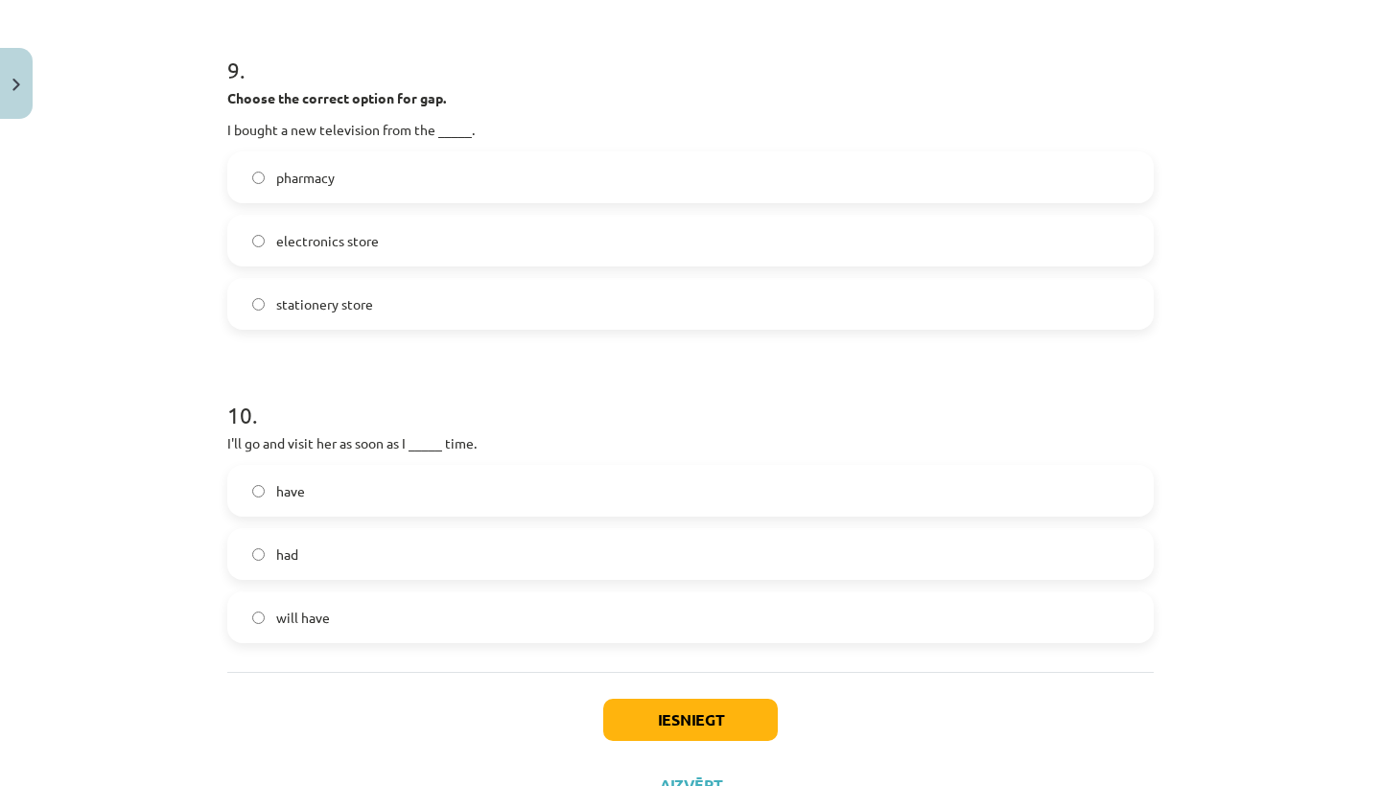
click at [250, 240] on label "electronics store" at bounding box center [690, 241] width 922 height 48
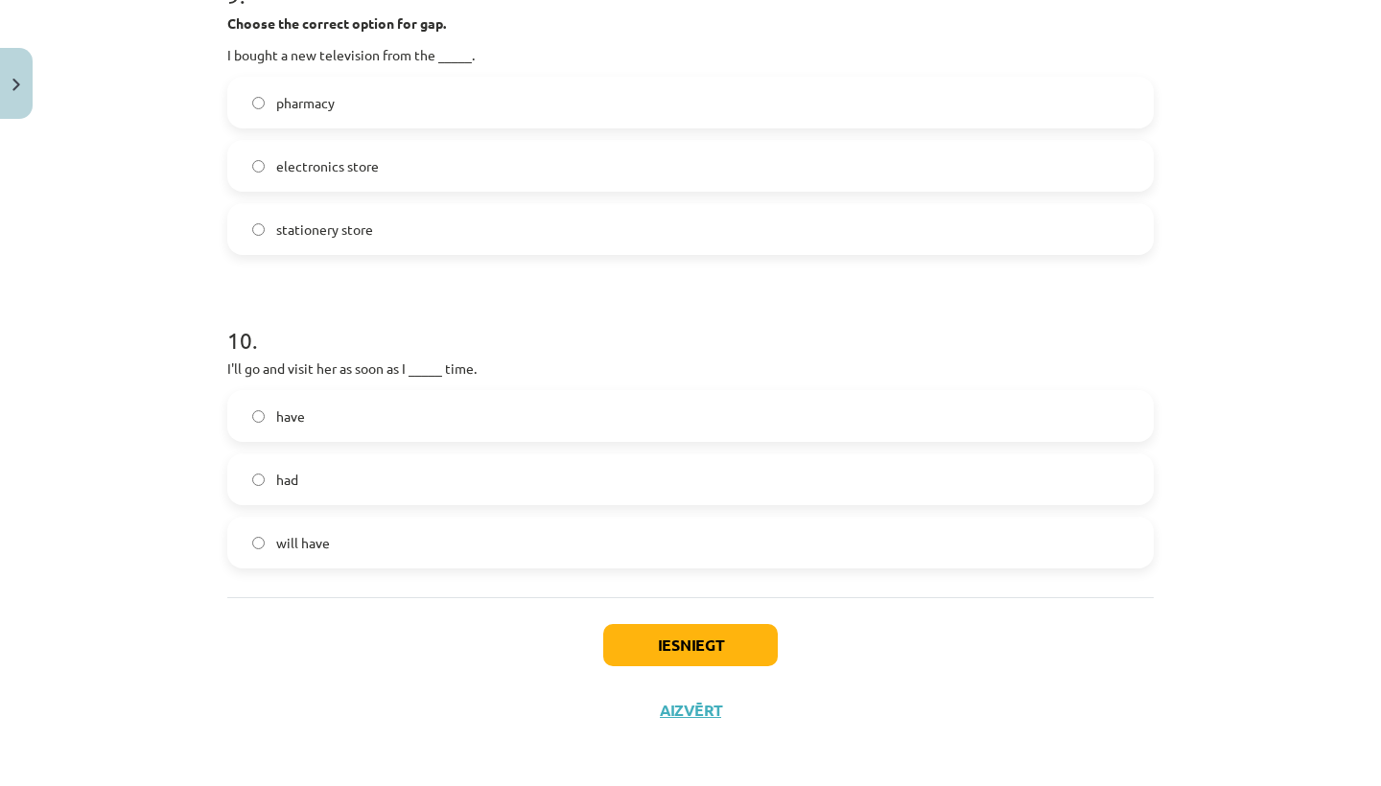
scroll to position [3201, 0]
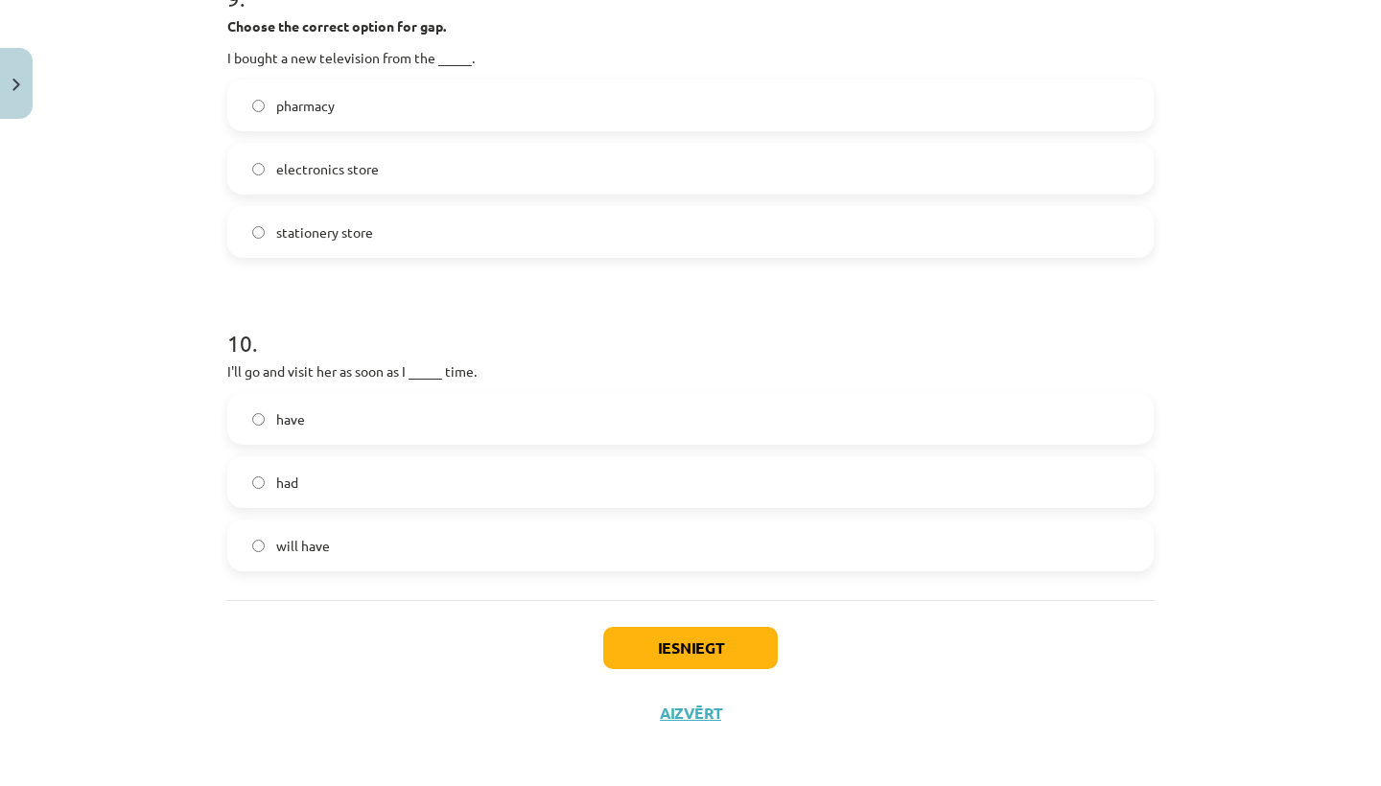
click at [633, 639] on button "Iesniegt" at bounding box center [690, 648] width 175 height 42
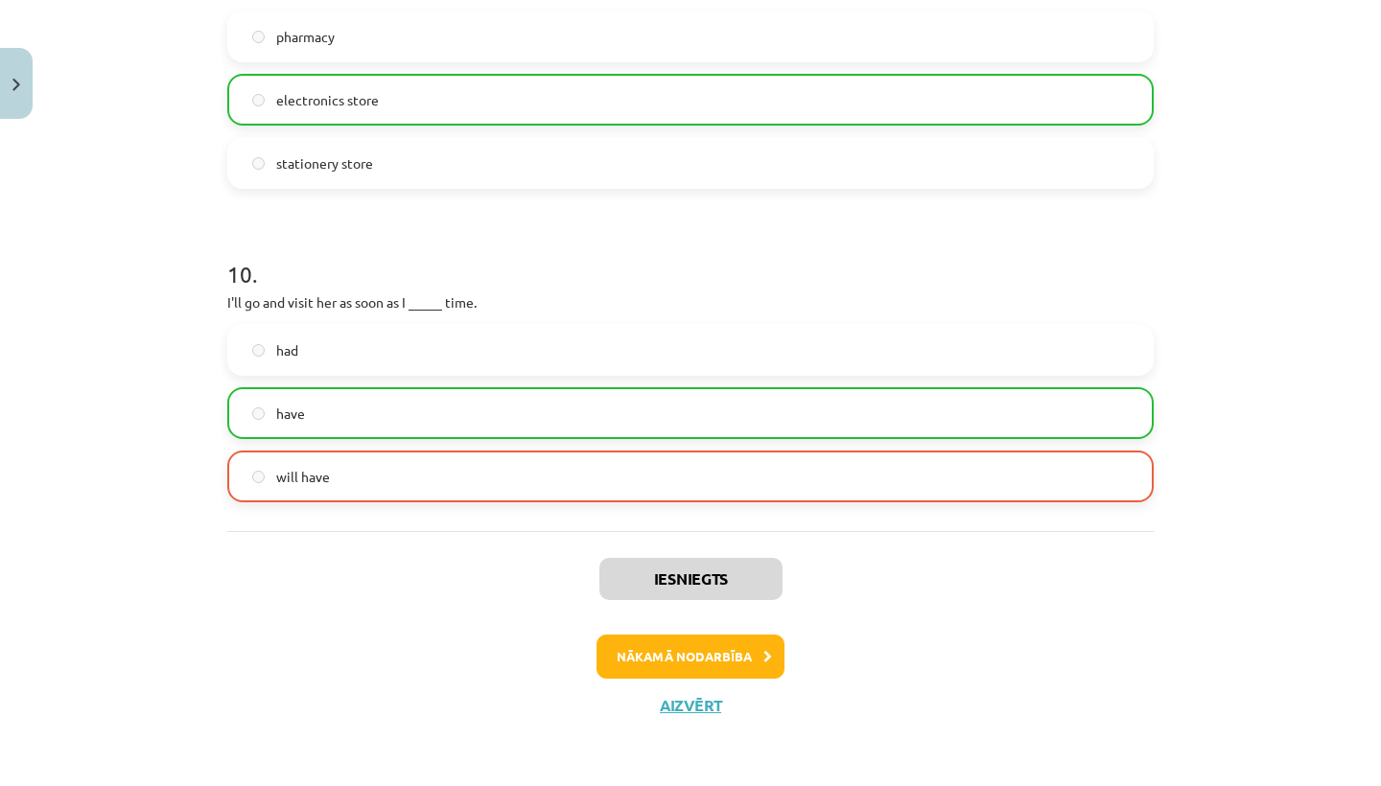
scroll to position [3272, 0]
click at [681, 696] on button "Aizvērt" at bounding box center [690, 705] width 73 height 19
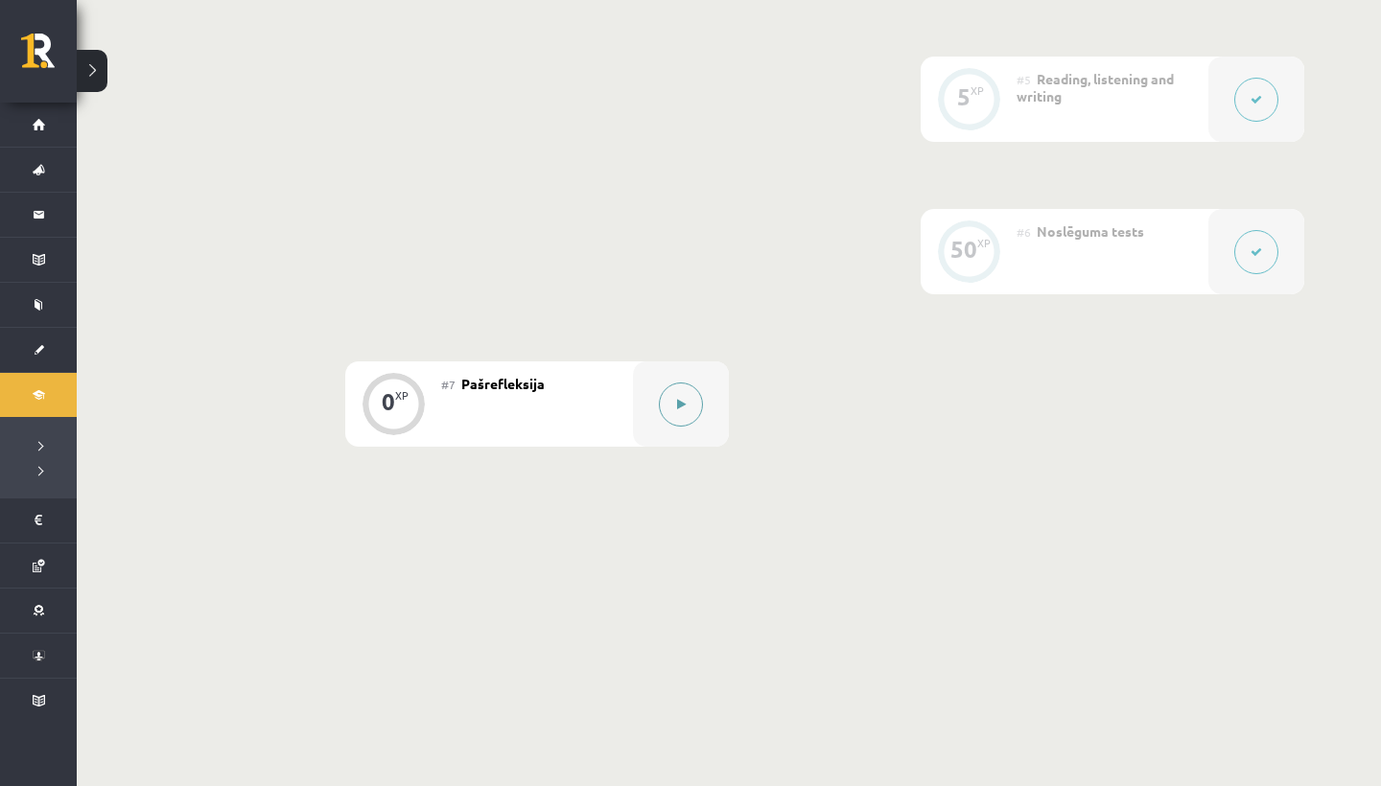
scroll to position [1093, 0]
click at [688, 416] on button at bounding box center [681, 406] width 44 height 44
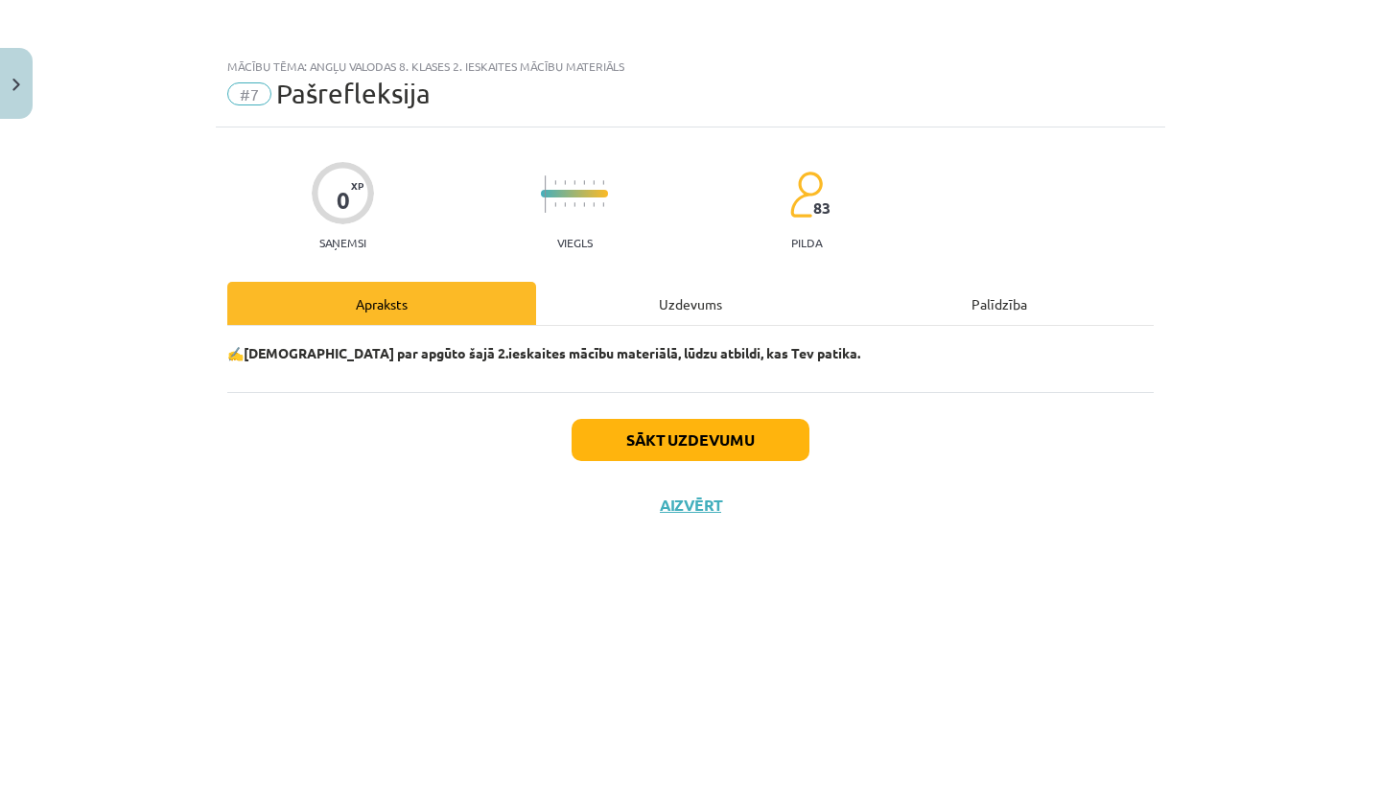
click at [660, 451] on button "Sākt uzdevumu" at bounding box center [691, 440] width 238 height 42
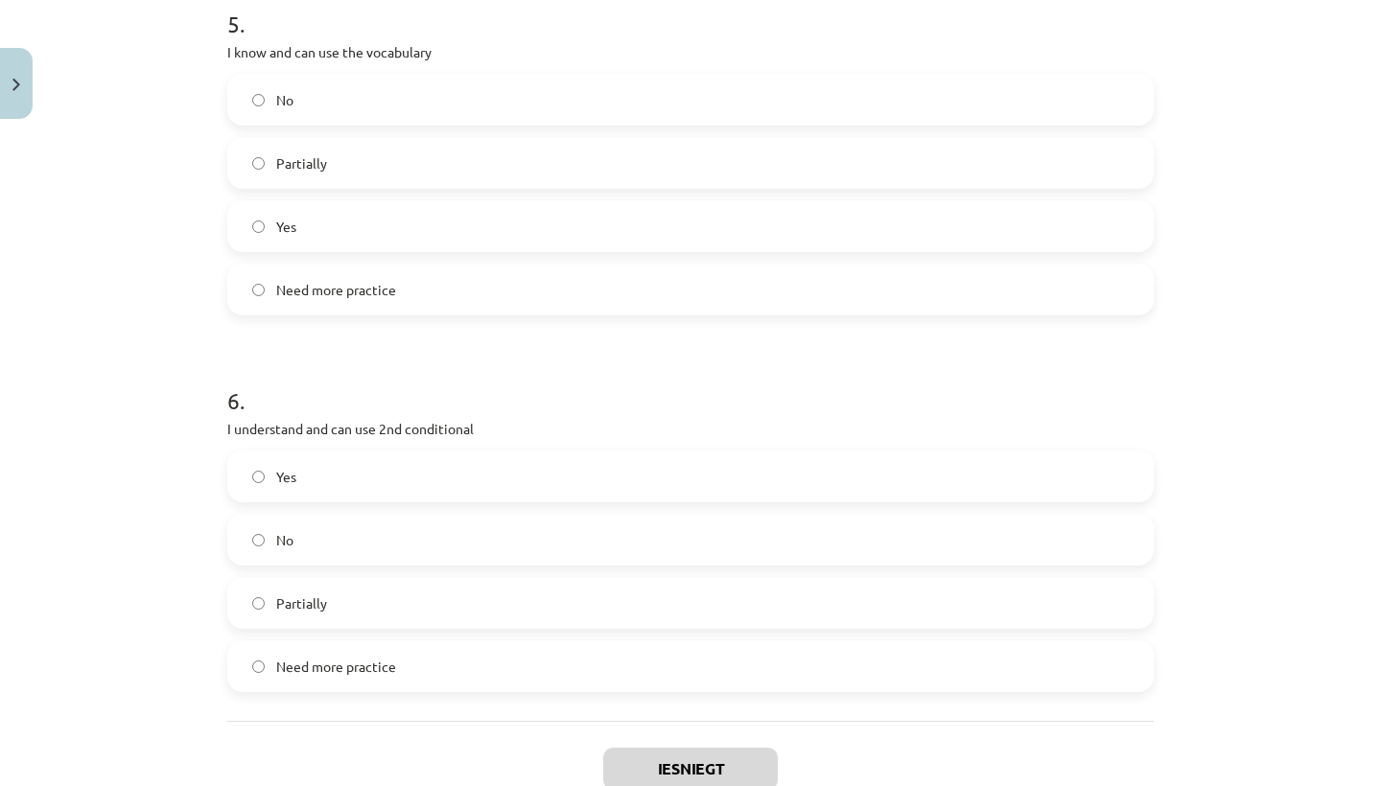
scroll to position [2006, 0]
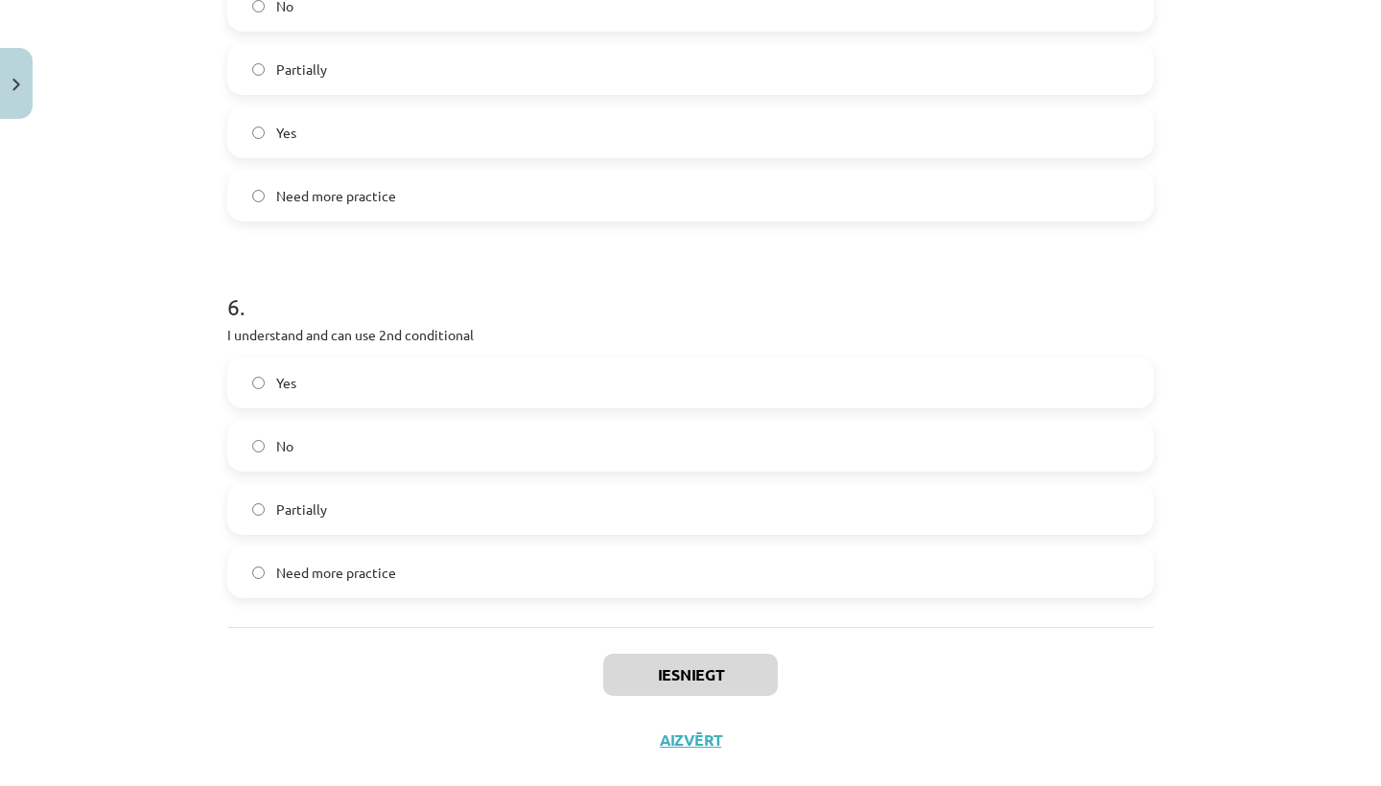
click at [256, 390] on label "Yes" at bounding box center [690, 383] width 922 height 48
click at [708, 691] on button "Iesniegt" at bounding box center [690, 675] width 175 height 42
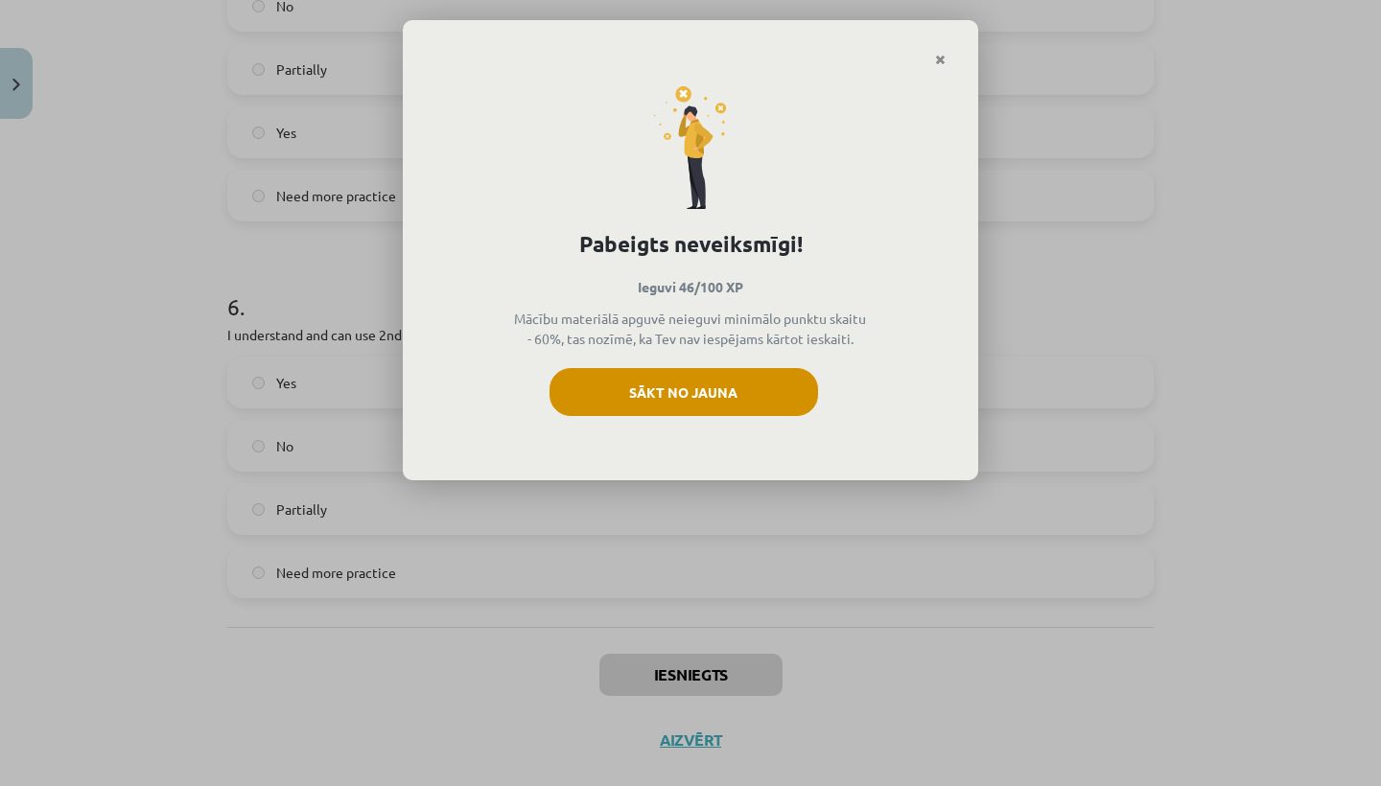
click at [619, 399] on button "Sākt no jauna" at bounding box center [683, 392] width 268 height 48
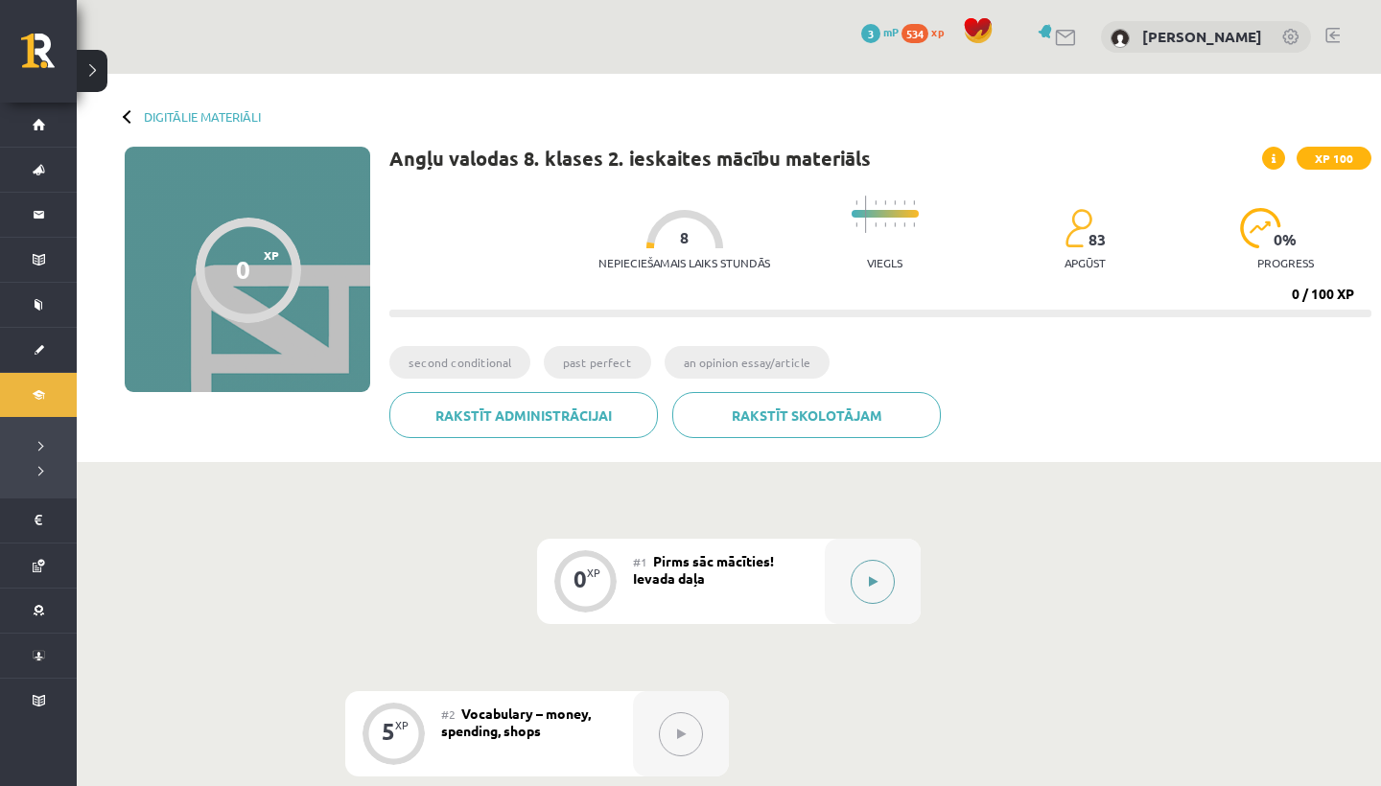
click at [865, 581] on button at bounding box center [873, 582] width 44 height 44
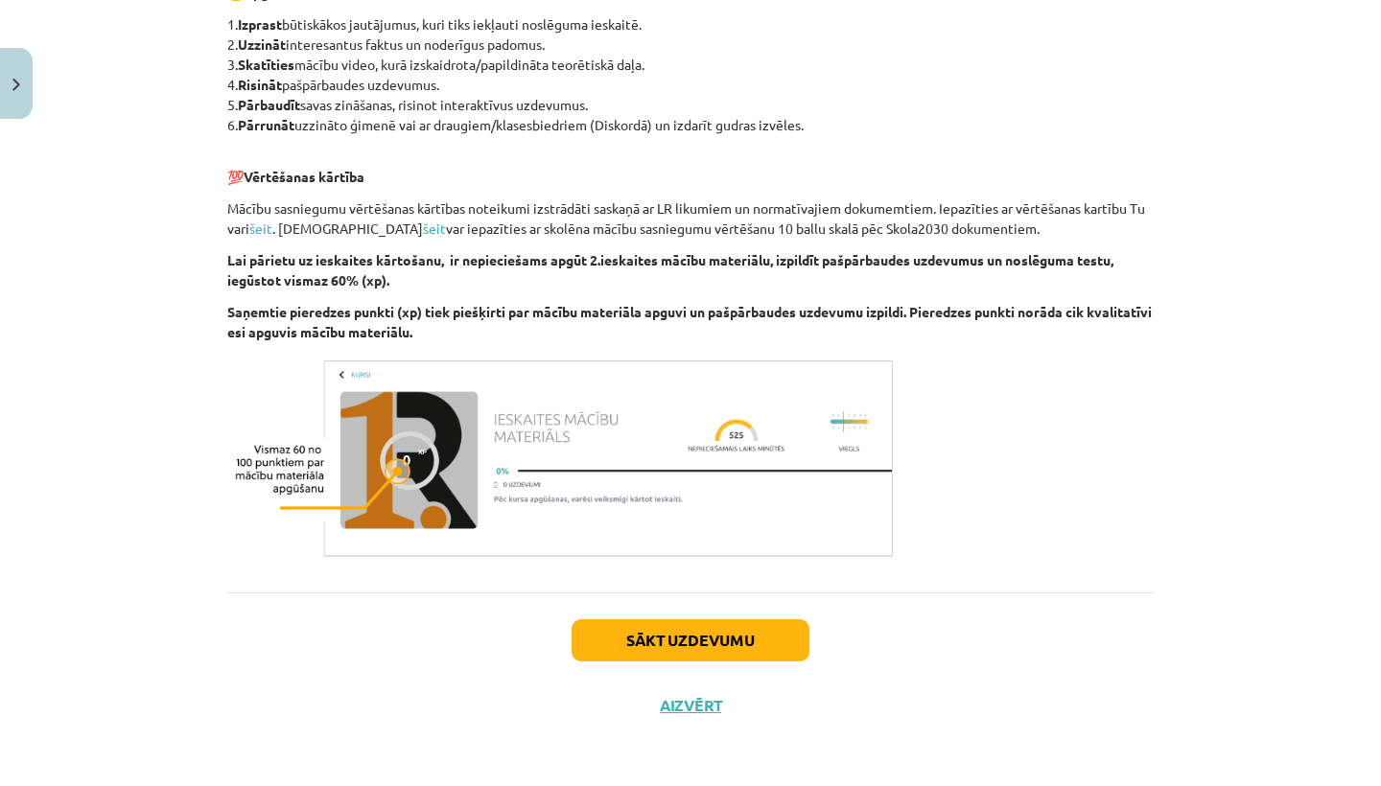
scroll to position [975, 0]
click at [712, 620] on button "Sākt uzdevumu" at bounding box center [691, 640] width 238 height 42
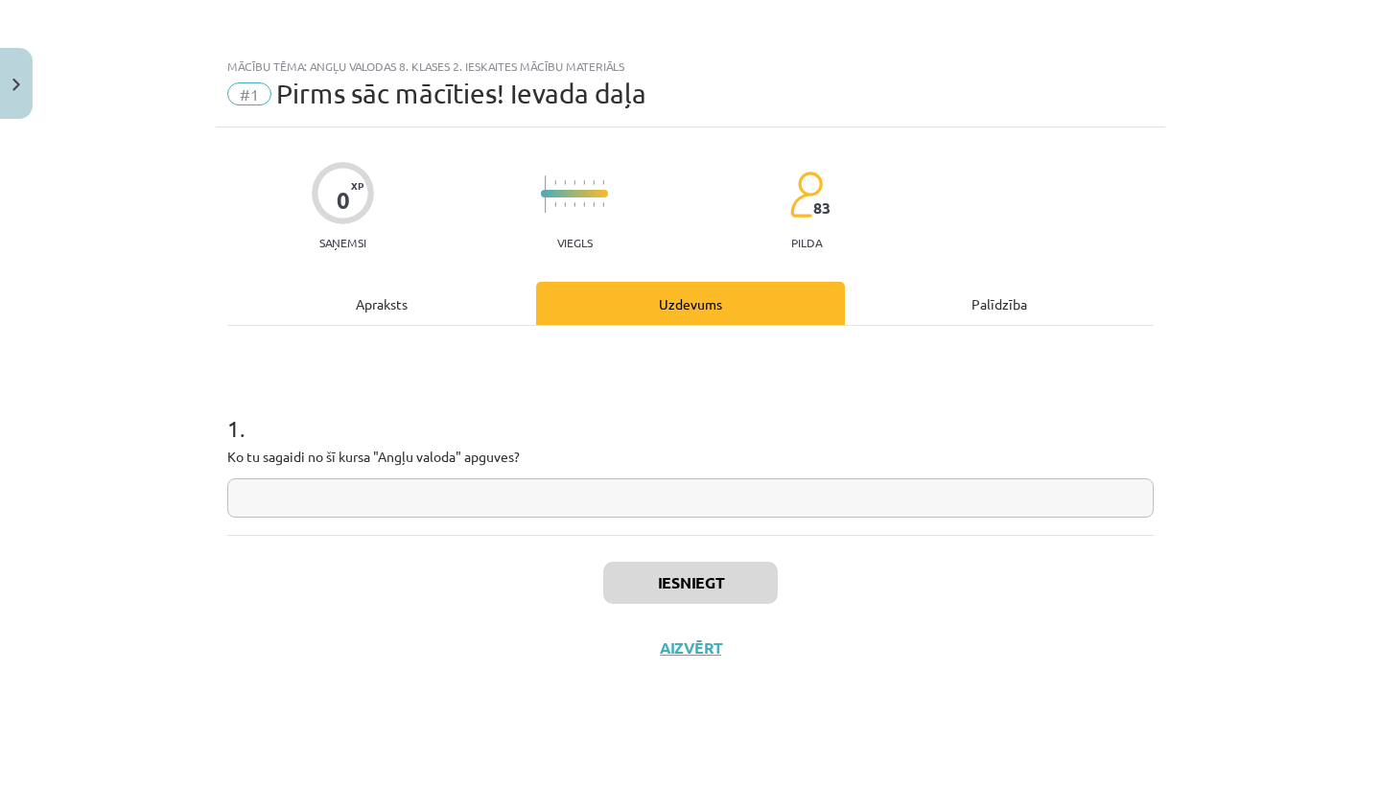
scroll to position [0, 0]
click at [278, 498] on input "text" at bounding box center [690, 497] width 926 height 39
type input "*"
click at [644, 569] on button "Iesniegt" at bounding box center [690, 583] width 175 height 42
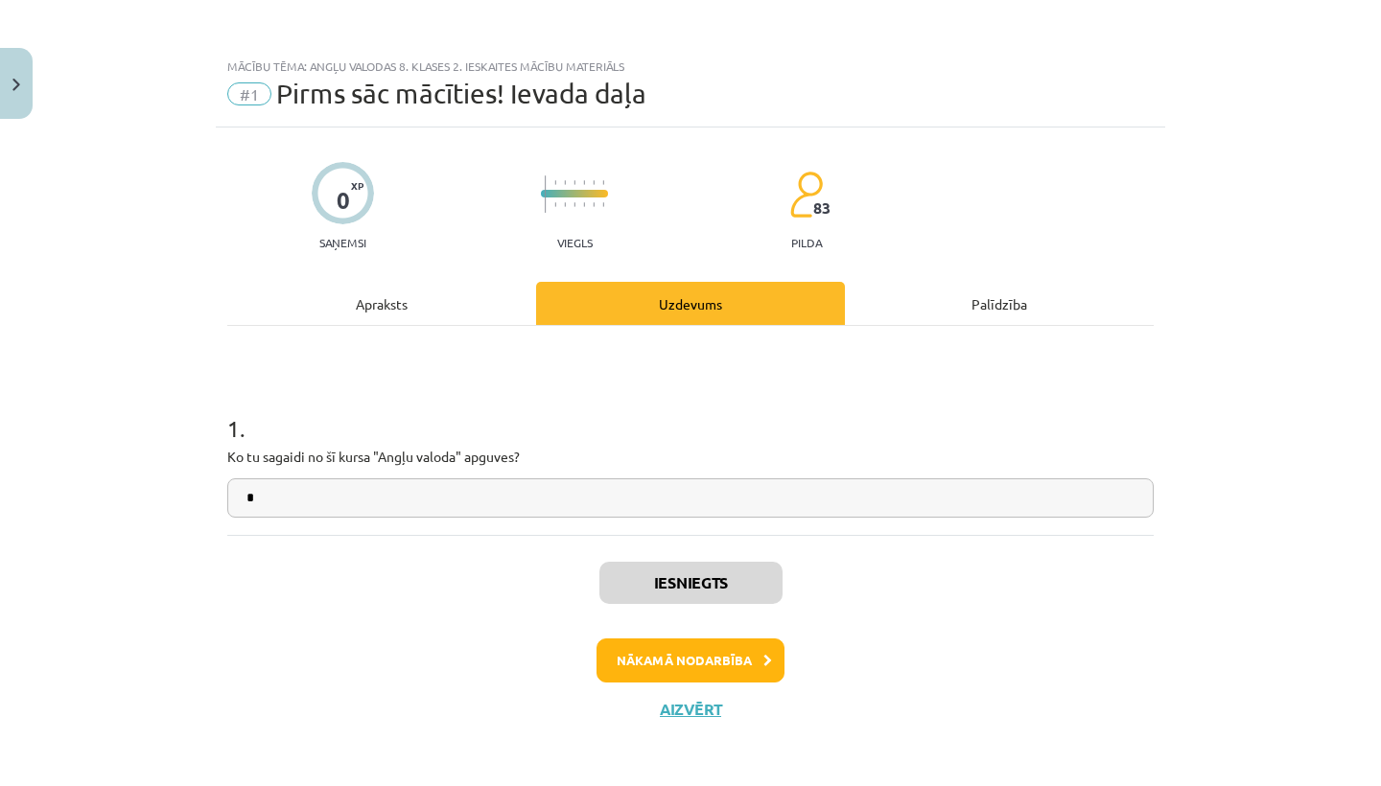
click at [689, 675] on button "Nākamā nodarbība" at bounding box center [690, 661] width 188 height 44
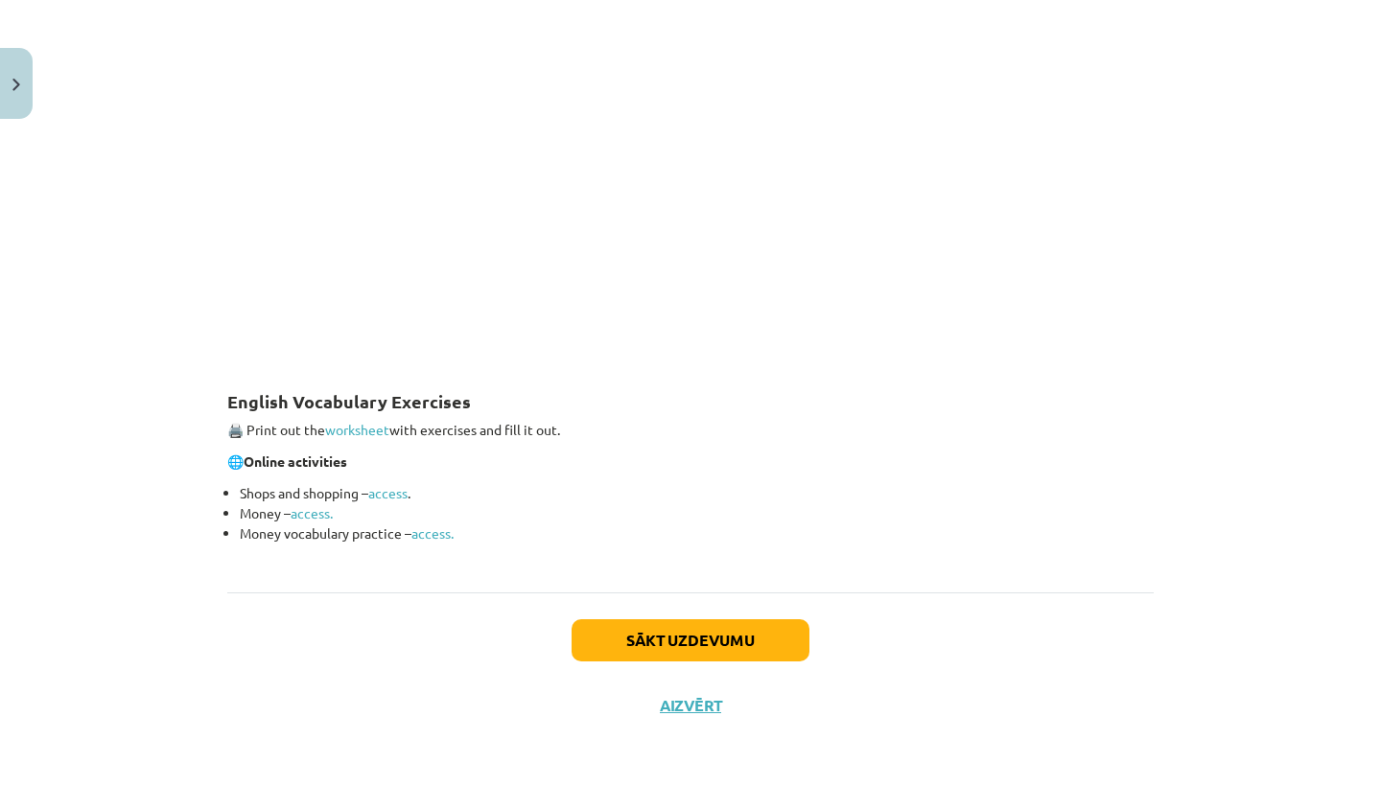
click at [695, 637] on button "Sākt uzdevumu" at bounding box center [691, 640] width 238 height 42
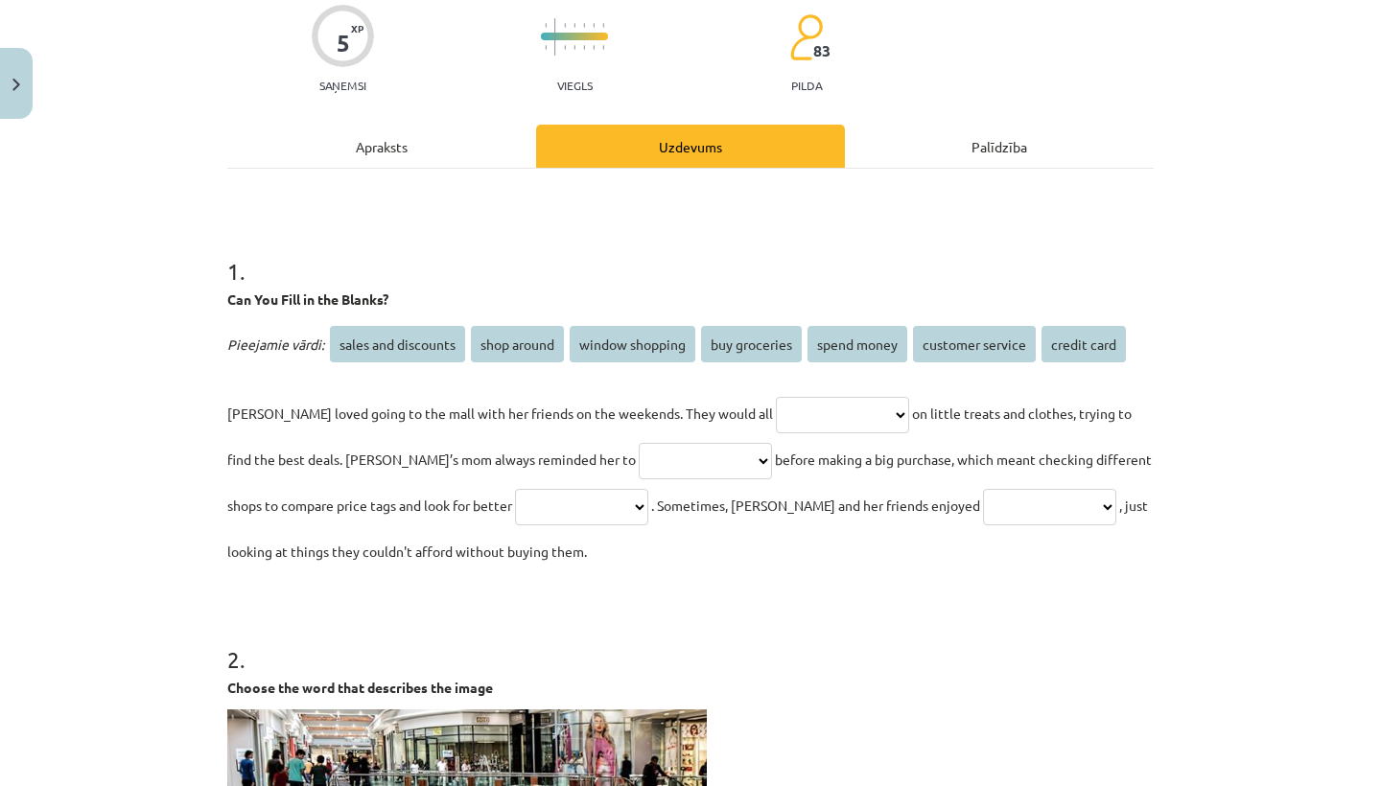
scroll to position [187, 0]
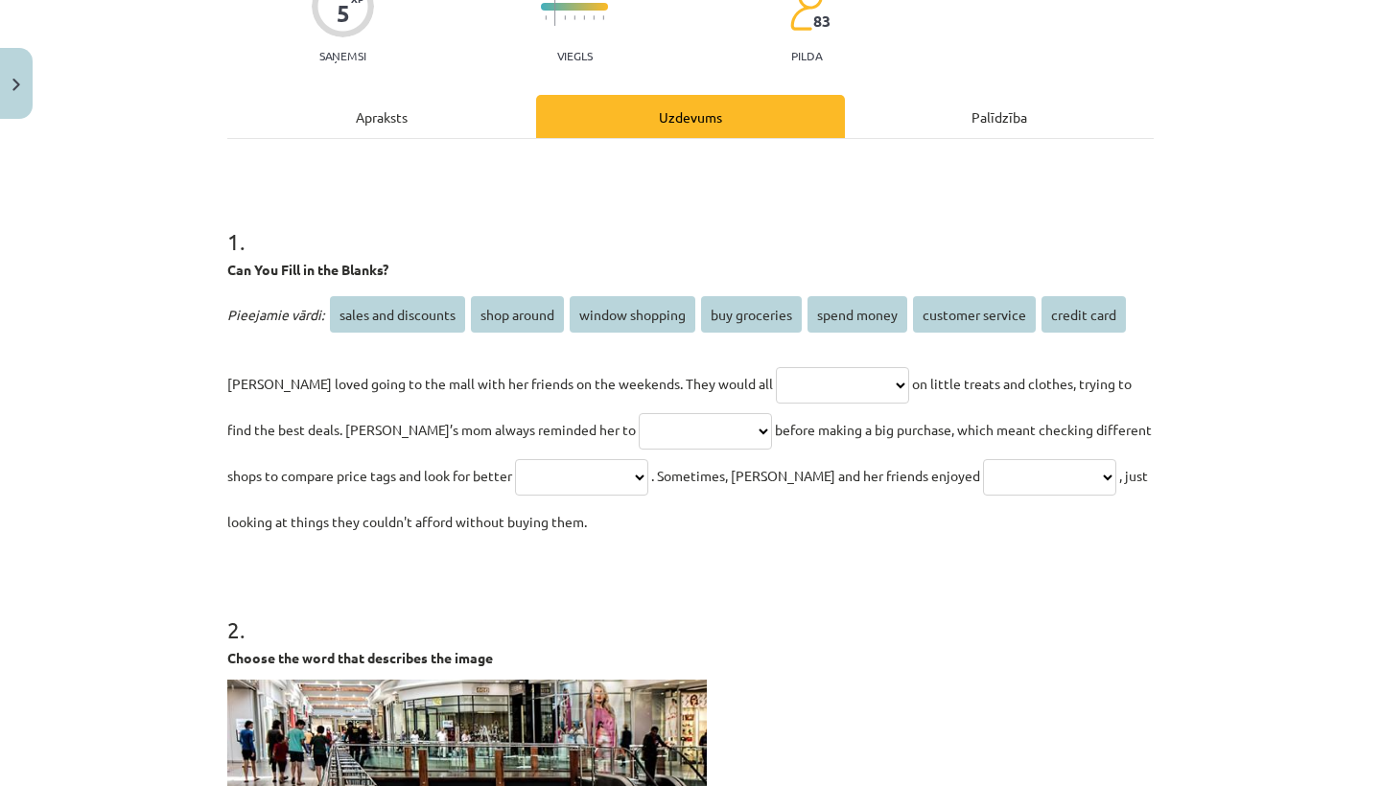
select select "**********"
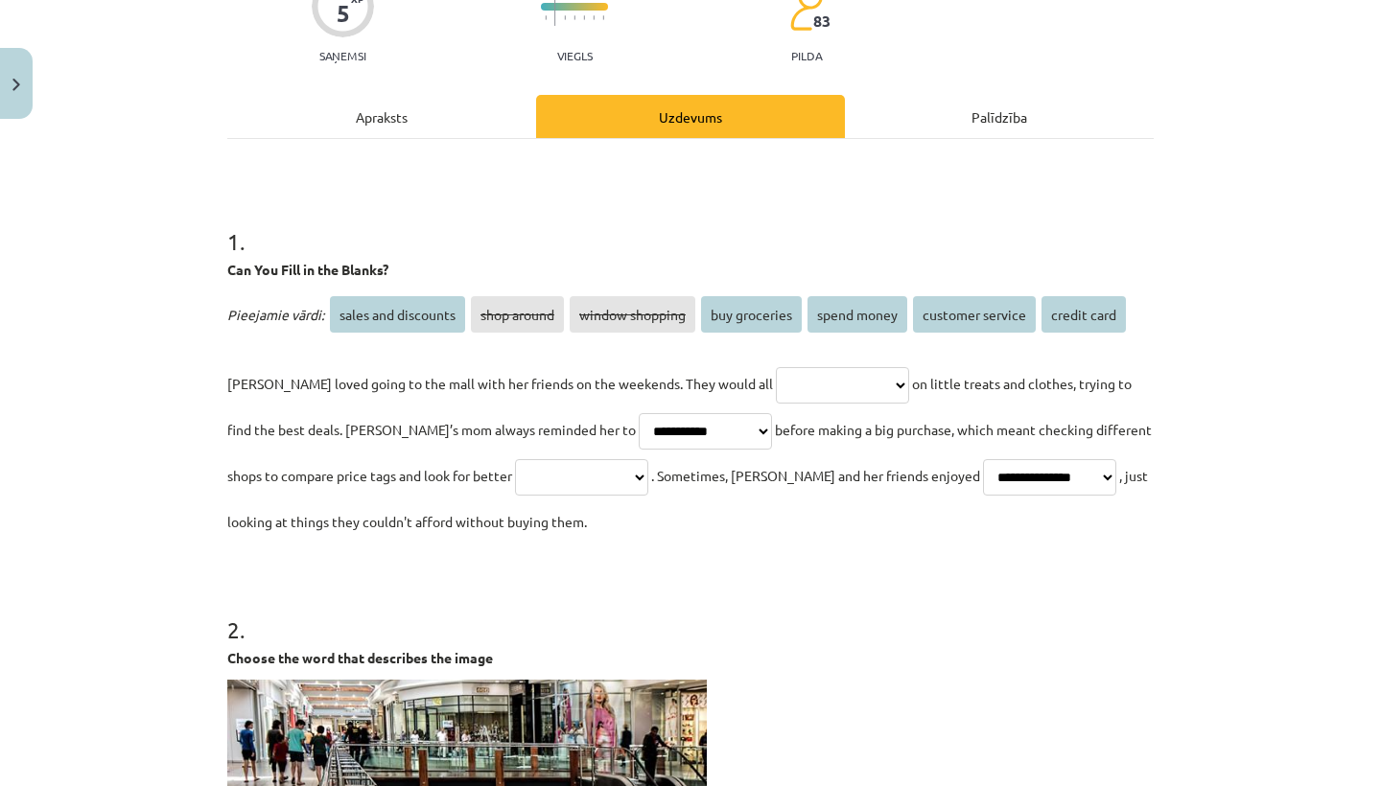
select select "**********"
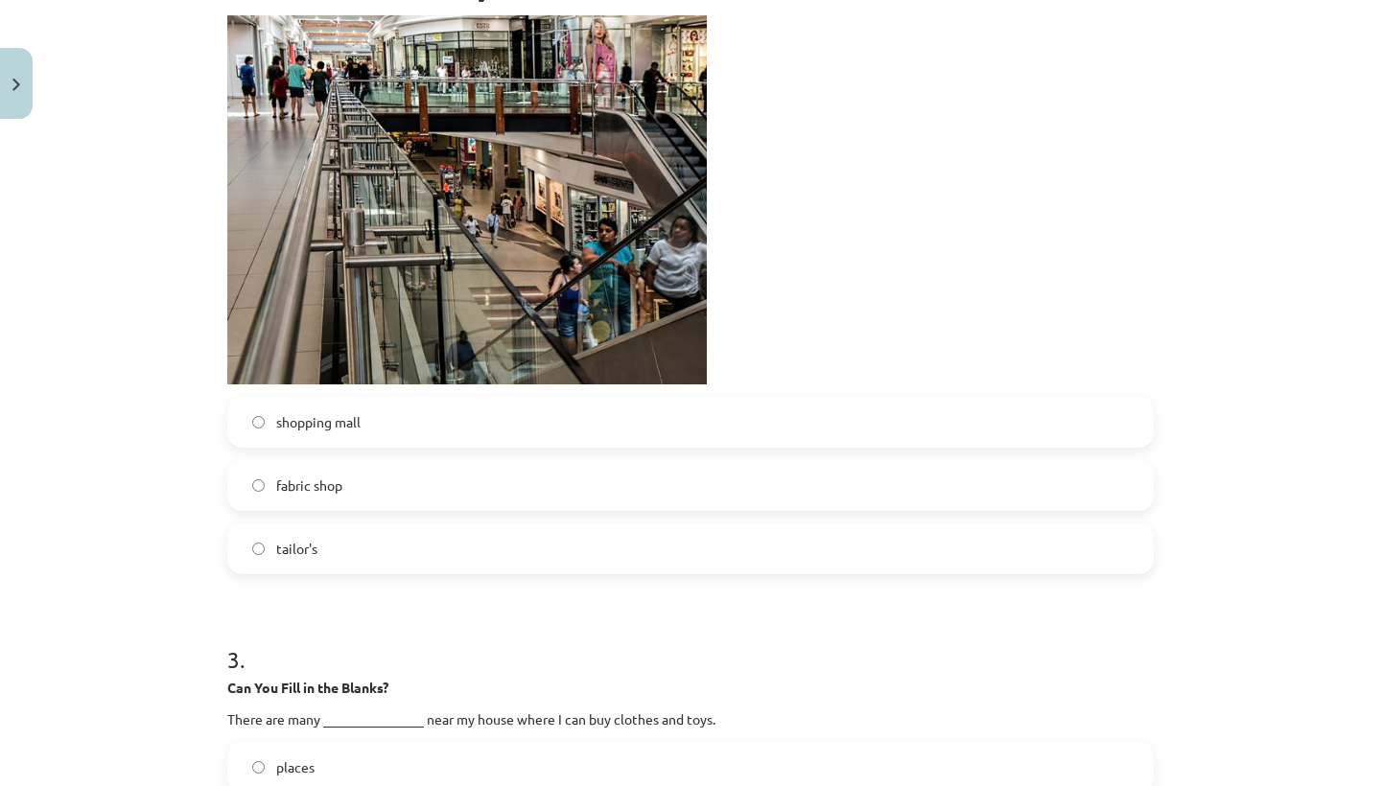
scroll to position [883, 0]
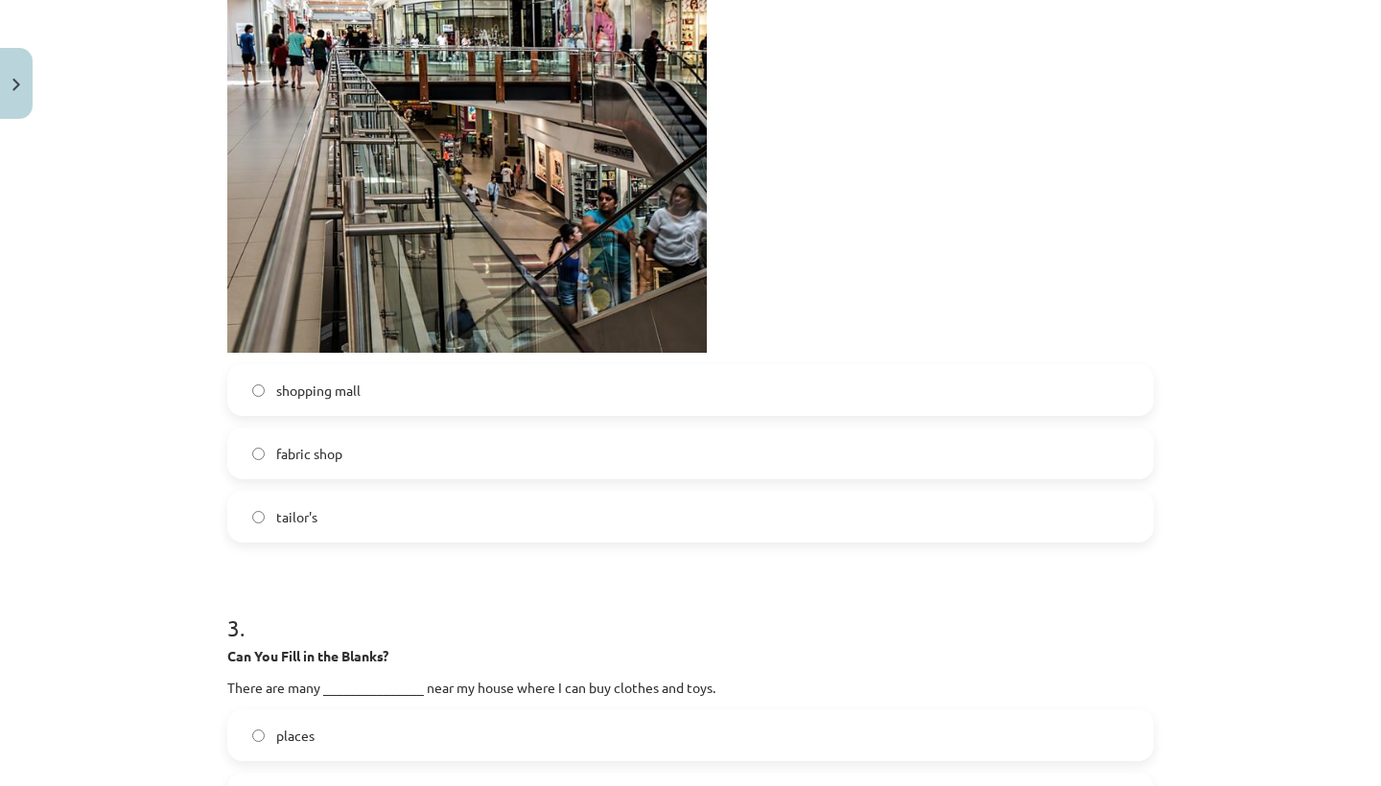
click at [250, 379] on label "shopping mall" at bounding box center [690, 390] width 922 height 48
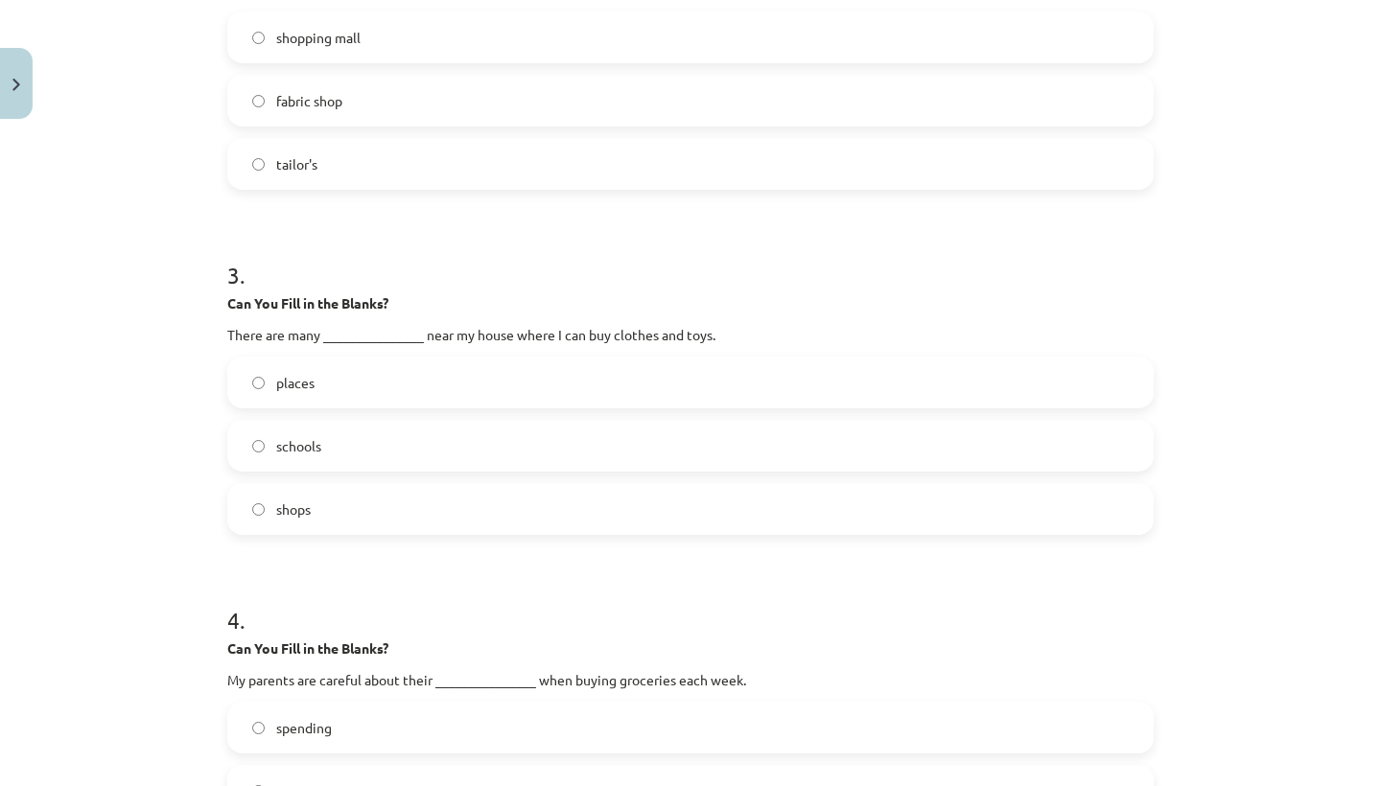
scroll to position [1264, 0]
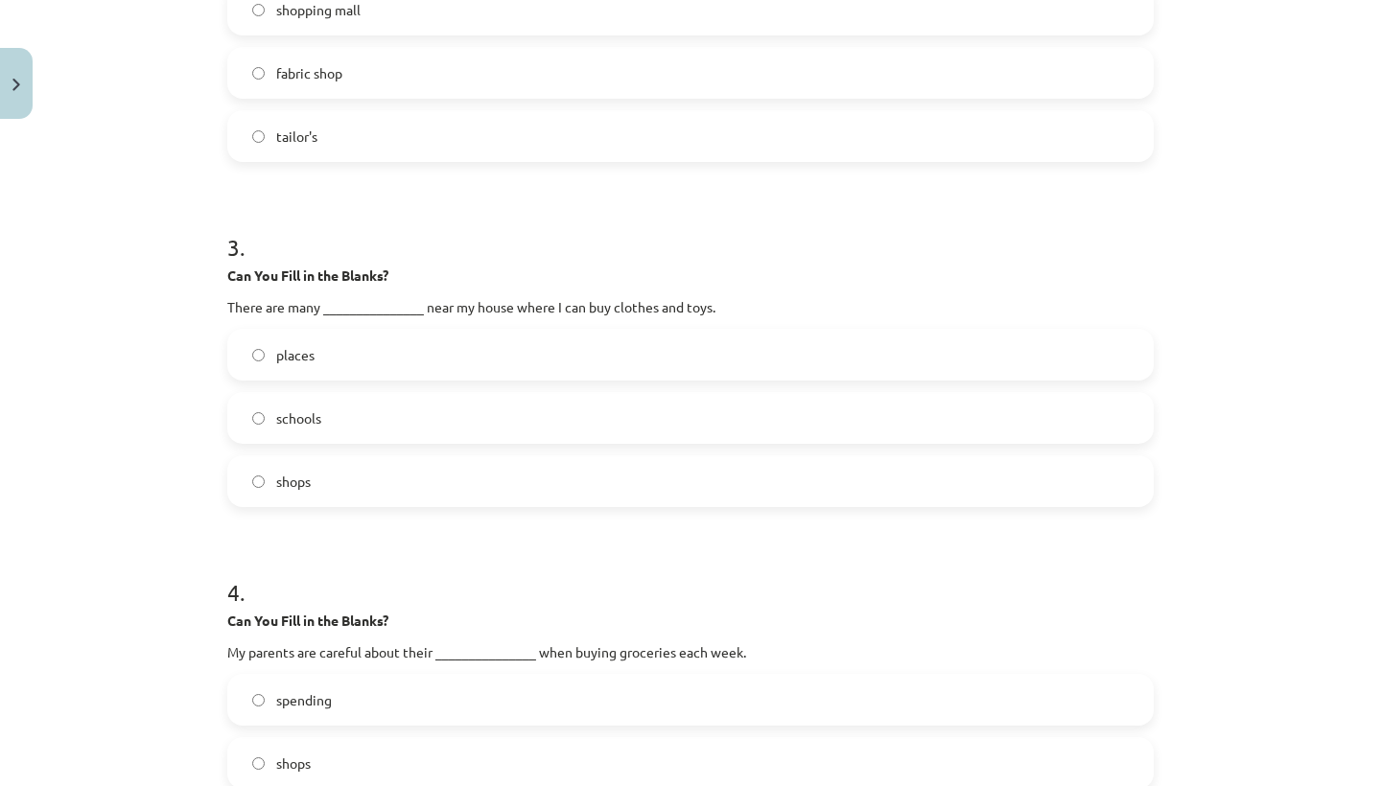
click at [251, 478] on label "shops" at bounding box center [690, 481] width 922 height 48
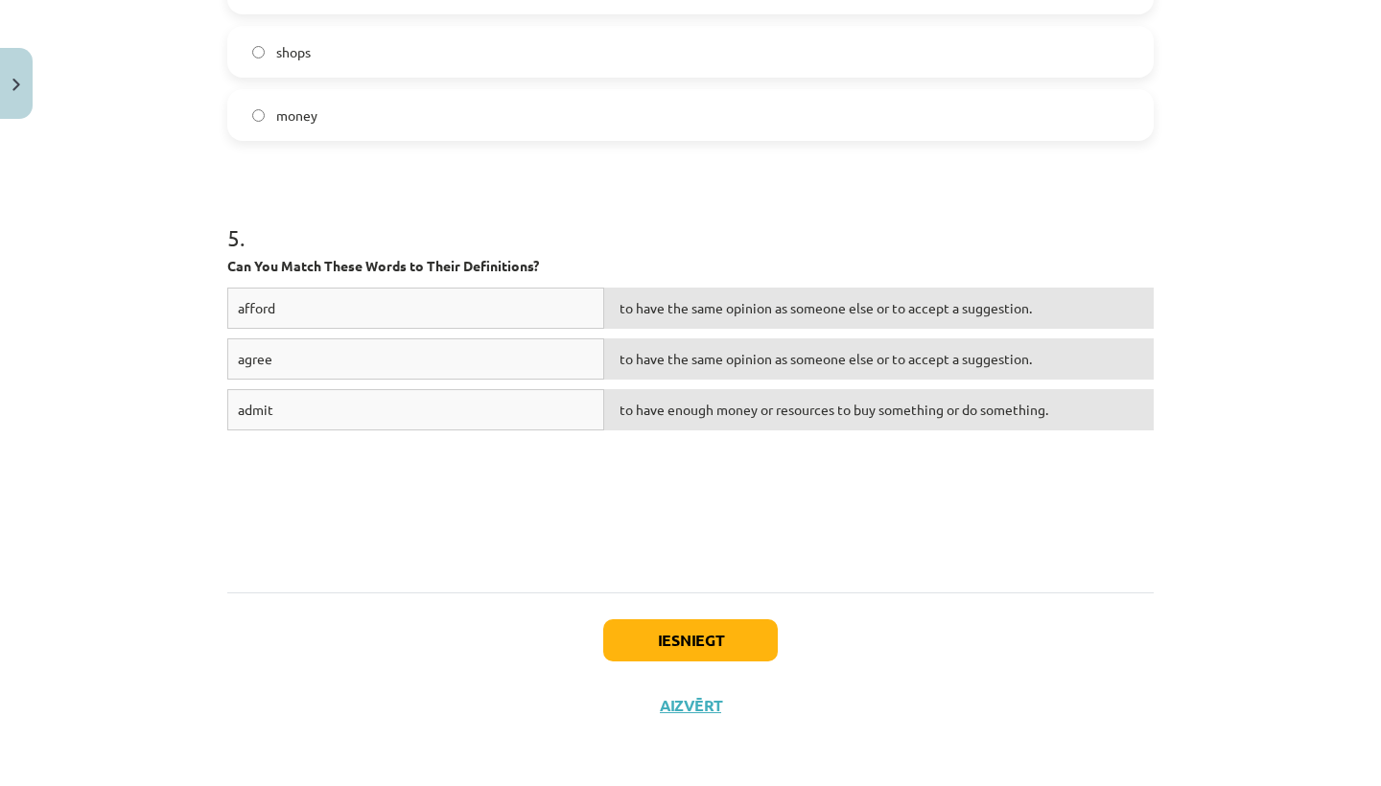
scroll to position [1978, 0]
click at [665, 641] on button "Iesniegt" at bounding box center [690, 640] width 175 height 42
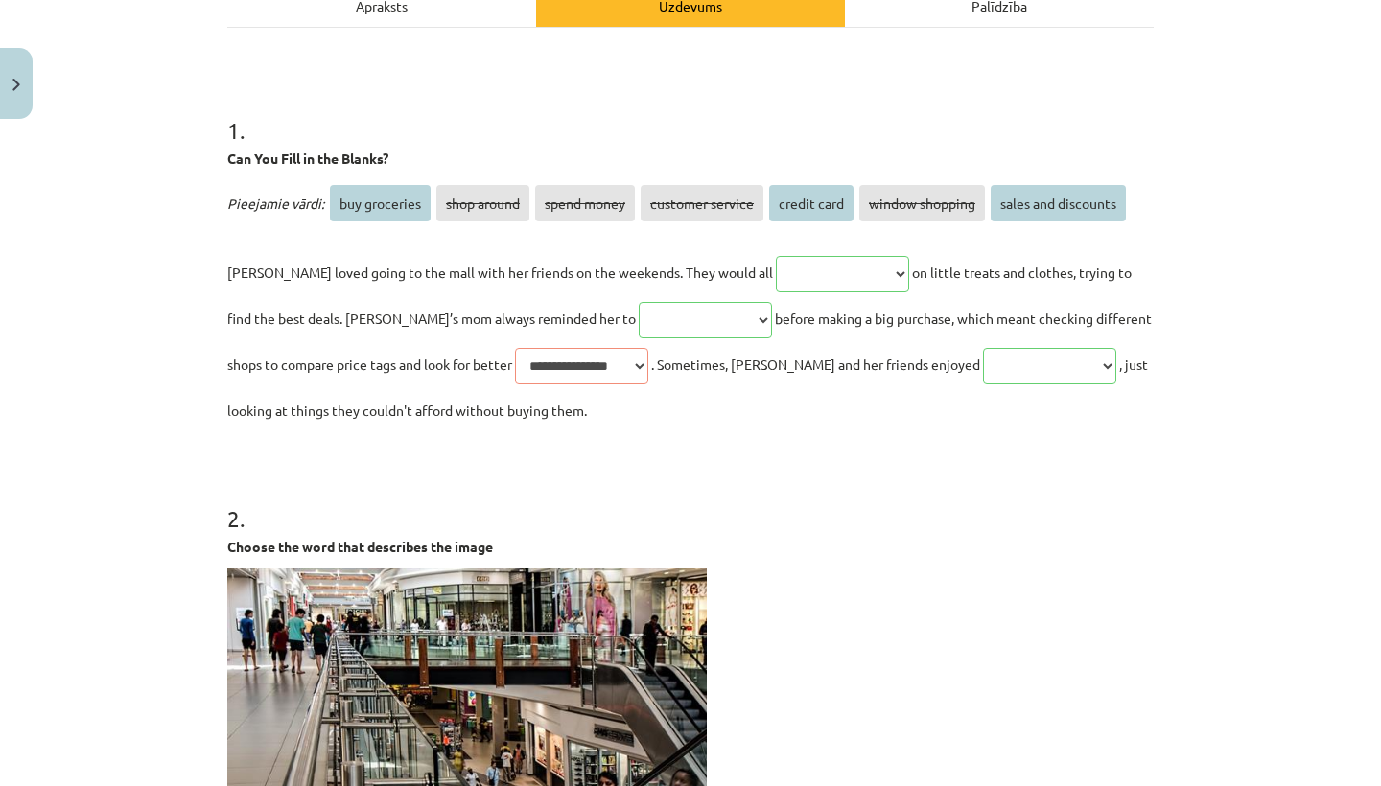
scroll to position [287, 0]
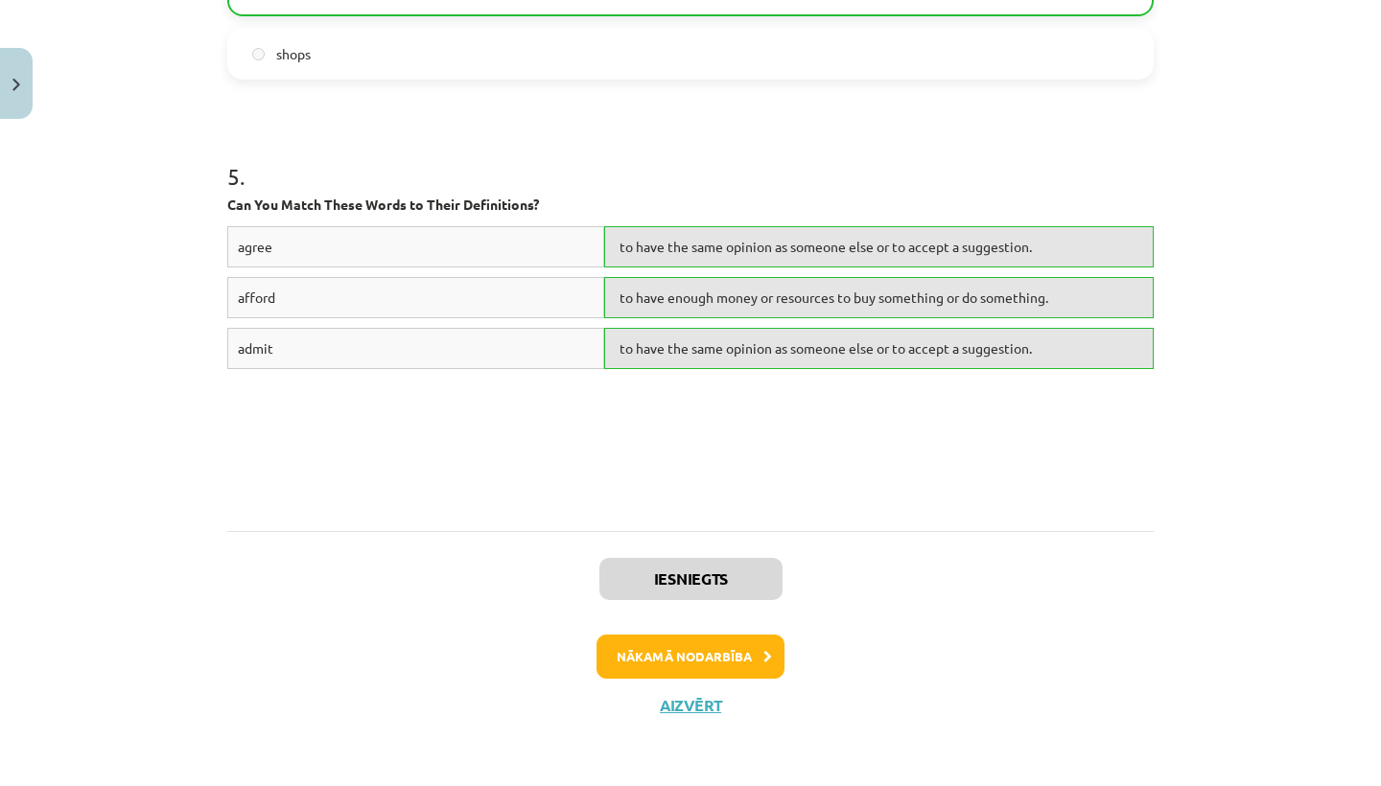
click at [655, 657] on button "Nākamā nodarbība" at bounding box center [690, 657] width 188 height 44
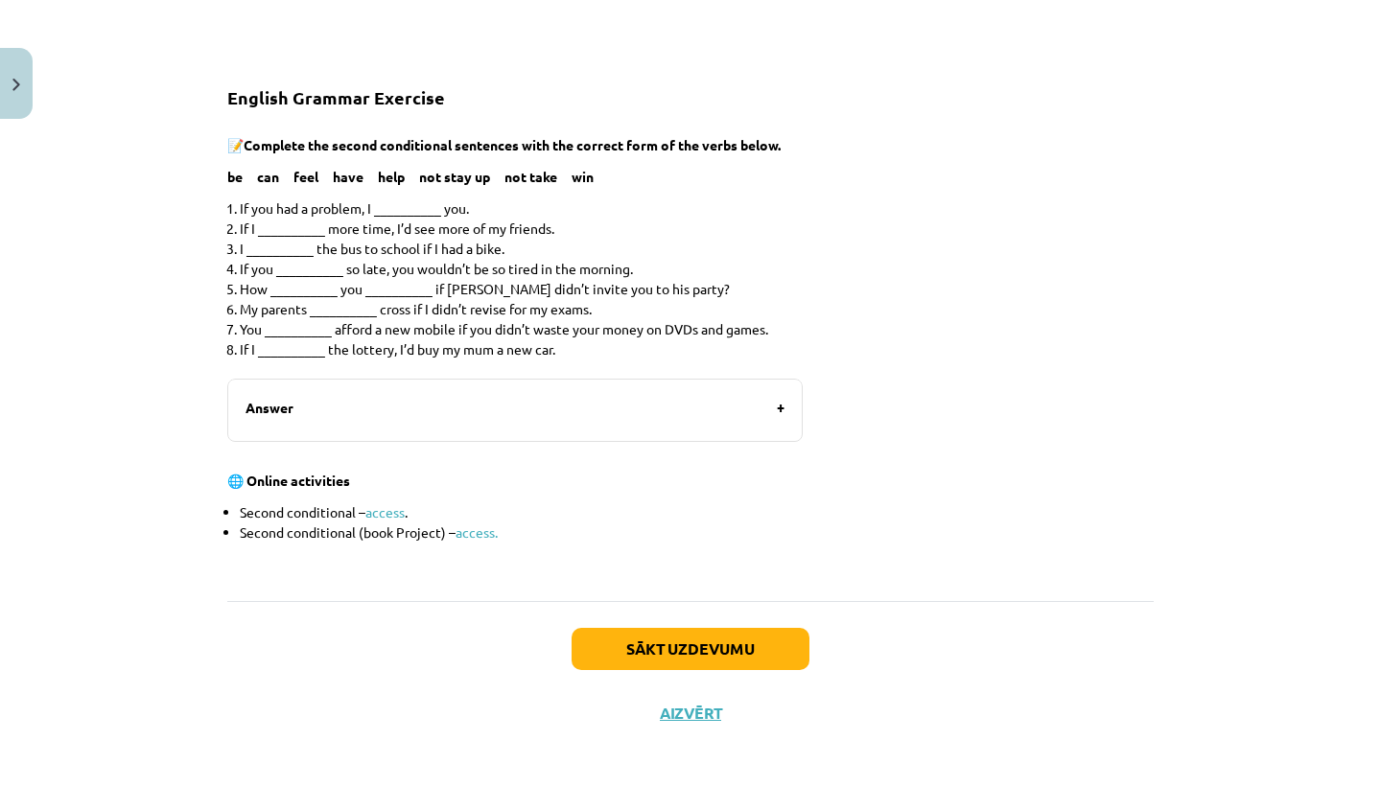
click at [663, 637] on button "Sākt uzdevumu" at bounding box center [691, 649] width 238 height 42
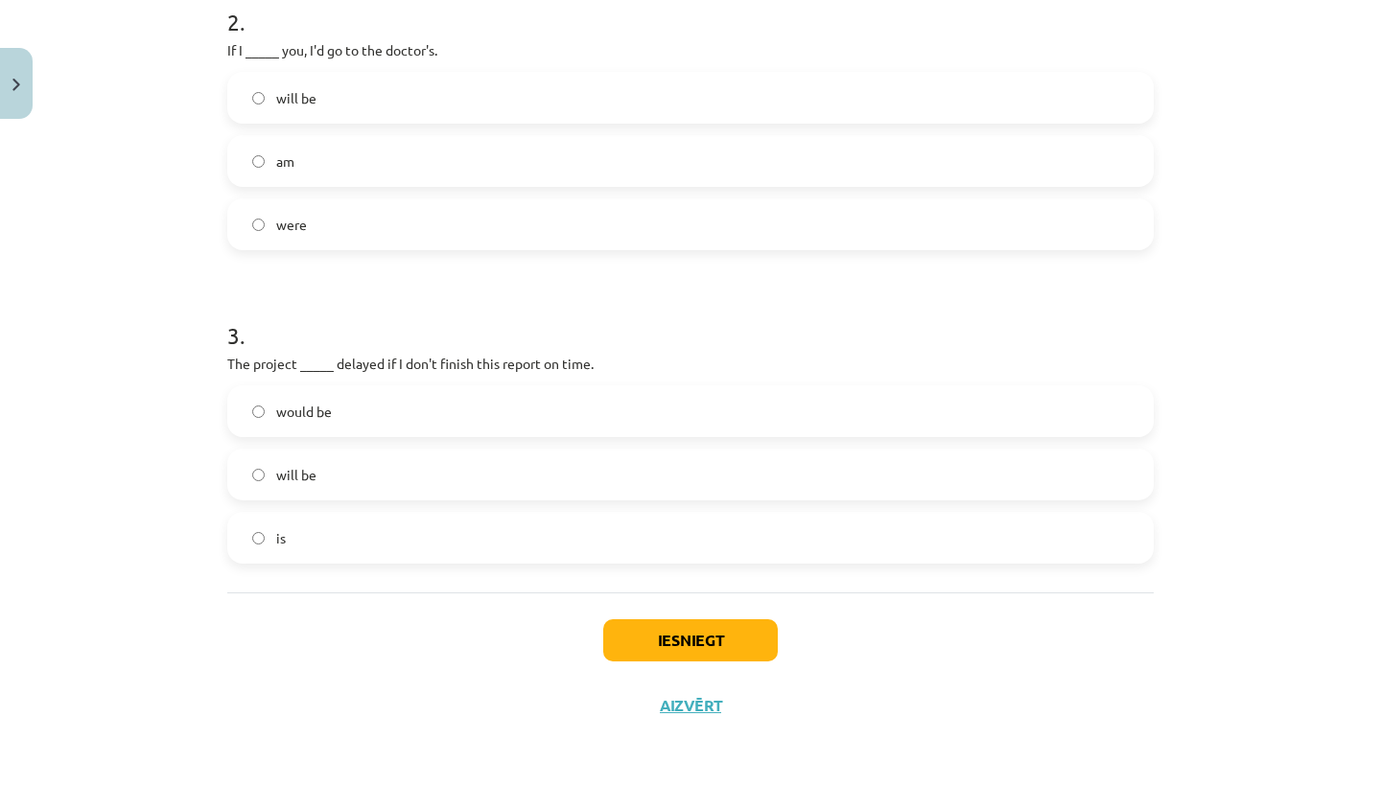
scroll to position [723, 0]
click at [668, 622] on button "Iesniegt" at bounding box center [690, 640] width 175 height 42
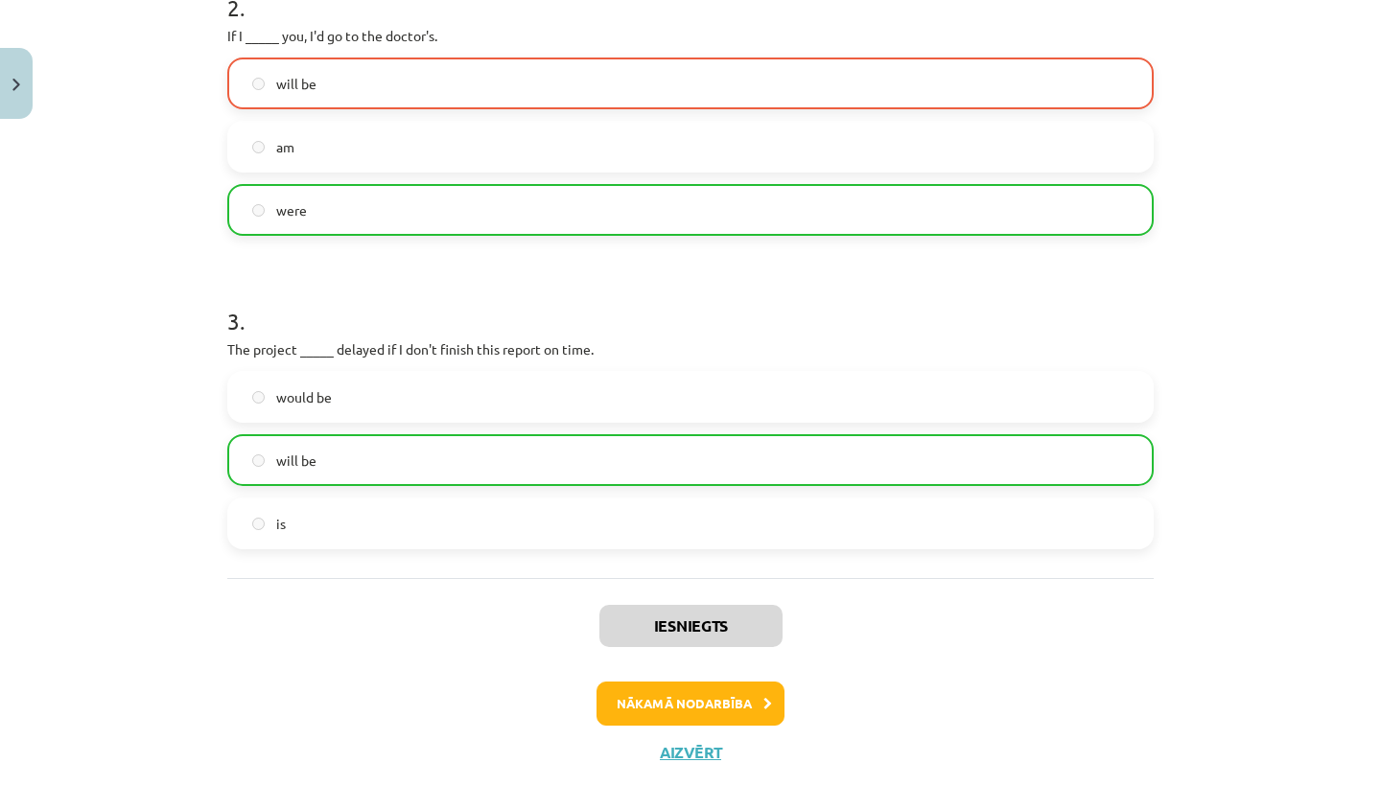
scroll to position [779, 0]
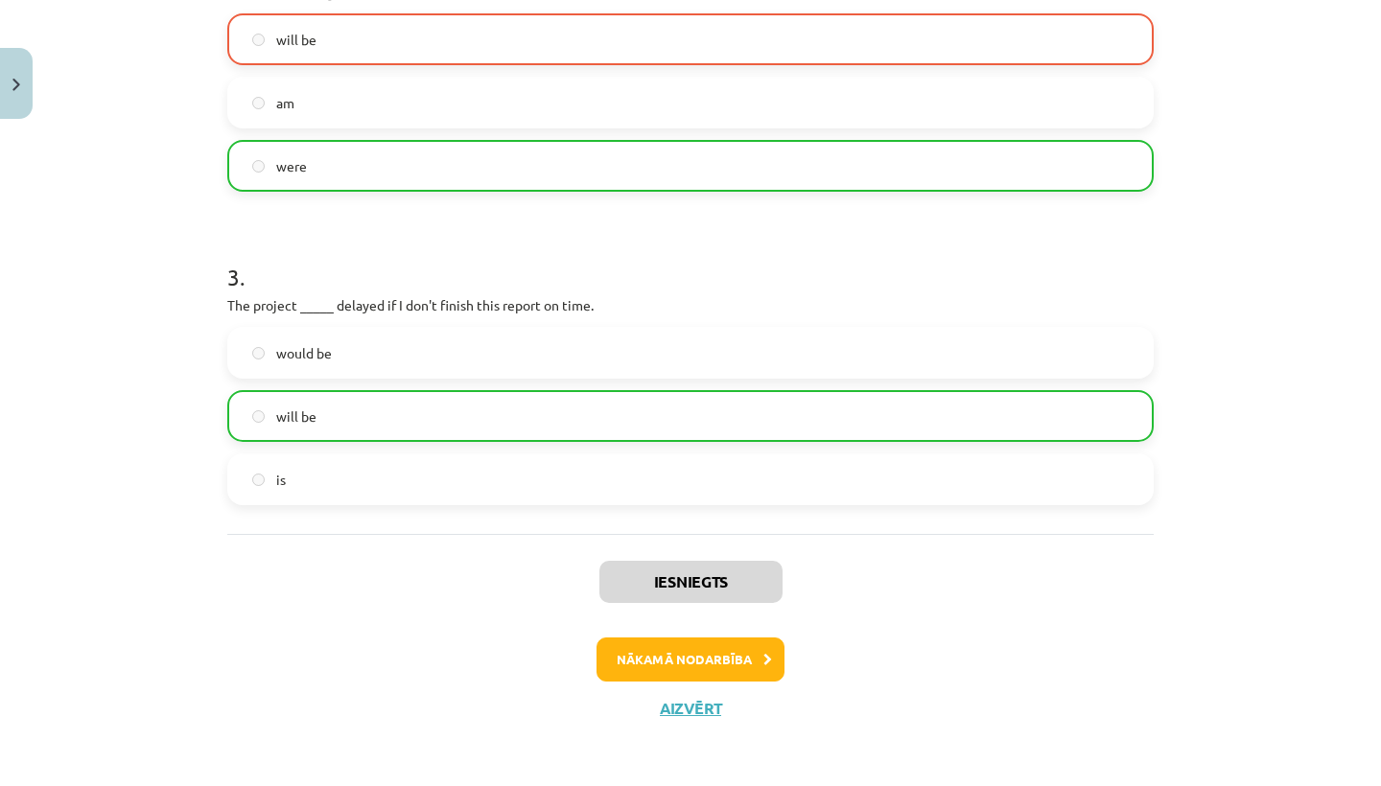
click at [688, 715] on button "Aizvērt" at bounding box center [690, 708] width 73 height 19
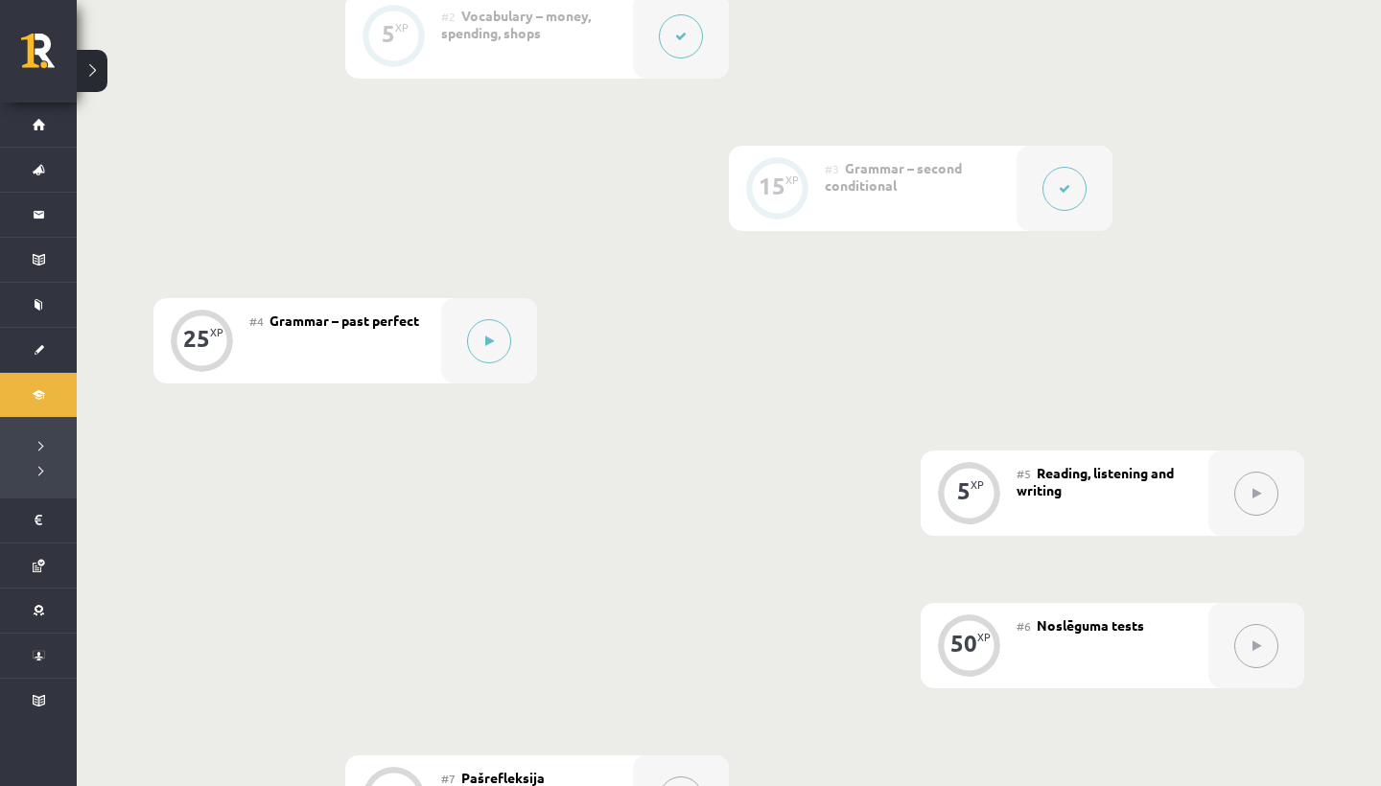
scroll to position [689, 0]
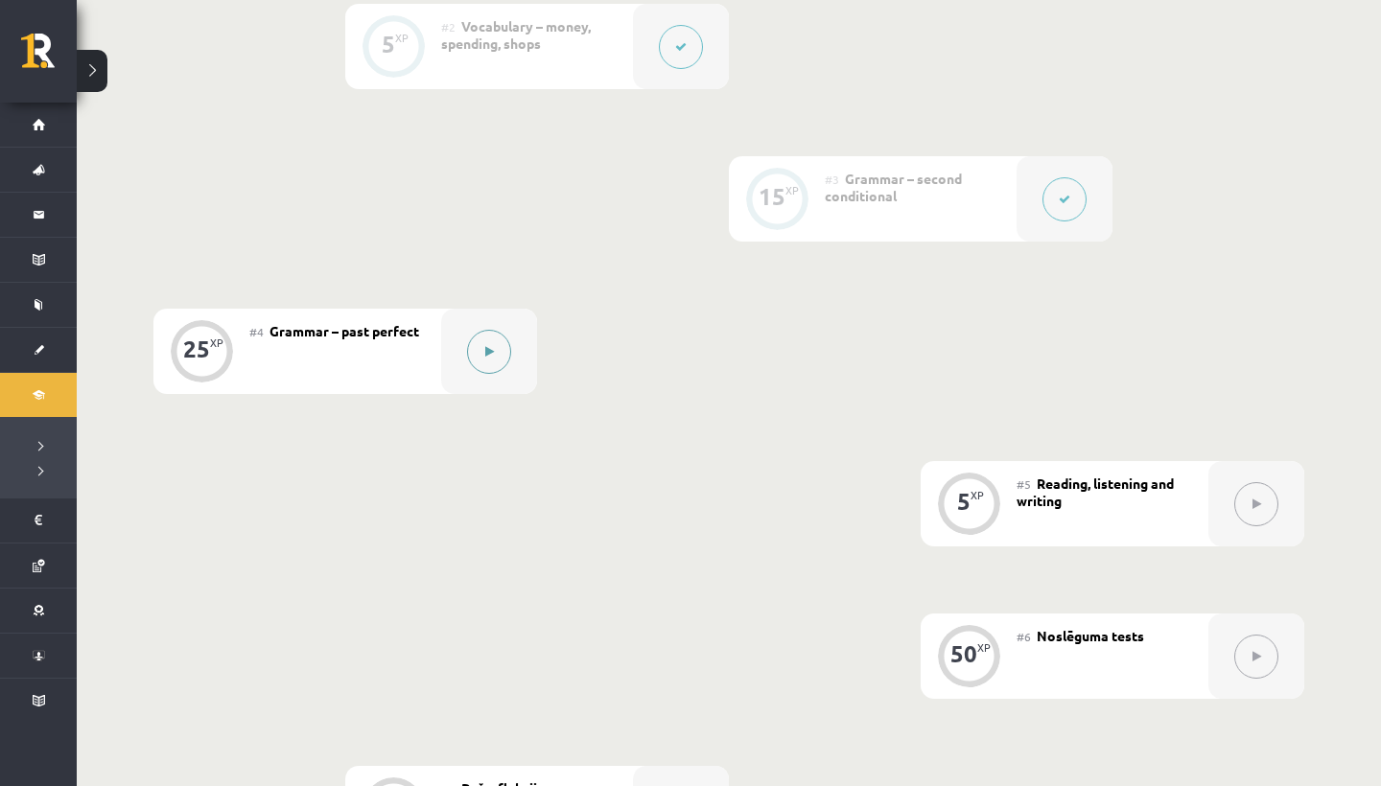
click at [479, 352] on button at bounding box center [489, 352] width 44 height 44
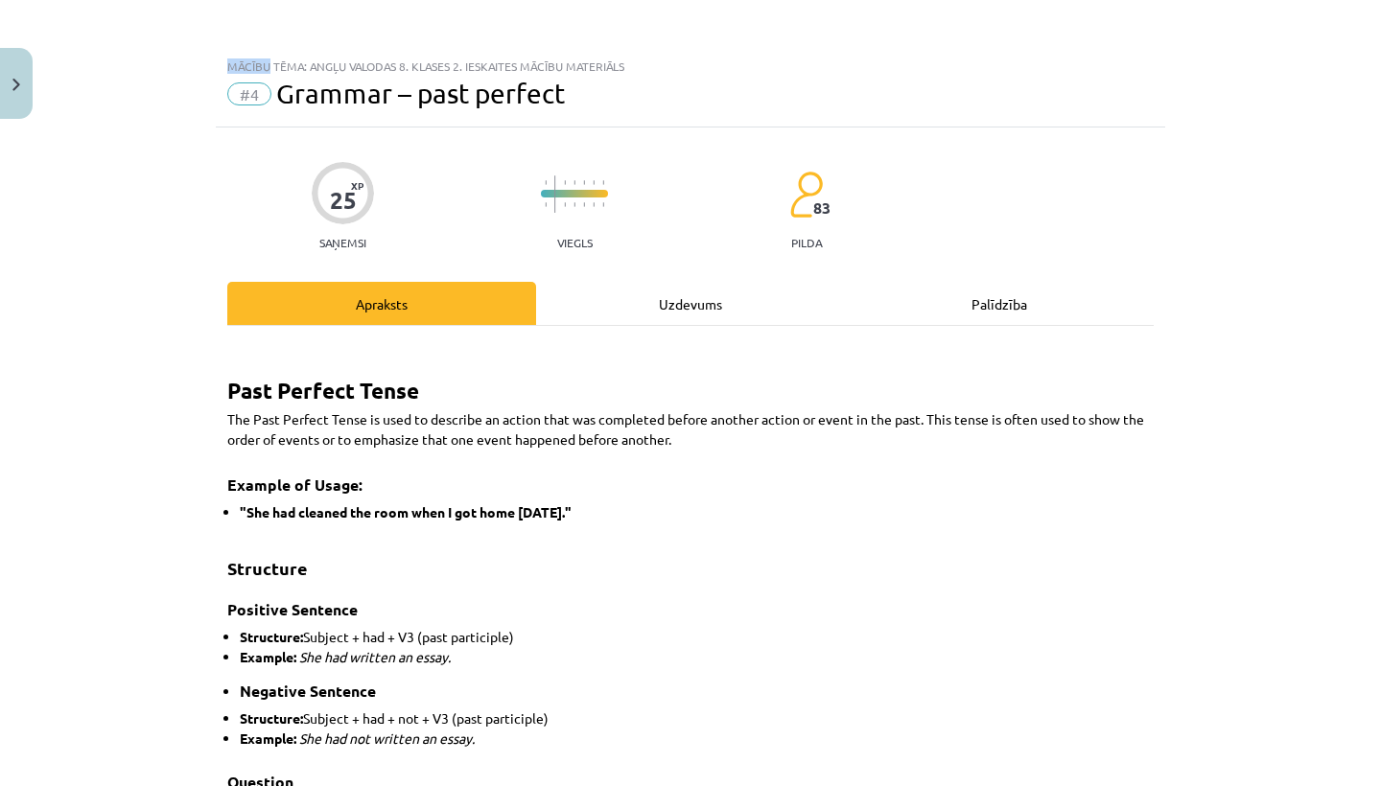
click at [479, 352] on div "Mācību tēma: Angļu valodas 8. klases 2. ieskaites mācību materiāls #4 Grammar –…" at bounding box center [690, 393] width 1381 height 786
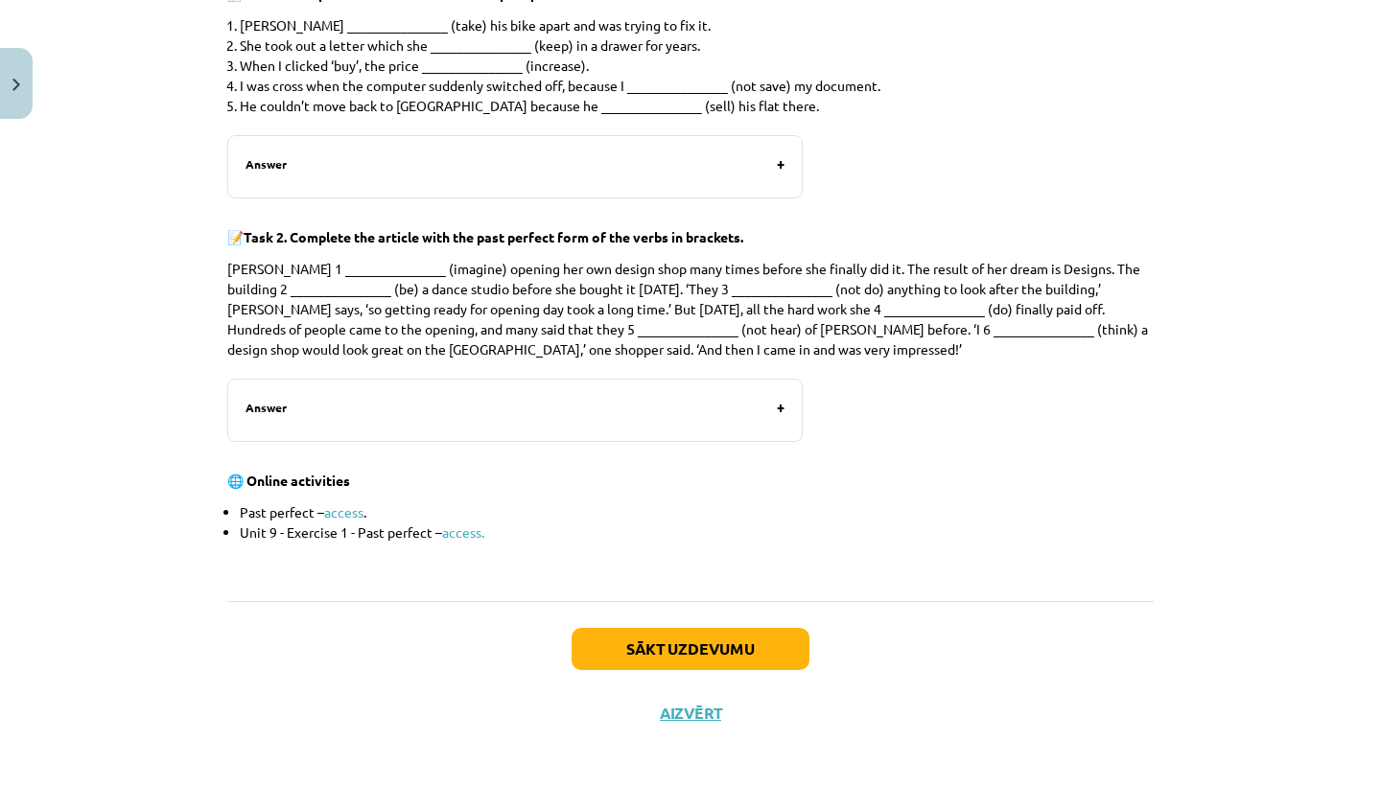
click at [703, 649] on button "Sākt uzdevumu" at bounding box center [691, 649] width 238 height 42
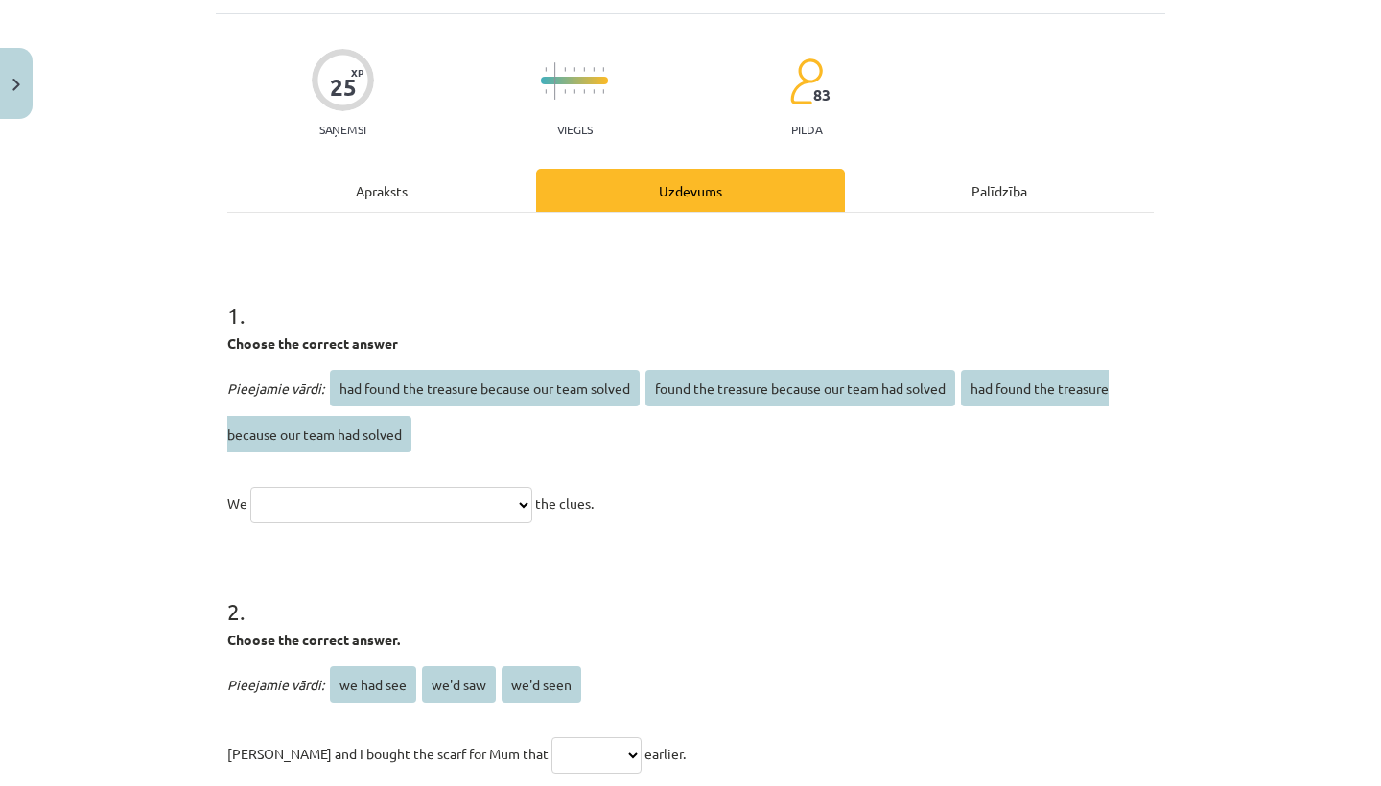
scroll to position [114, 0]
select select "**********"
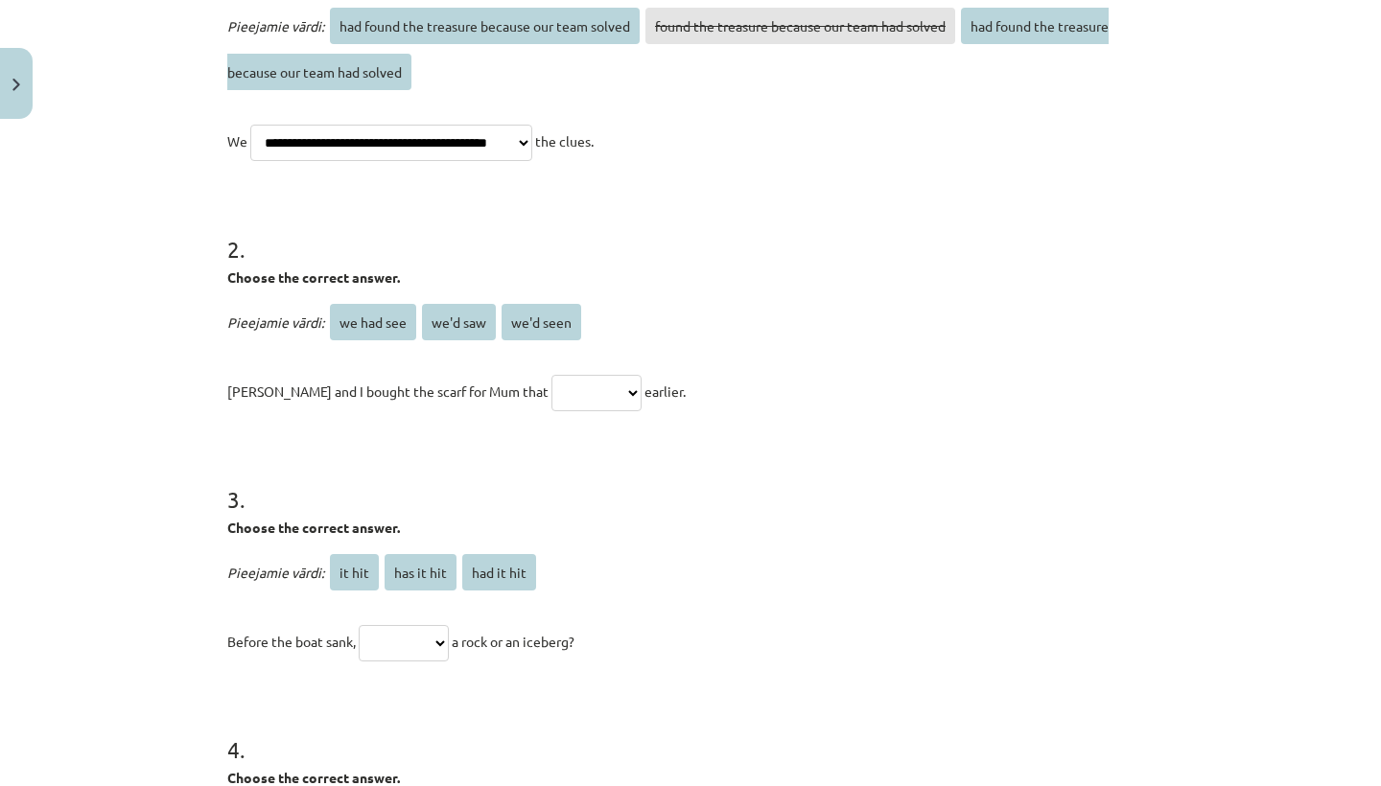
scroll to position [499, 0]
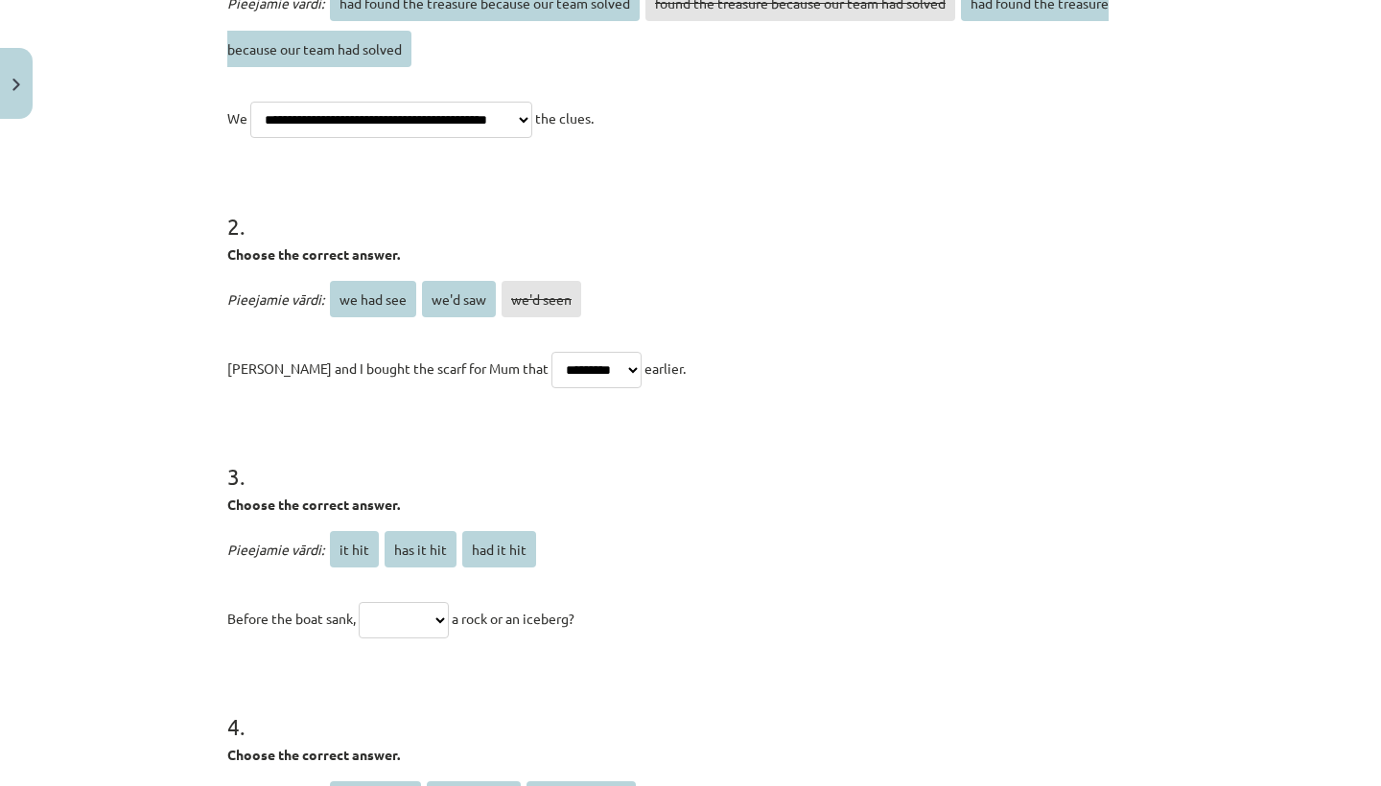
click at [590, 362] on p "**********" at bounding box center [690, 368] width 926 height 46
select select "**********"
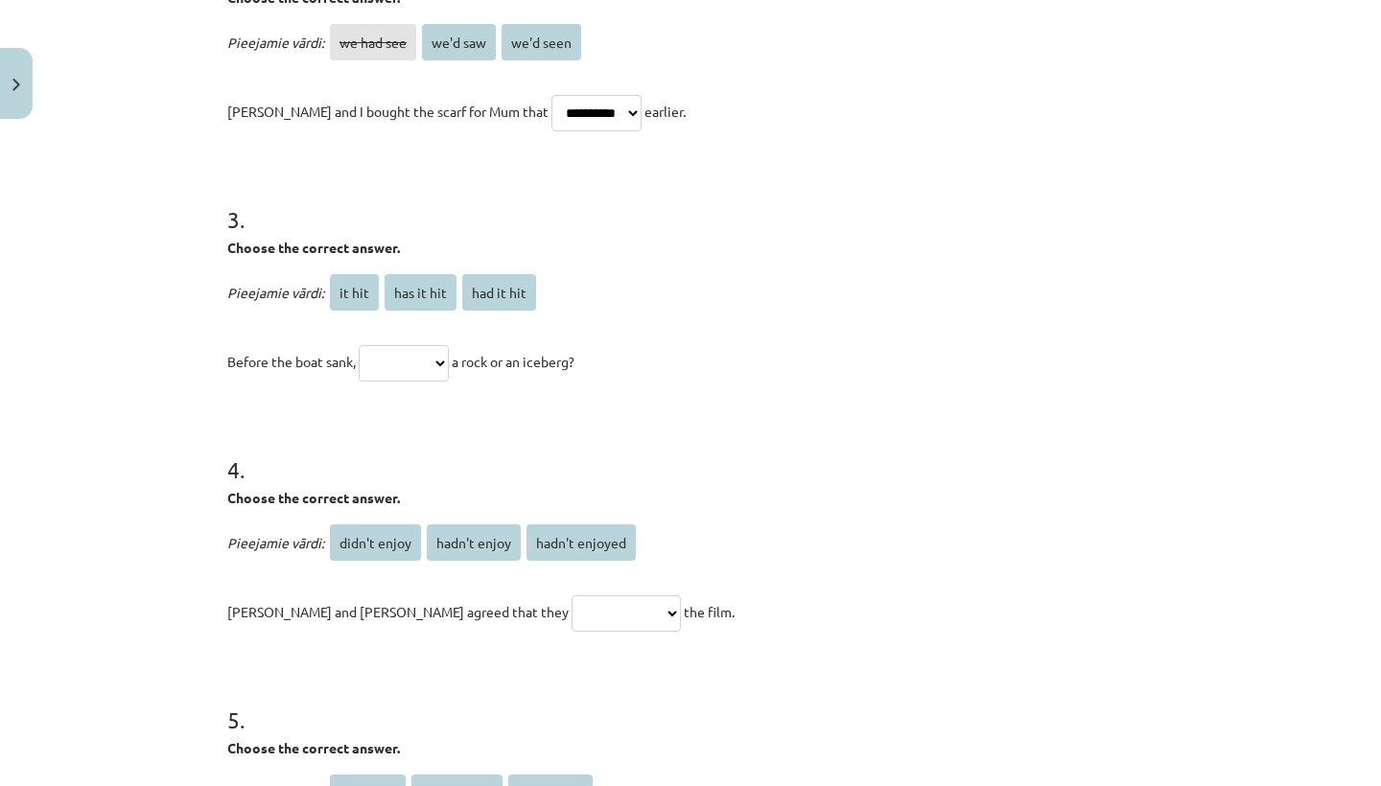
scroll to position [761, 0]
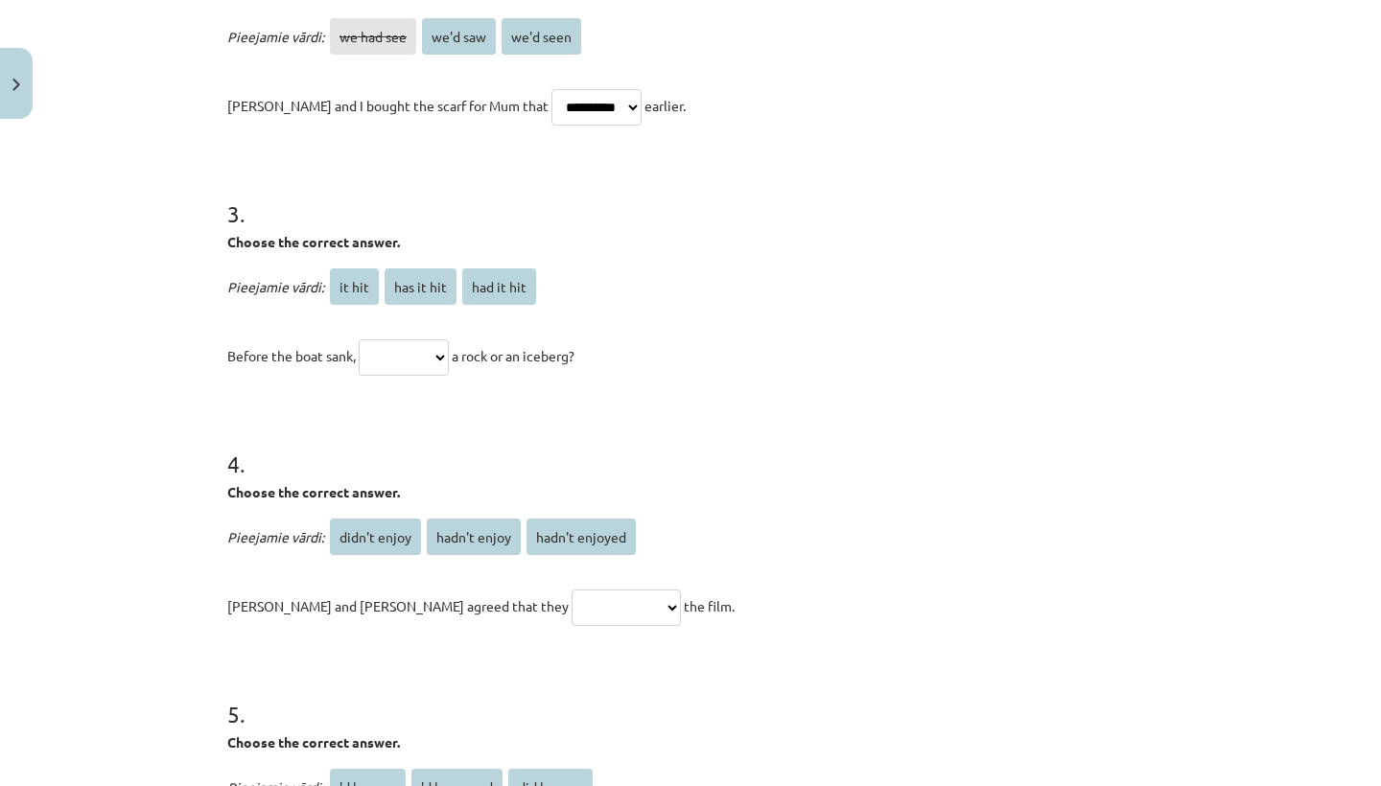
select select "**********"
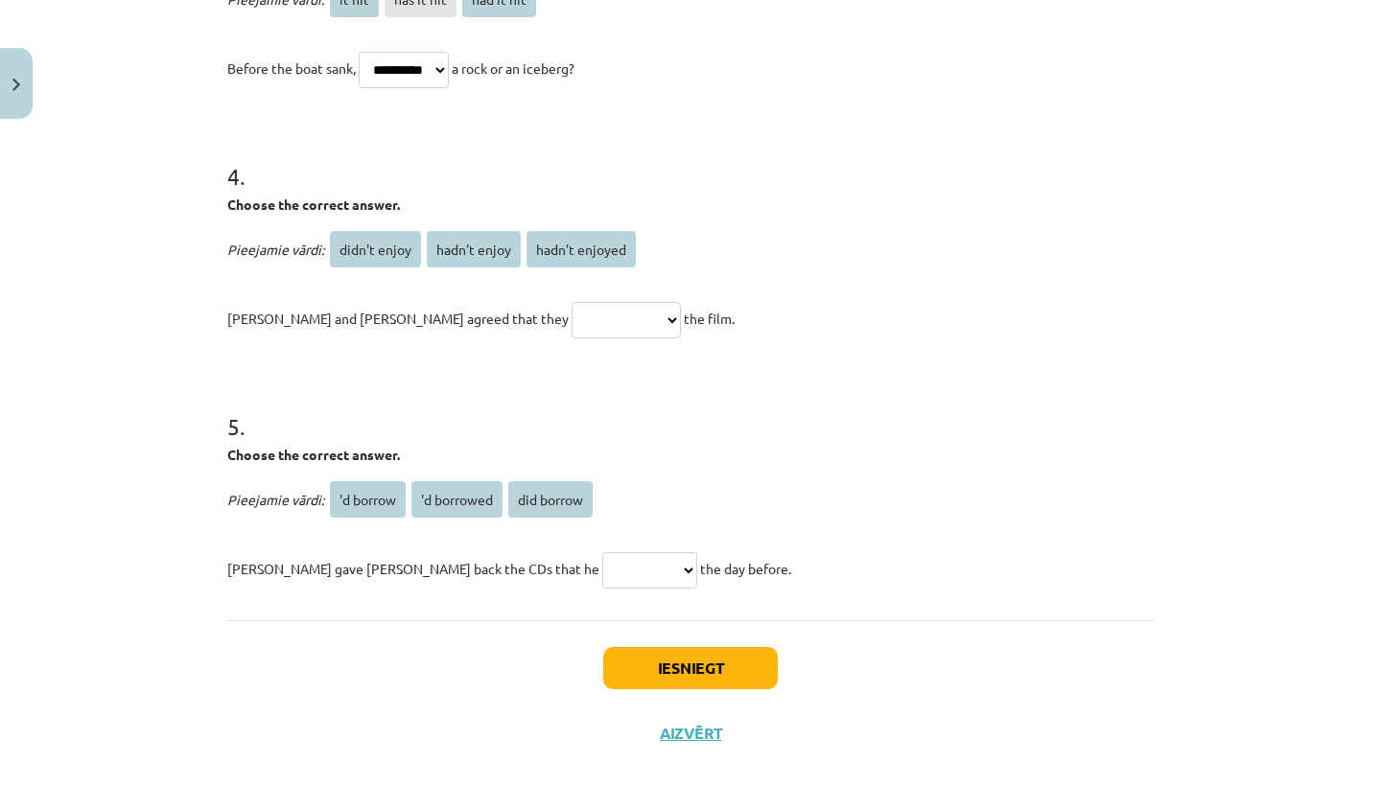
scroll to position [1060, 0]
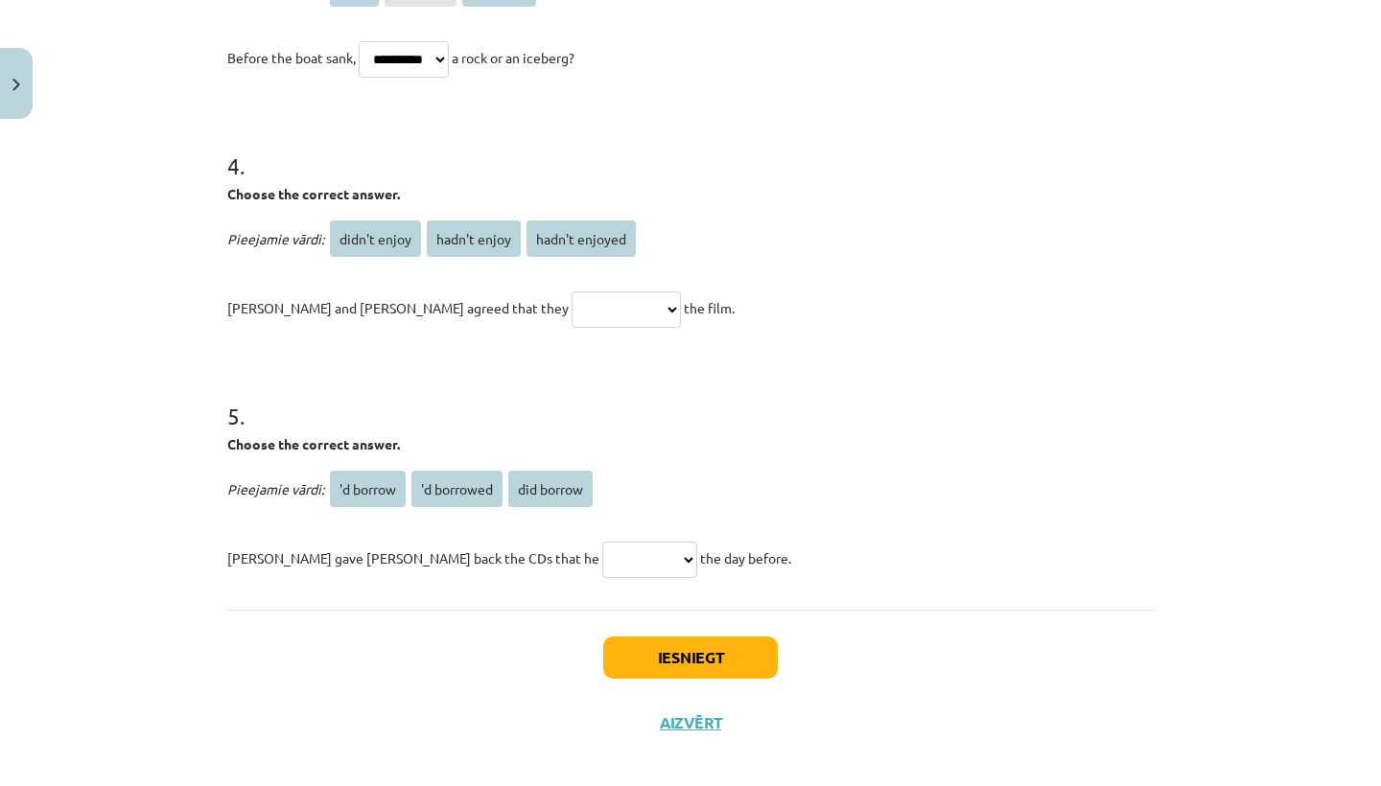
select select "**********"
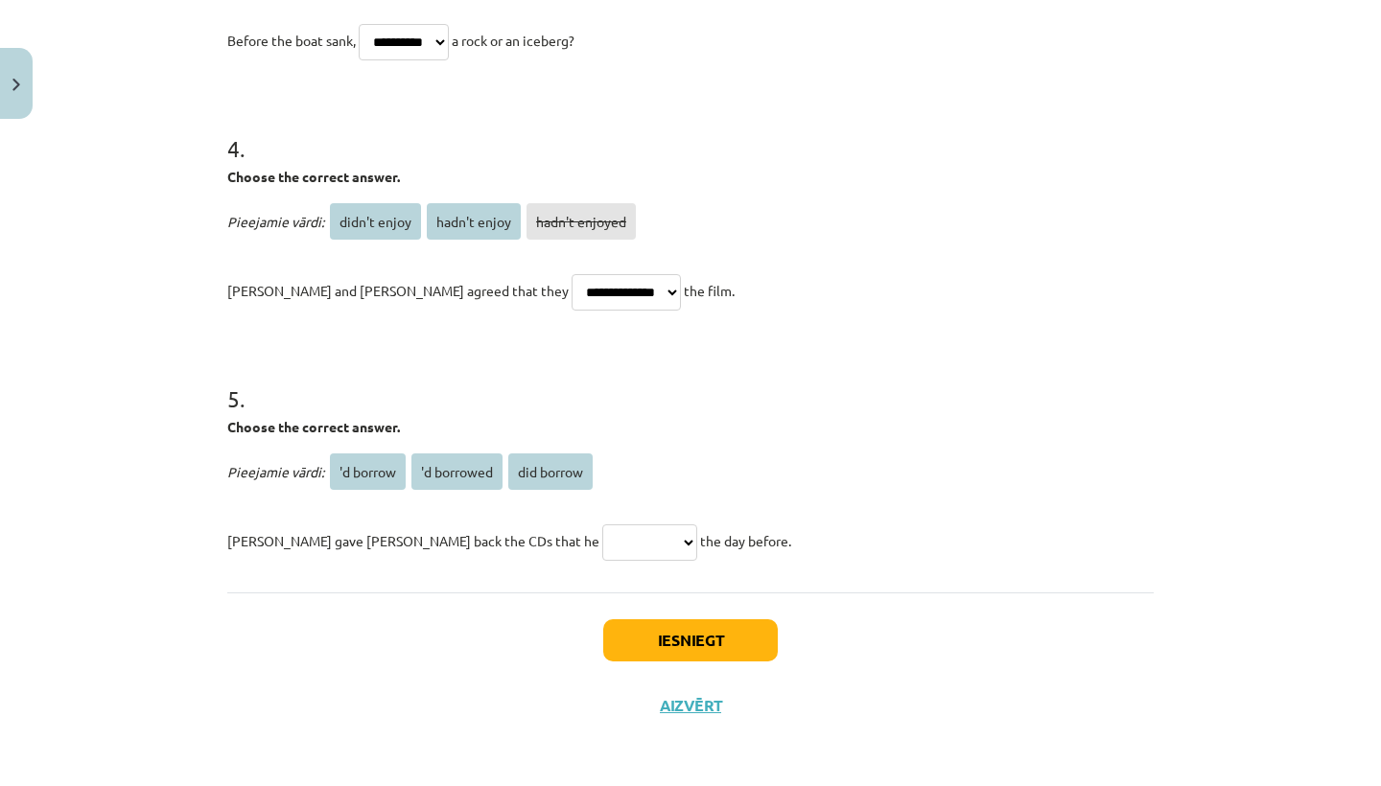
scroll to position [1080, 0]
select select "**********"
click at [651, 623] on button "Iesniegt" at bounding box center [690, 640] width 175 height 42
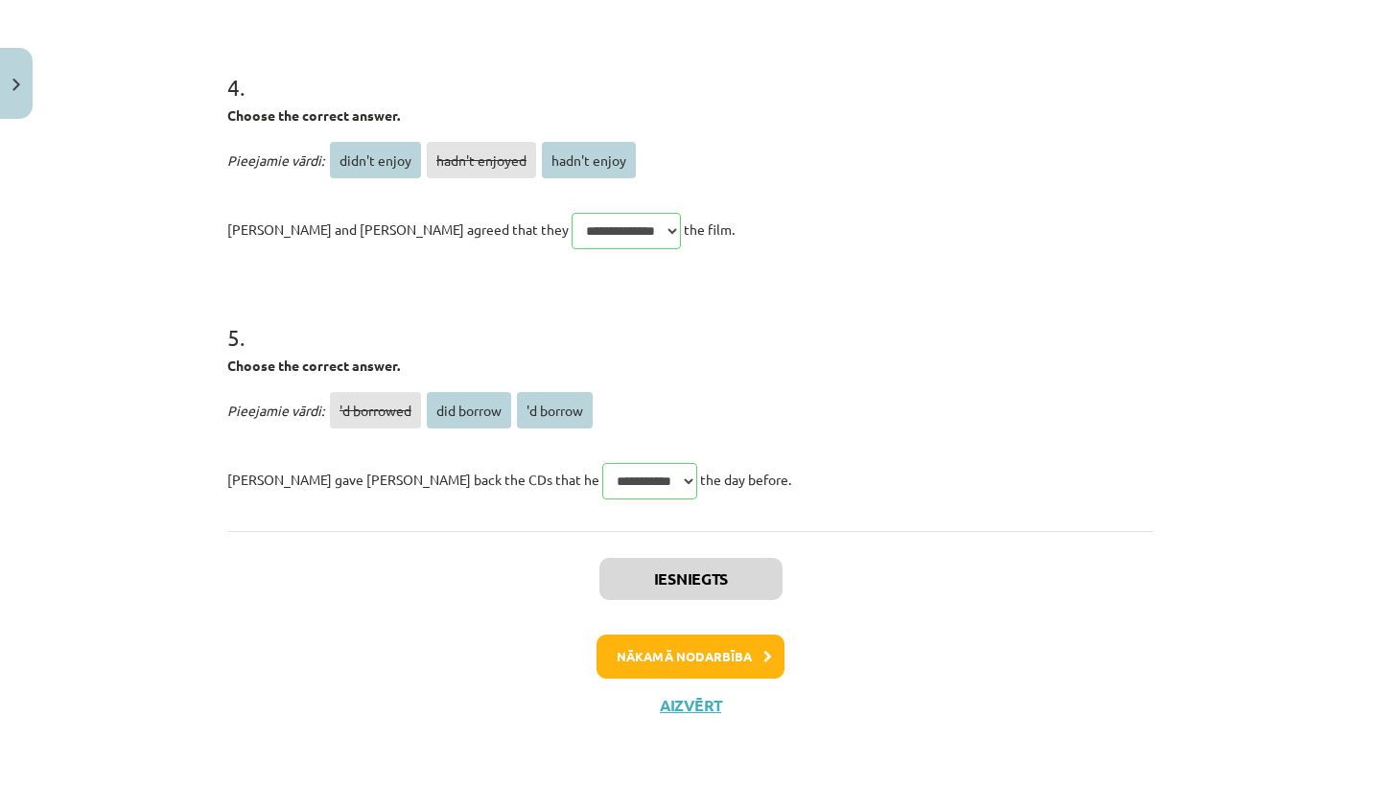
click at [653, 648] on button "Nākamā nodarbība" at bounding box center [690, 657] width 188 height 44
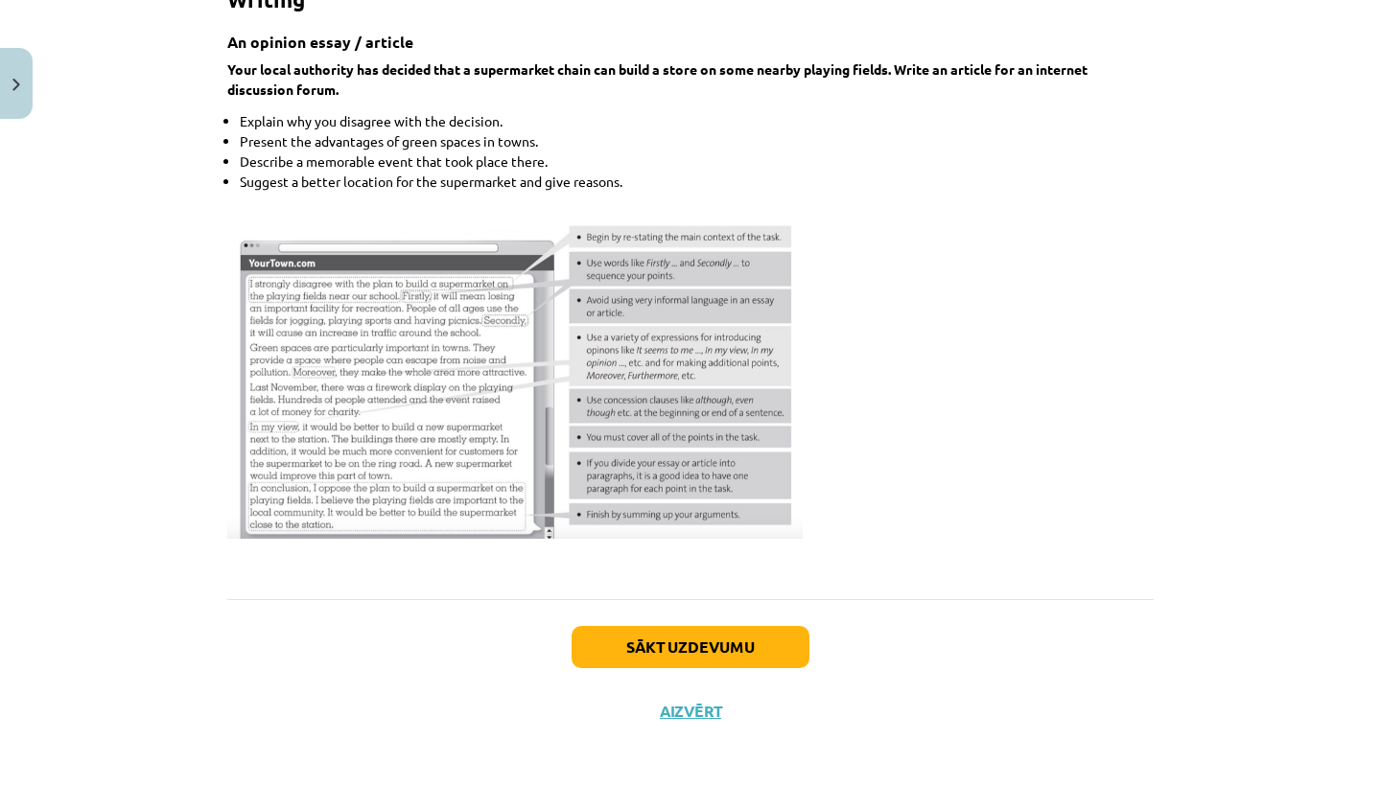
scroll to position [1510, 0]
click at [671, 691] on div "Sākt uzdevumu Aizvērt" at bounding box center [690, 666] width 926 height 132
click at [680, 706] on button "Aizvērt" at bounding box center [690, 712] width 61 height 17
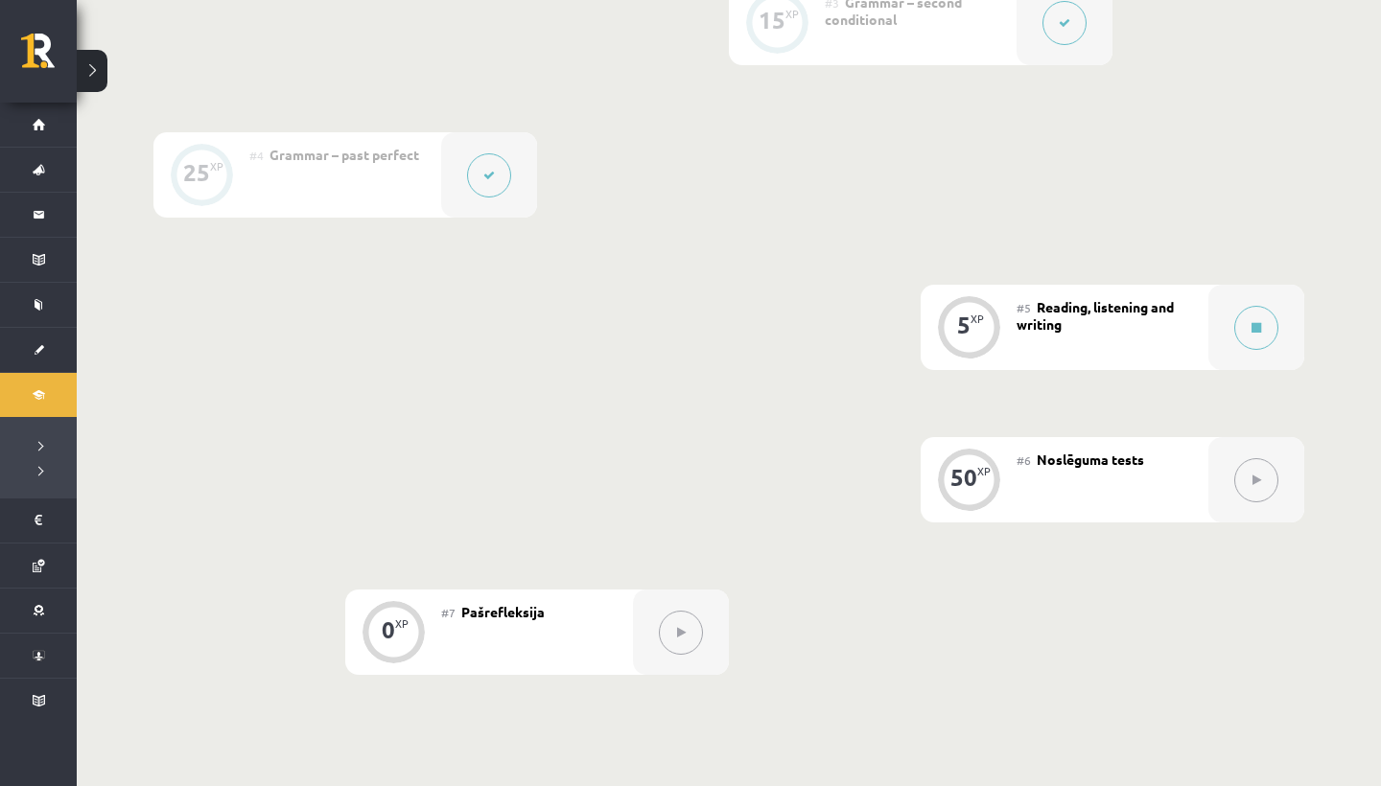
scroll to position [839, 0]
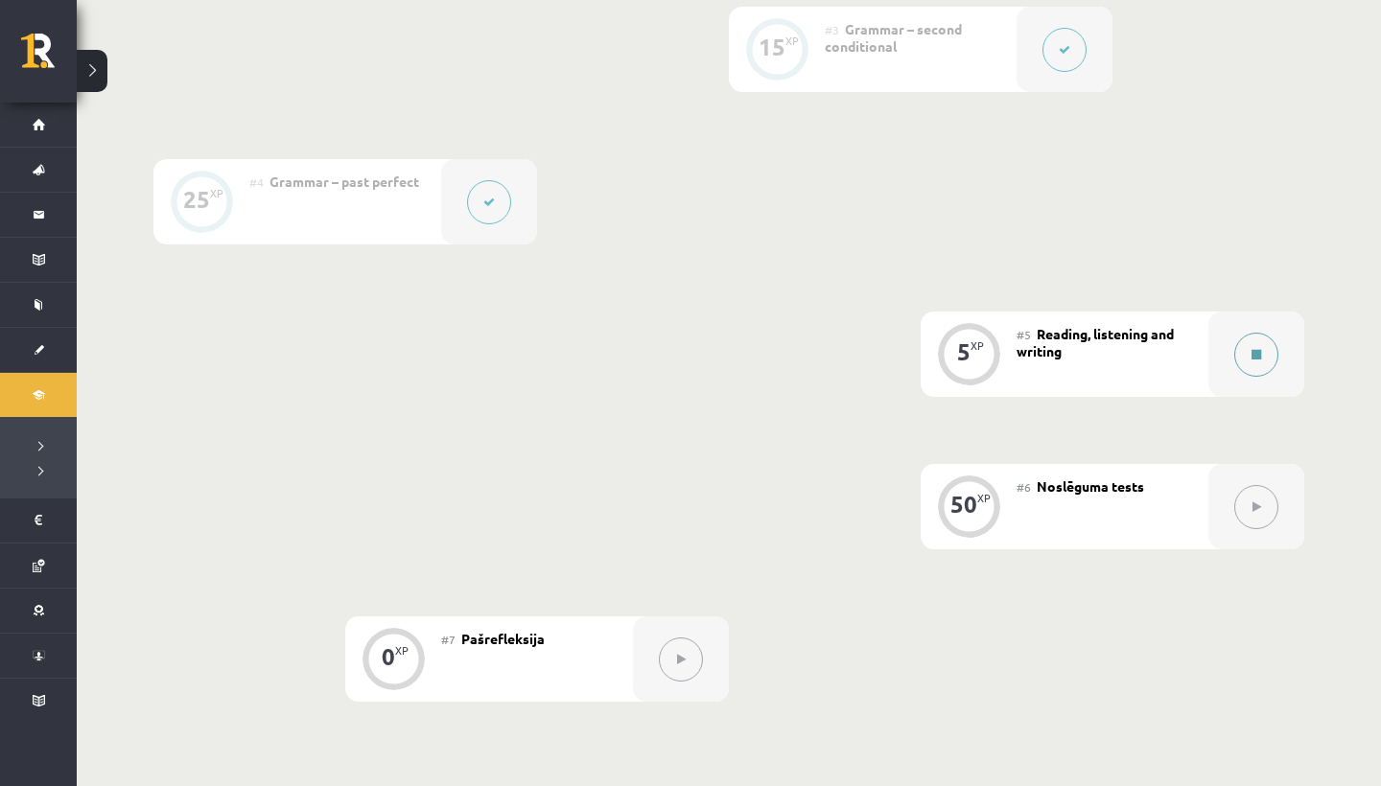
click at [1250, 367] on button at bounding box center [1256, 355] width 44 height 44
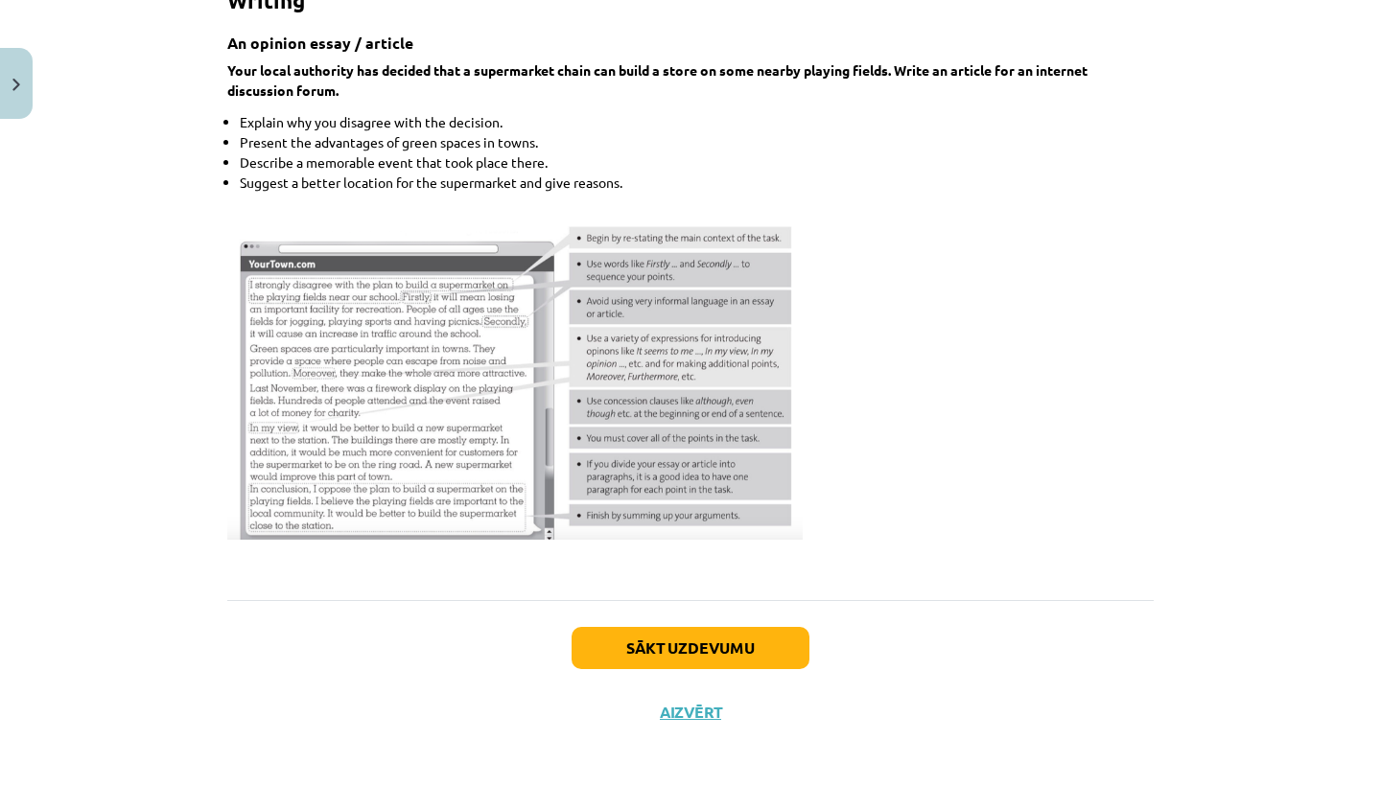
click at [642, 651] on button "Sākt uzdevumu" at bounding box center [691, 648] width 238 height 42
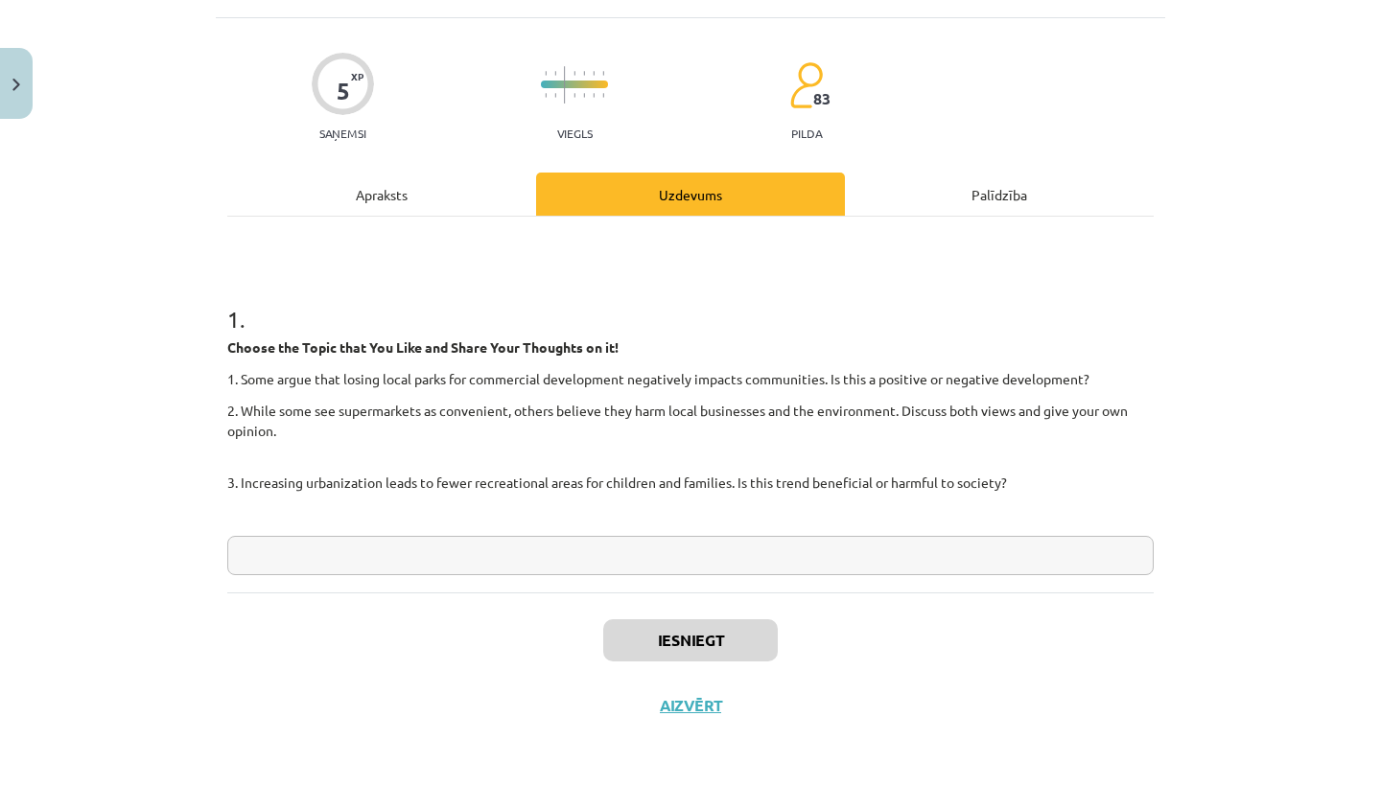
scroll to position [112, 0]
click at [248, 547] on input "text" at bounding box center [690, 555] width 926 height 39
type input "*"
click at [654, 627] on button "Iesniegt" at bounding box center [690, 640] width 175 height 42
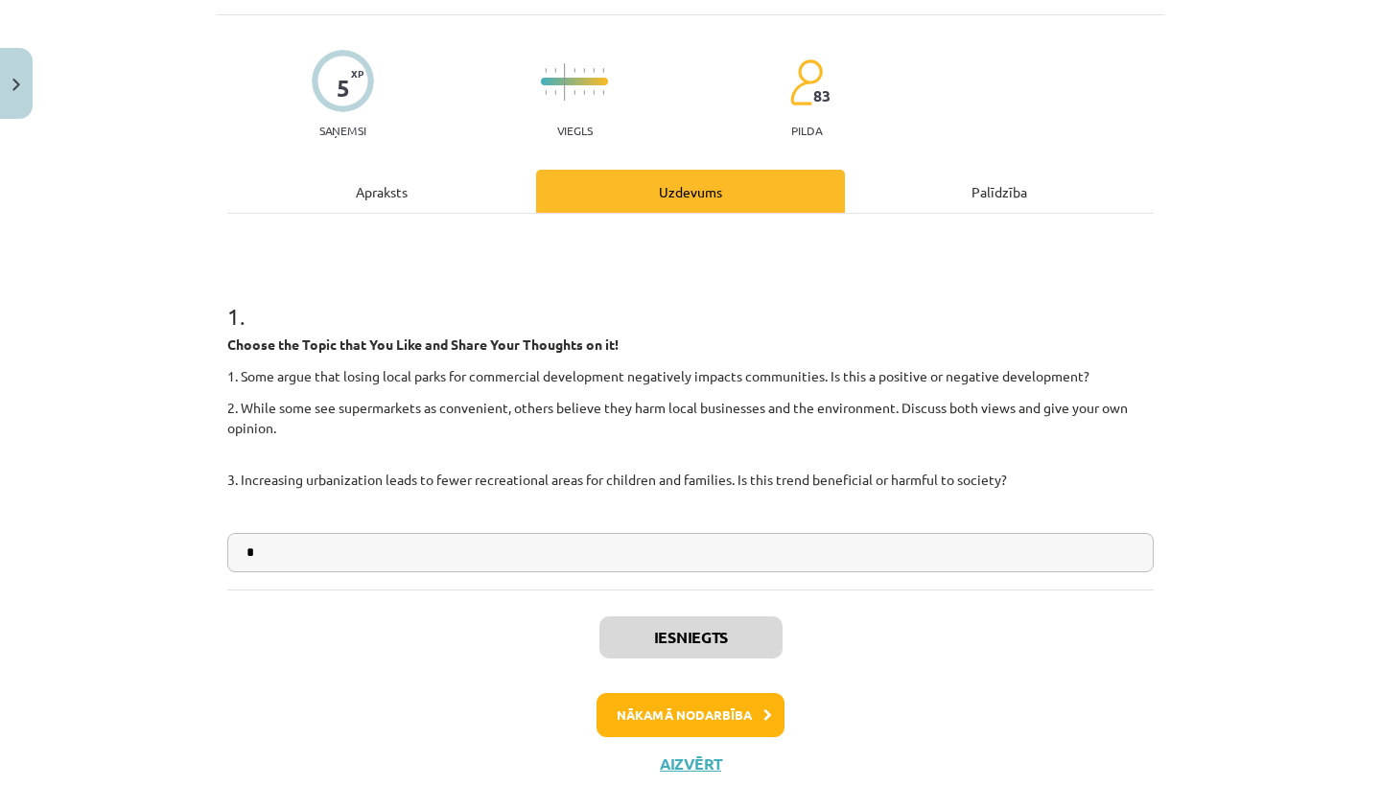
click at [685, 715] on button "Nākamā nodarbība" at bounding box center [690, 715] width 188 height 44
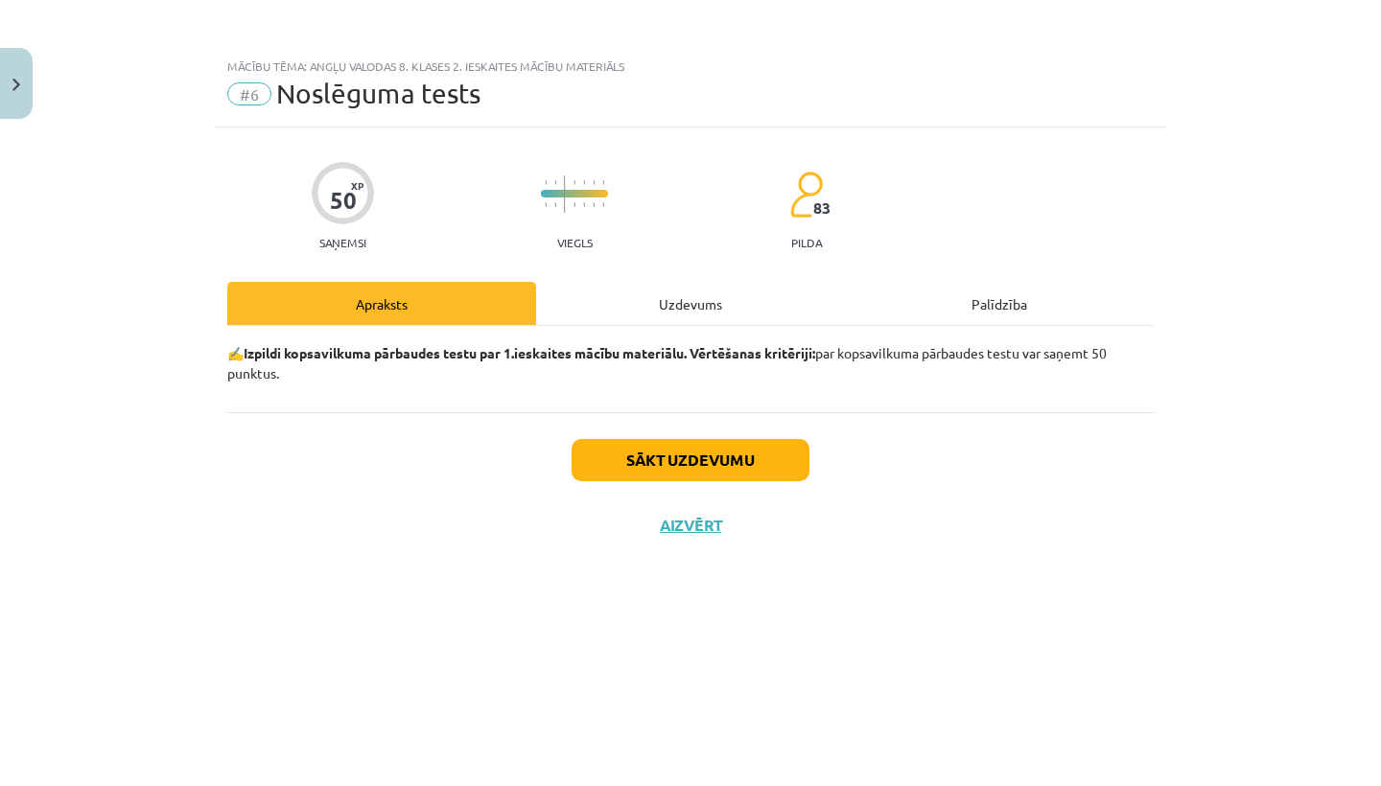
scroll to position [0, 0]
click at [645, 459] on button "Sākt uzdevumu" at bounding box center [691, 460] width 238 height 42
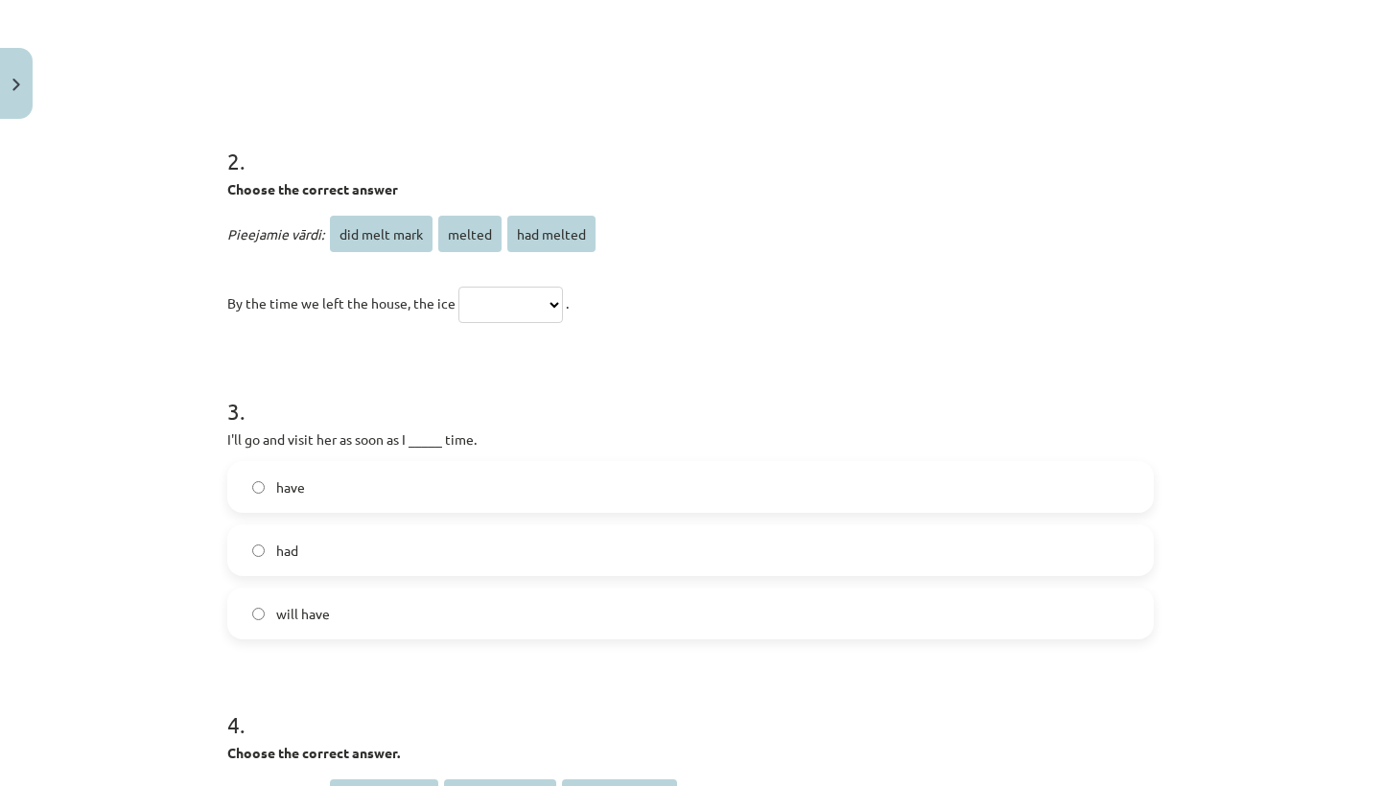
scroll to position [716, 0]
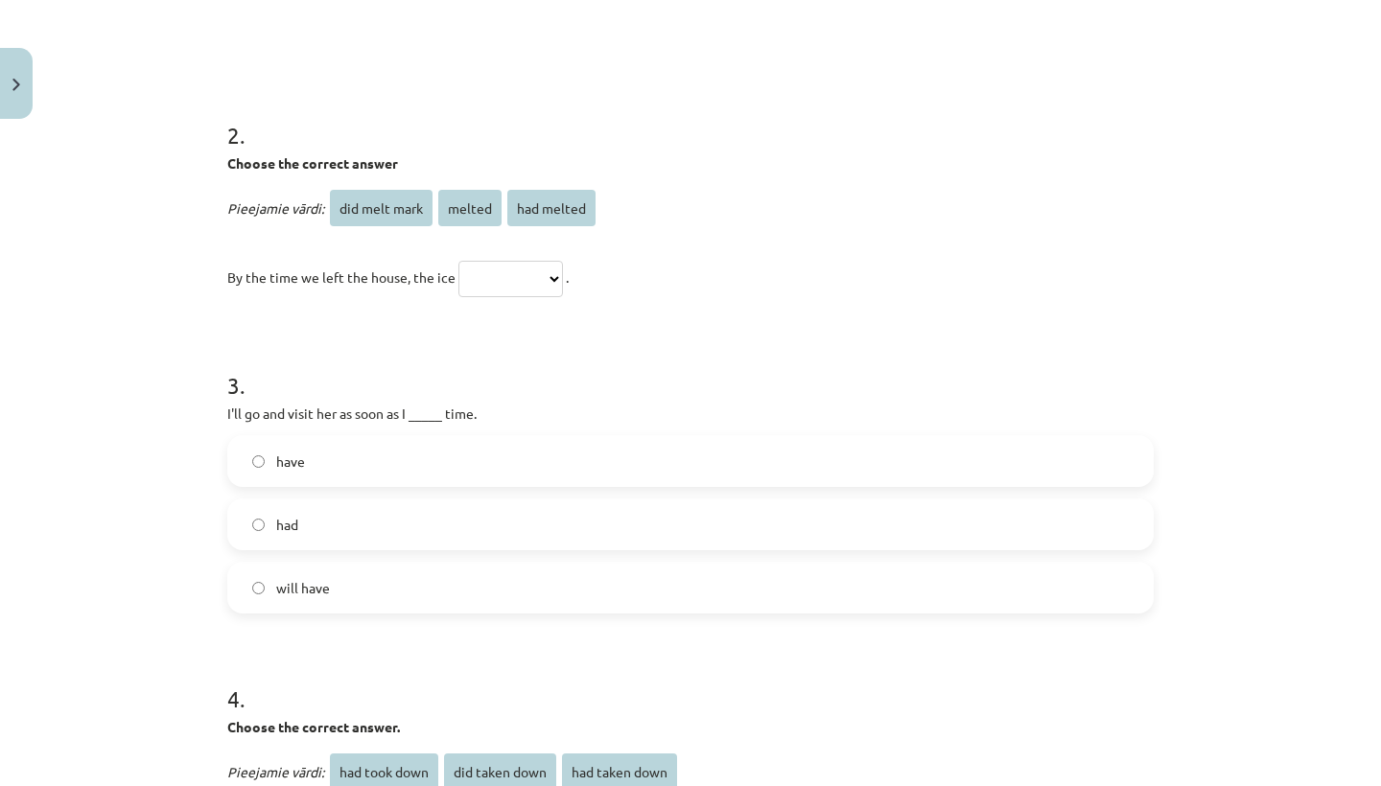
select select "**********"
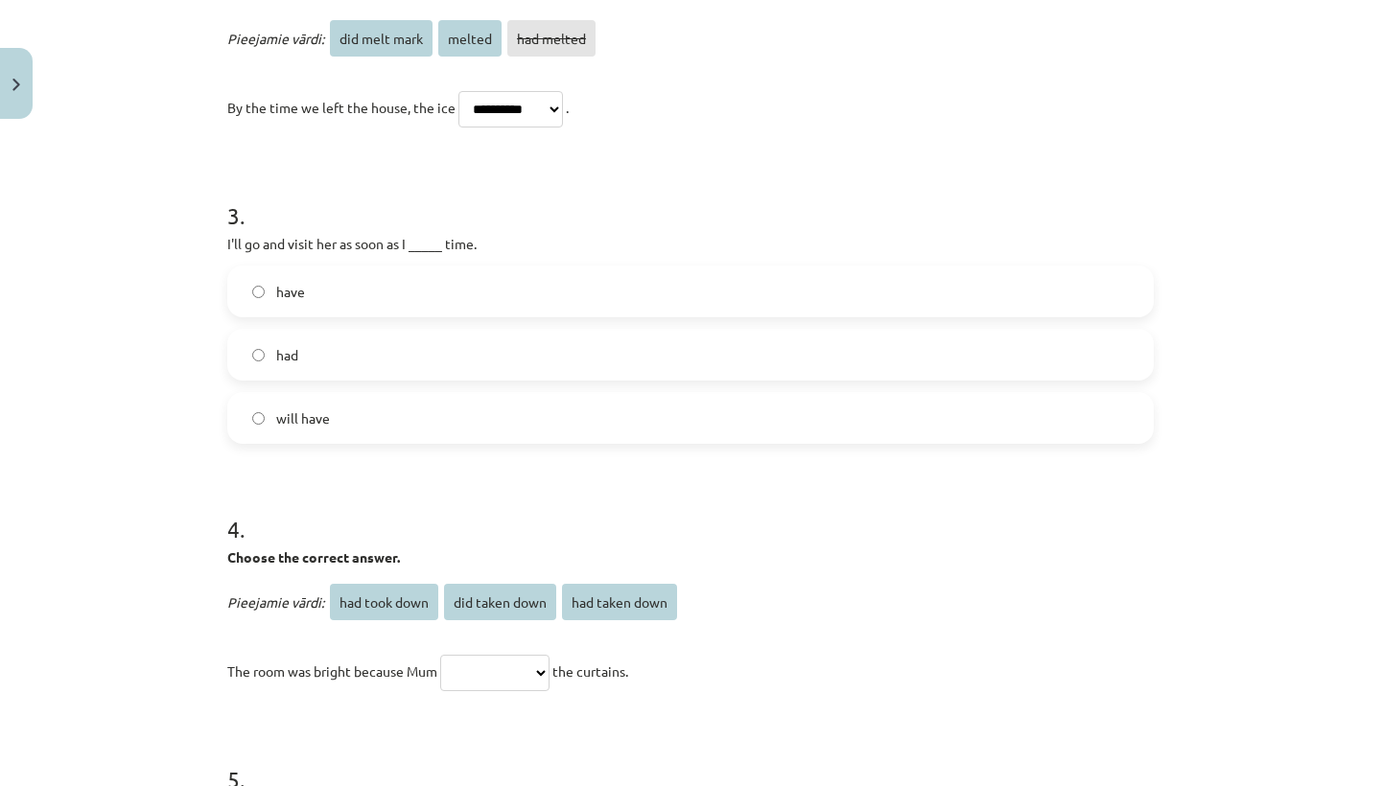
scroll to position [897, 0]
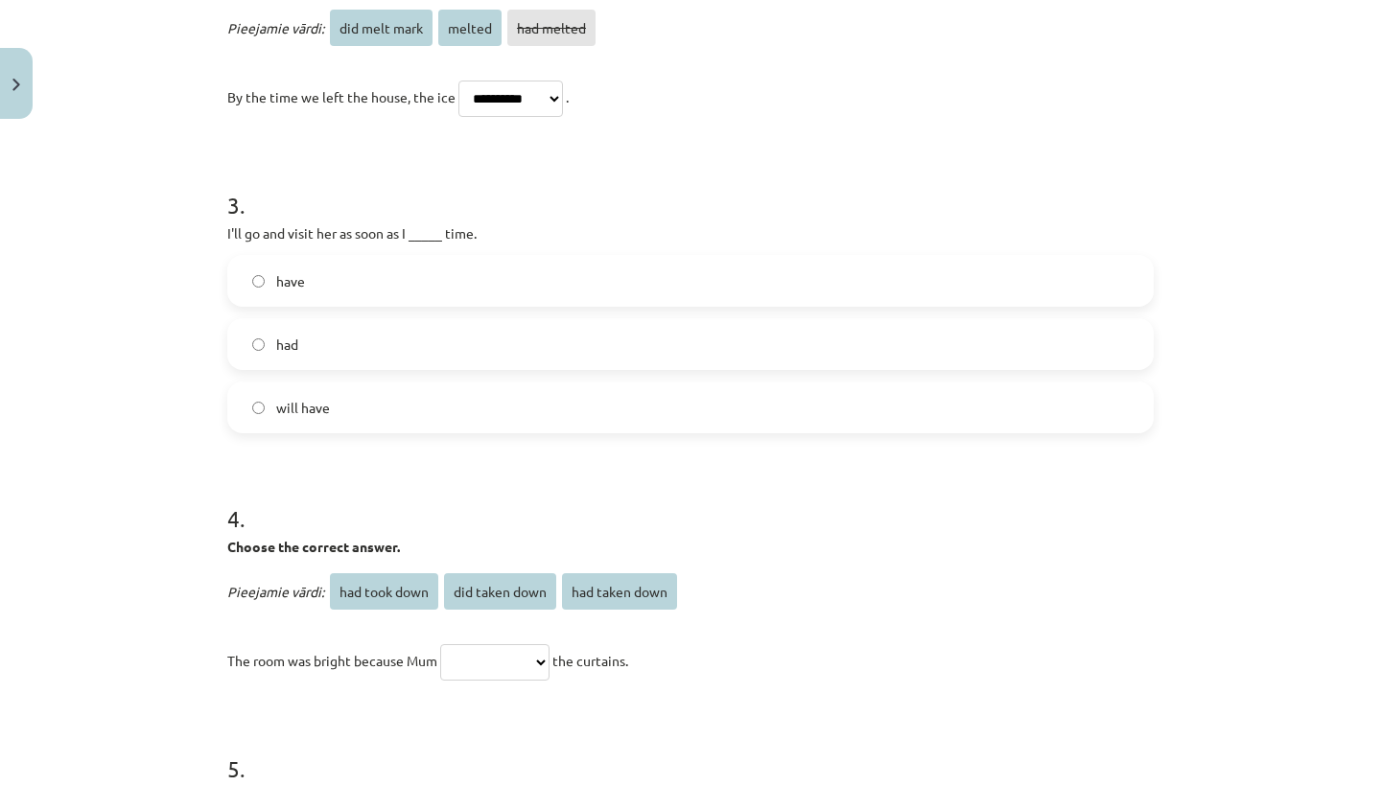
click at [248, 402] on label "will have" at bounding box center [690, 408] width 922 height 48
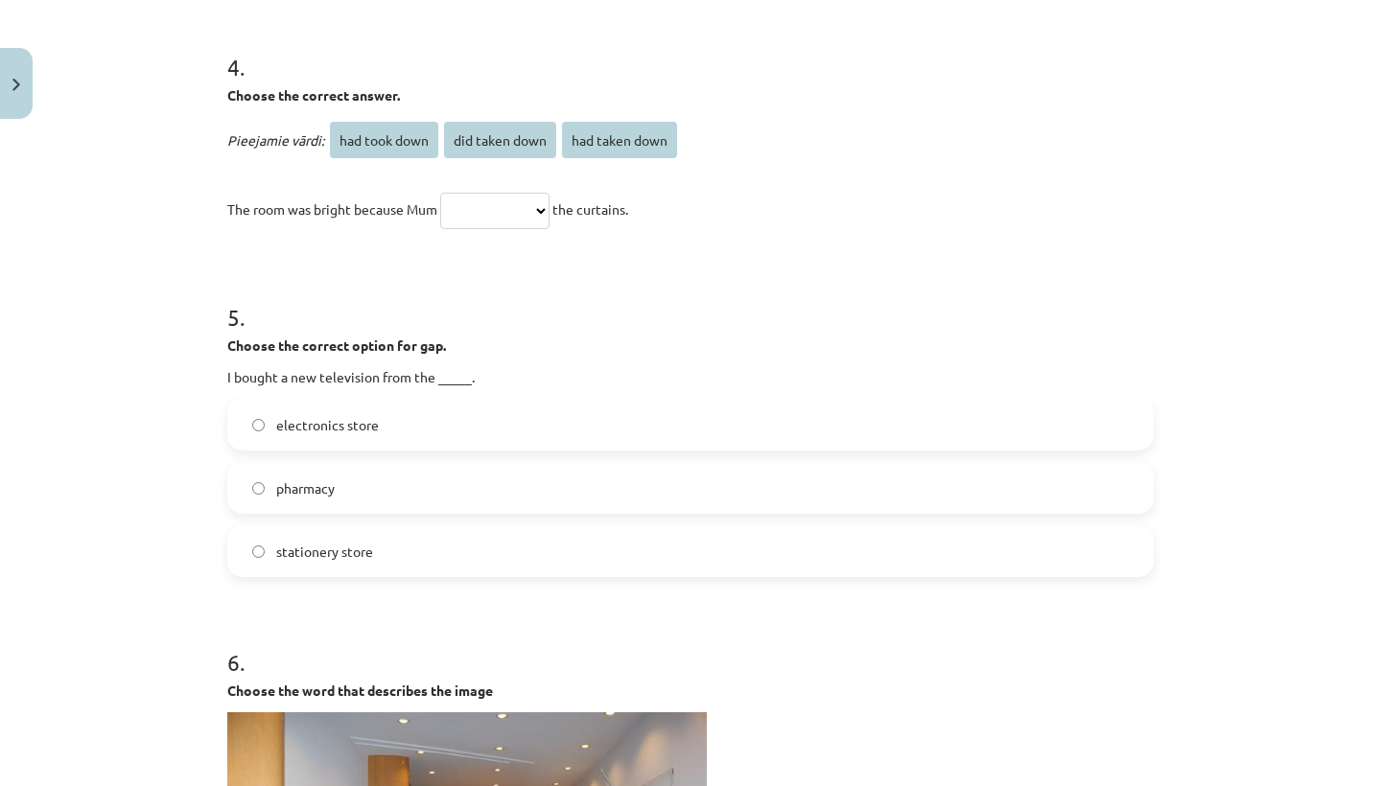
scroll to position [1353, 0]
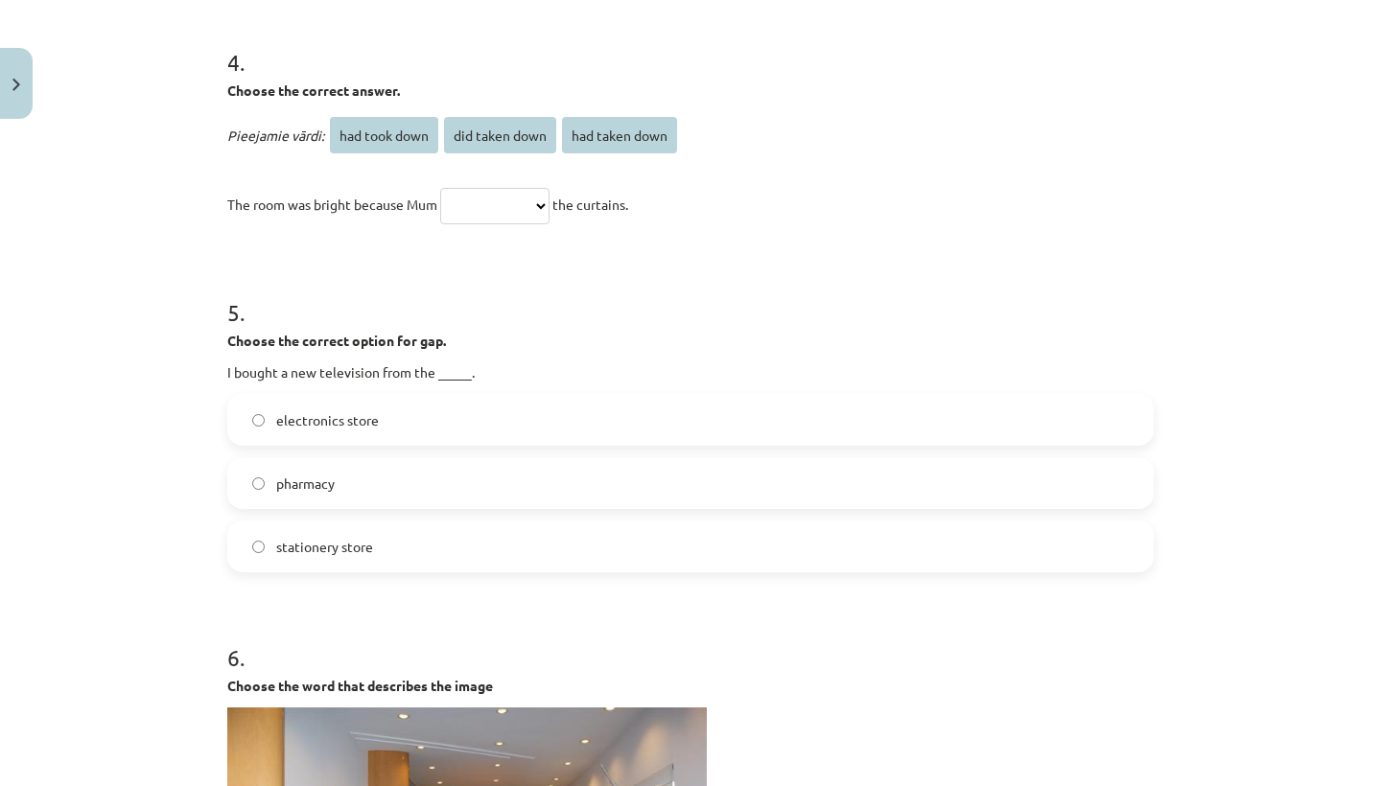
select select "**********"
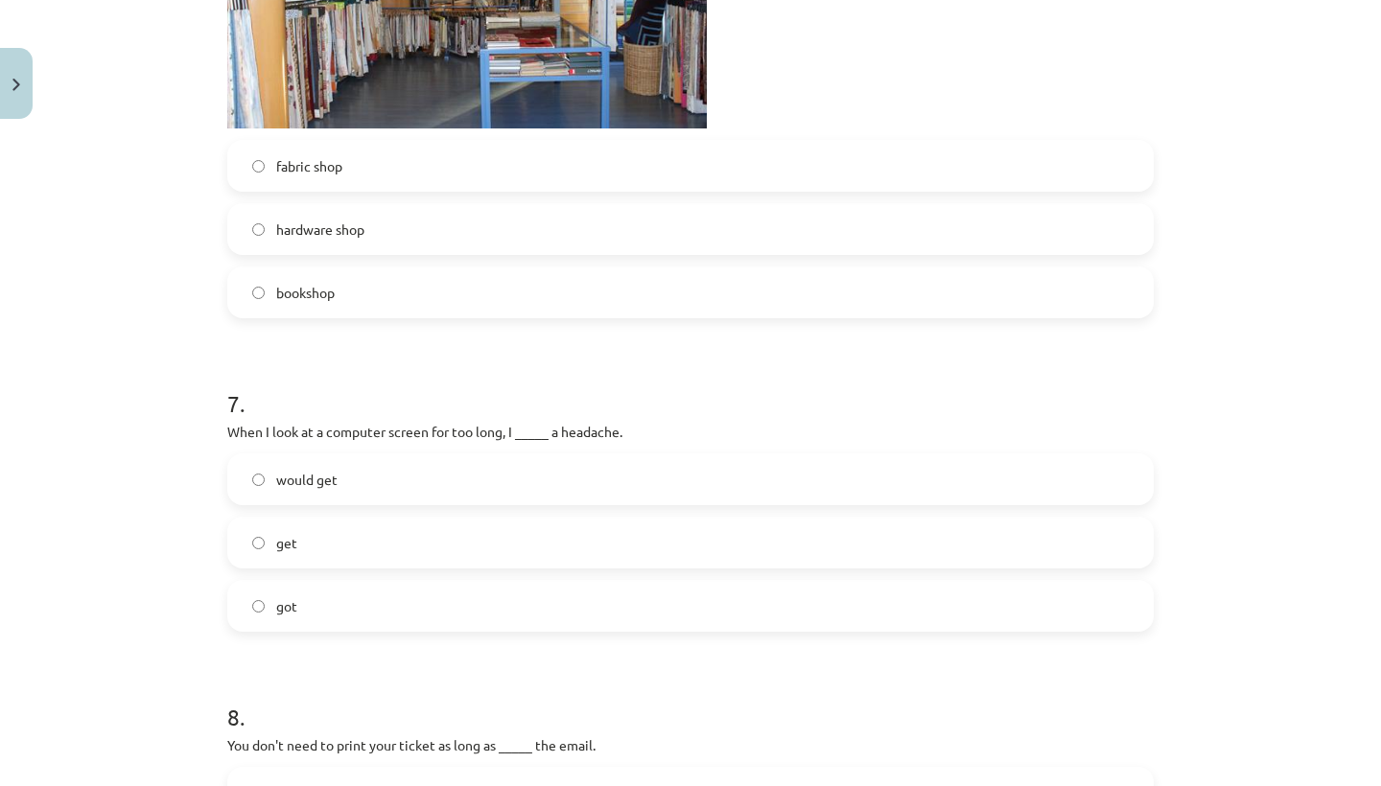
scroll to position [2248, 0]
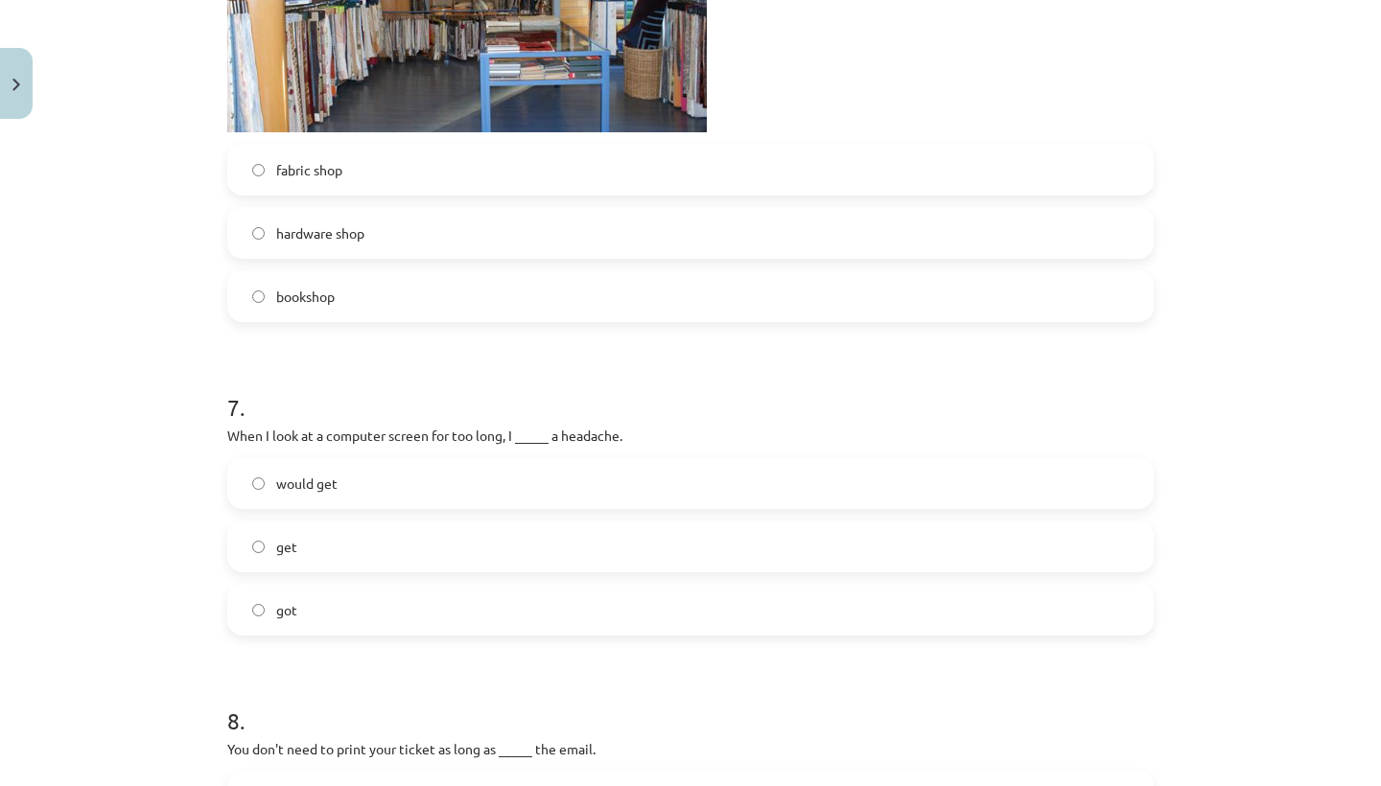
click at [265, 167] on label "fabric shop" at bounding box center [690, 170] width 922 height 48
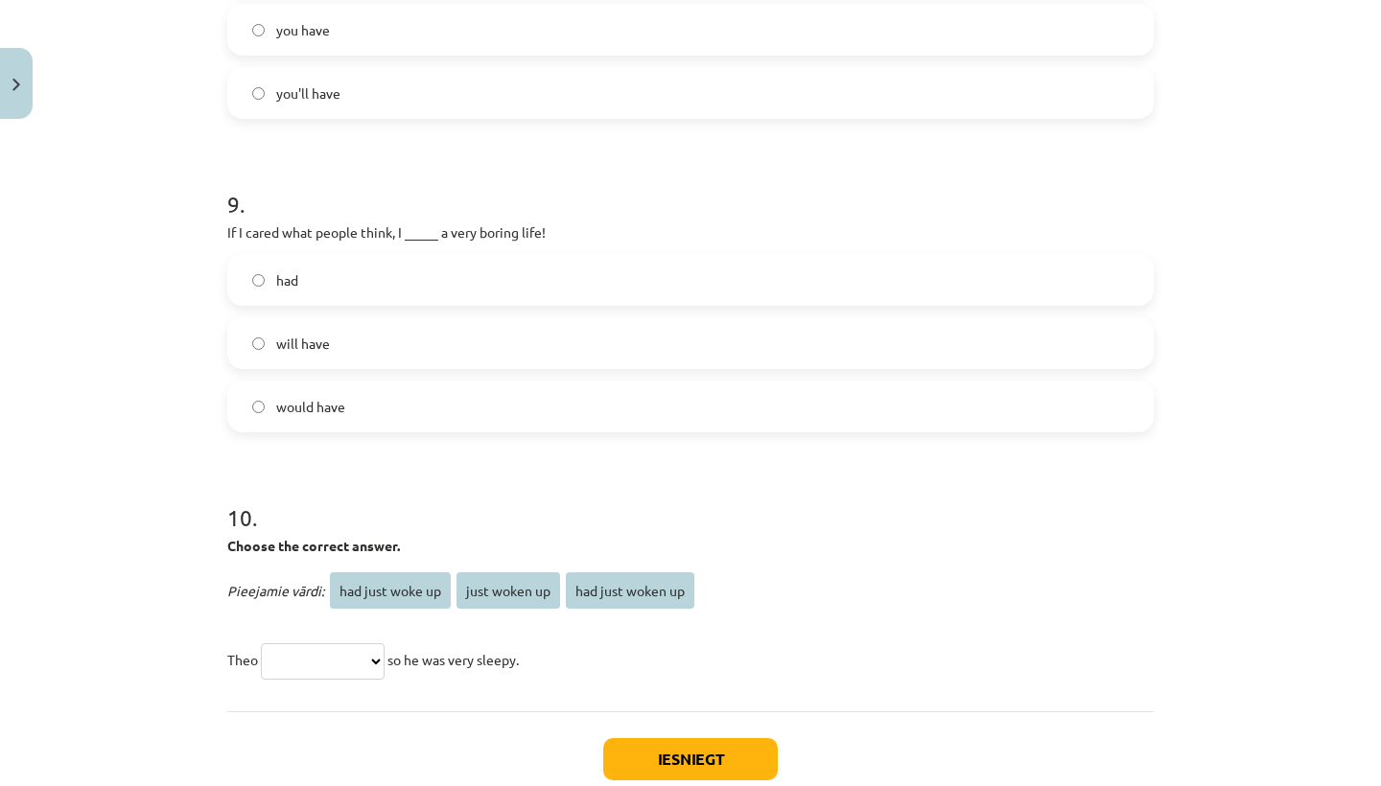
scroll to position [3073, 0]
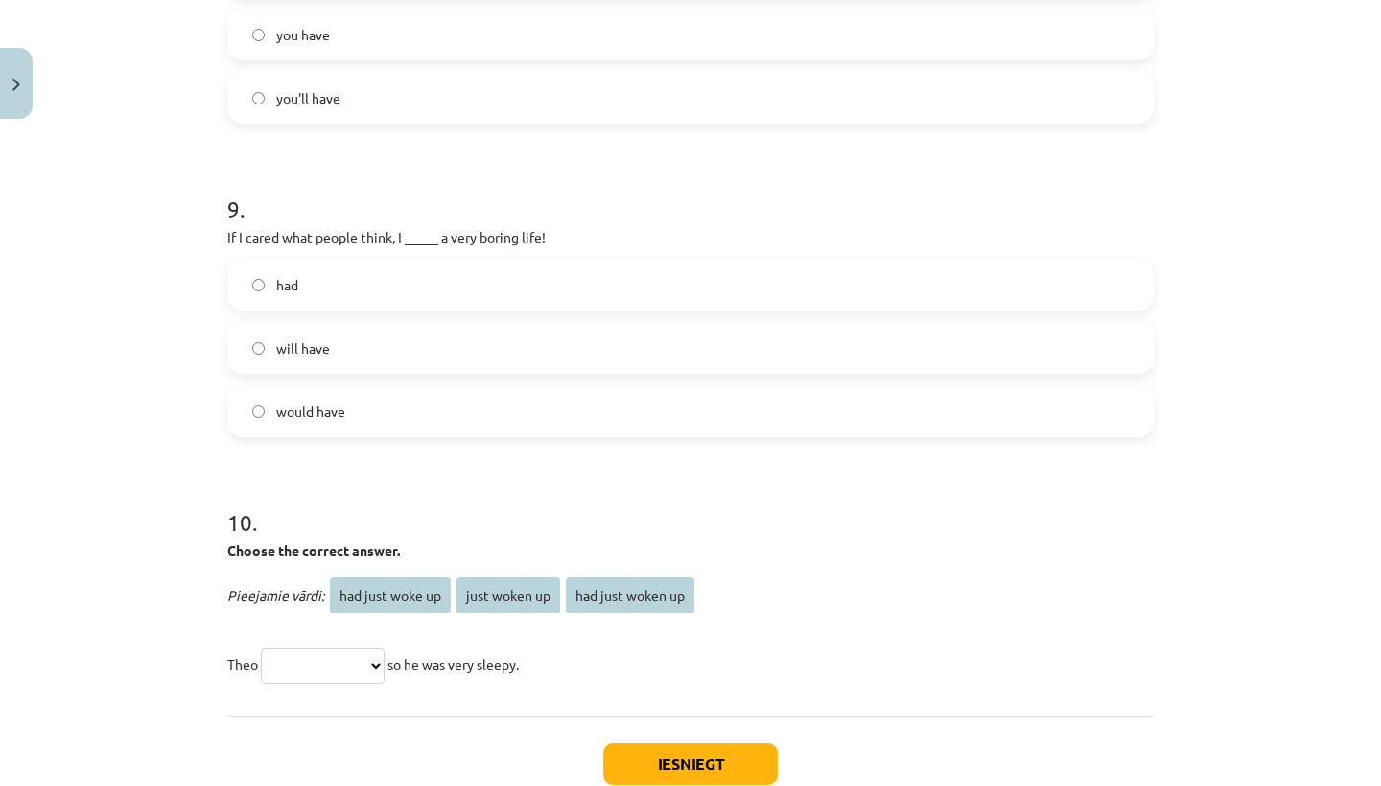
click at [254, 340] on label "will have" at bounding box center [690, 348] width 922 height 48
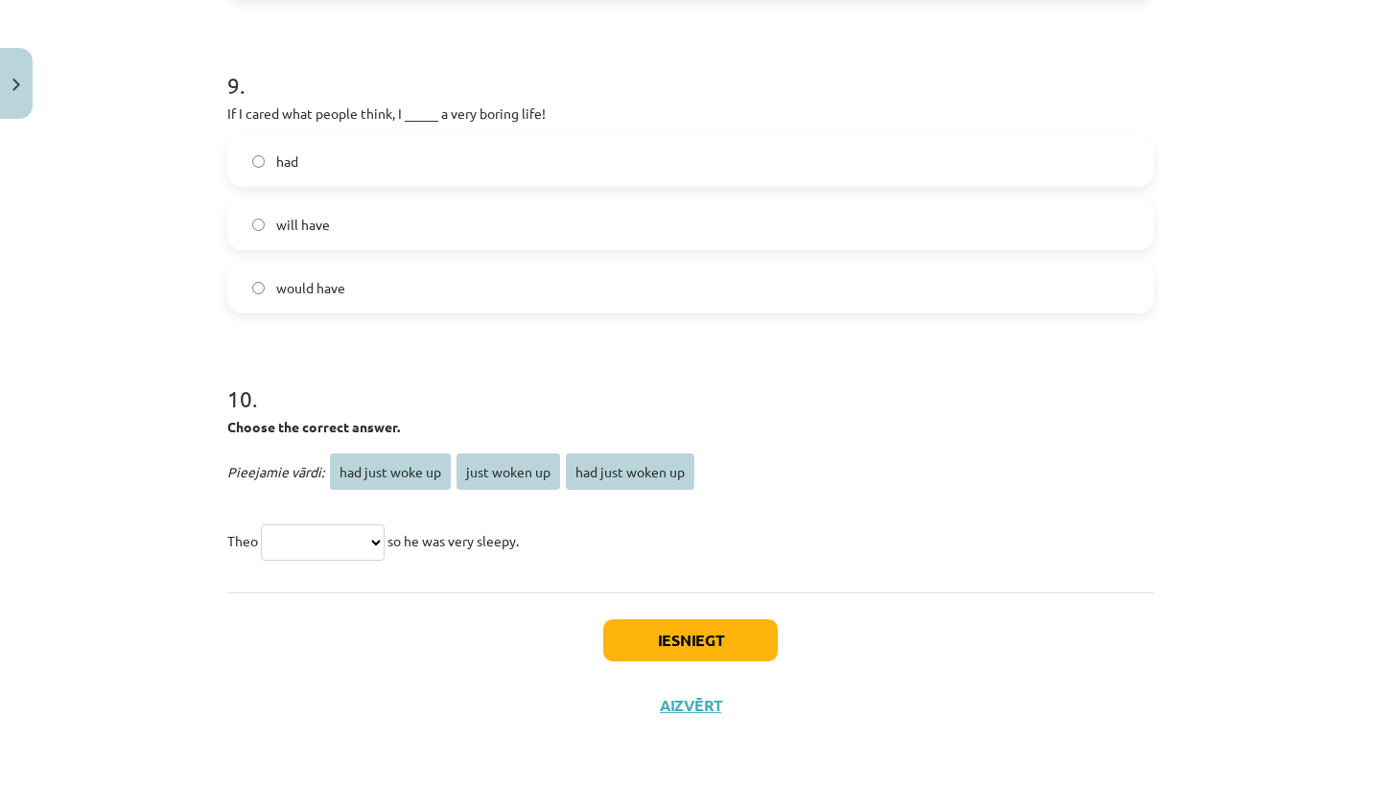
scroll to position [3200, 0]
select select "**********"
click at [689, 626] on button "Iesniegt" at bounding box center [690, 640] width 175 height 42
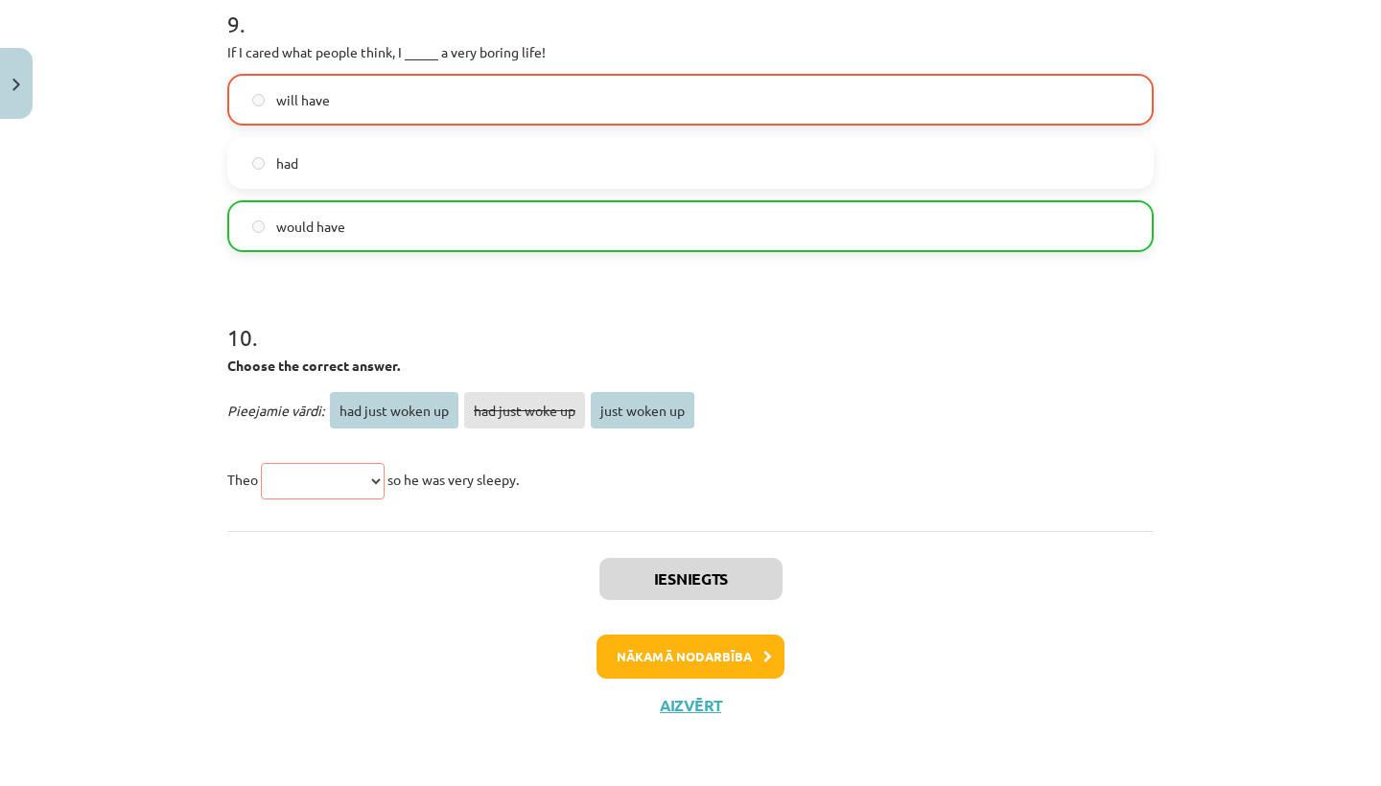
scroll to position [3260, 0]
click at [689, 700] on button "Aizvērt" at bounding box center [690, 705] width 73 height 19
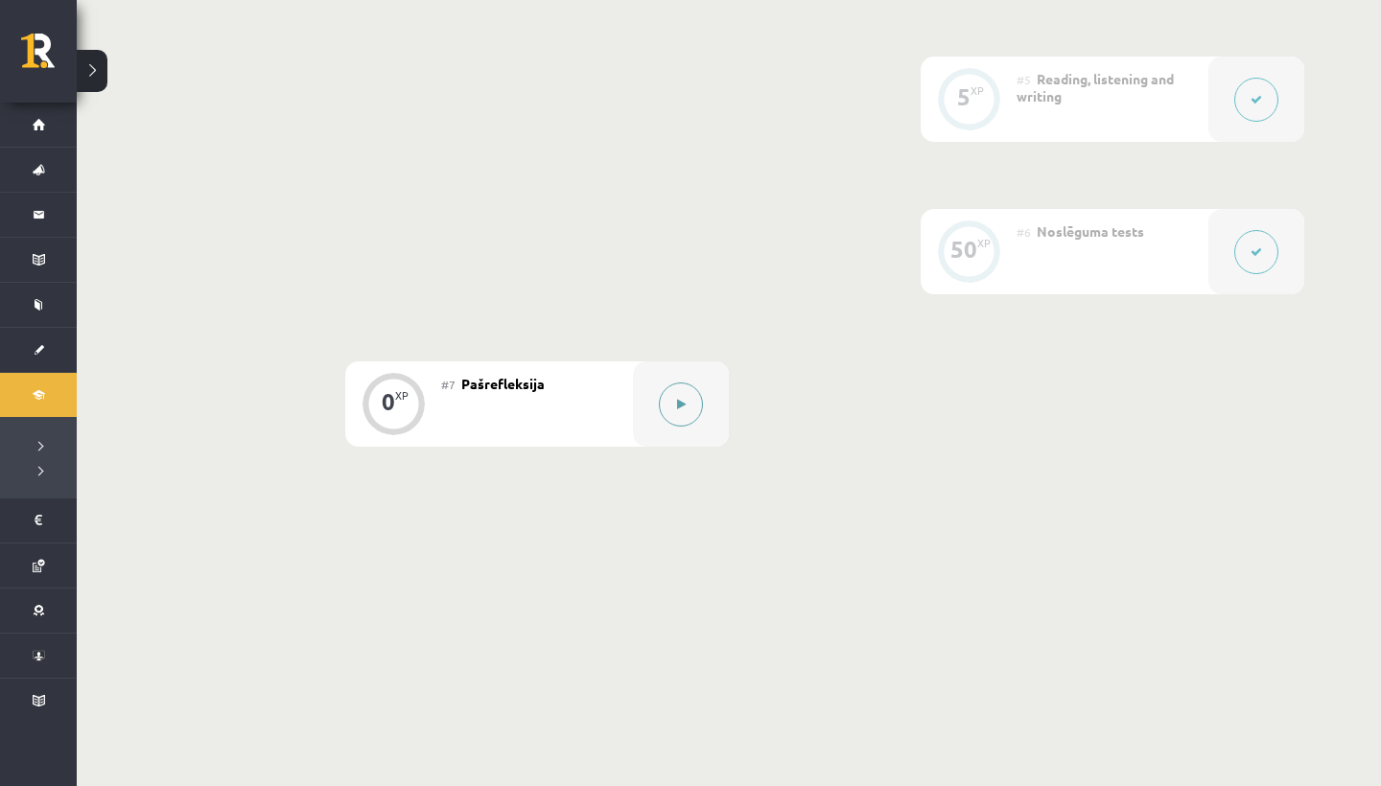
scroll to position [1093, 0]
click at [665, 408] on button at bounding box center [681, 406] width 44 height 44
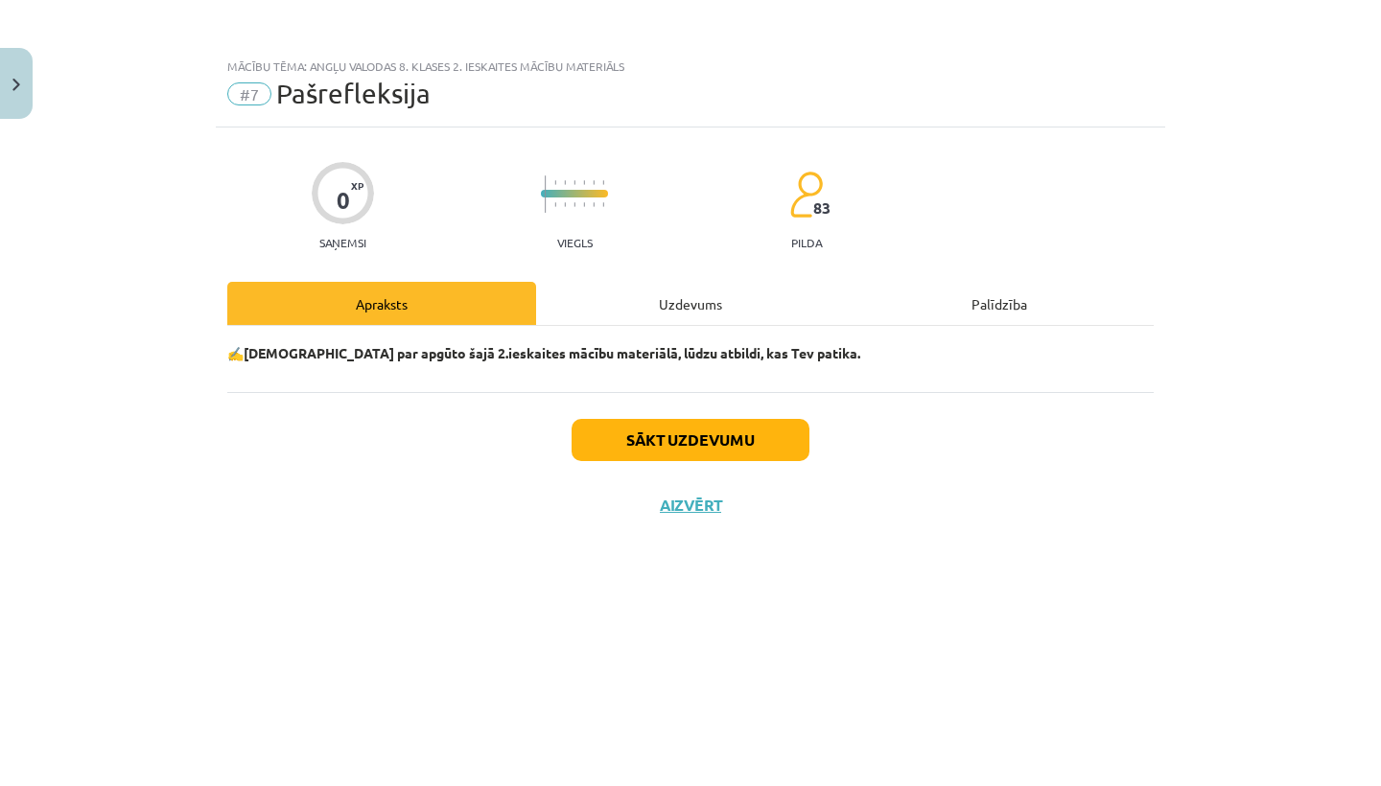
click at [719, 435] on button "Sākt uzdevumu" at bounding box center [691, 440] width 238 height 42
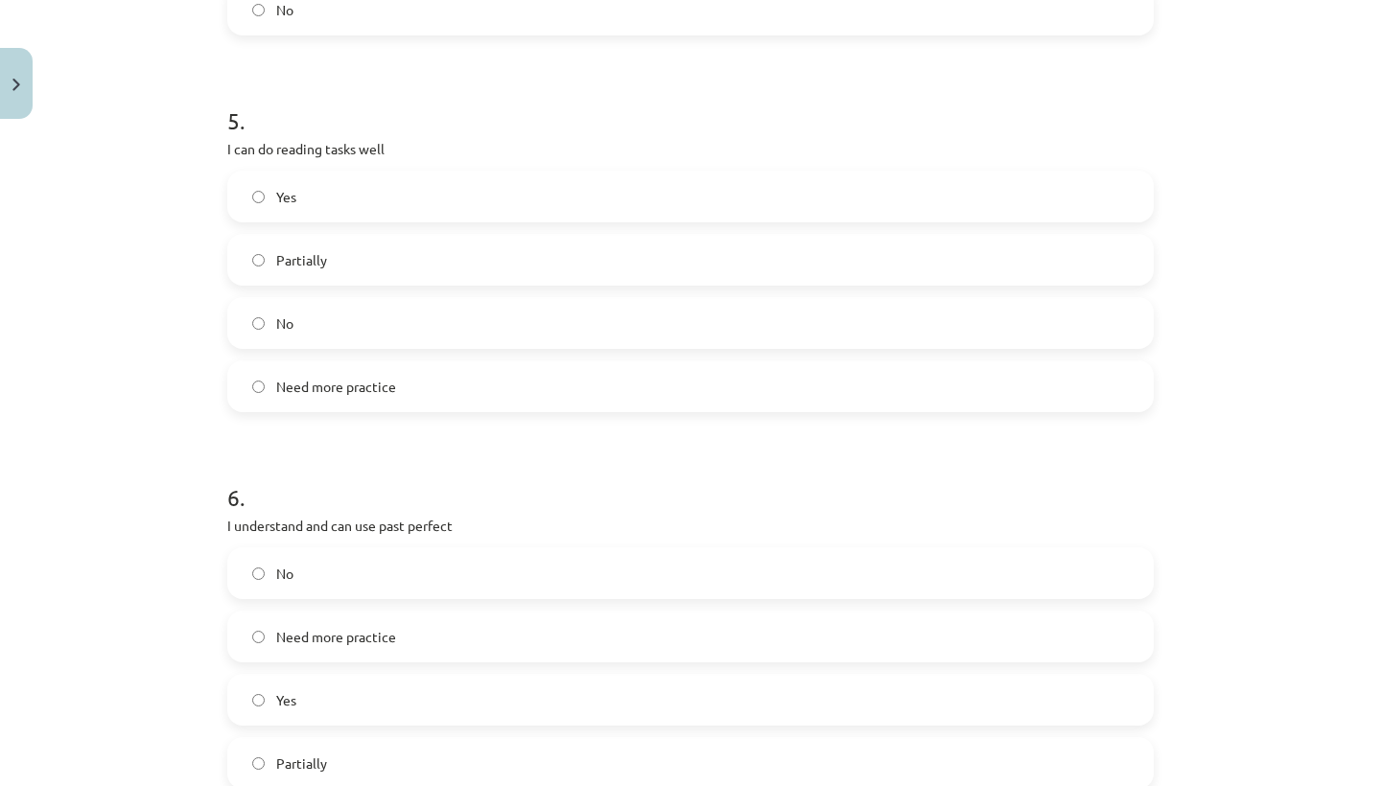
scroll to position [1854, 0]
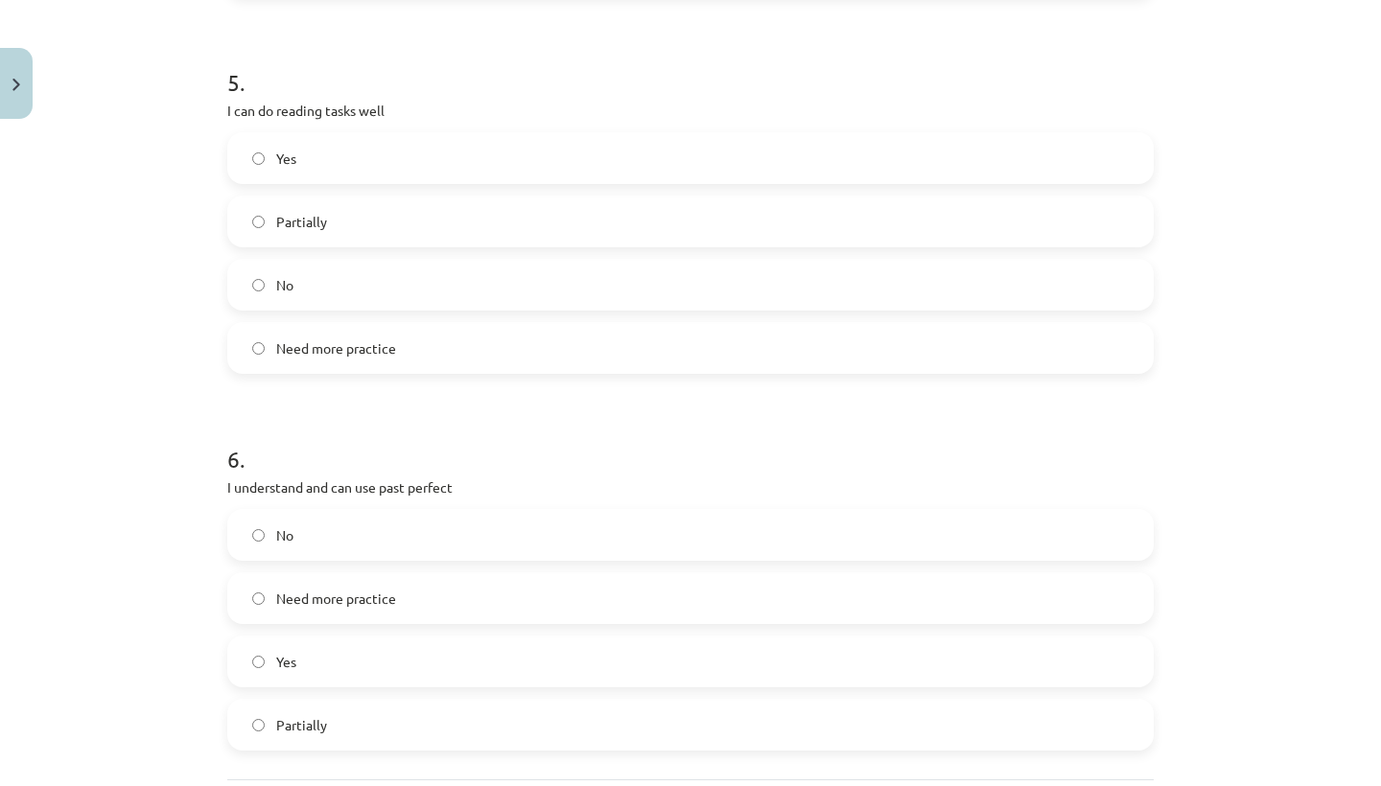
click at [323, 578] on label "Need more practice" at bounding box center [690, 598] width 922 height 48
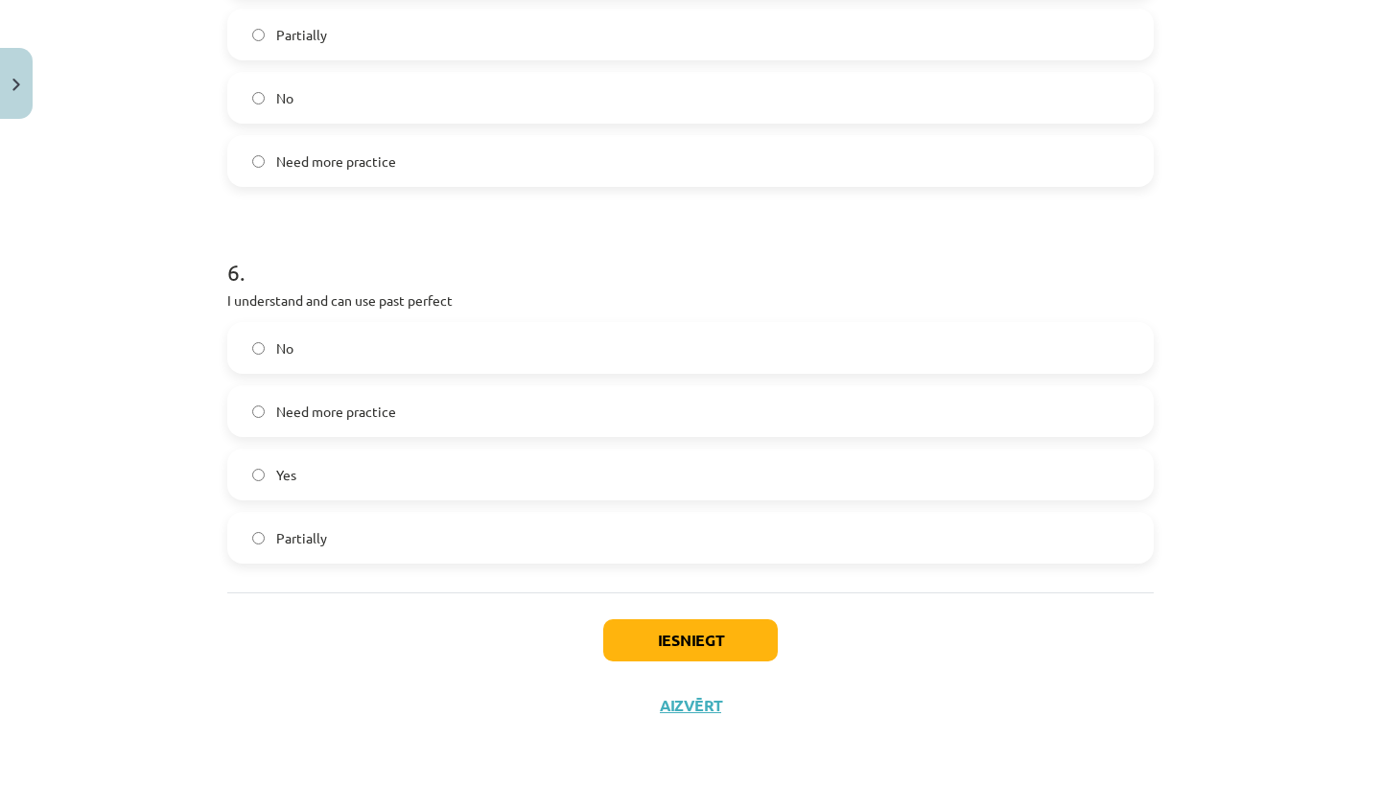
scroll to position [2043, 0]
click at [652, 616] on div "Iesniegt Aizvērt" at bounding box center [690, 660] width 926 height 134
click at [652, 625] on button "Iesniegt" at bounding box center [690, 640] width 175 height 42
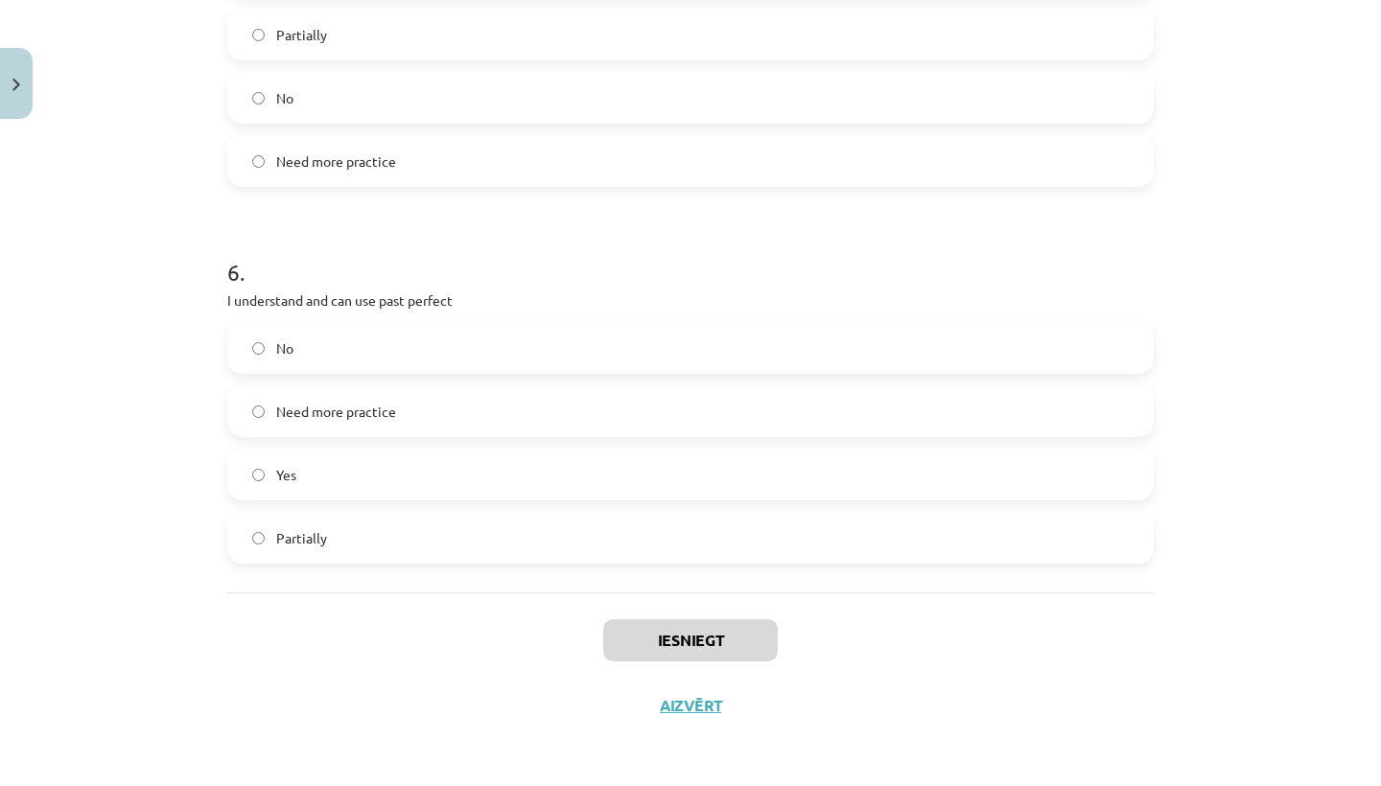
click at [652, 625] on button "Iesniegt" at bounding box center [690, 640] width 175 height 42
click at [653, 626] on button "Iesniegt" at bounding box center [690, 640] width 175 height 42
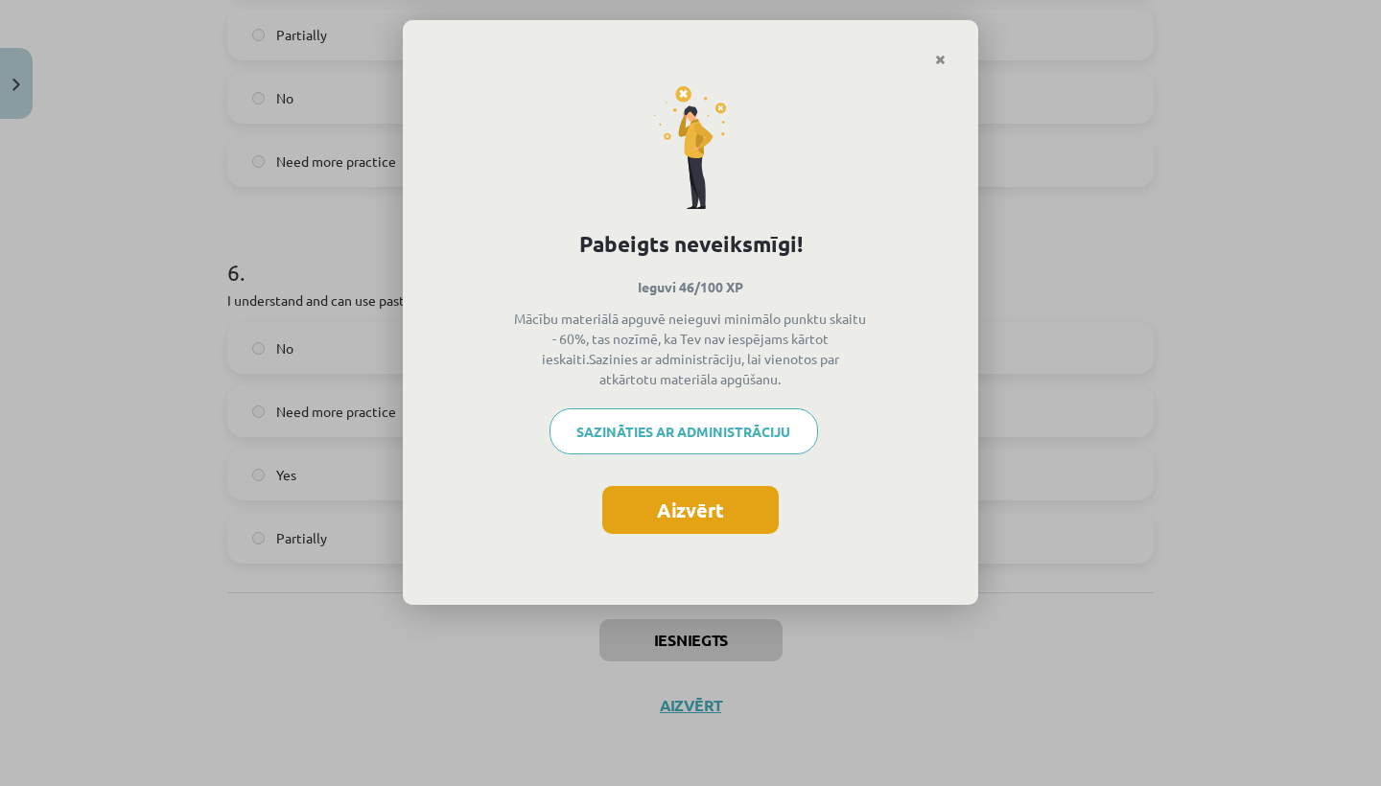
click at [678, 498] on button "Aizvērt" at bounding box center [690, 510] width 176 height 48
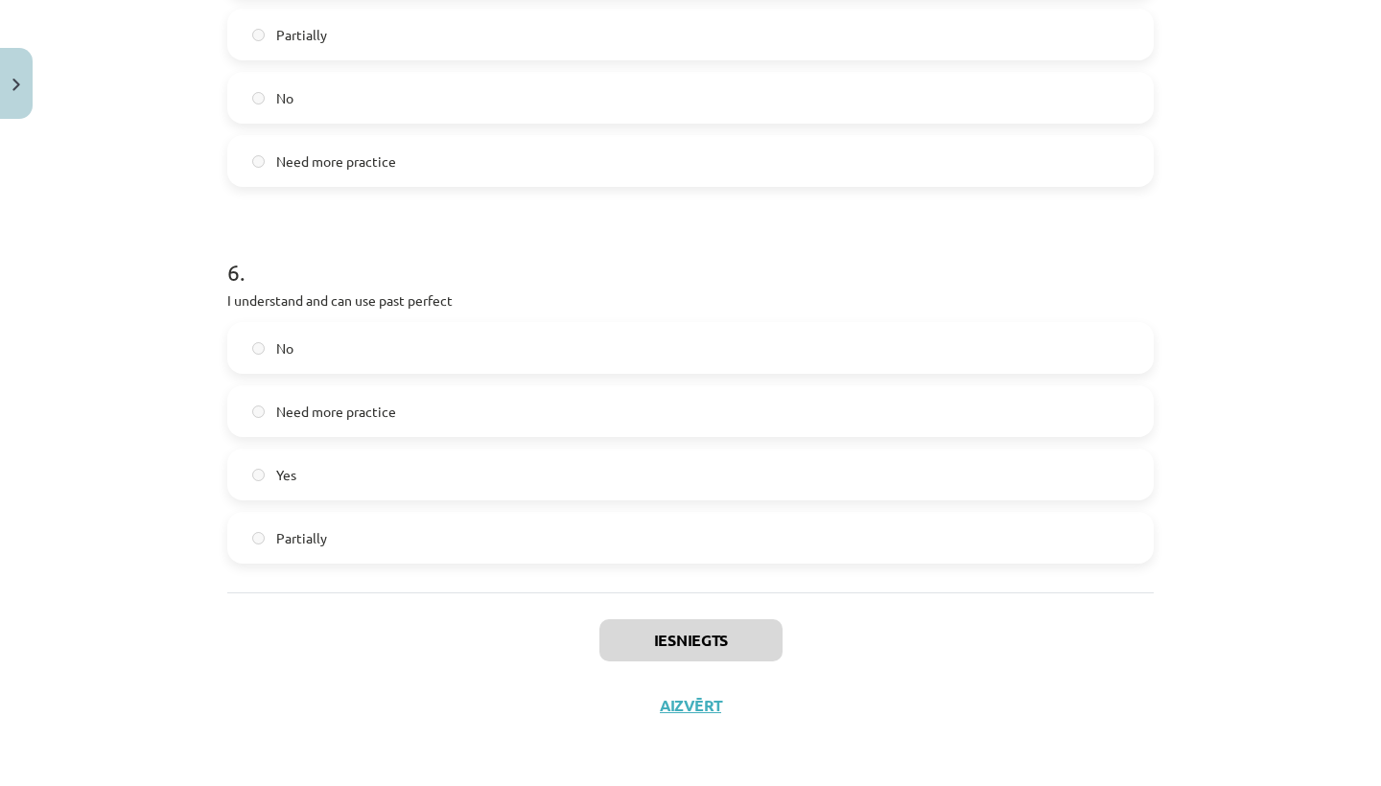
click at [666, 707] on button "Aizvērt" at bounding box center [690, 705] width 73 height 19
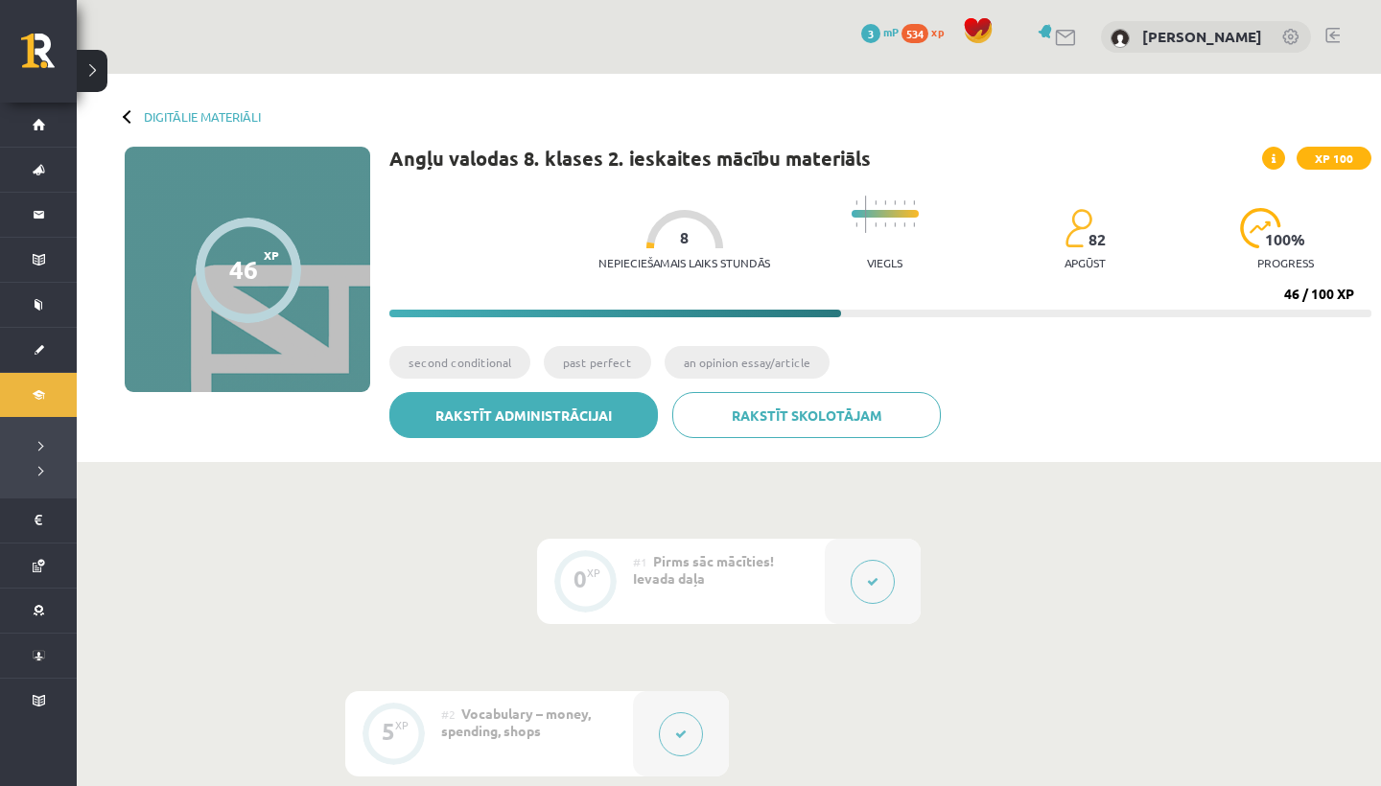
scroll to position [0, 0]
click at [705, 296] on div "Nepieciešamais laiks stundās 8 Viegls 82 apgūst 100 % progress 46 / 100 XP" at bounding box center [880, 251] width 982 height 131
click at [1278, 153] on span at bounding box center [1273, 158] width 23 height 23
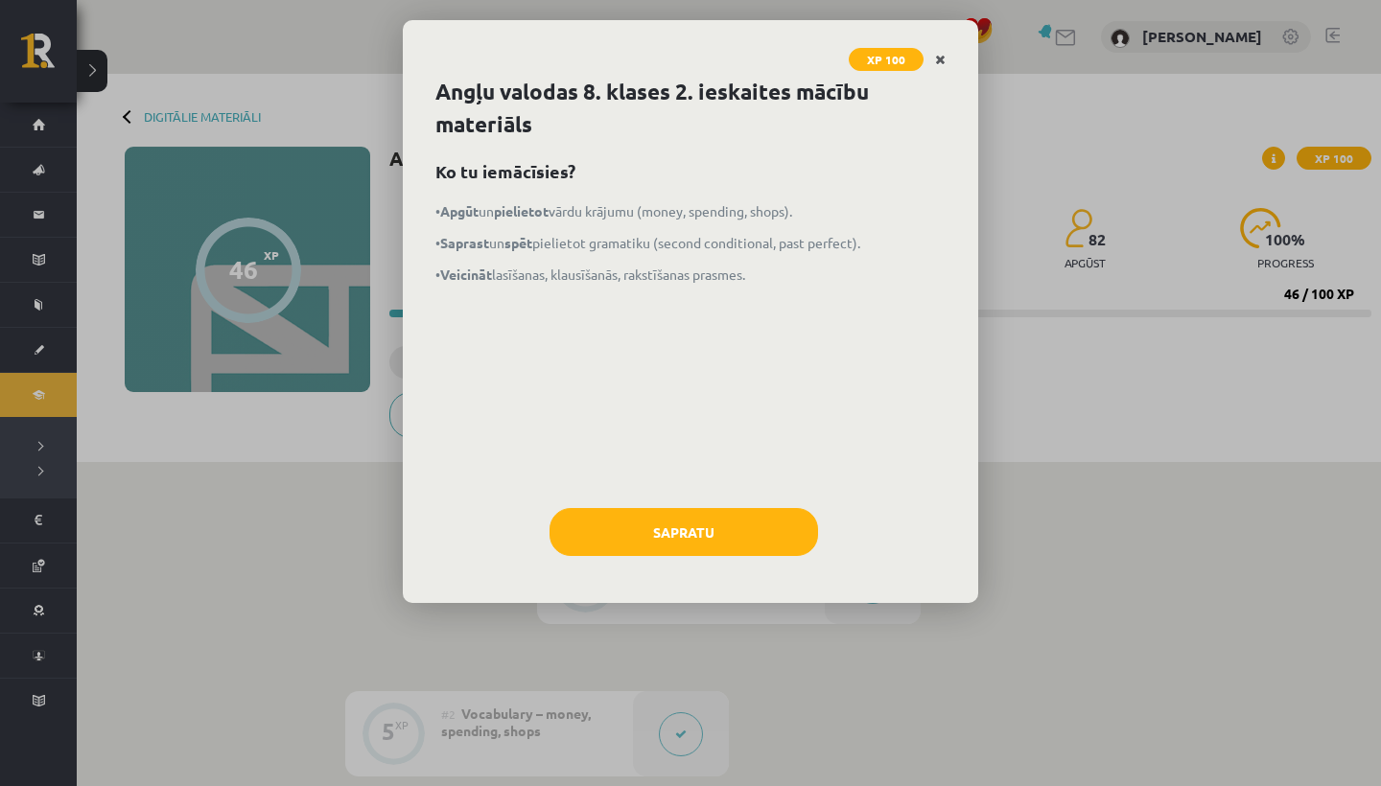
click at [934, 57] on link "Close" at bounding box center [940, 59] width 34 height 37
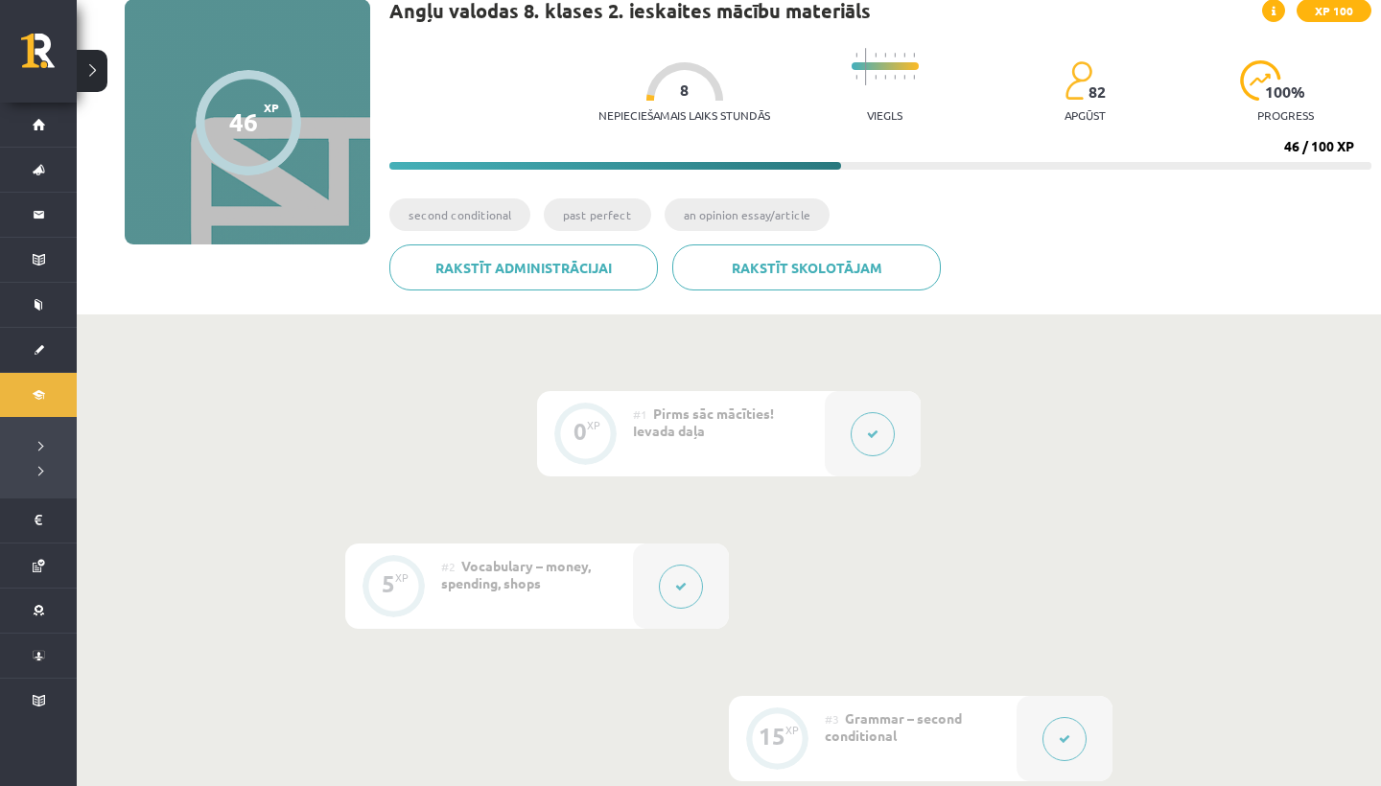
scroll to position [143, 0]
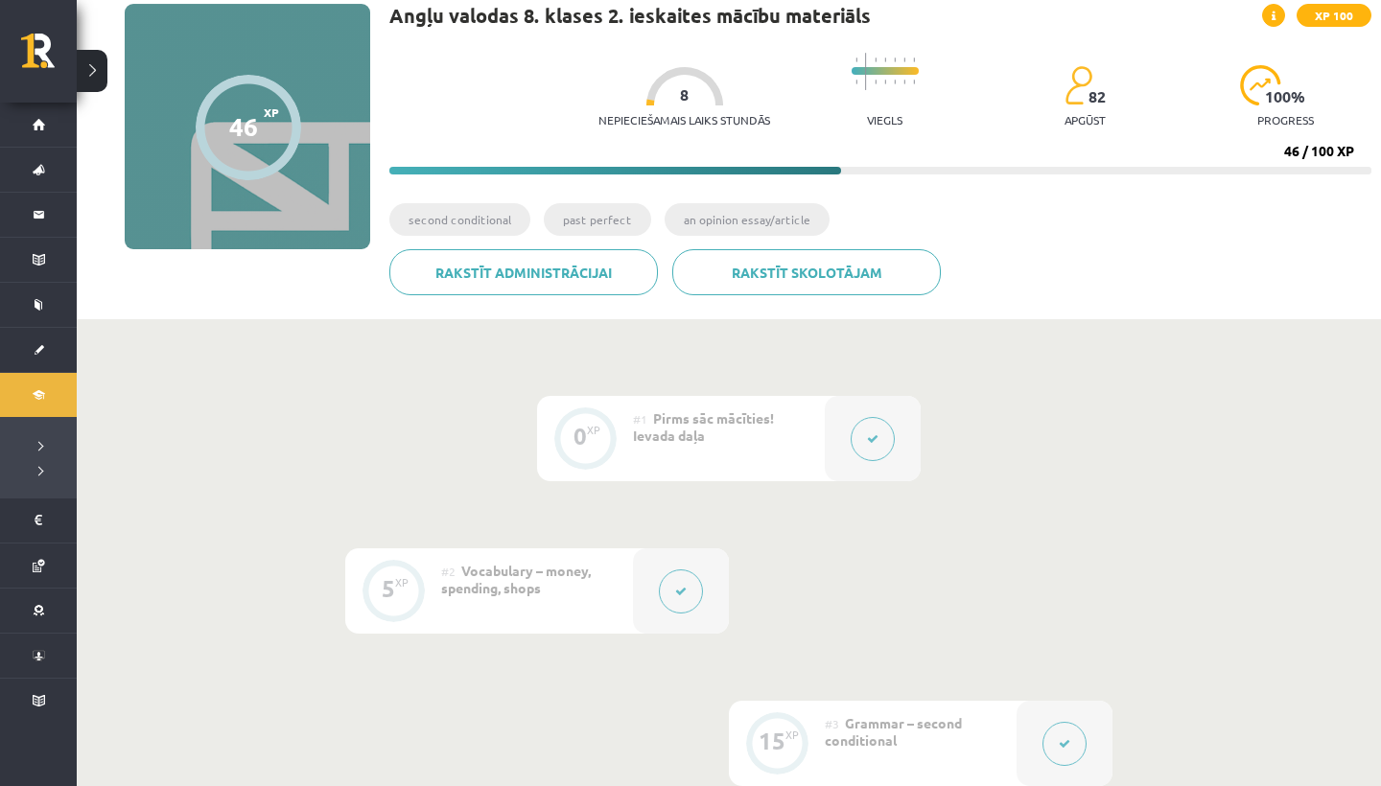
click at [867, 436] on icon at bounding box center [873, 439] width 12 height 12
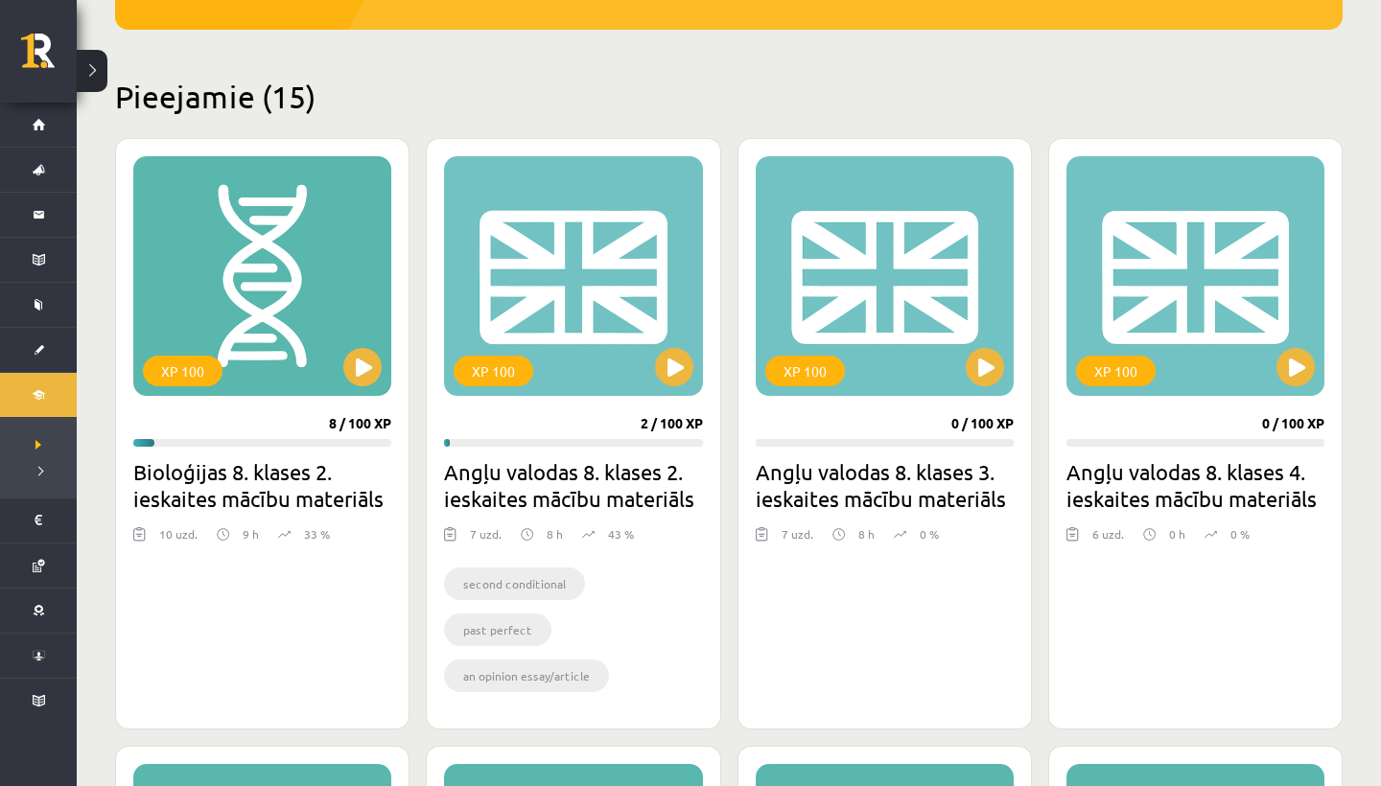
scroll to position [407, 0]
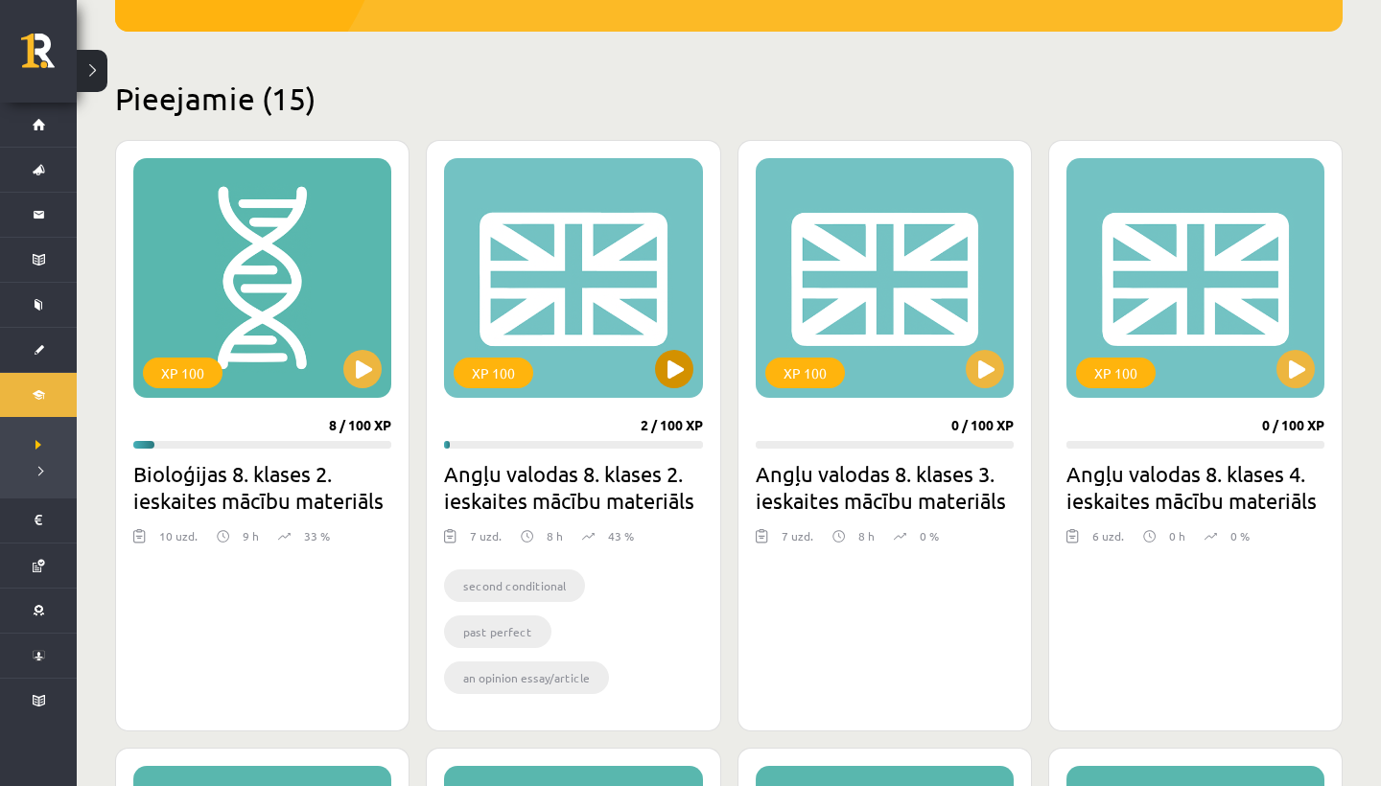
click at [686, 366] on button at bounding box center [674, 369] width 38 height 38
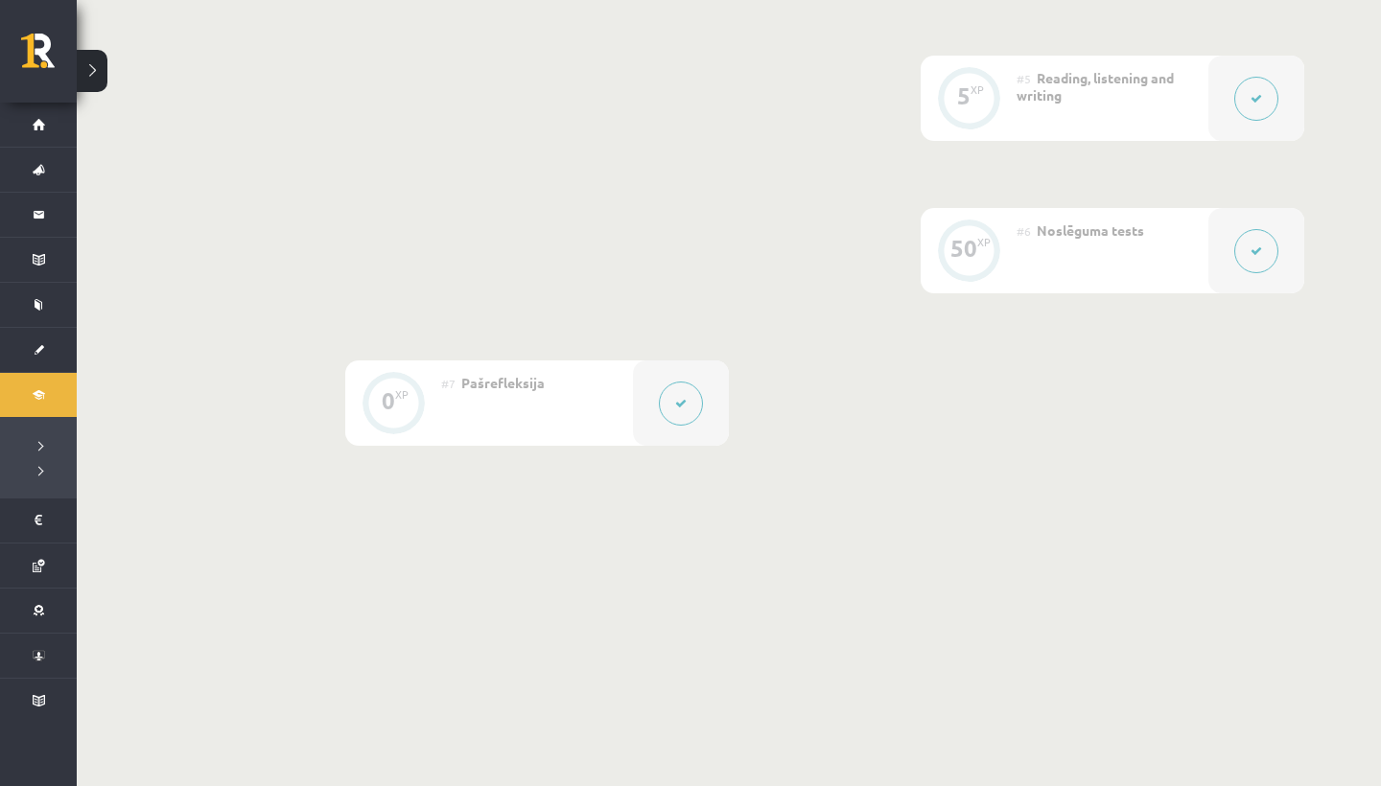
scroll to position [1088, 0]
click at [679, 415] on button at bounding box center [681, 408] width 44 height 44
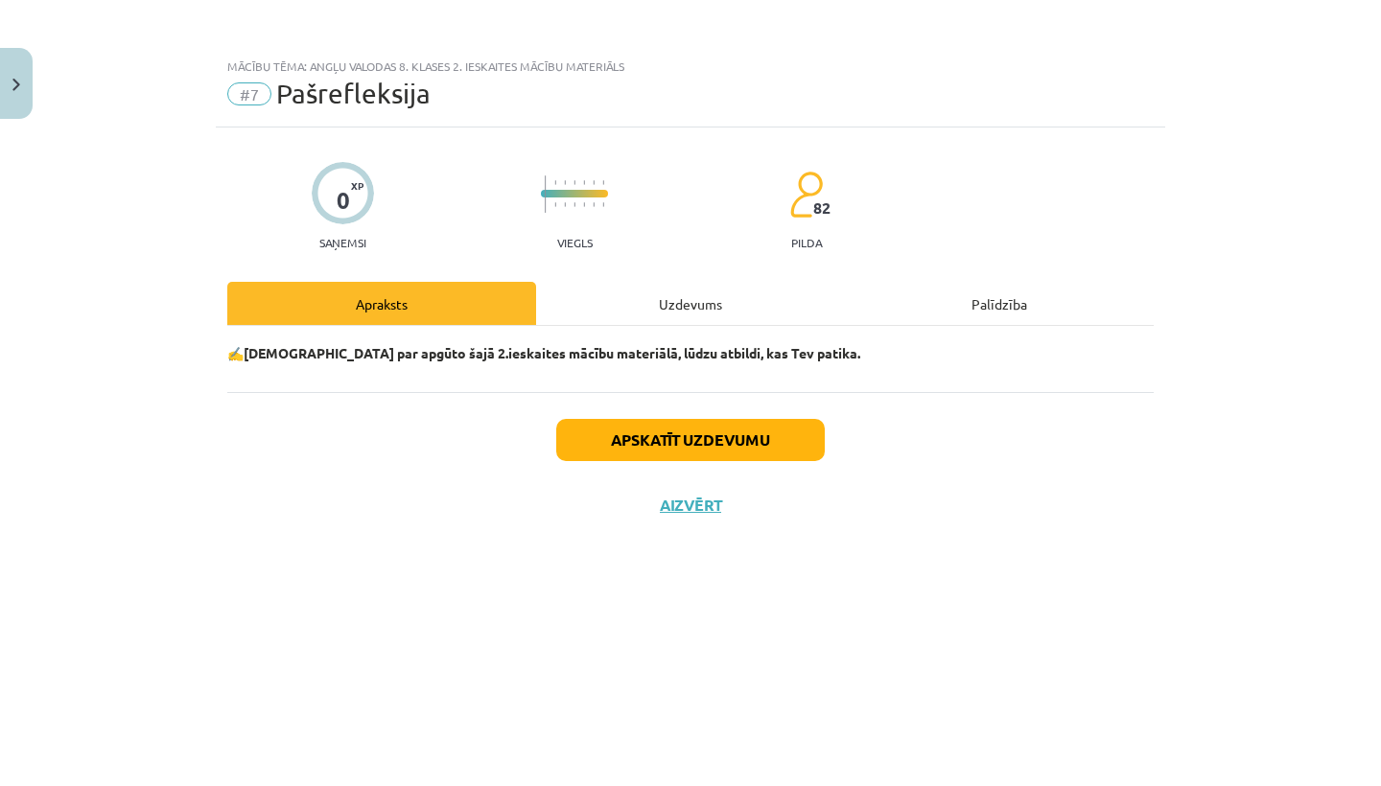
click at [724, 444] on button "Apskatīt uzdevumu" at bounding box center [690, 440] width 268 height 42
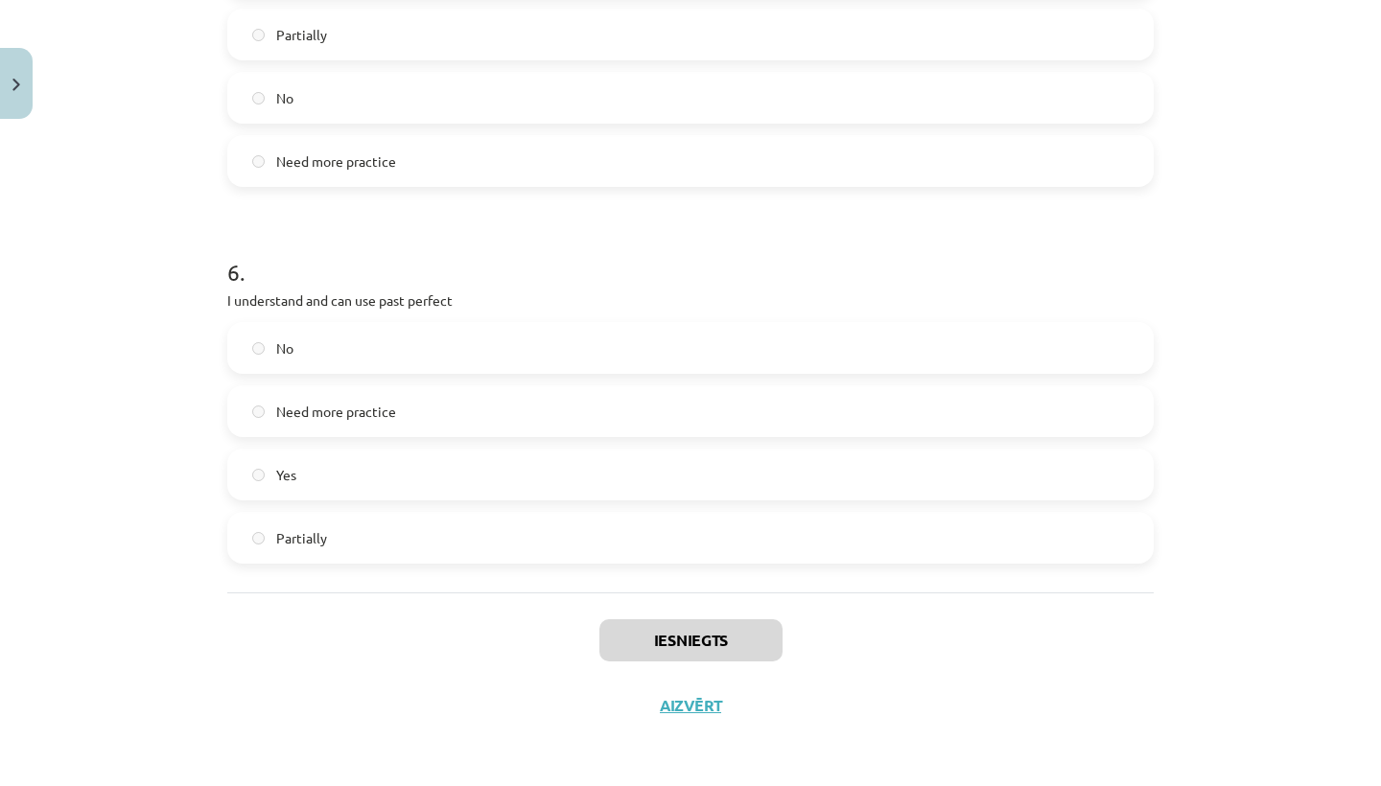
scroll to position [2043, 0]
click at [247, 343] on label "No" at bounding box center [690, 348] width 922 height 48
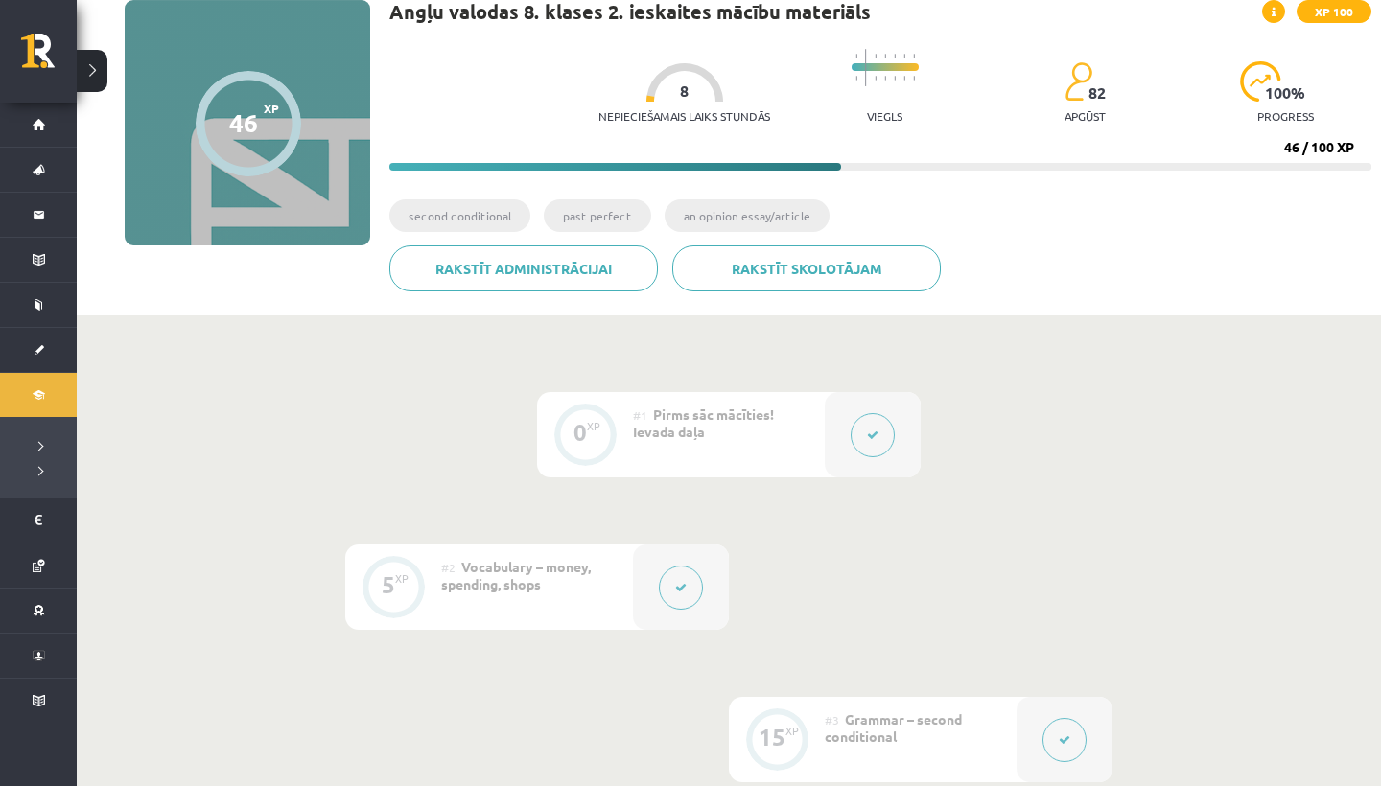
scroll to position [145, 0]
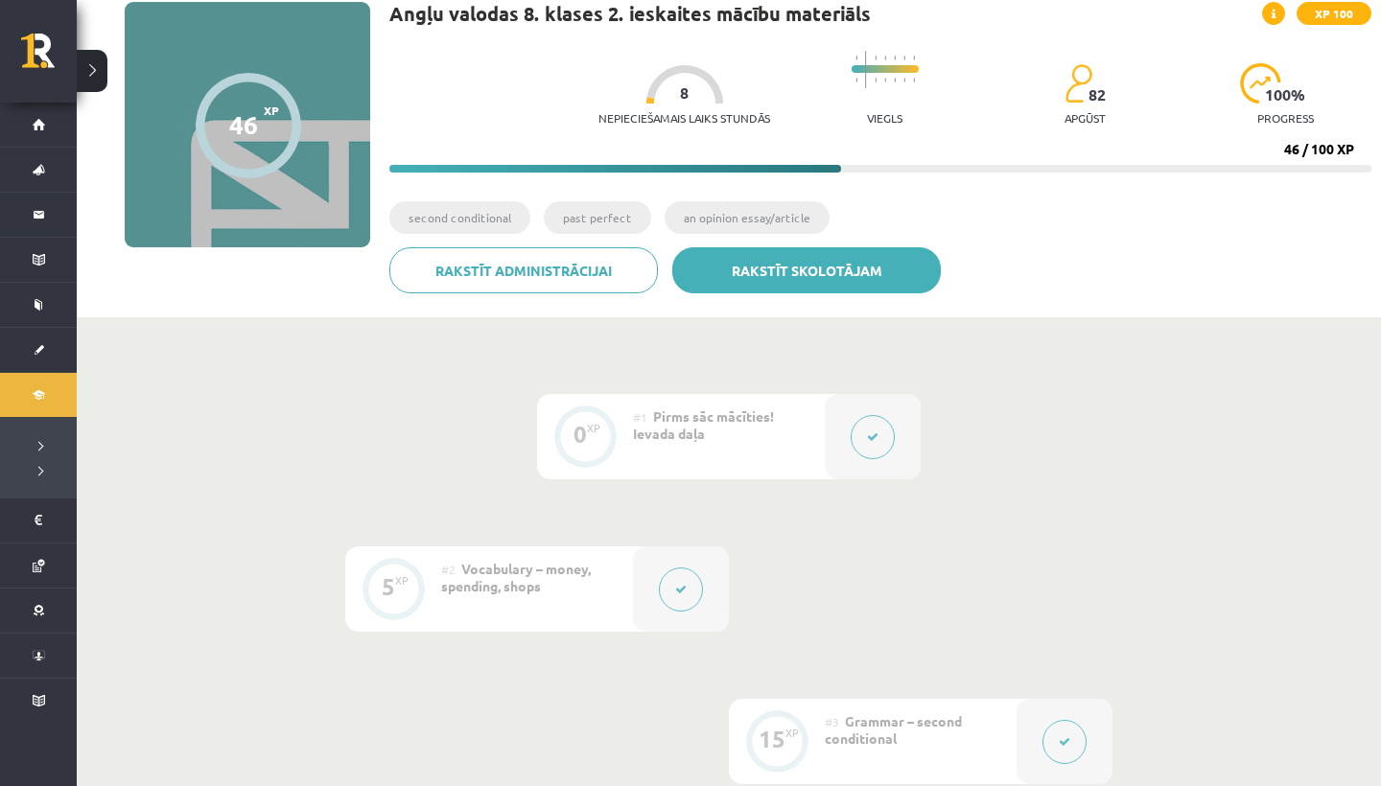
click at [759, 268] on link "Rakstīt skolotājam" at bounding box center [806, 270] width 268 height 46
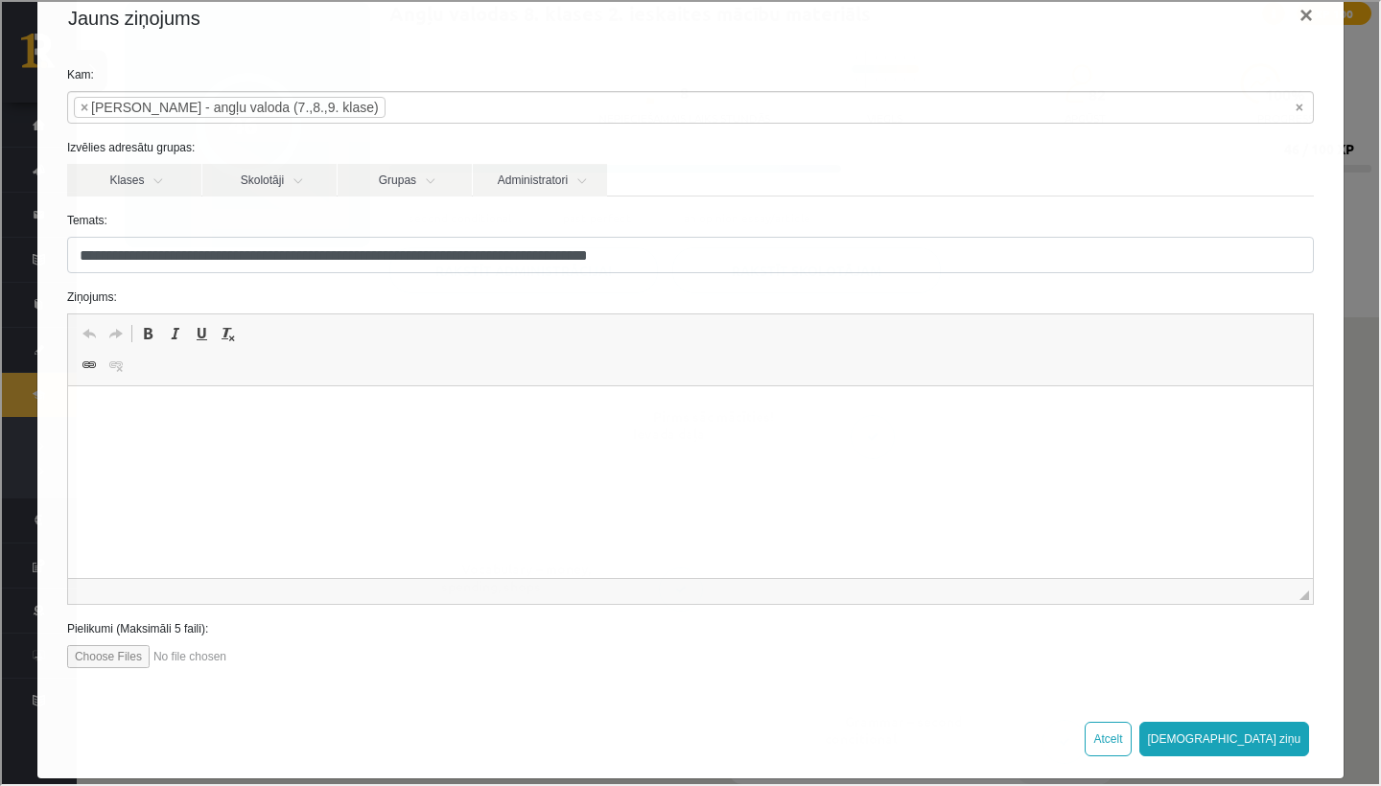
scroll to position [52, 0]
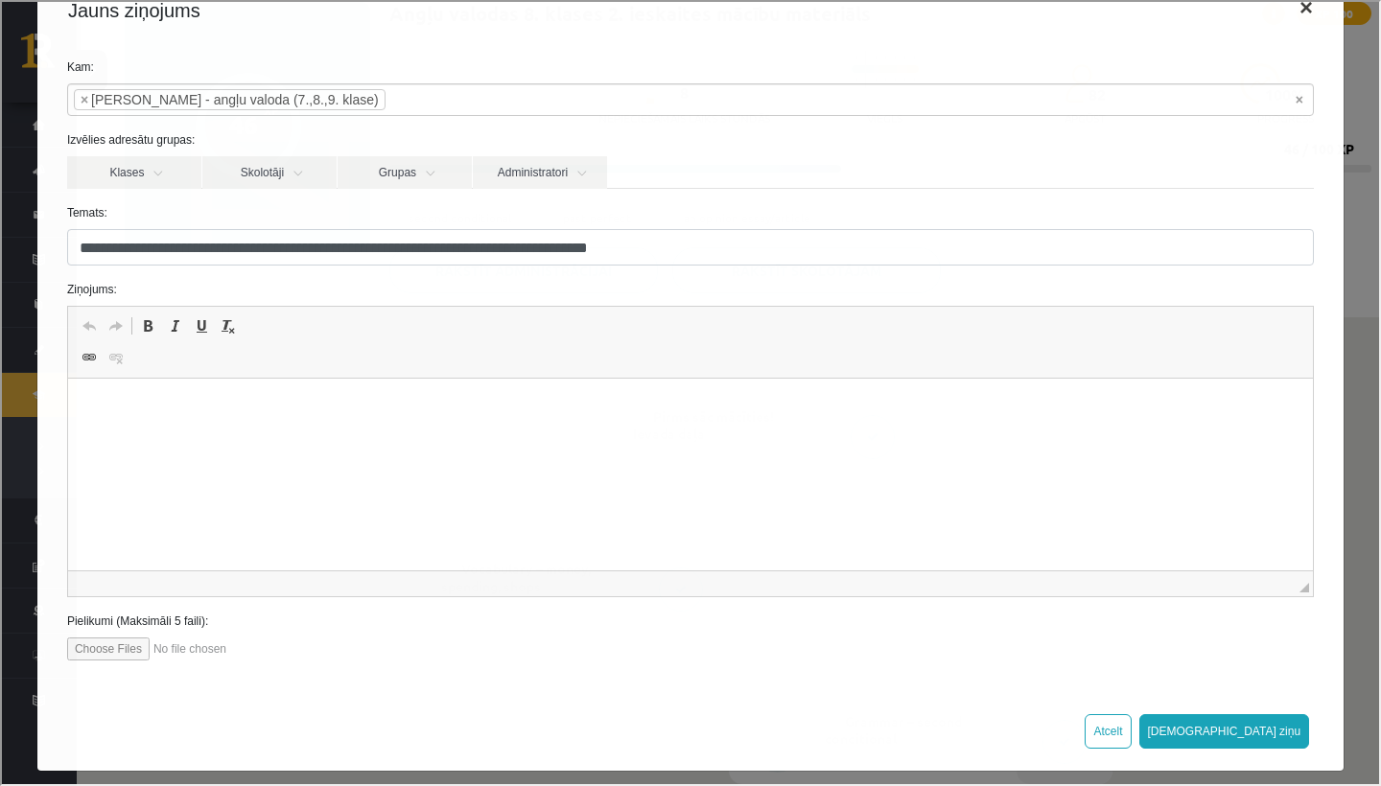
click at [1300, 10] on button "×" at bounding box center [1304, 6] width 44 height 54
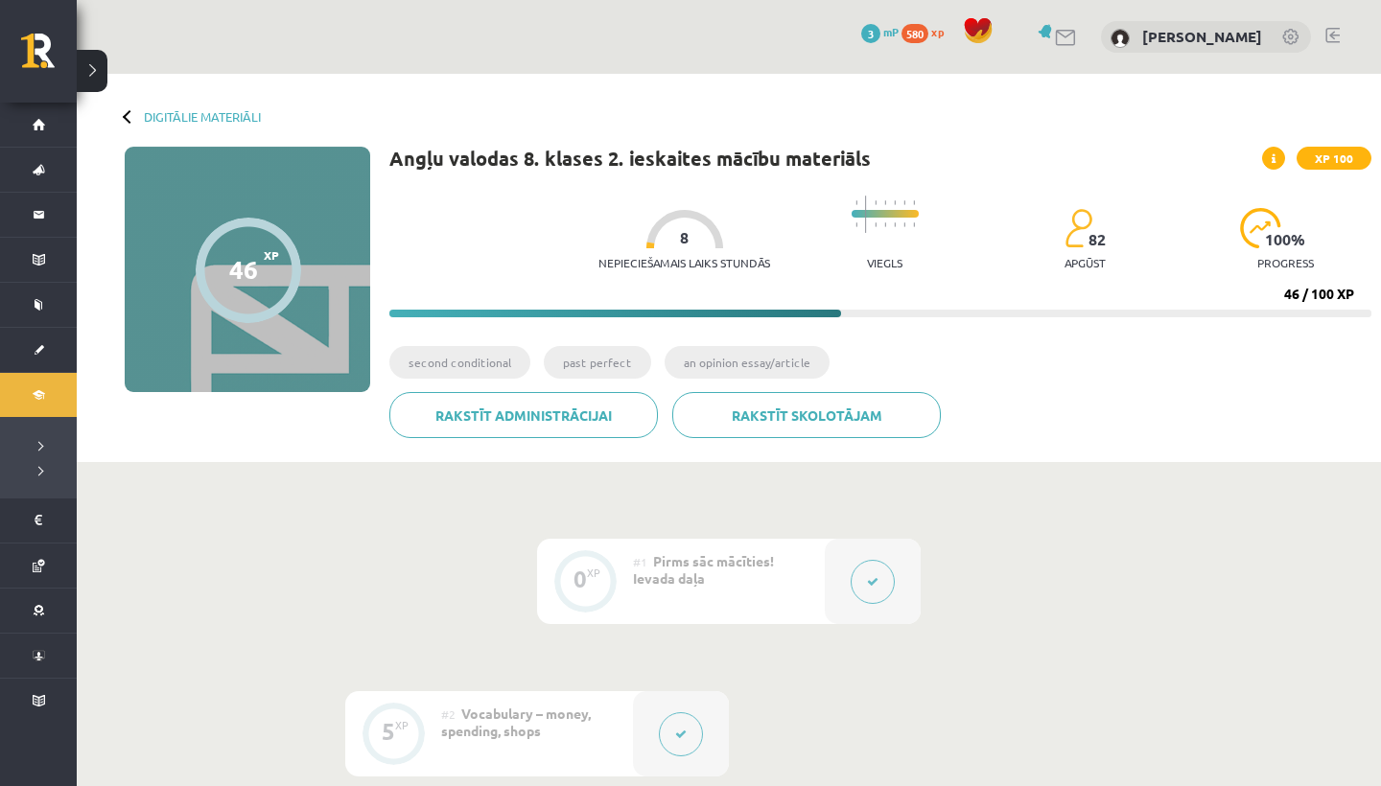
scroll to position [0, 0]
click at [170, 115] on link "Digitālie materiāli" at bounding box center [202, 116] width 117 height 14
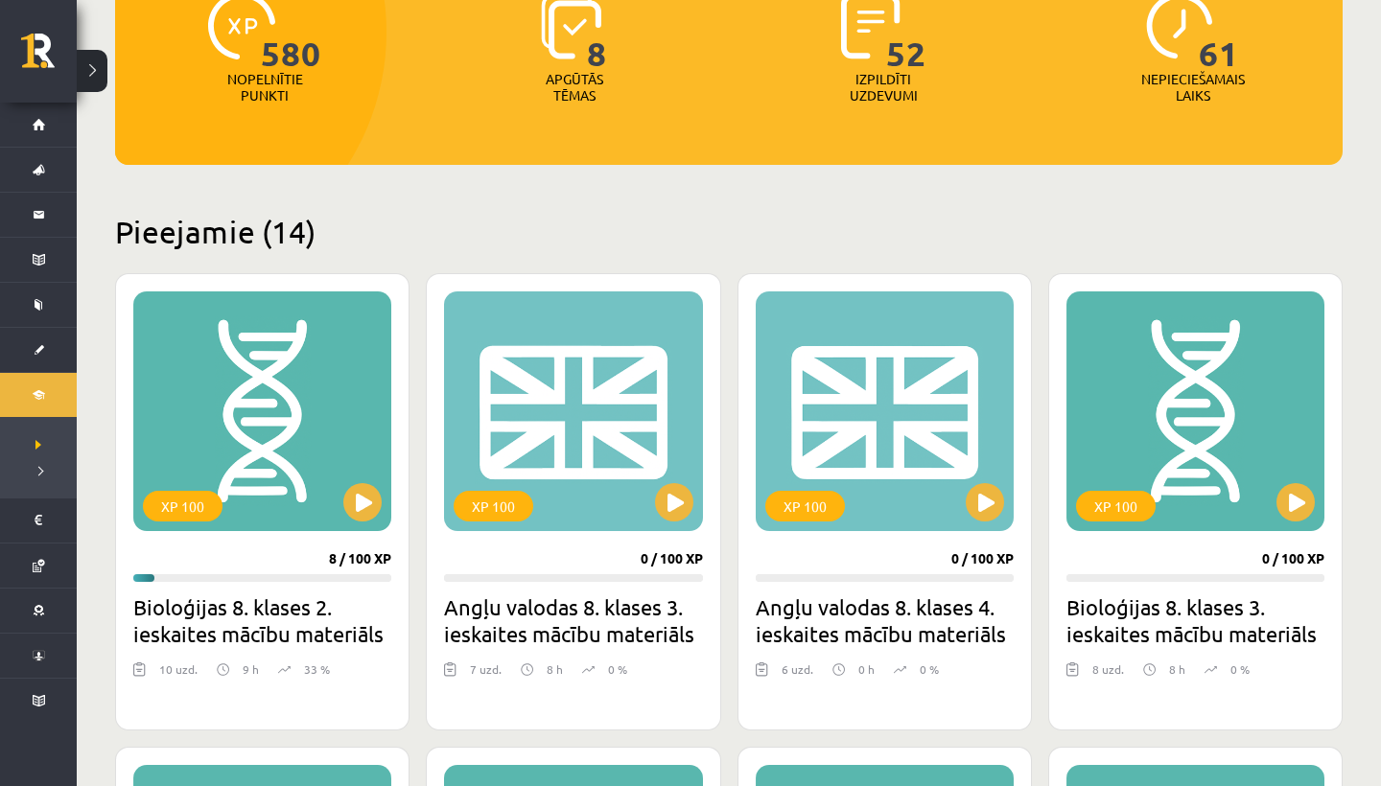
scroll to position [274, 0]
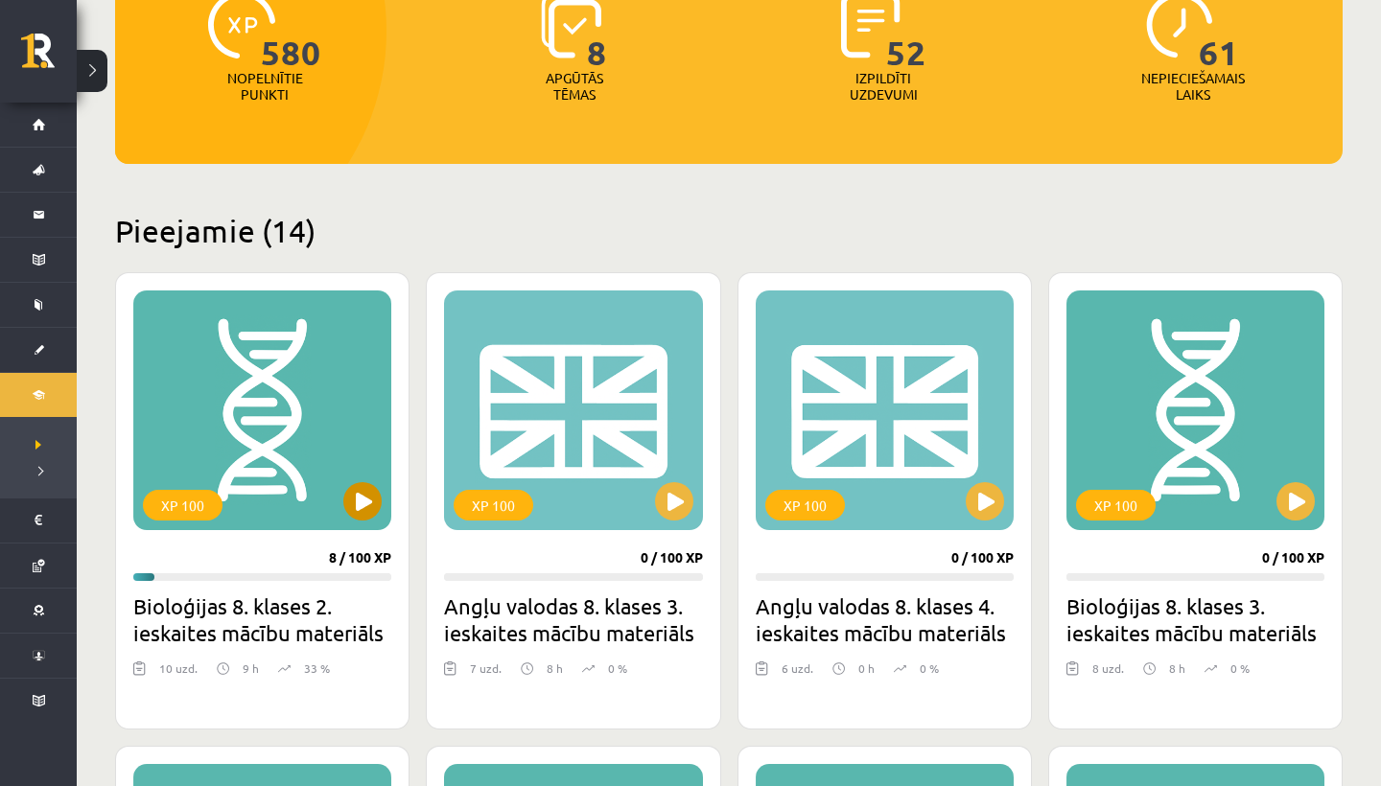
click at [371, 501] on button at bounding box center [362, 501] width 38 height 38
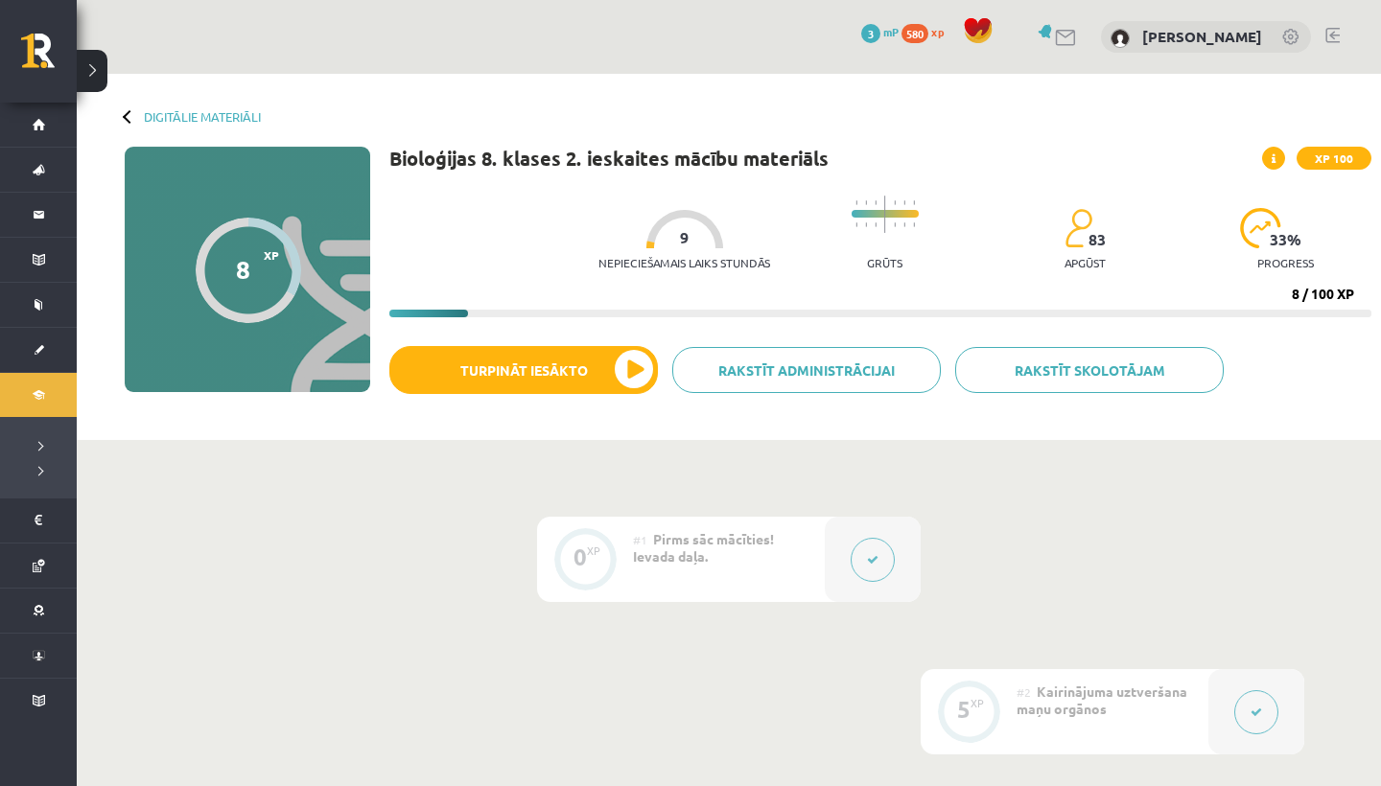
click at [209, 111] on link "Digitālie materiāli" at bounding box center [202, 116] width 117 height 14
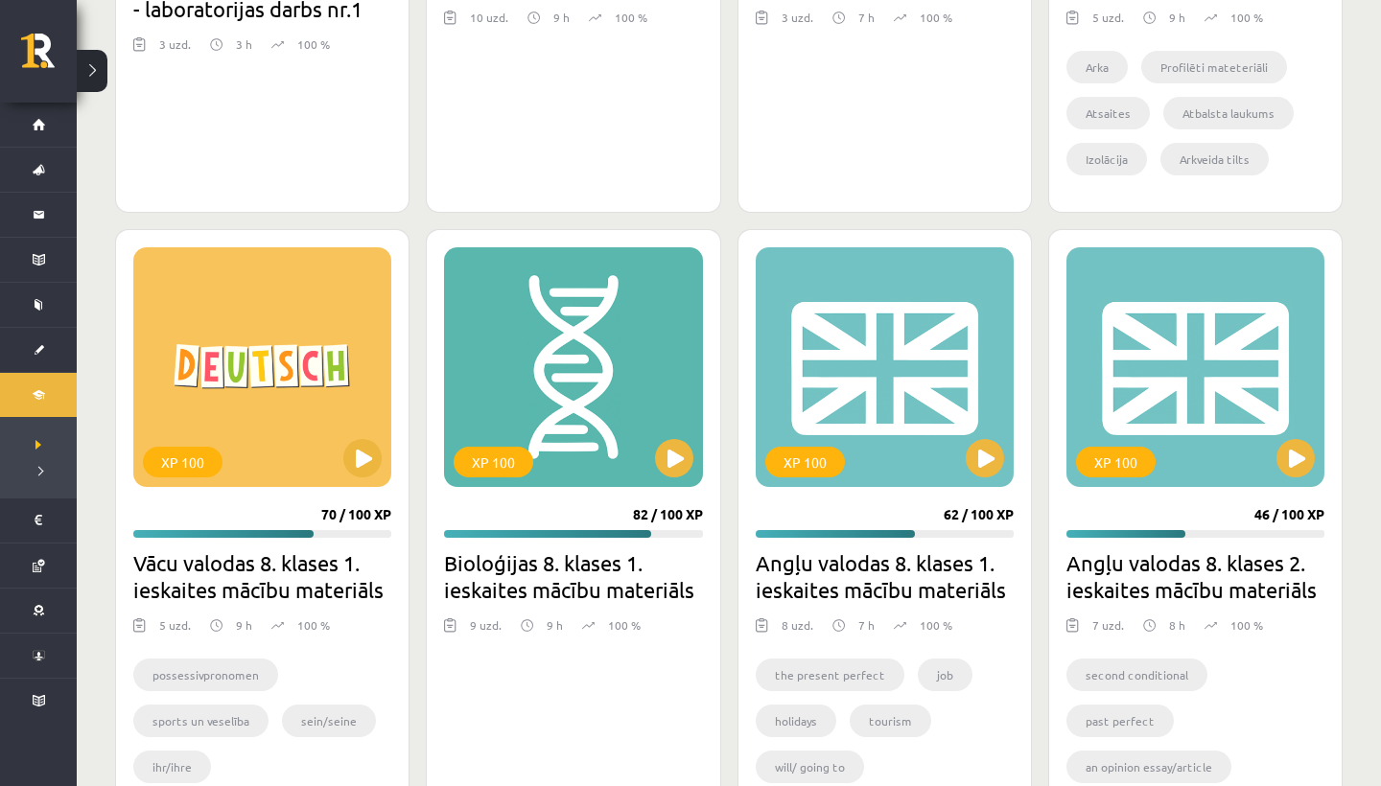
scroll to position [2996, 0]
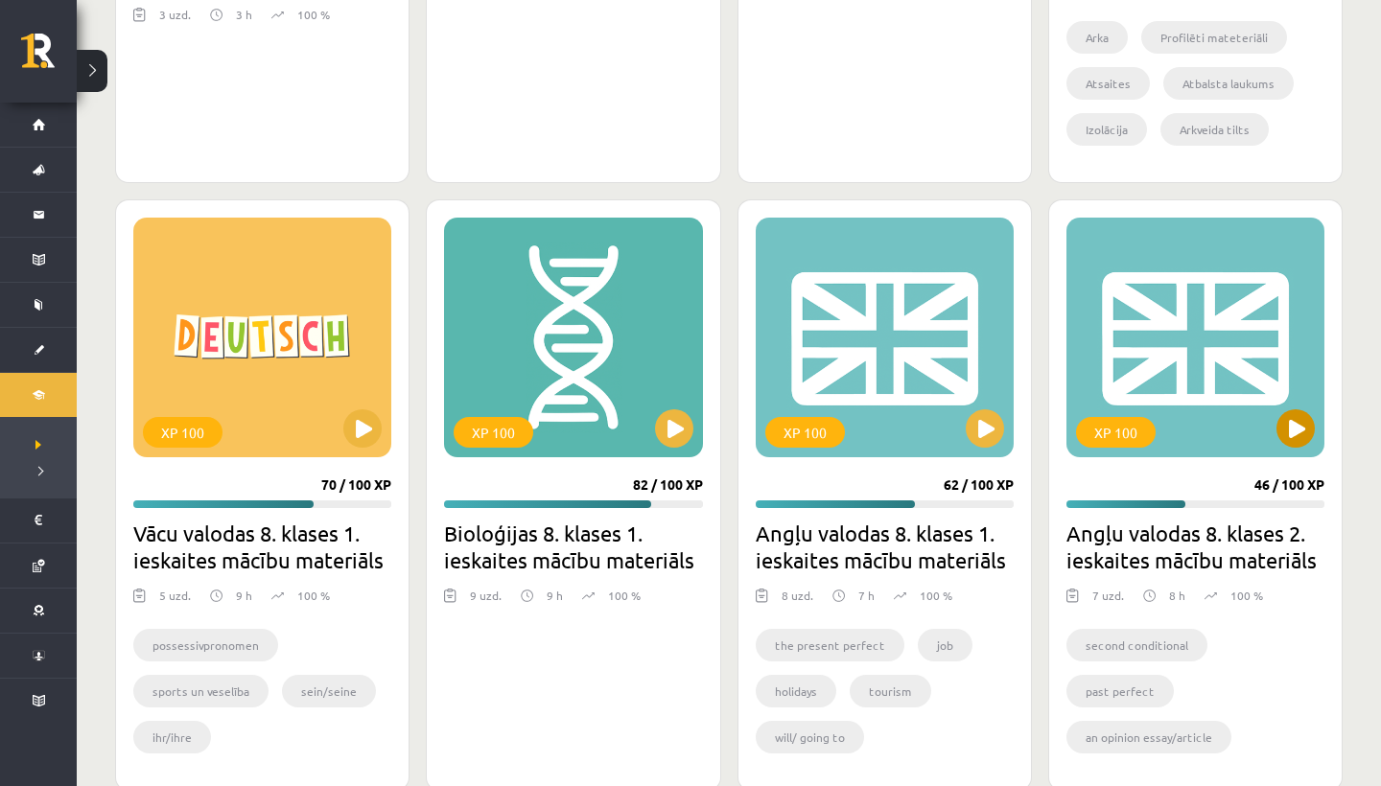
click at [1290, 426] on button at bounding box center [1295, 428] width 38 height 38
click at [1274, 396] on div "XP 100" at bounding box center [1195, 338] width 258 height 240
click at [1281, 443] on div "XP 100" at bounding box center [1195, 338] width 258 height 240
click at [1155, 326] on div "XP 100" at bounding box center [1195, 338] width 258 height 240
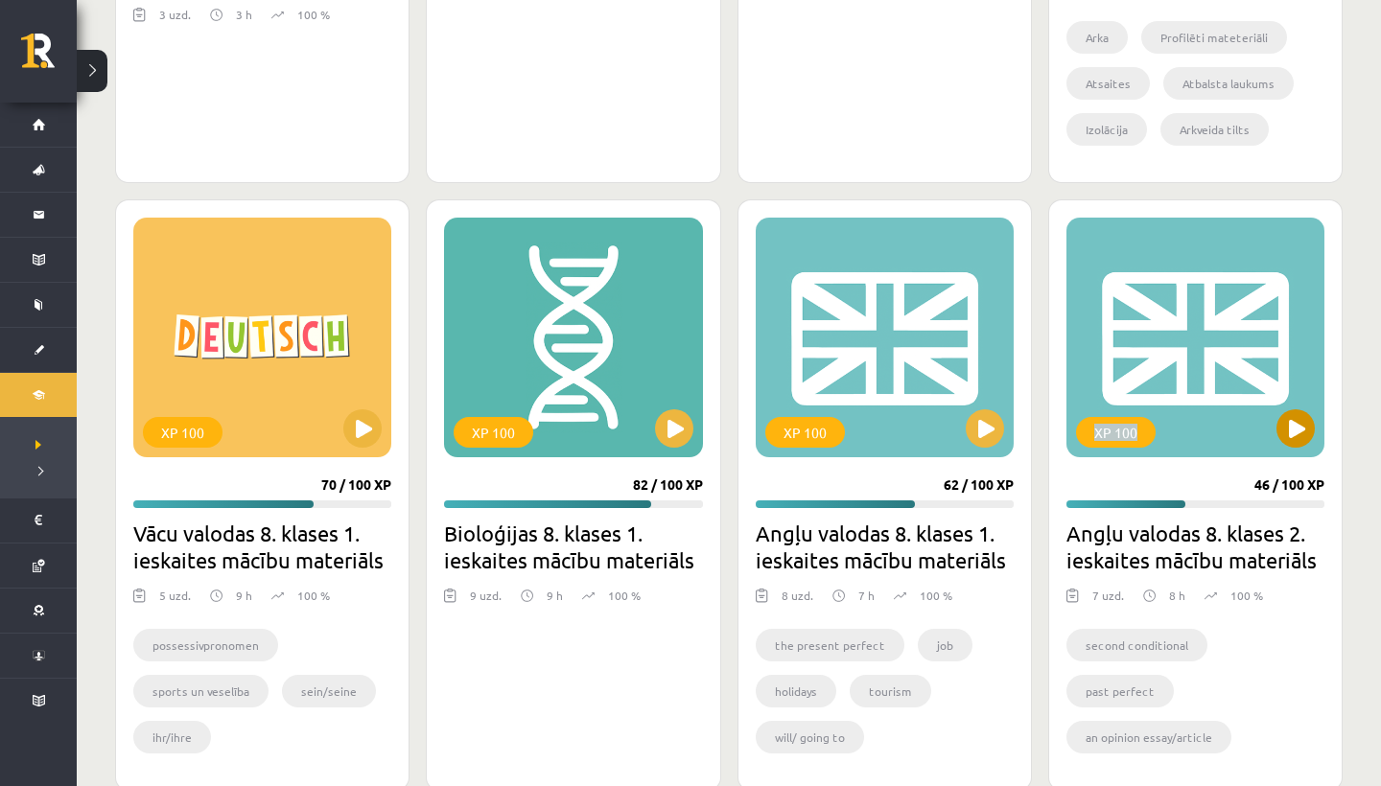
click at [1154, 326] on div "XP 100" at bounding box center [1195, 338] width 258 height 240
click at [1154, 327] on div "XP 100" at bounding box center [1195, 338] width 258 height 240
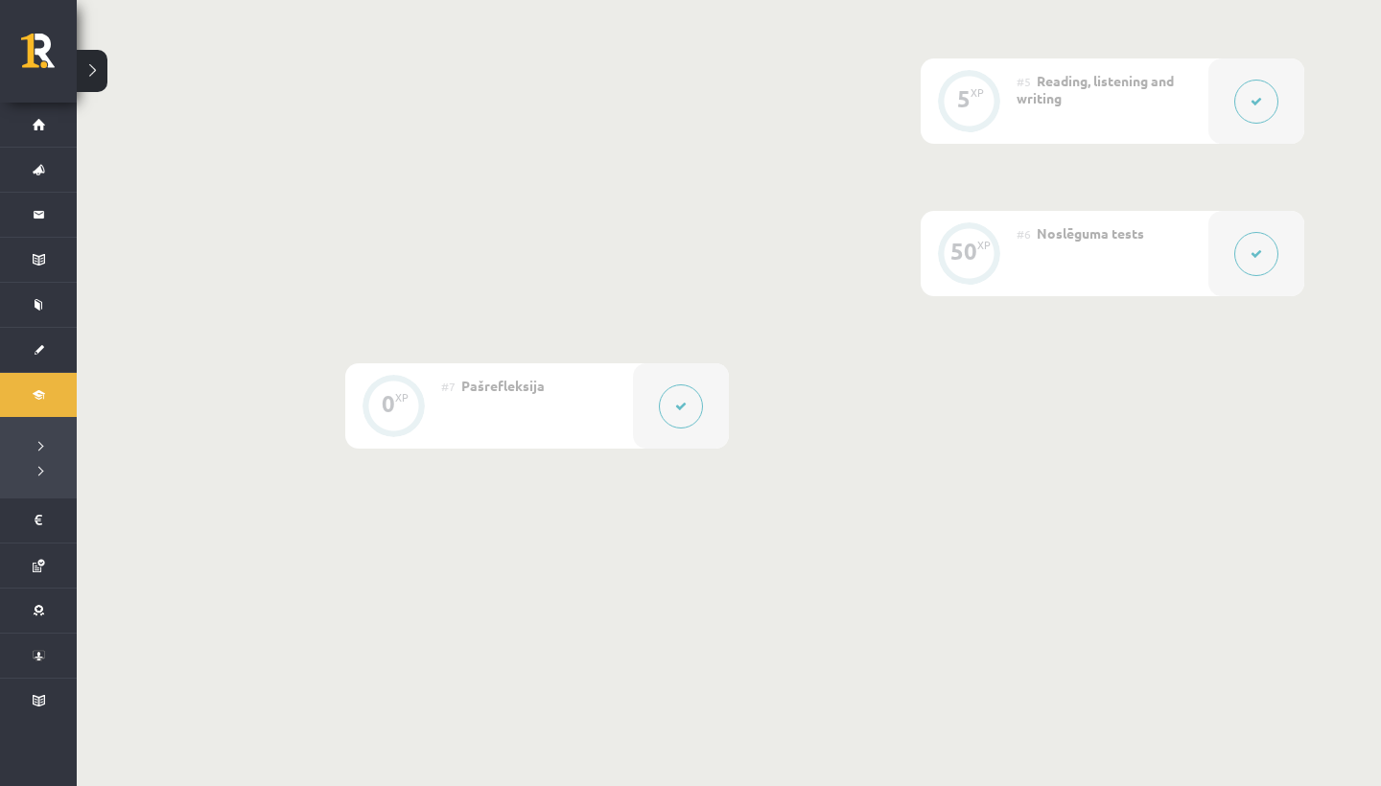
scroll to position [1088, 0]
click at [673, 405] on button at bounding box center [681, 408] width 44 height 44
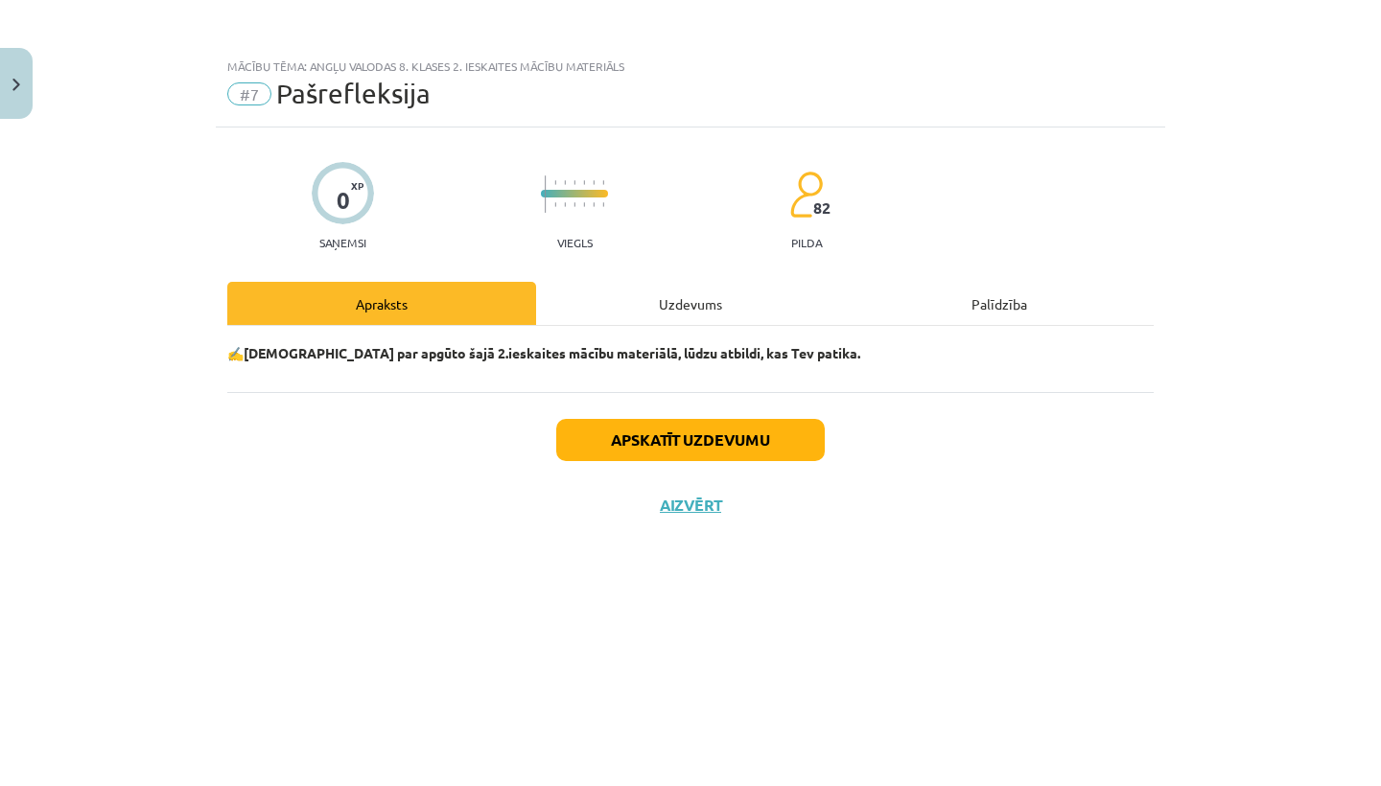
click at [671, 296] on div "Uzdevums" at bounding box center [690, 303] width 309 height 43
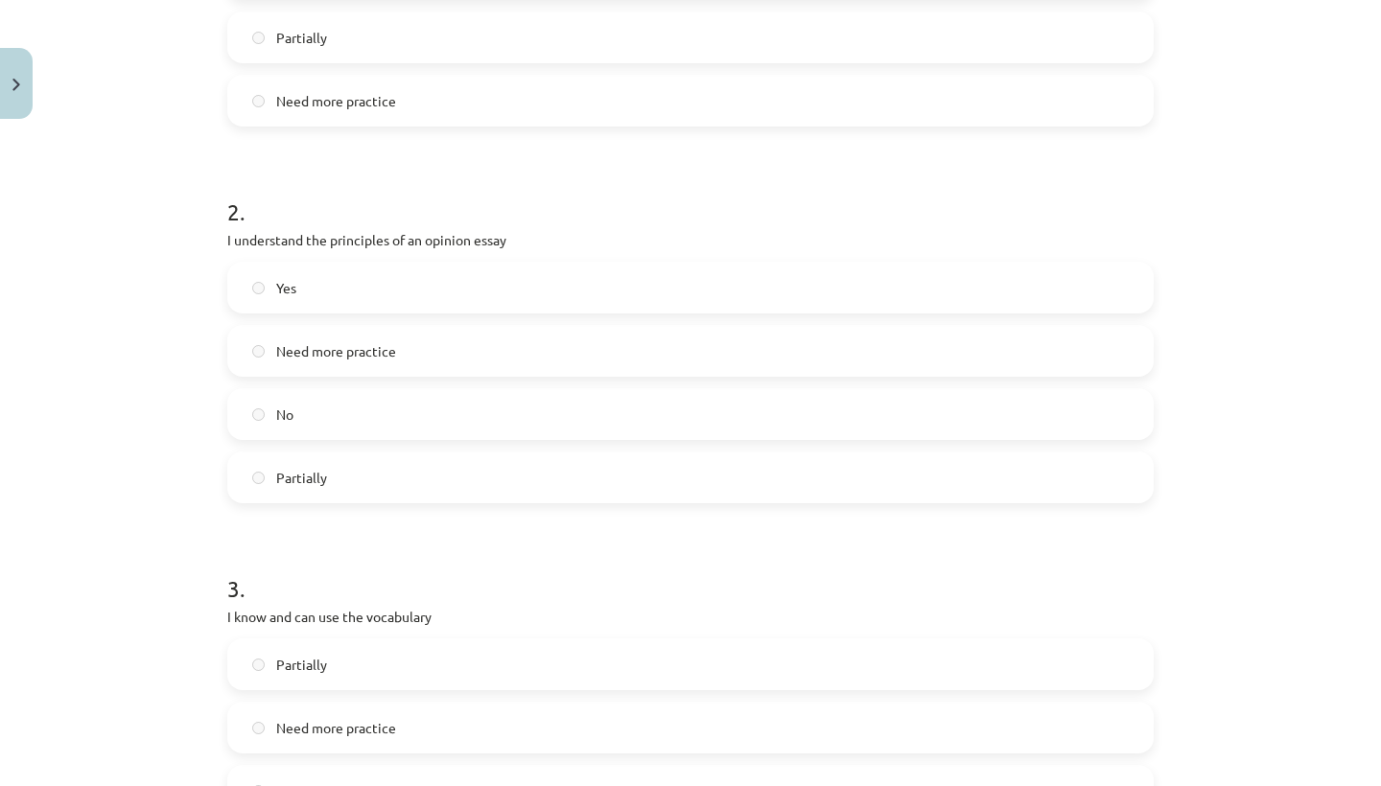
scroll to position [414, 0]
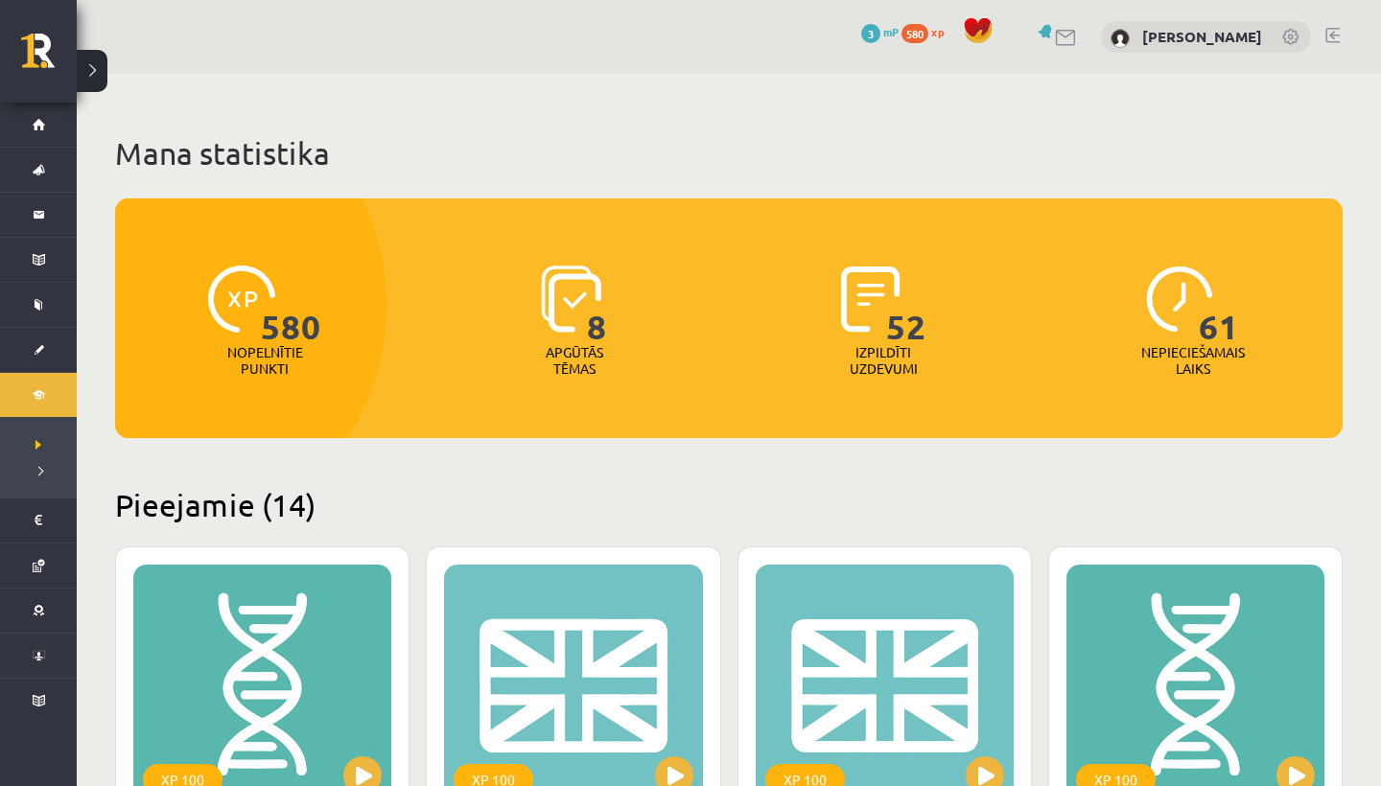
scroll to position [2996, 0]
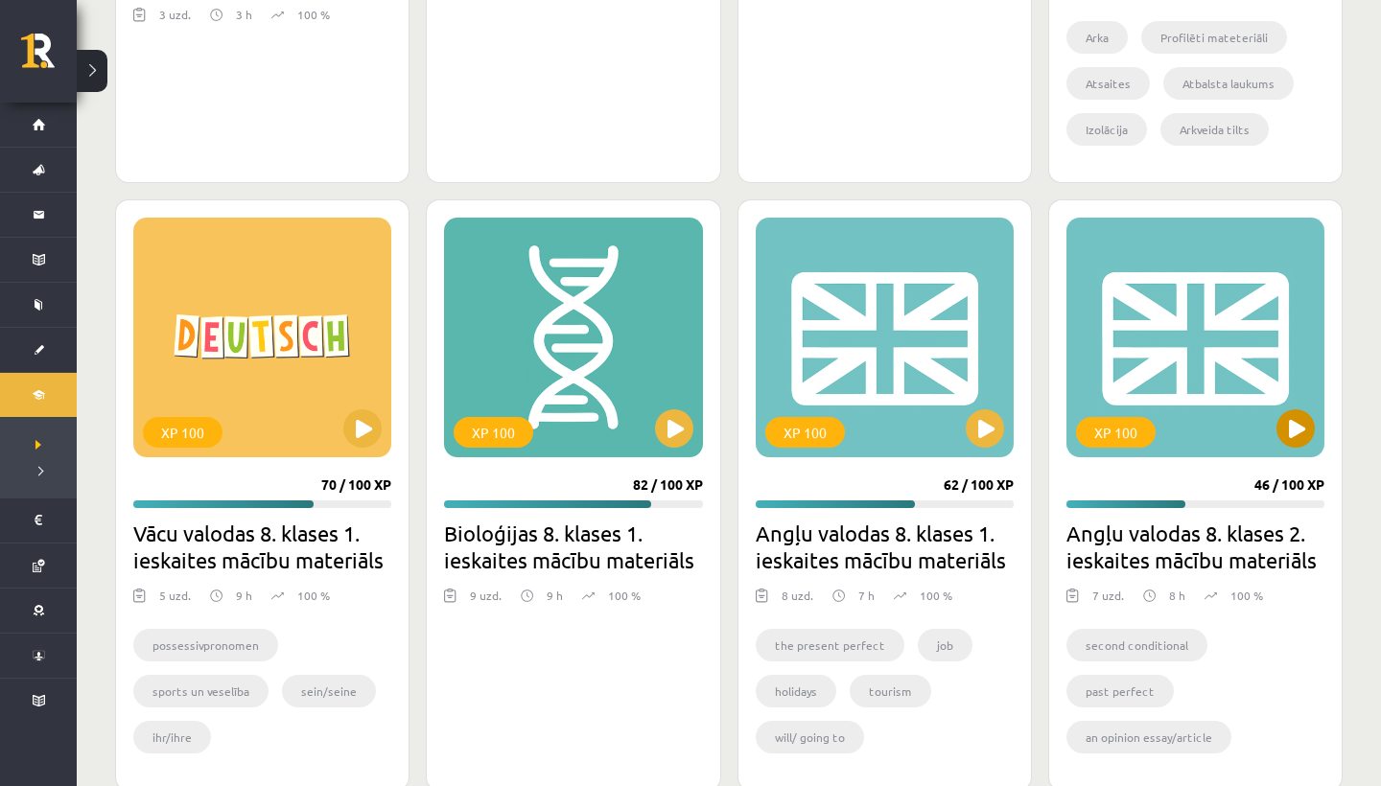
click at [1286, 430] on button at bounding box center [1295, 428] width 38 height 38
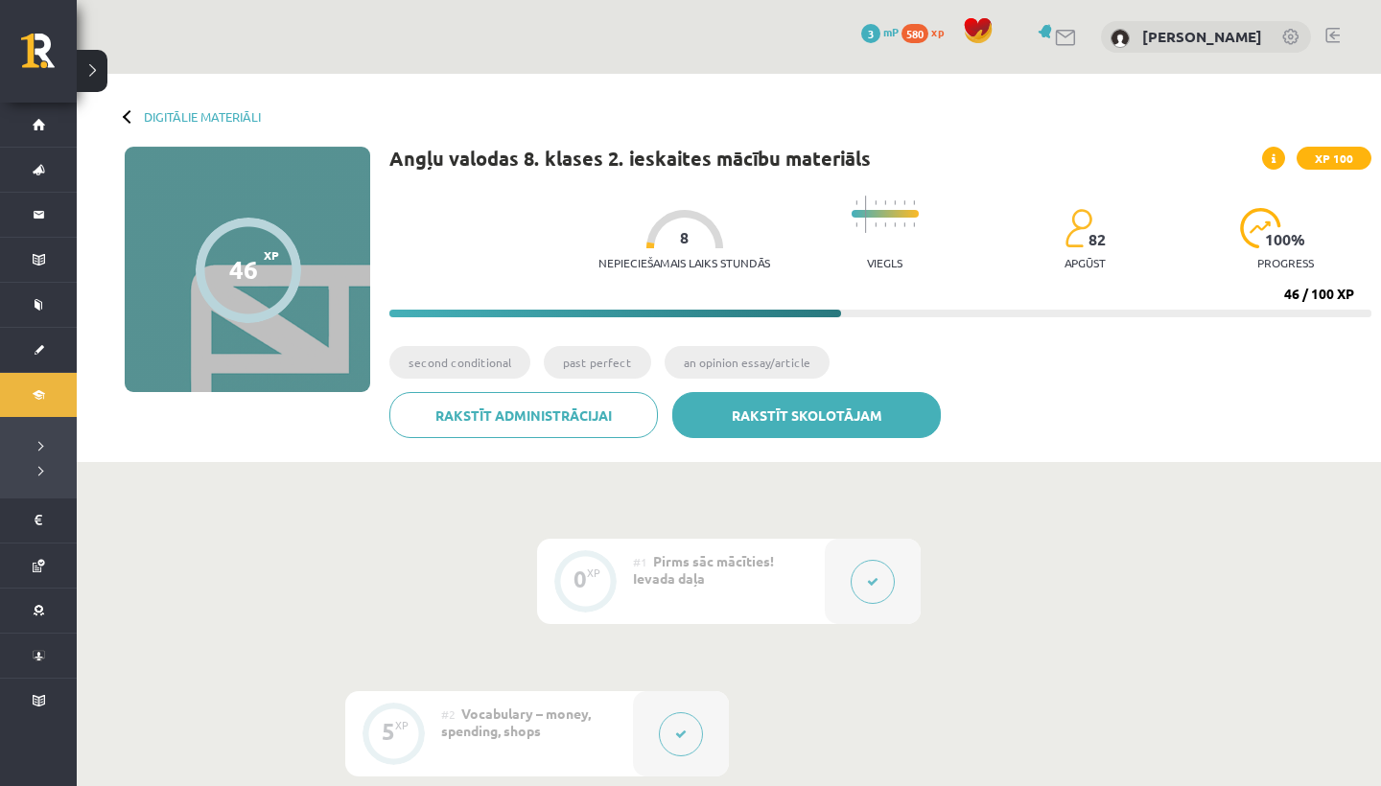
click at [877, 412] on link "Rakstīt skolotājam" at bounding box center [806, 415] width 268 height 46
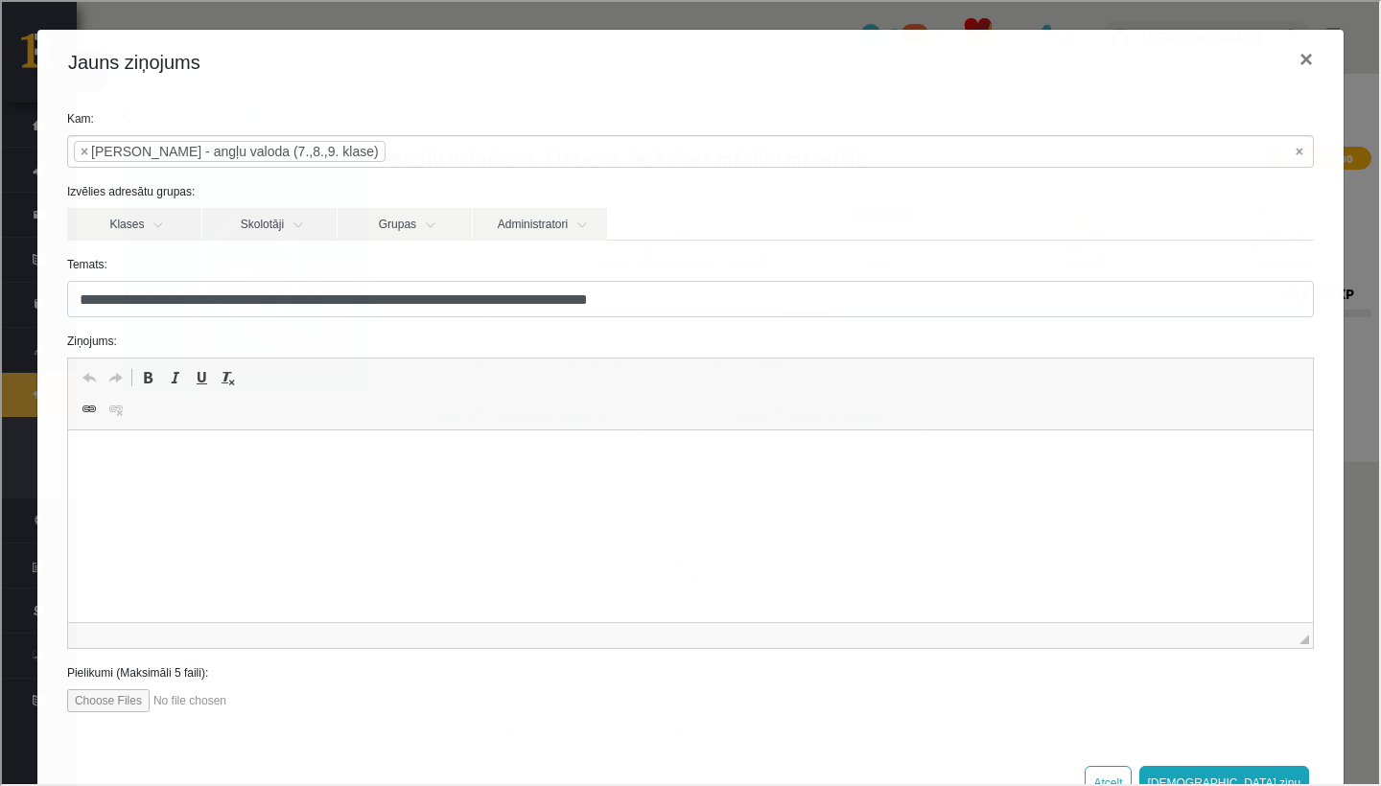
click at [104, 445] on html at bounding box center [689, 460] width 1245 height 58
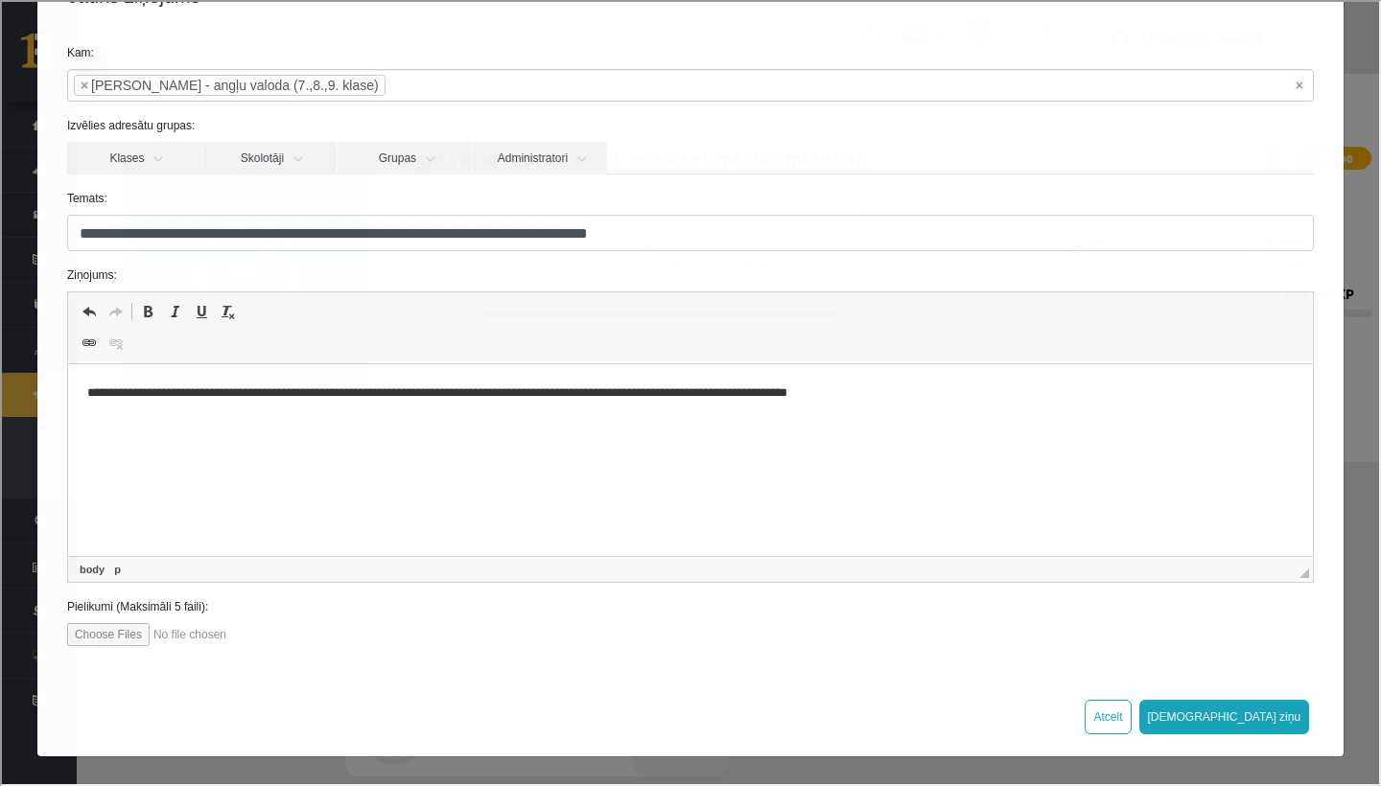
scroll to position [65, 0]
click at [1267, 705] on button "[DEMOGRAPHIC_DATA] ziņu" at bounding box center [1222, 716] width 171 height 35
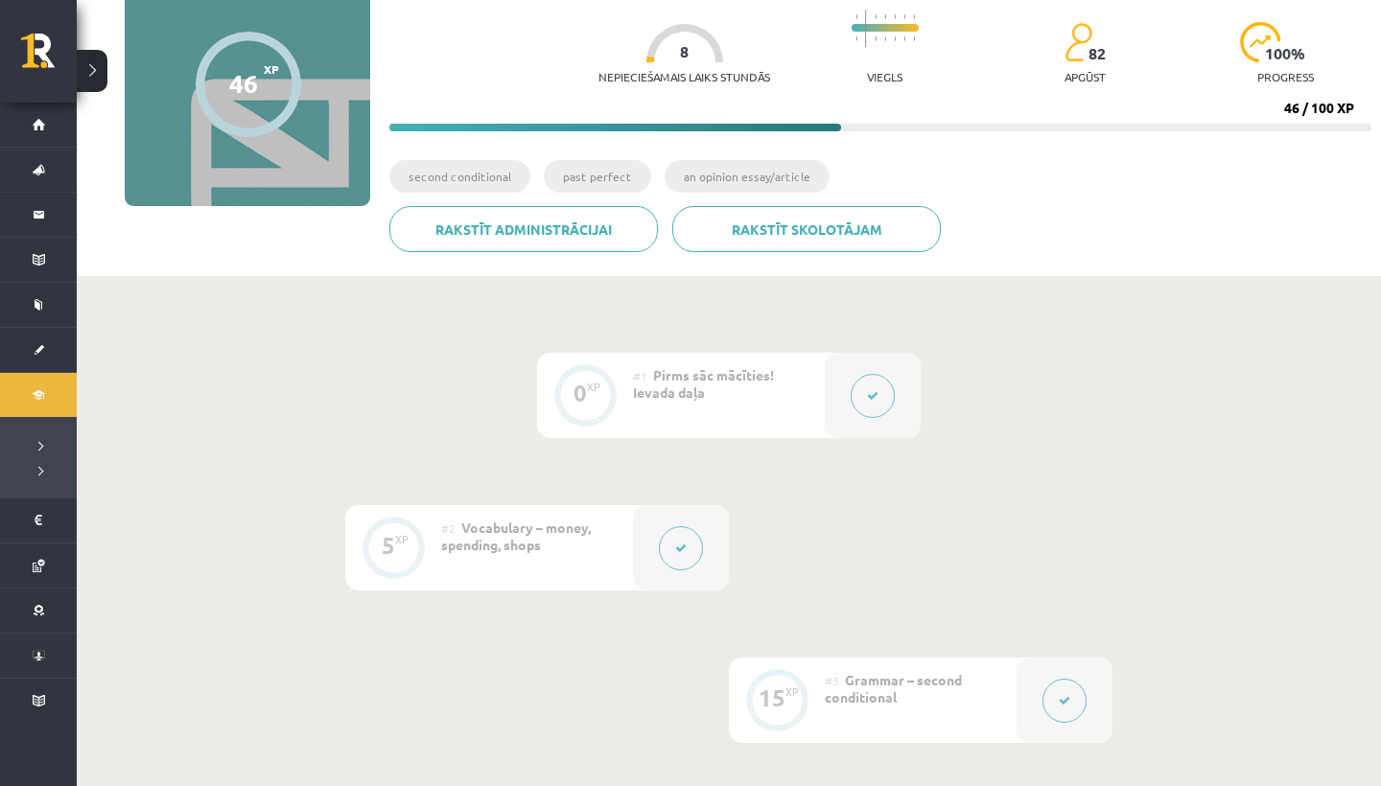
scroll to position [195, 0]
